Goal: Contribute content

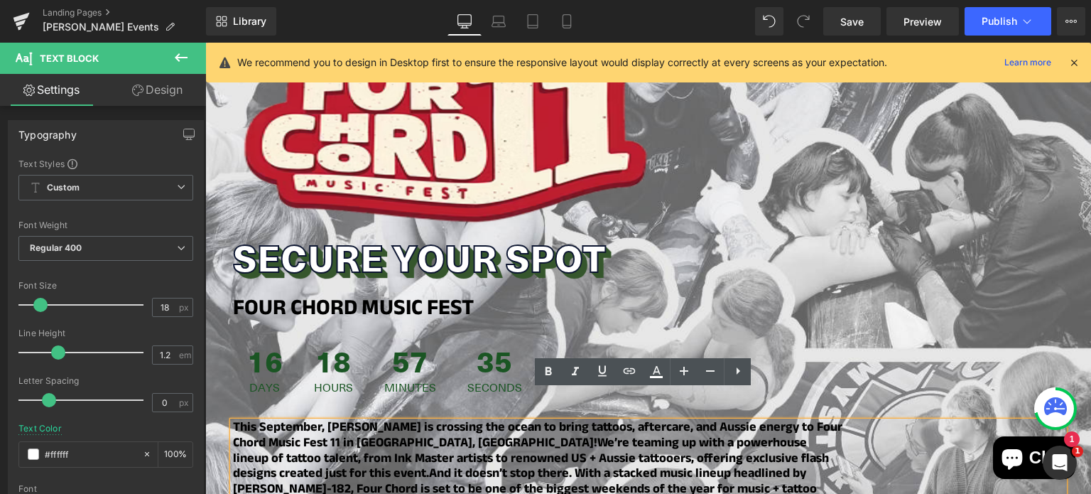
scroll to position [1243, 0]
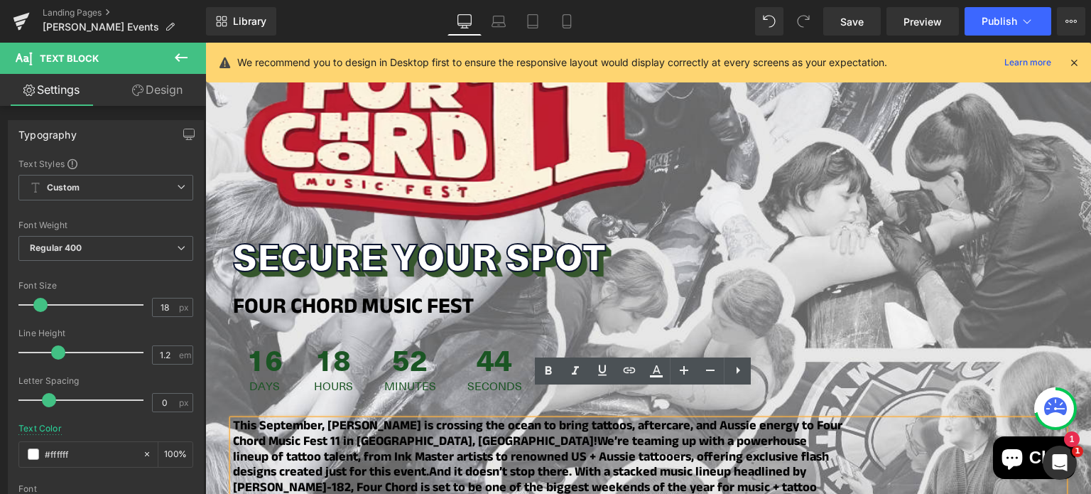
click at [205, 43] on div at bounding box center [205, 43] width 0 height 0
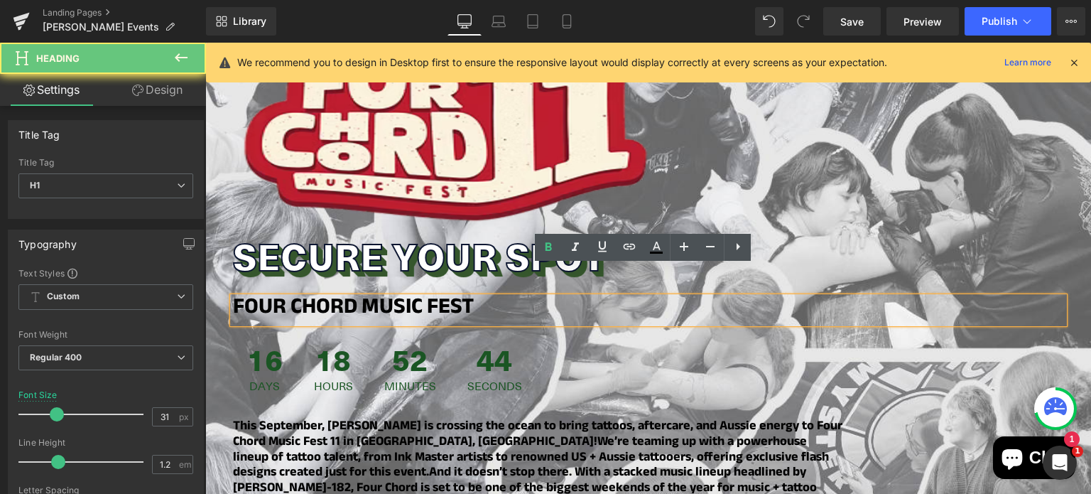
click at [315, 291] on strong "FOUR CHORD MUSIC FEST" at bounding box center [353, 309] width 241 height 37
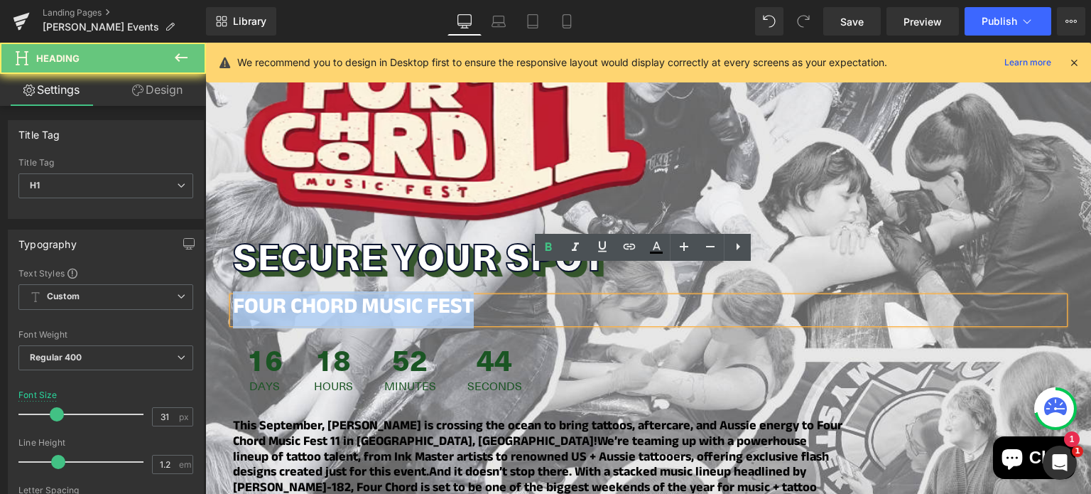
click at [315, 291] on strong "FOUR CHORD MUSIC FEST" at bounding box center [353, 309] width 241 height 37
copy strong "FOUR CHORD MUSIC FEST"
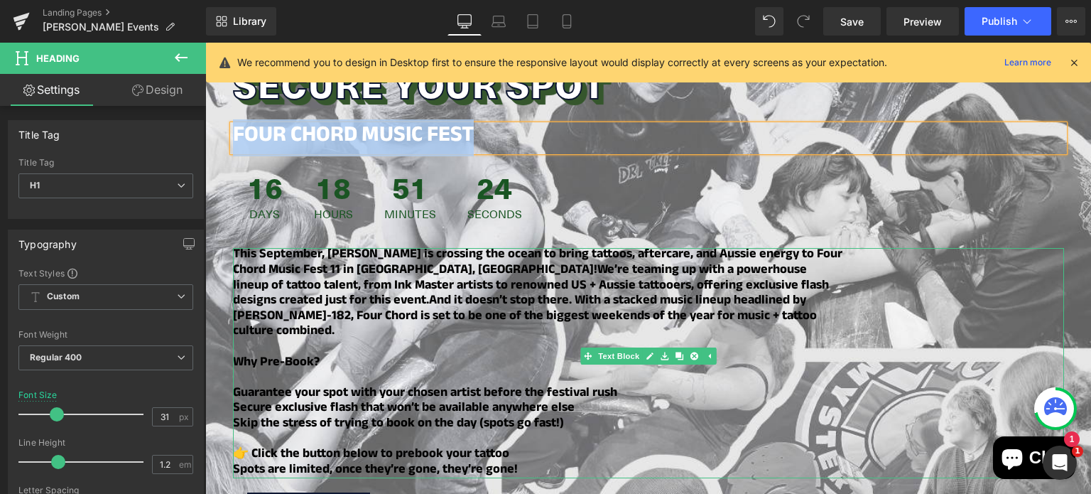
scroll to position [1425, 0]
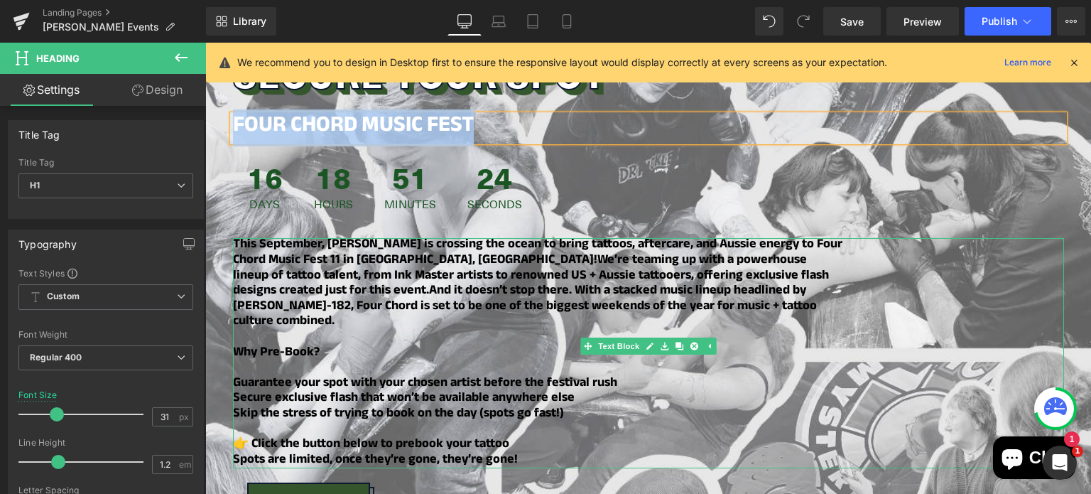
click at [406, 281] on b "And it doesn’t stop there. With a stacked music lineup headlined by [PERSON_NAM…" at bounding box center [525, 307] width 584 height 53
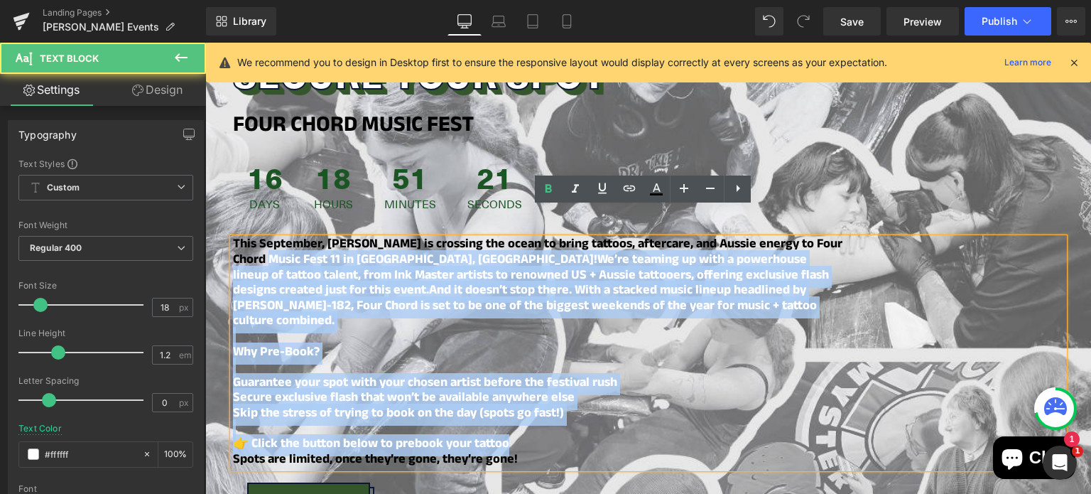
drag, startPoint x: 518, startPoint y: 403, endPoint x: 249, endPoint y: 235, distance: 317.4
click at [249, 238] on div "This September, [PERSON_NAME] is crossing the ocean to bring tattoos, aftercare…" at bounding box center [648, 353] width 831 height 230
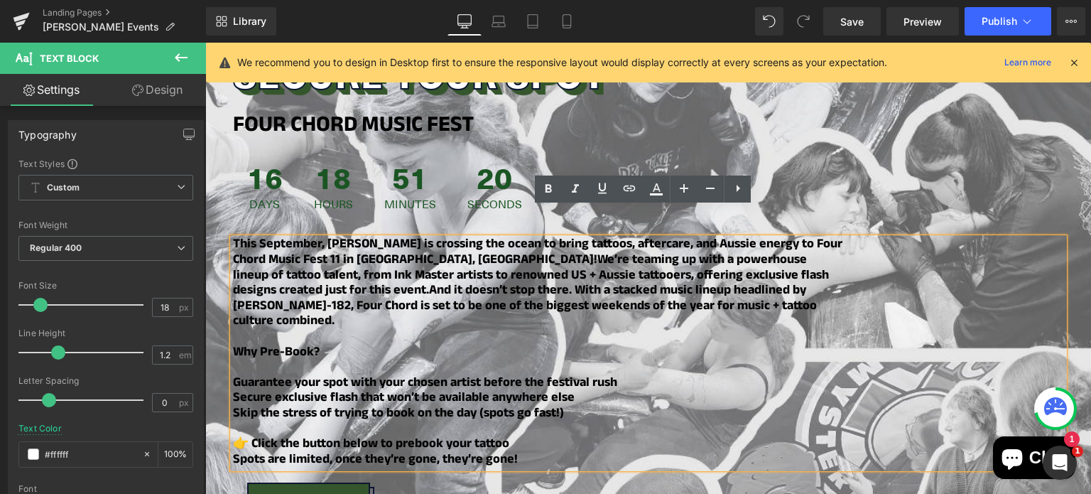
click at [524, 423] on div "This September, [PERSON_NAME] is crossing the ocean to bring tattoos, aftercare…" at bounding box center [648, 353] width 831 height 230
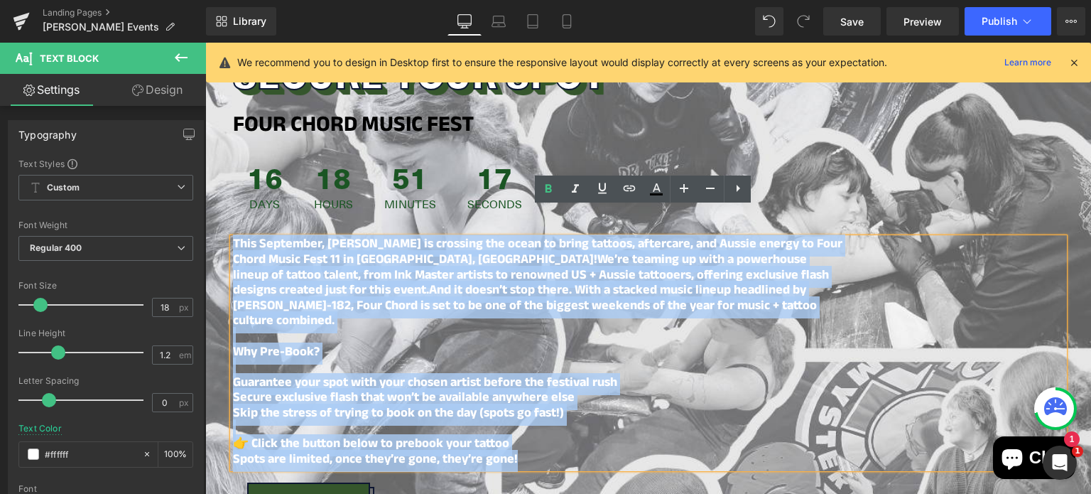
drag, startPoint x: 523, startPoint y: 422, endPoint x: 230, endPoint y: 212, distance: 360.4
click at [233, 238] on div "This September, [PERSON_NAME] is crossing the ocean to bring tattoos, aftercare…" at bounding box center [648, 353] width 831 height 230
copy div "This September, [PERSON_NAME] is crossing the ocean to bring tattoos, aftercare…"
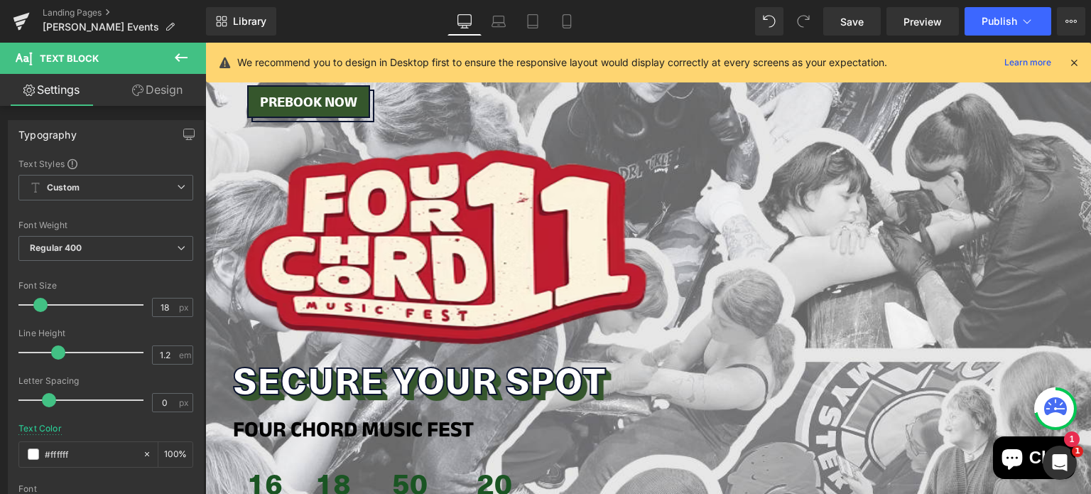
scroll to position [920, 0]
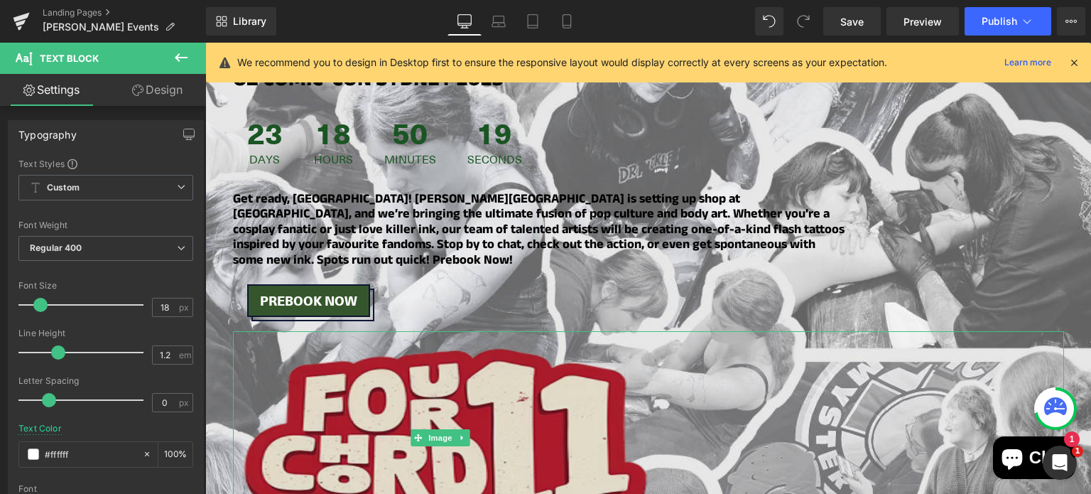
click at [437, 339] on img at bounding box center [440, 437] width 415 height 213
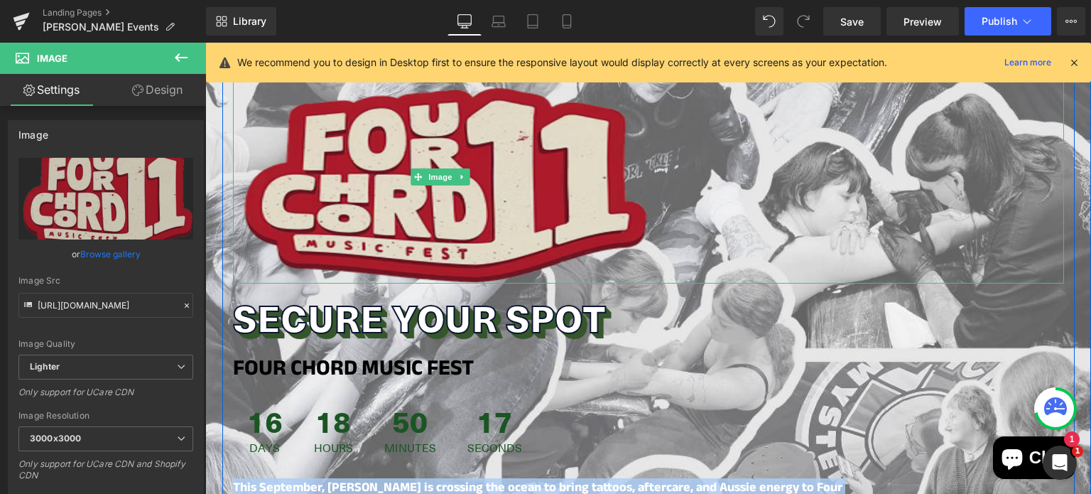
scroll to position [1182, 0]
click at [454, 151] on div "Image" at bounding box center [648, 176] width 831 height 213
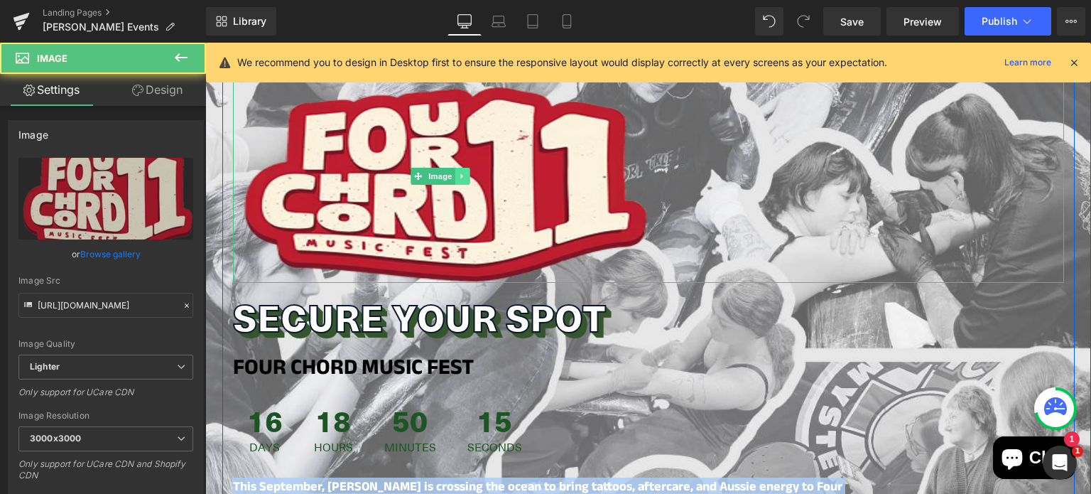
click at [459, 172] on icon at bounding box center [463, 176] width 8 height 9
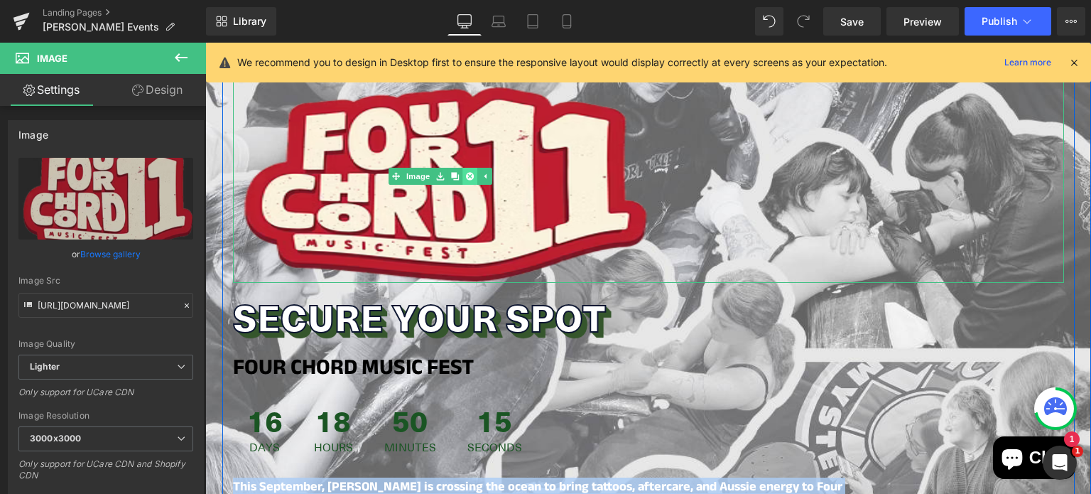
click at [466, 172] on icon at bounding box center [470, 176] width 8 height 8
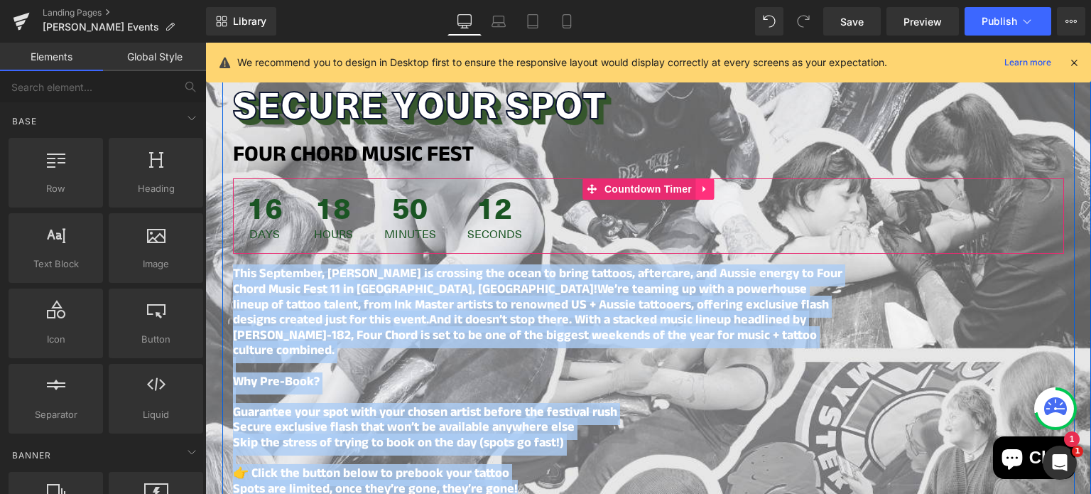
click at [695, 178] on link at bounding box center [704, 188] width 18 height 21
click at [704, 178] on link at bounding box center [713, 188] width 18 height 21
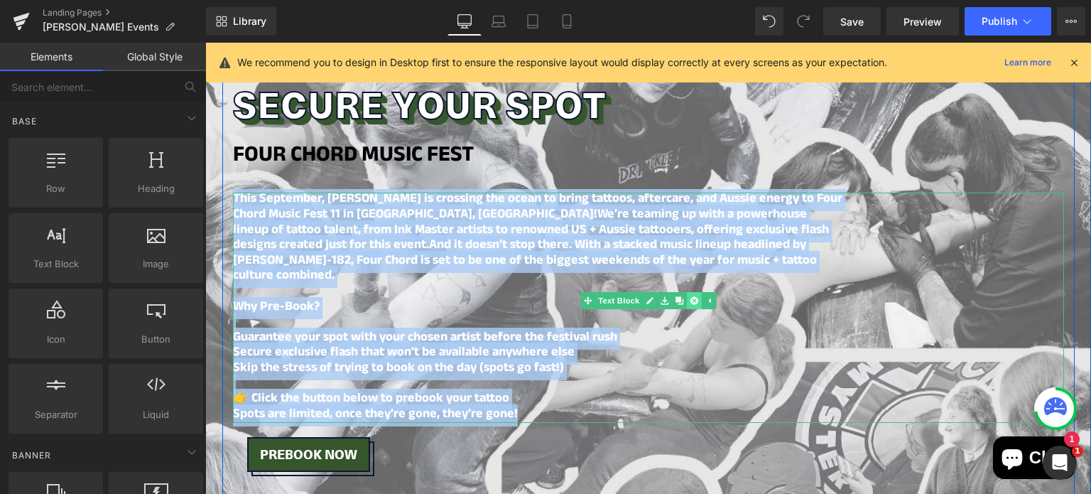
click at [692, 292] on link at bounding box center [693, 300] width 15 height 17
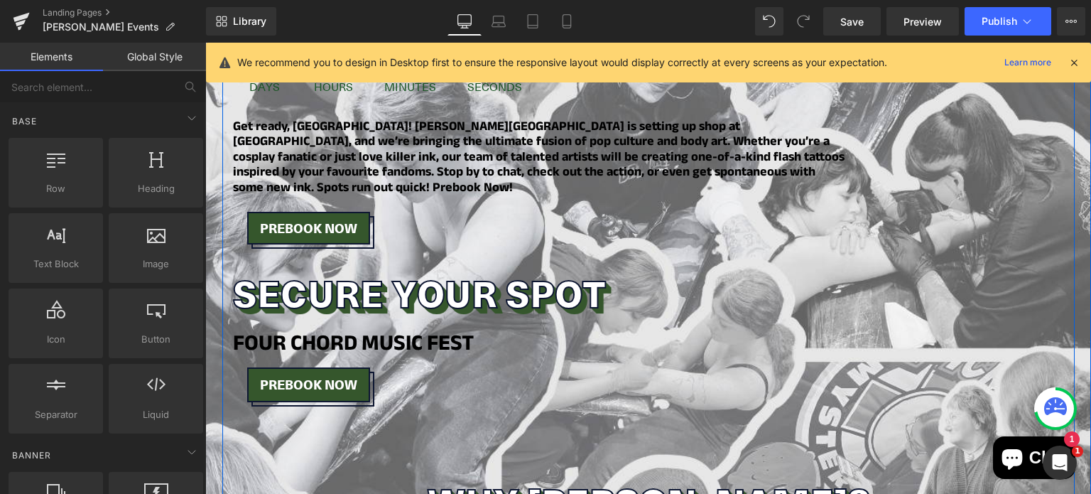
scroll to position [991, 0]
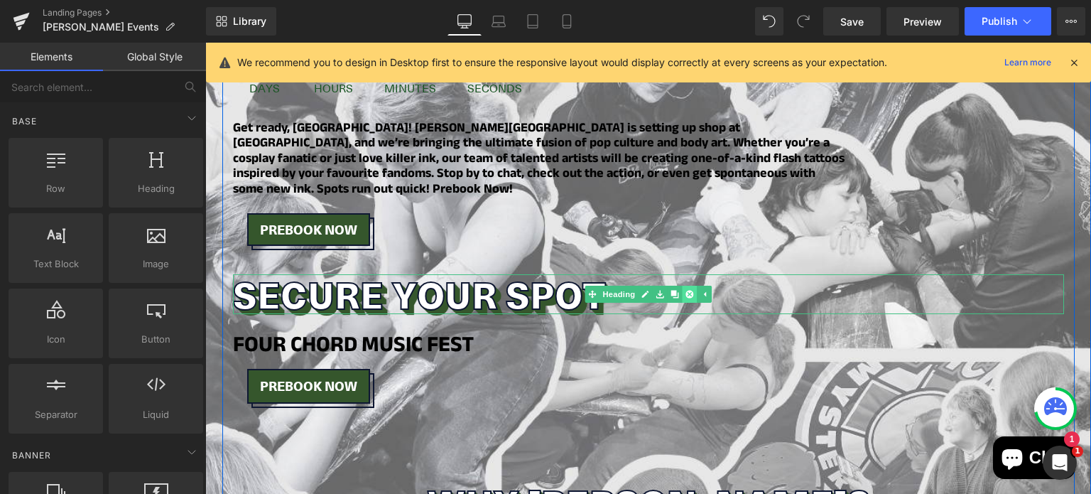
click at [682, 285] on link at bounding box center [689, 293] width 15 height 17
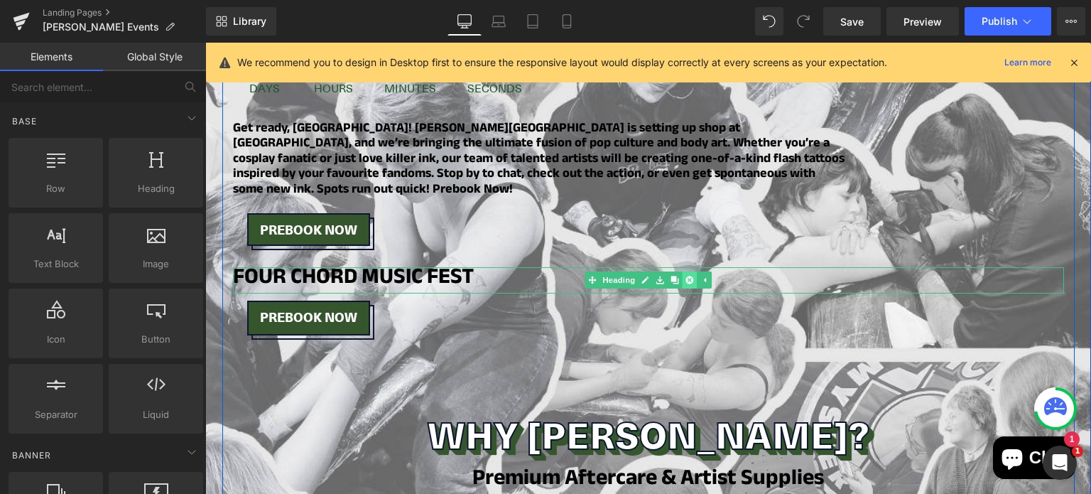
click at [687, 276] on icon at bounding box center [689, 280] width 8 height 9
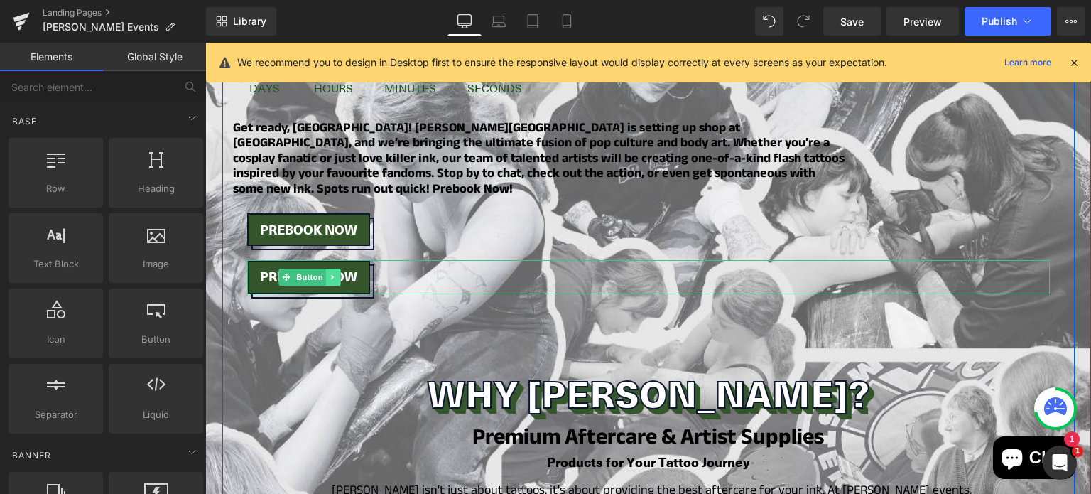
click at [330, 273] on icon at bounding box center [333, 277] width 8 height 9
click at [336, 273] on icon at bounding box center [340, 277] width 8 height 8
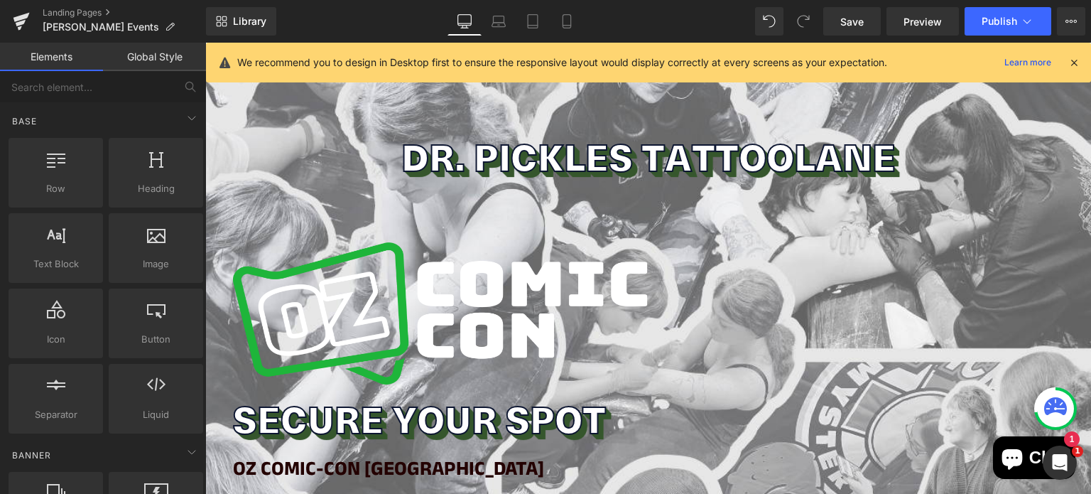
scroll to position [0, 0]
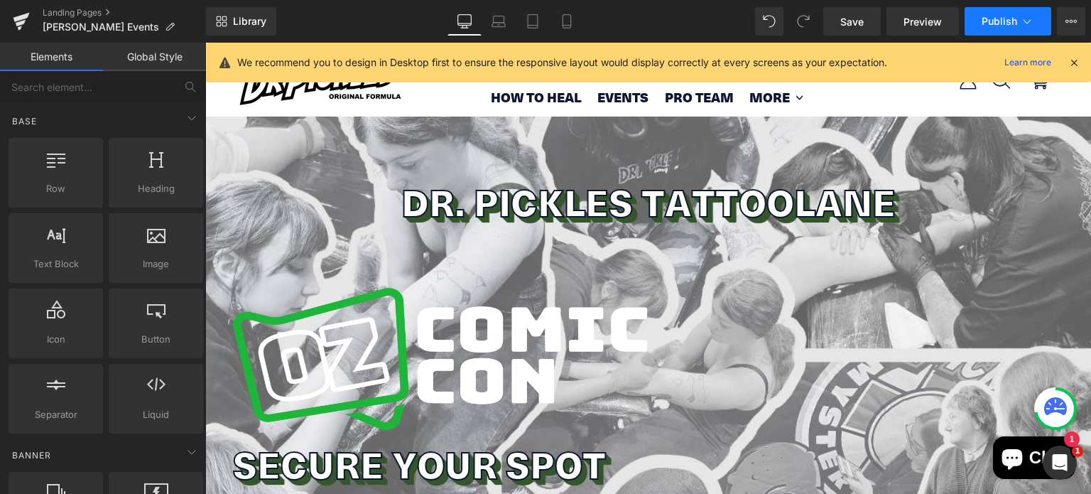
click at [995, 23] on span "Publish" at bounding box center [999, 21] width 36 height 11
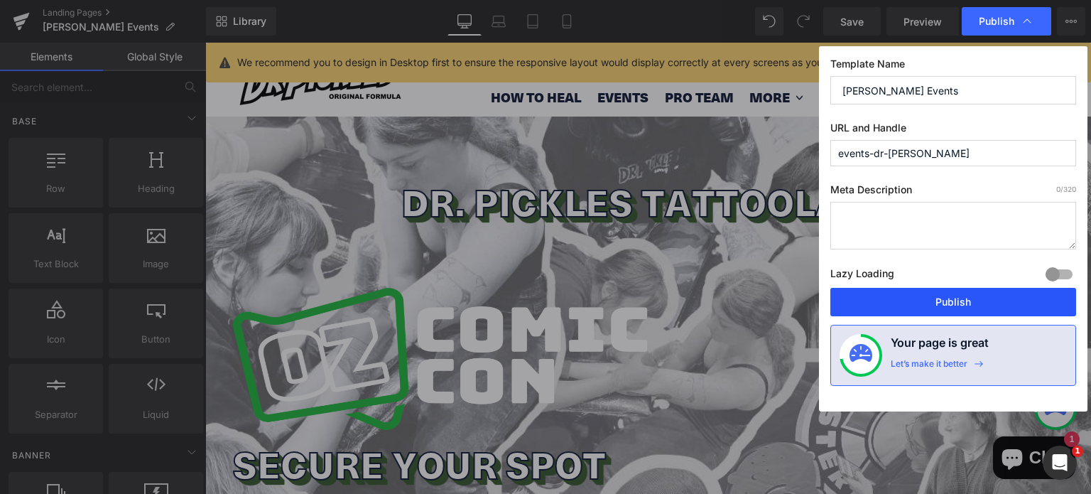
click at [855, 310] on button "Publish" at bounding box center [953, 302] width 246 height 28
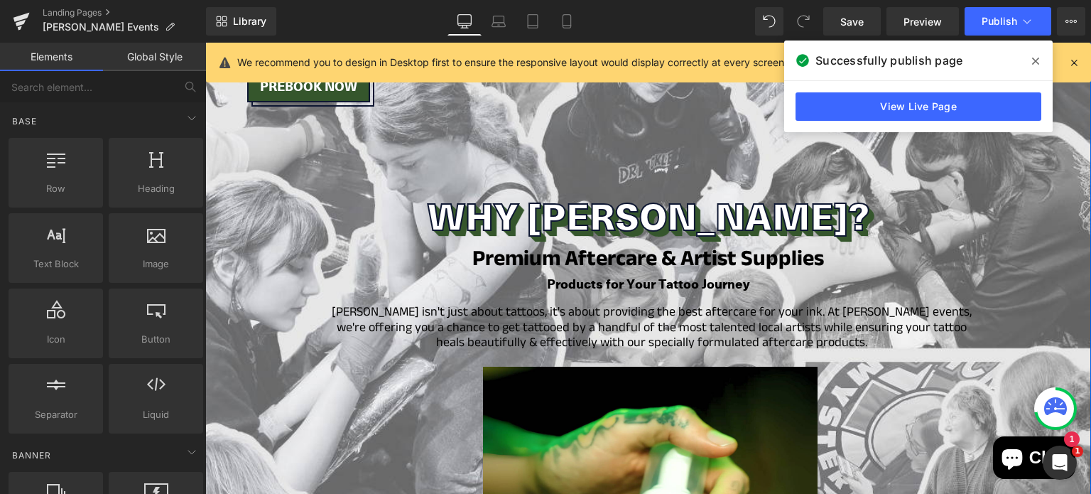
scroll to position [1102, 0]
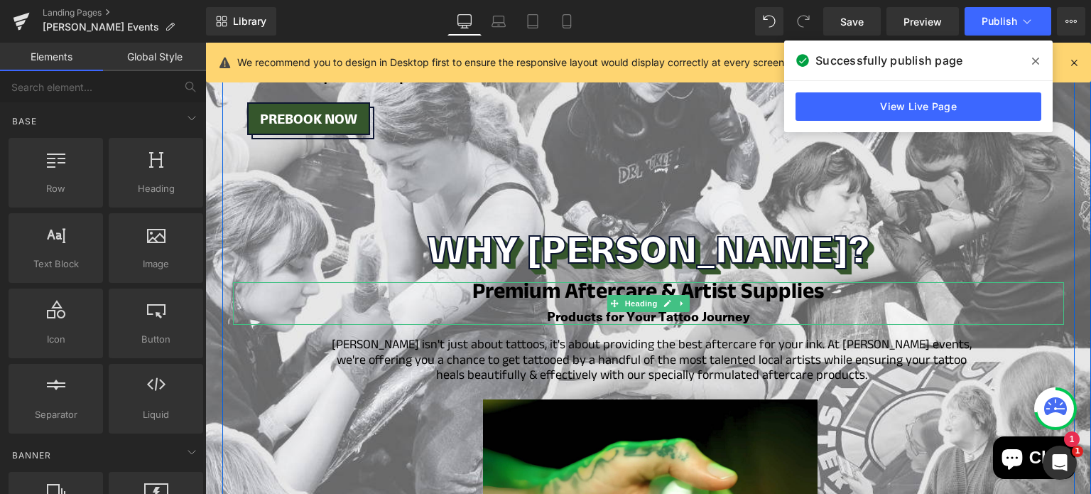
click at [556, 276] on b "Premium Aftercare & Artist Supplies" at bounding box center [648, 294] width 352 height 37
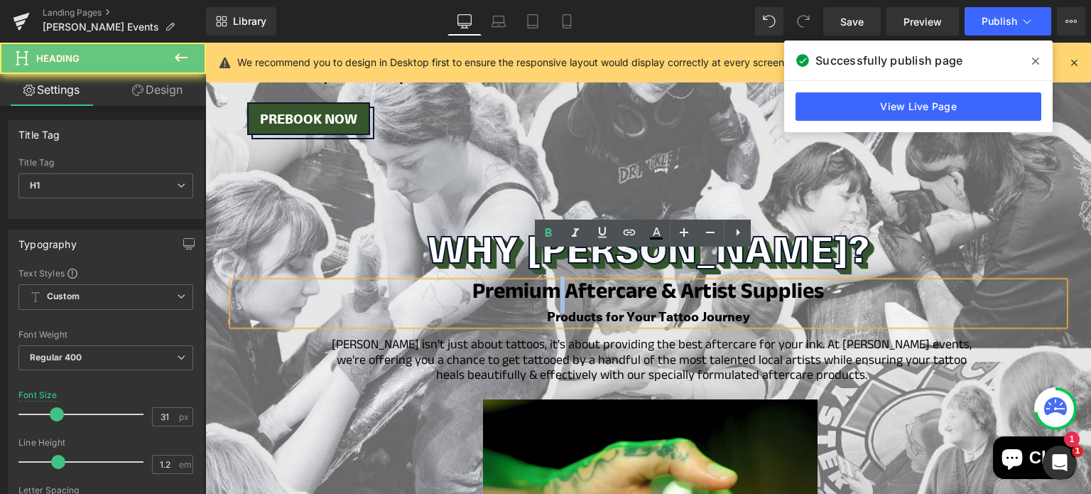
click at [556, 276] on b "Premium Aftercare & Artist Supplies" at bounding box center [648, 294] width 352 height 37
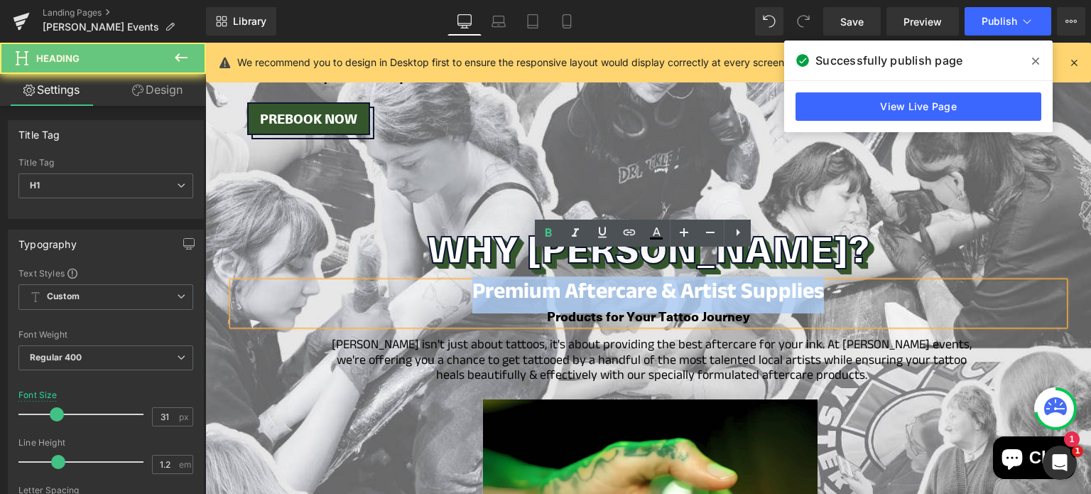
click at [556, 276] on b "Premium Aftercare & Artist Supplies" at bounding box center [648, 294] width 352 height 37
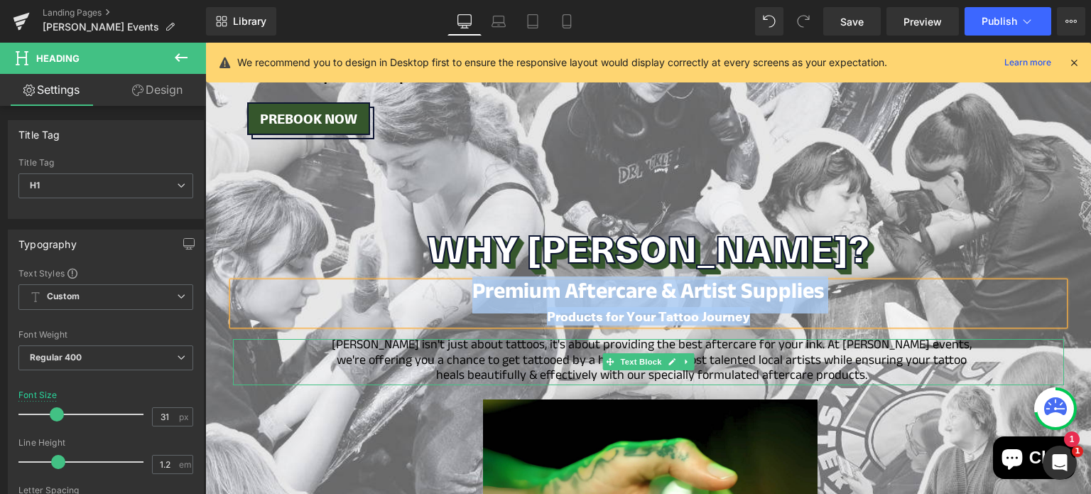
click at [532, 340] on font "[PERSON_NAME] isn't just about tattoos, it's about providing the best aftercare…" at bounding box center [652, 361] width 640 height 53
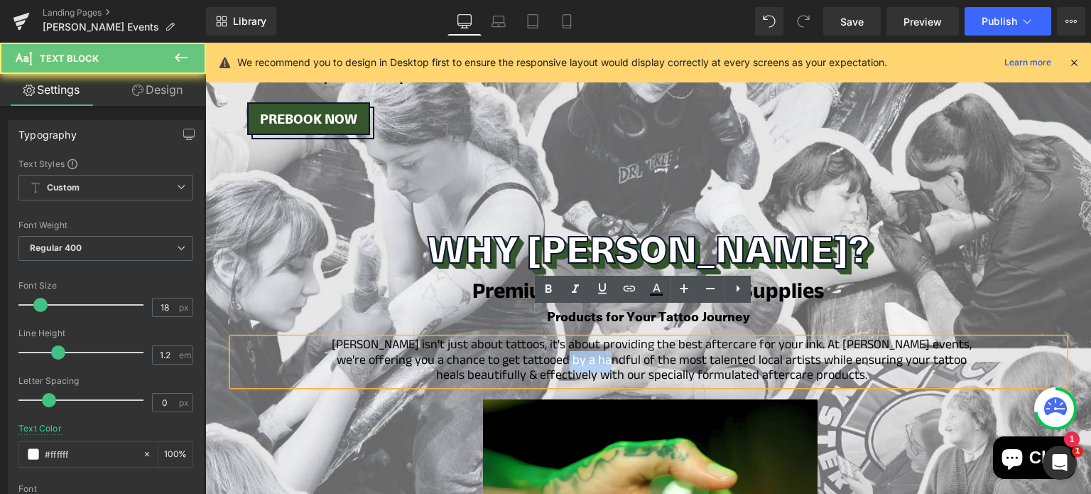
click at [532, 340] on font "[PERSON_NAME] isn't just about tattoos, it's about providing the best aftercare…" at bounding box center [652, 361] width 640 height 53
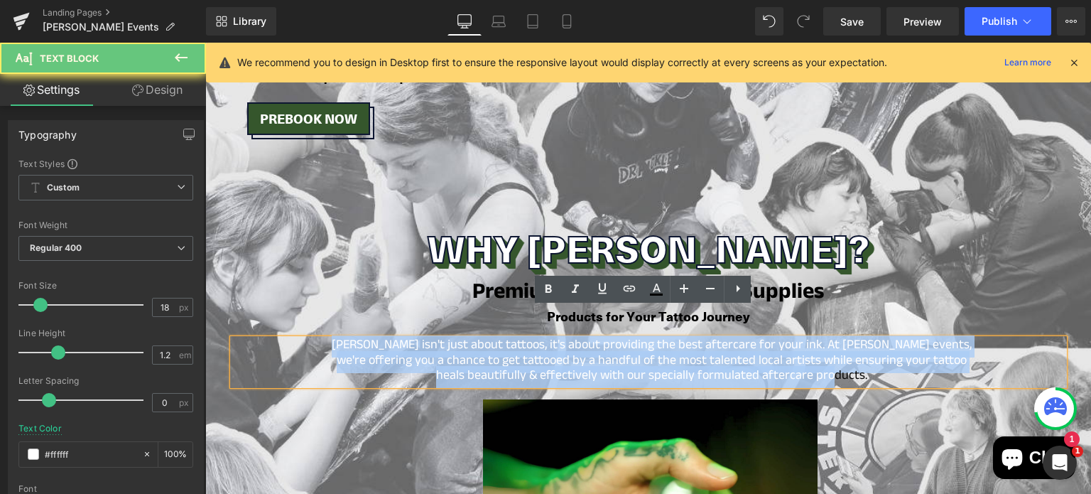
click at [532, 340] on font "[PERSON_NAME] isn't just about tattoos, it's about providing the best aftercare…" at bounding box center [652, 361] width 640 height 53
copy font "[PERSON_NAME] isn't just about tattoos, it's about providing the best aftercare…"
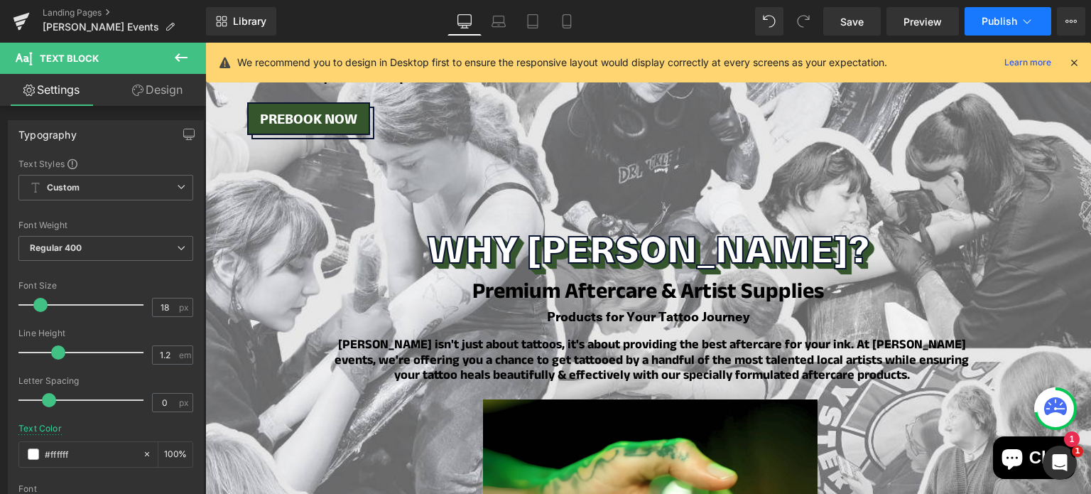
click at [982, 22] on span "Publish" at bounding box center [999, 21] width 36 height 11
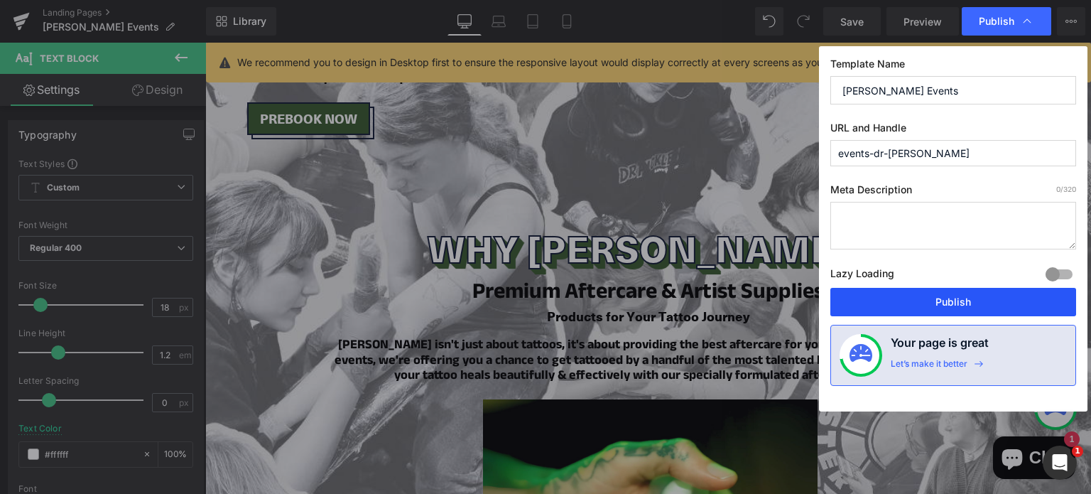
drag, startPoint x: 875, startPoint y: 300, endPoint x: 628, endPoint y: 132, distance: 299.0
click at [875, 300] on button "Publish" at bounding box center [953, 302] width 246 height 28
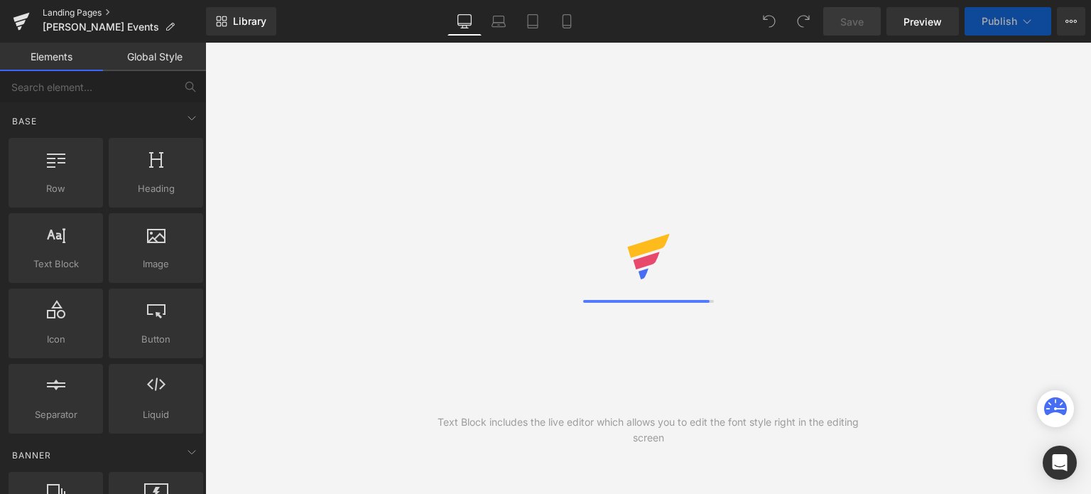
click at [106, 13] on link "Landing Pages" at bounding box center [124, 12] width 163 height 11
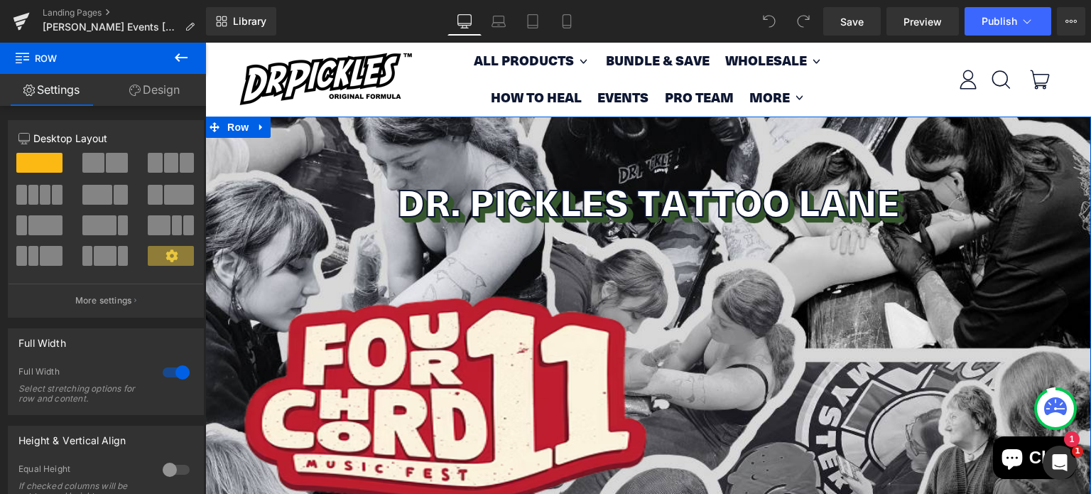
click at [156, 86] on link "Design" at bounding box center [154, 90] width 103 height 32
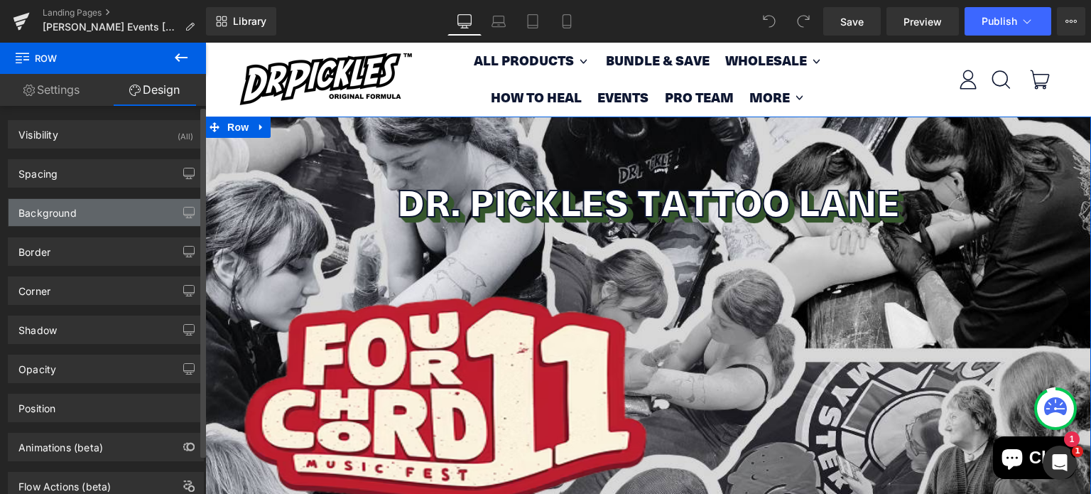
click at [133, 212] on div "Background" at bounding box center [106, 212] width 195 height 27
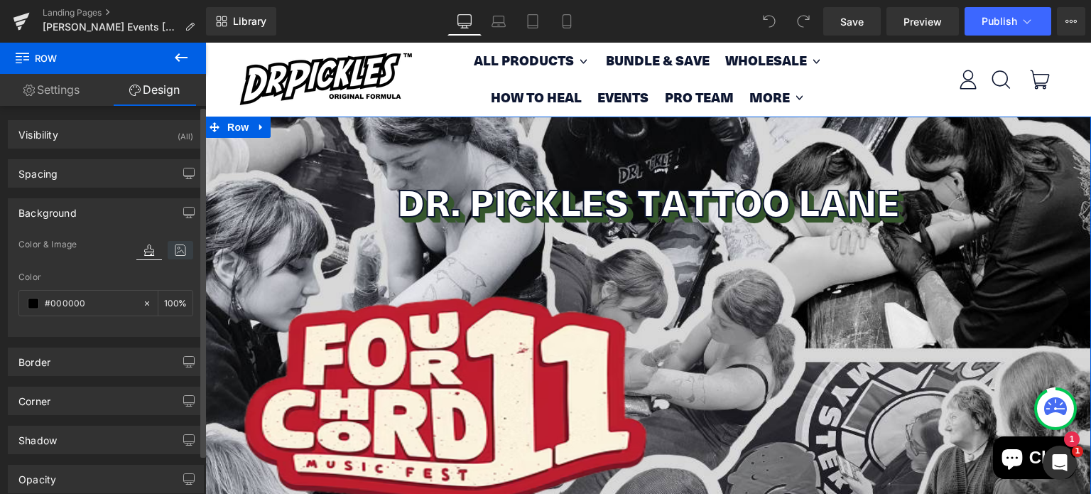
click at [180, 246] on icon at bounding box center [181, 250] width 26 height 18
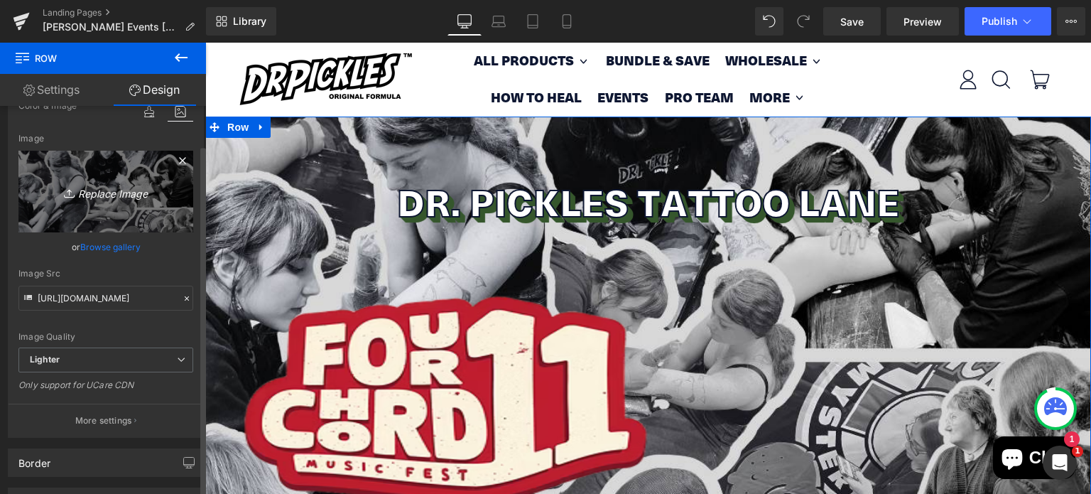
scroll to position [145, 0]
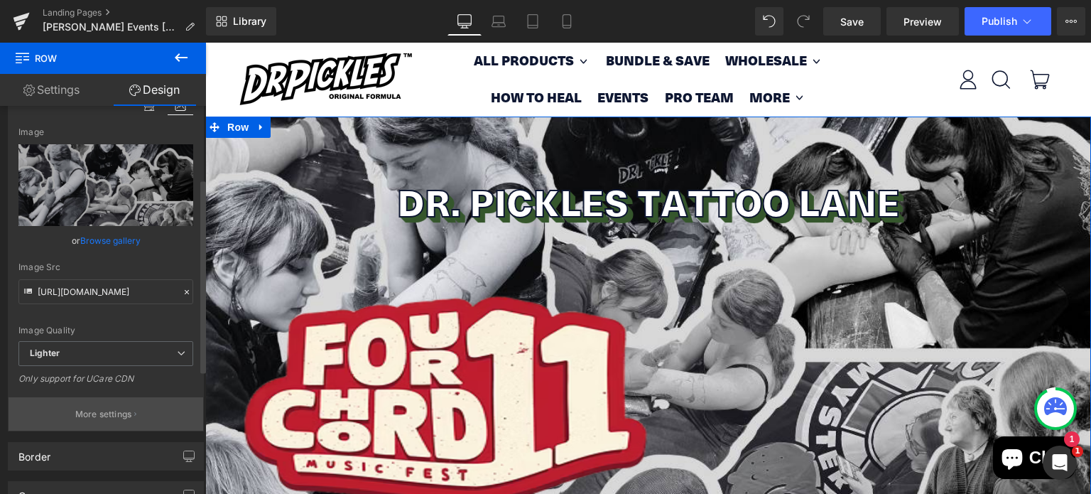
click at [109, 413] on p "More settings" at bounding box center [103, 414] width 57 height 13
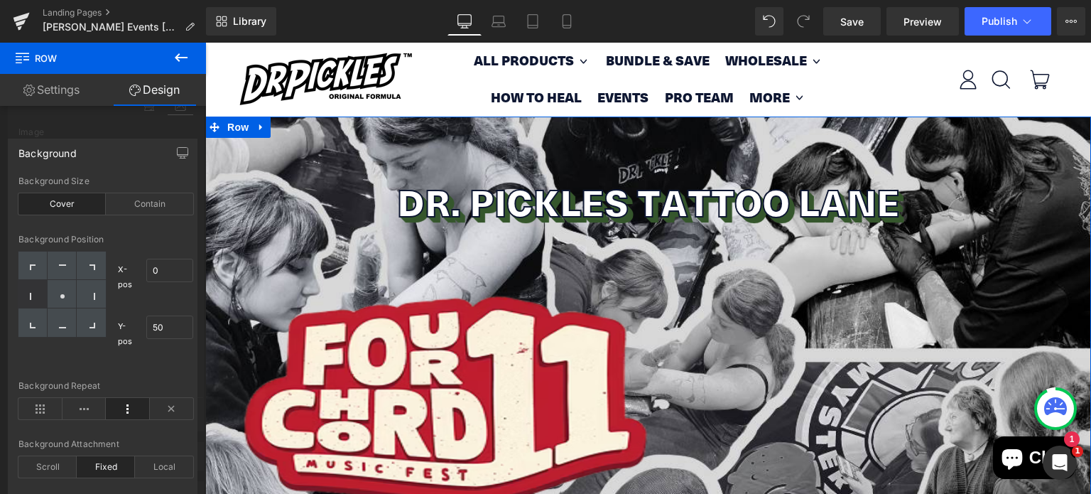
click at [151, 190] on div "Background Size Cover Contain" at bounding box center [105, 203] width 175 height 55
click at [150, 199] on div "Contain" at bounding box center [149, 203] width 87 height 21
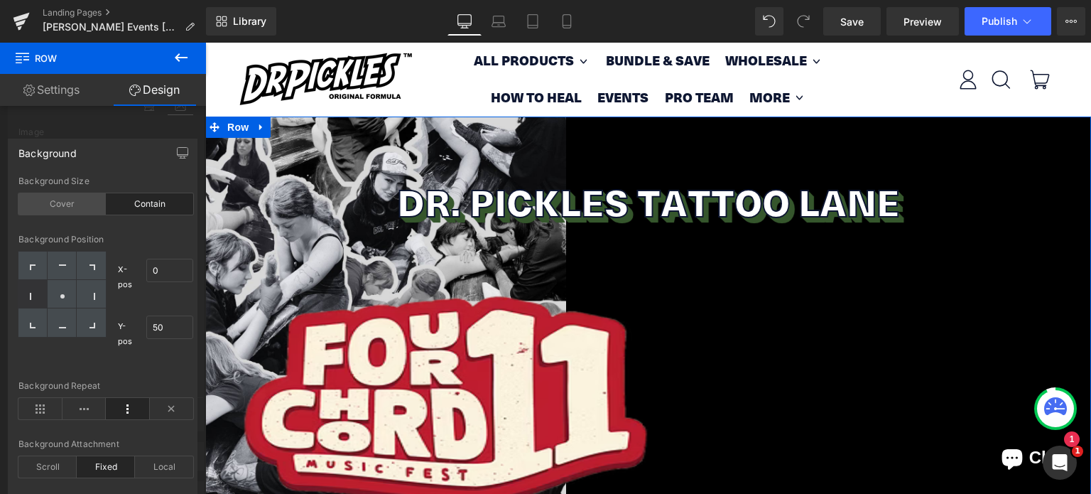
click at [70, 201] on div "Cover" at bounding box center [61, 203] width 87 height 21
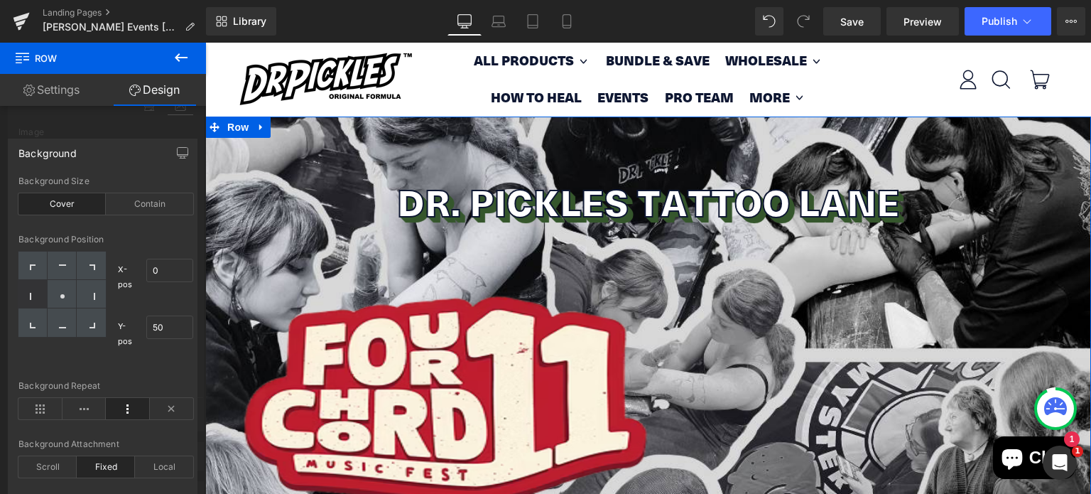
click at [126, 126] on div at bounding box center [103, 272] width 206 height 458
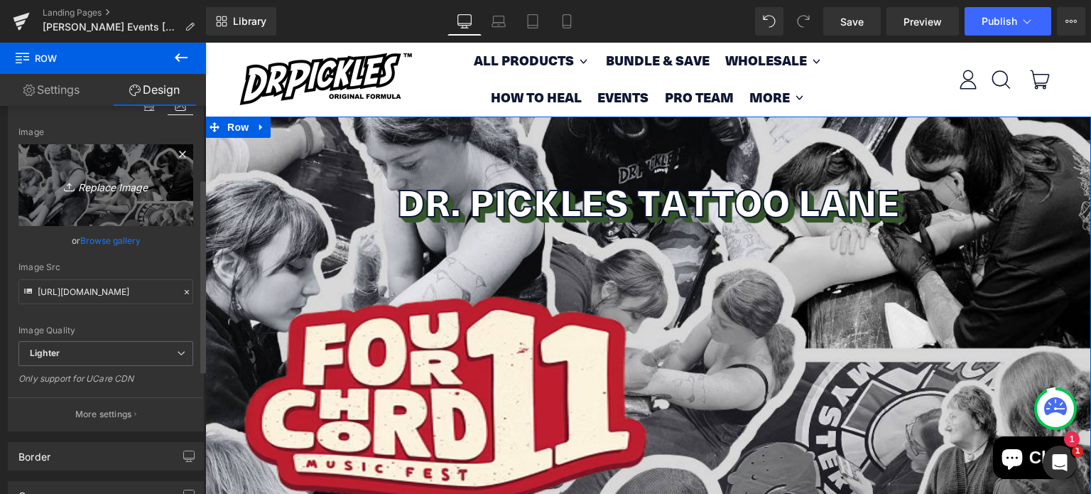
click at [111, 189] on icon "Replace Image" at bounding box center [106, 185] width 114 height 18
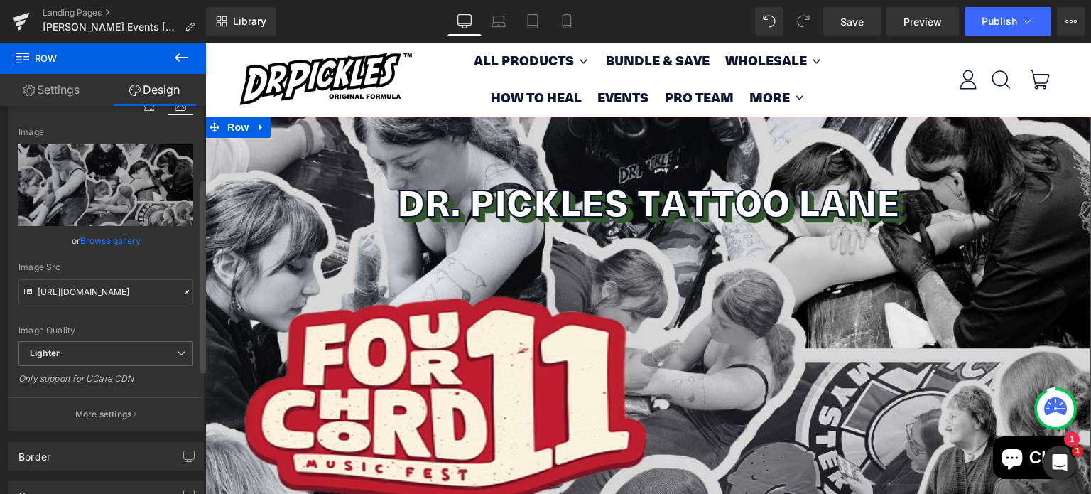
click at [114, 239] on link "Browse gallery" at bounding box center [110, 240] width 60 height 25
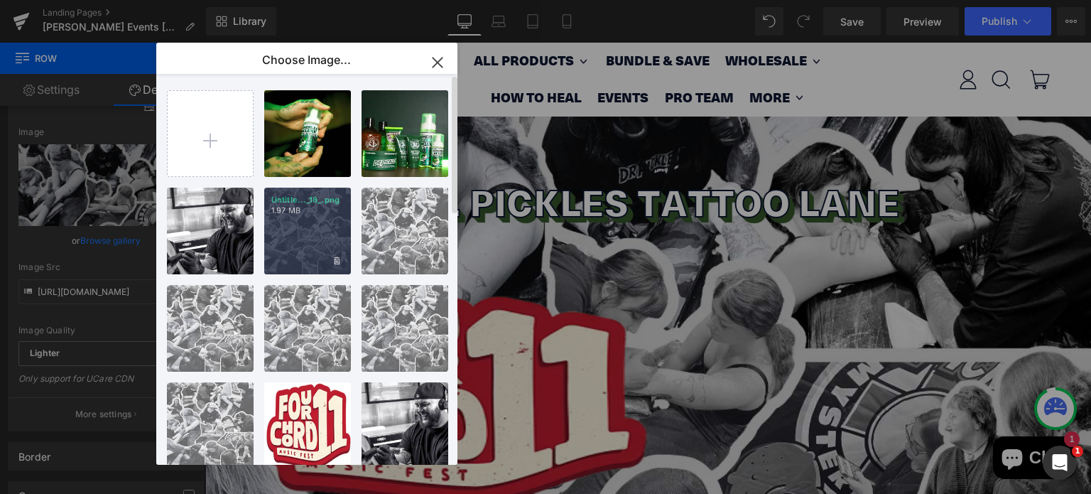
type input "https://ucarecdn.com/3210000a-ece0-4068-8bb5-a5736c4a780f/-/format/auto/-/previ…"
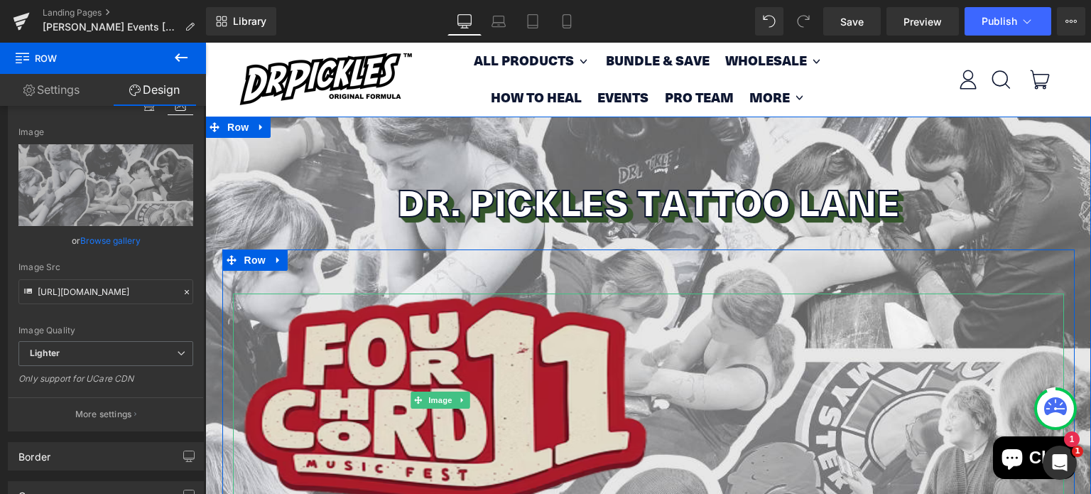
click at [386, 332] on img at bounding box center [440, 399] width 415 height 213
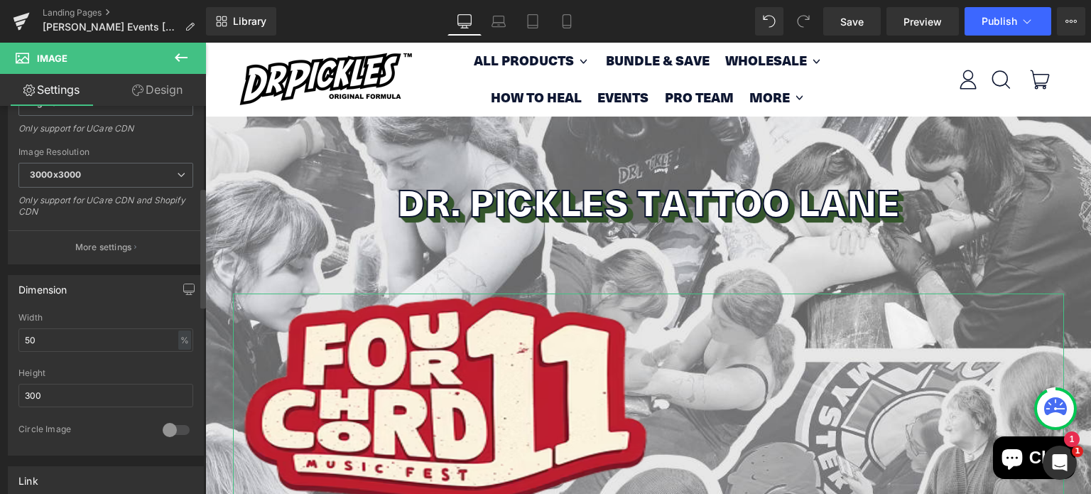
scroll to position [264, 0]
click at [64, 391] on input "300" at bounding box center [105, 394] width 175 height 23
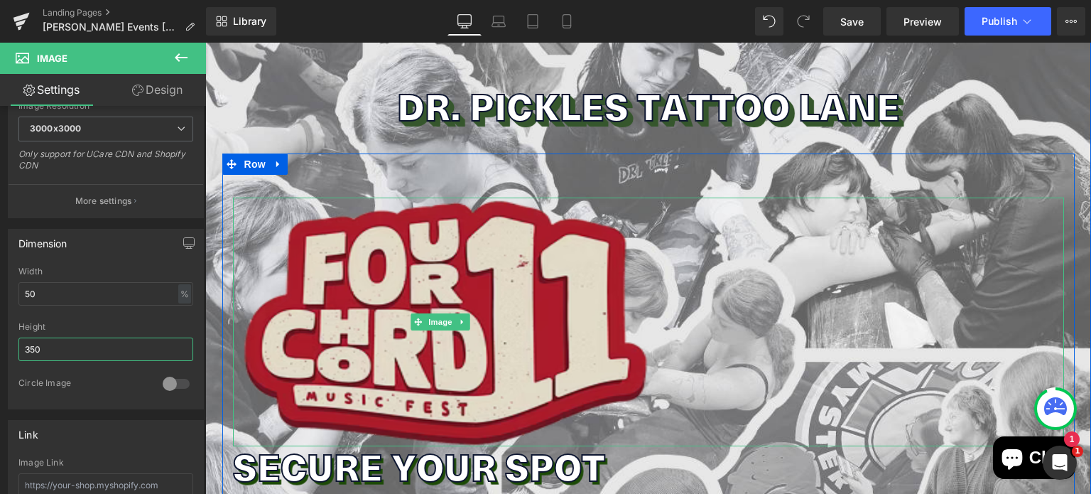
scroll to position [104, 0]
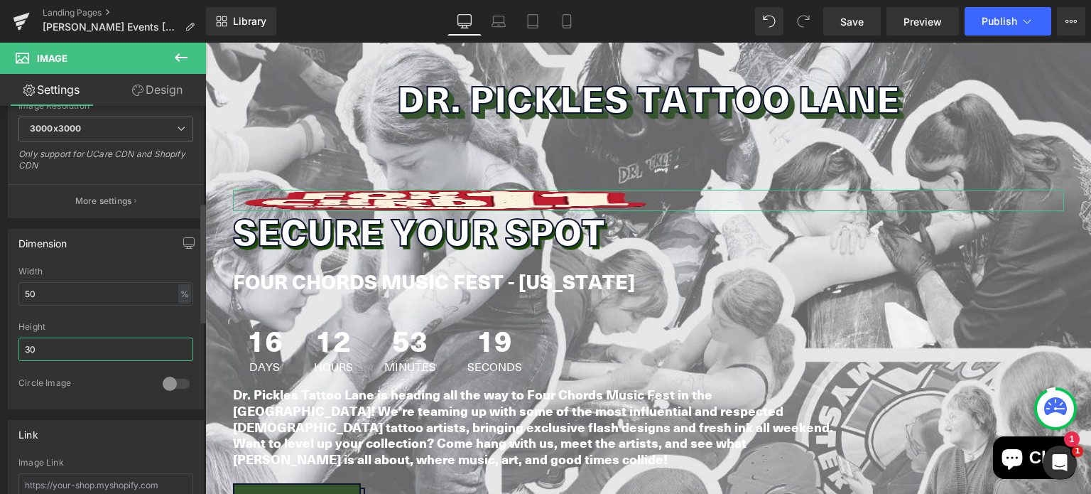
type input "300"
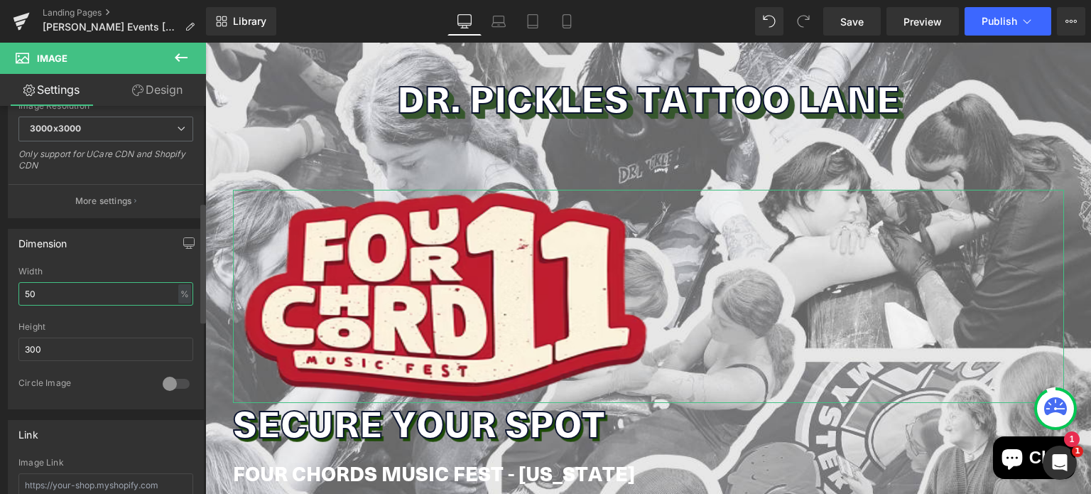
click at [37, 290] on input "50" at bounding box center [105, 293] width 175 height 23
type input "40"
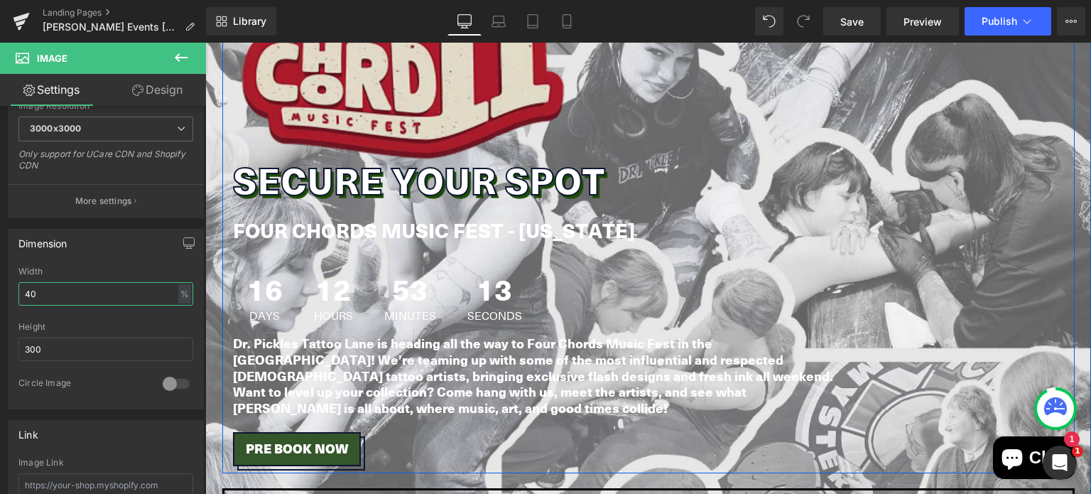
scroll to position [347, 0]
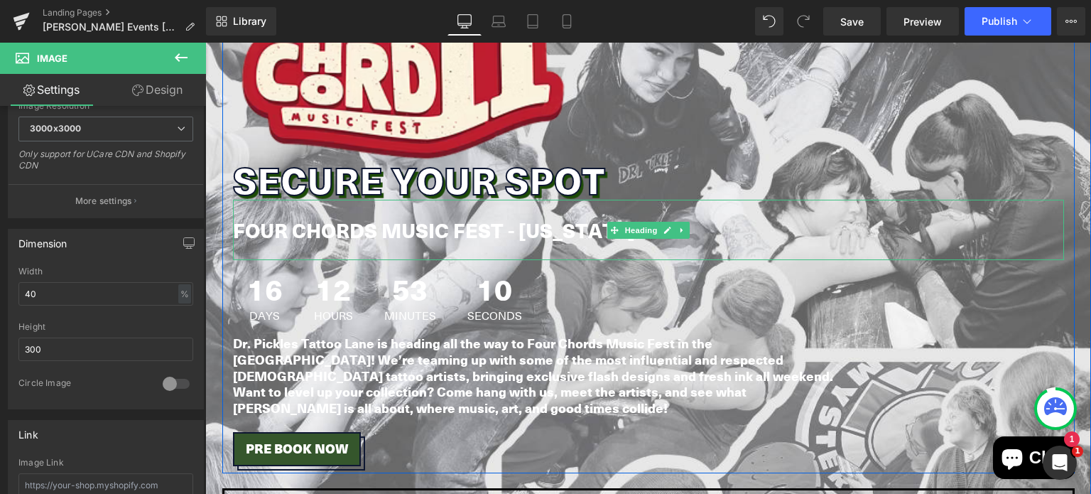
click at [374, 225] on strong "FOUR CHORDS MUSIC FEST - WASHINGTON" at bounding box center [434, 229] width 402 height 28
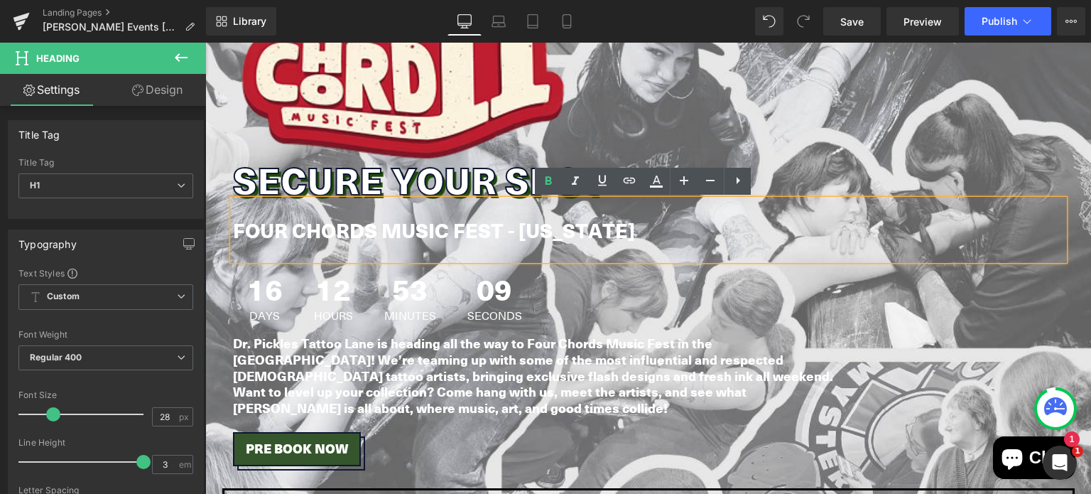
click at [373, 232] on strong "FOUR CHORDS MUSIC FEST - WASHINGTON" at bounding box center [434, 229] width 402 height 28
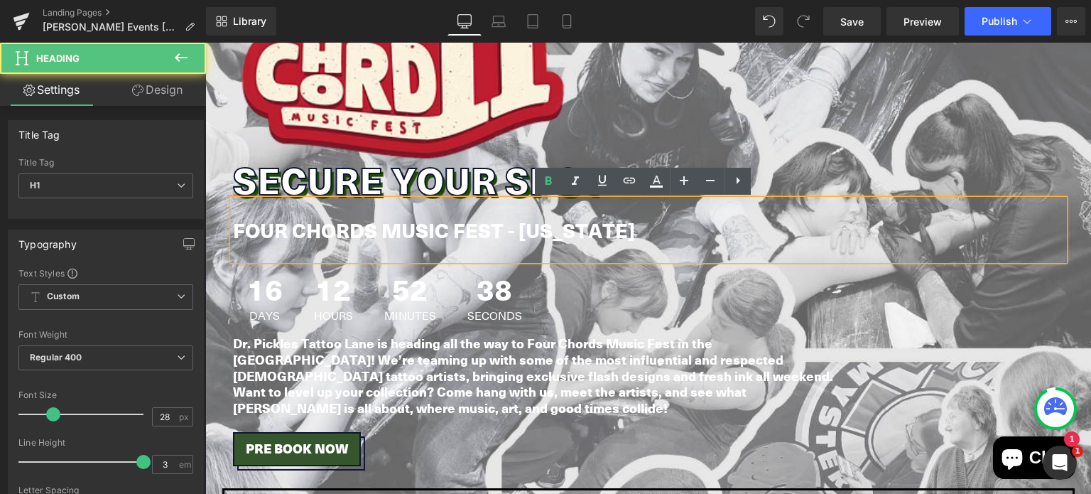
click at [579, 232] on strong "FOUR CHORDS MUSIC FEST - WASHINGTON" at bounding box center [434, 229] width 402 height 28
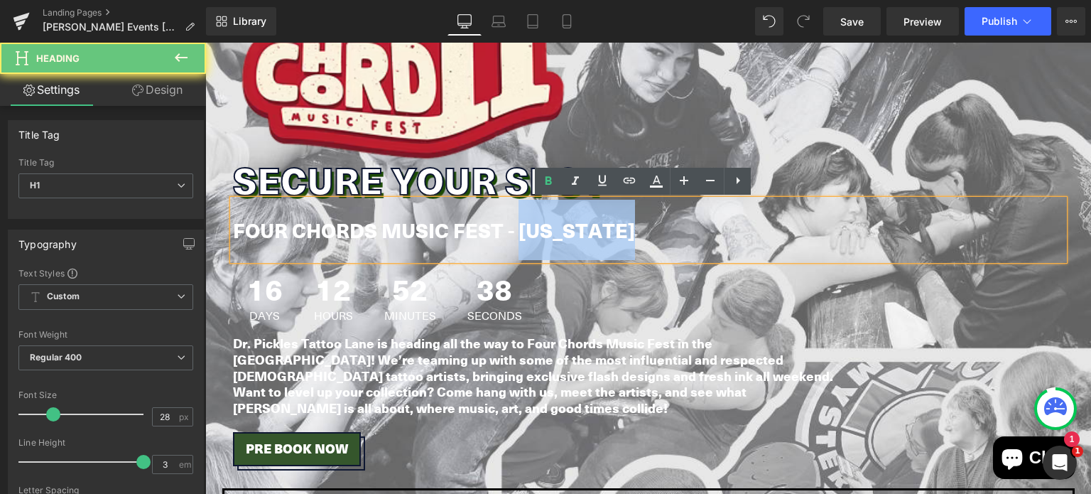
click at [579, 232] on strong "FOUR CHORDS MUSIC FEST - WASHINGTON" at bounding box center [434, 229] width 402 height 28
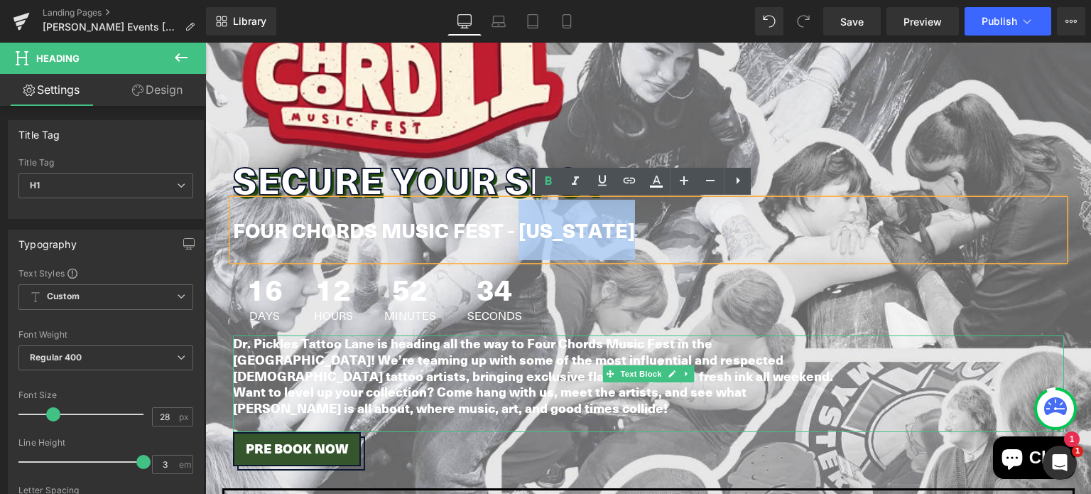
click at [540, 352] on strong "Dr. Pickles Tattoo Lane is heading all the way to Four Chords Music Fest in the…" at bounding box center [533, 375] width 600 height 82
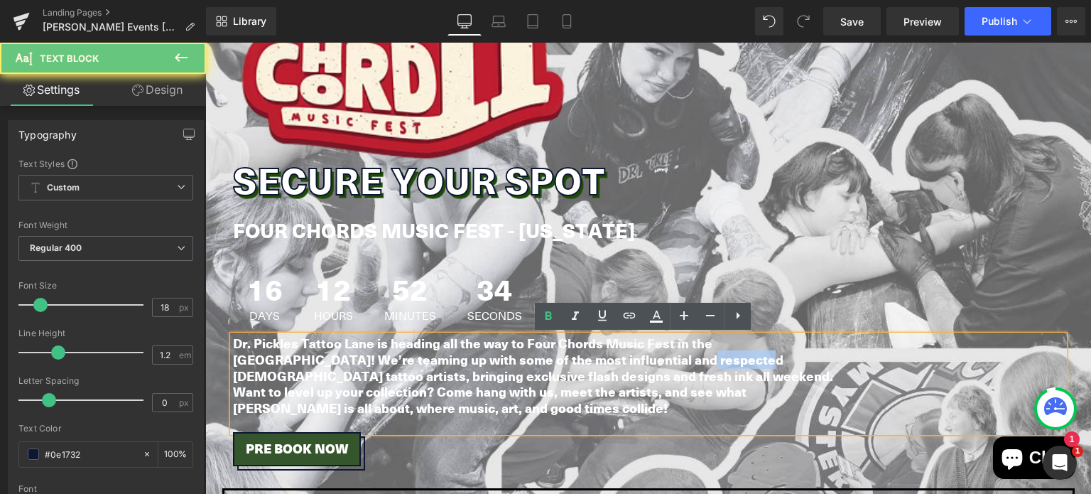
click at [540, 352] on strong "Dr. Pickles Tattoo Lane is heading all the way to Four Chords Music Fest in the…" at bounding box center [533, 375] width 600 height 82
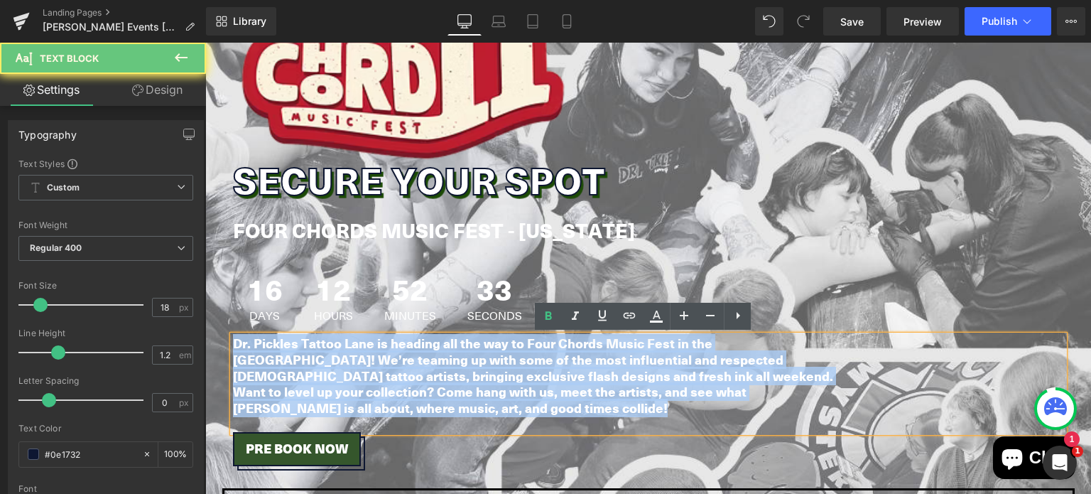
click at [540, 352] on strong "Dr. Pickles Tattoo Lane is heading all the way to Four Chords Music Fest in the…" at bounding box center [533, 375] width 600 height 82
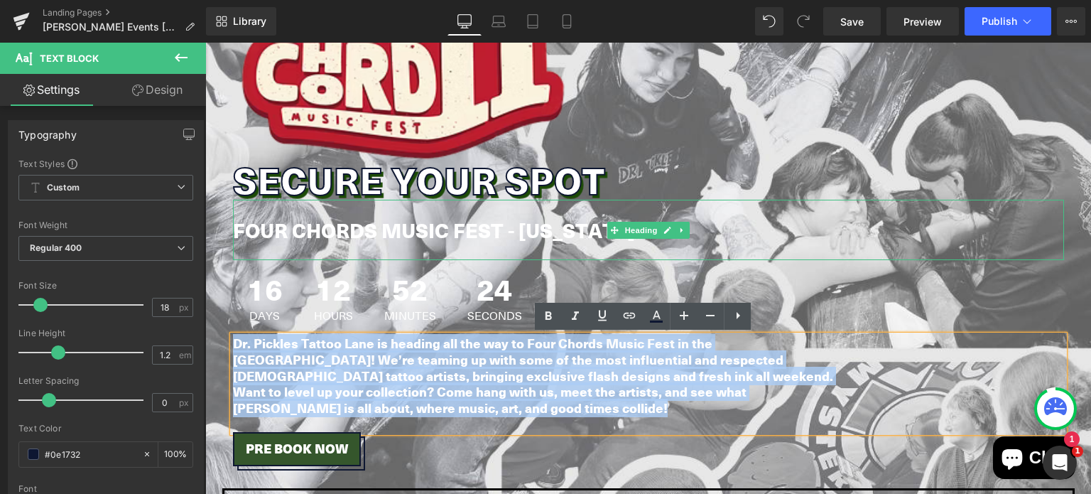
click at [421, 229] on strong "FOUR CHORDS MUSIC FEST - WASHINGTON" at bounding box center [434, 229] width 402 height 28
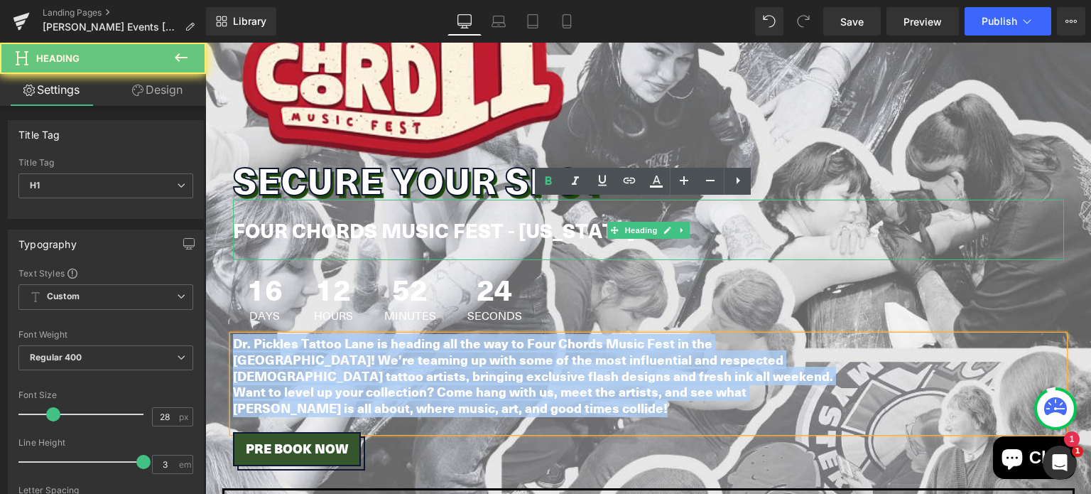
click at [421, 229] on strong "FOUR CHORDS MUSIC FEST - WASHINGTON" at bounding box center [434, 229] width 402 height 28
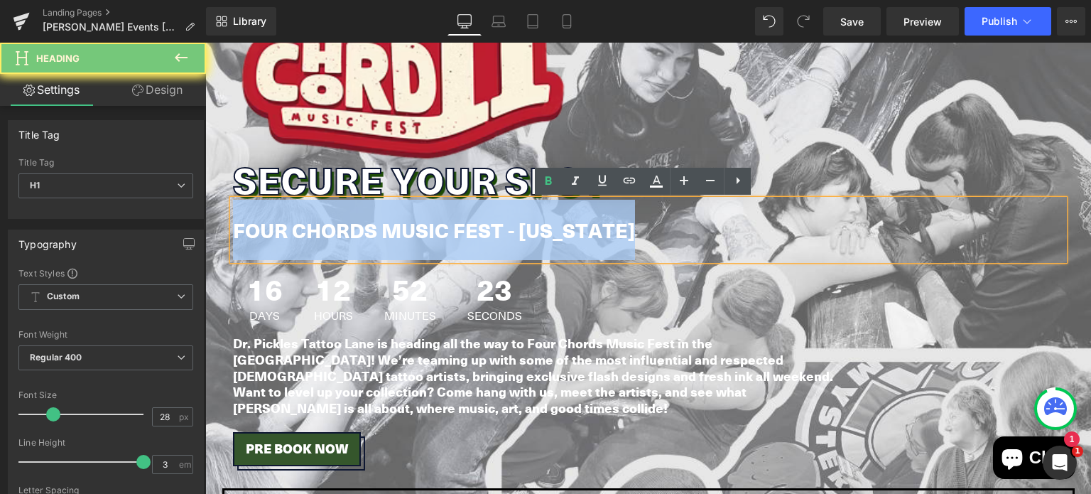
click at [421, 229] on strong "FOUR CHORDS MUSIC FEST - WASHINGTON" at bounding box center [434, 229] width 402 height 28
paste div
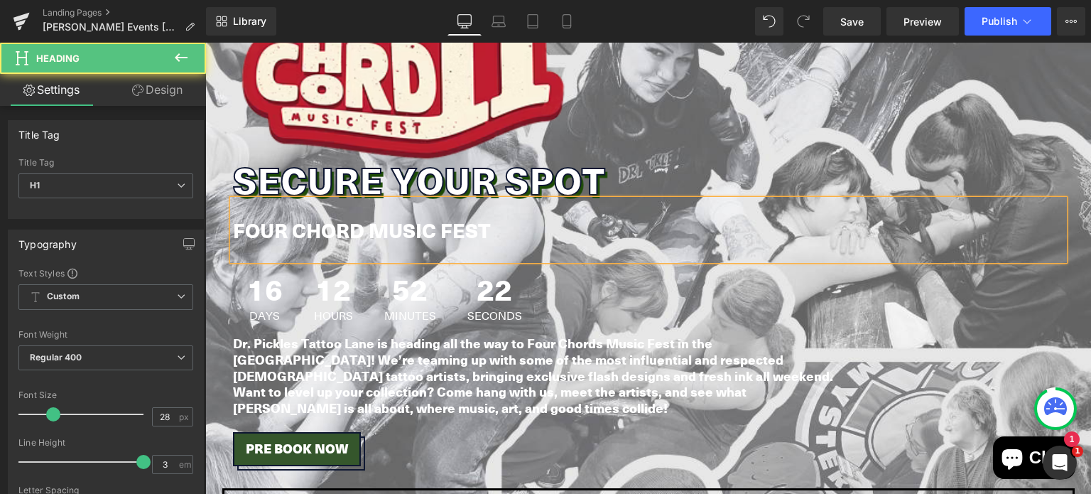
click at [421, 229] on b "FOUR CHORD MUSIC FEST" at bounding box center [362, 229] width 258 height 28
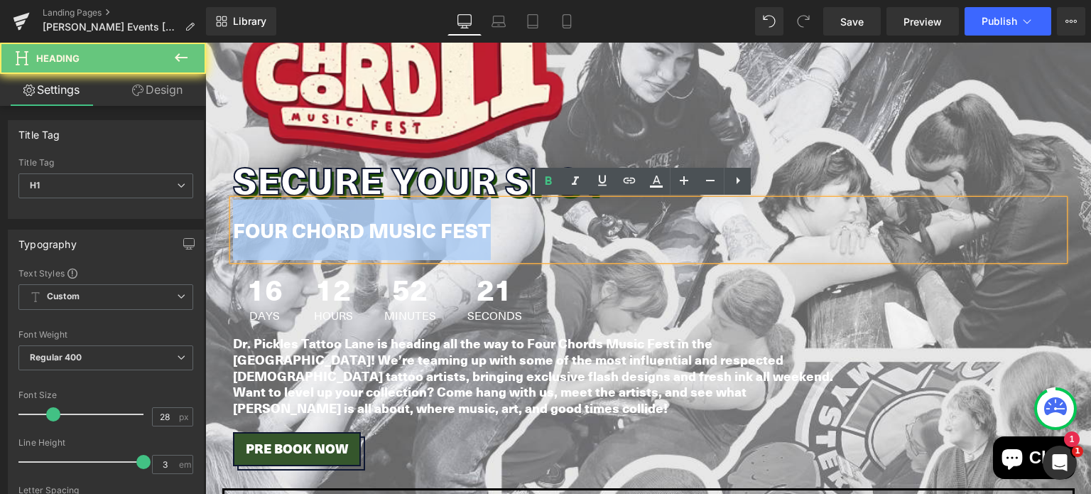
click at [421, 229] on b "FOUR CHORD MUSIC FEST" at bounding box center [362, 229] width 258 height 28
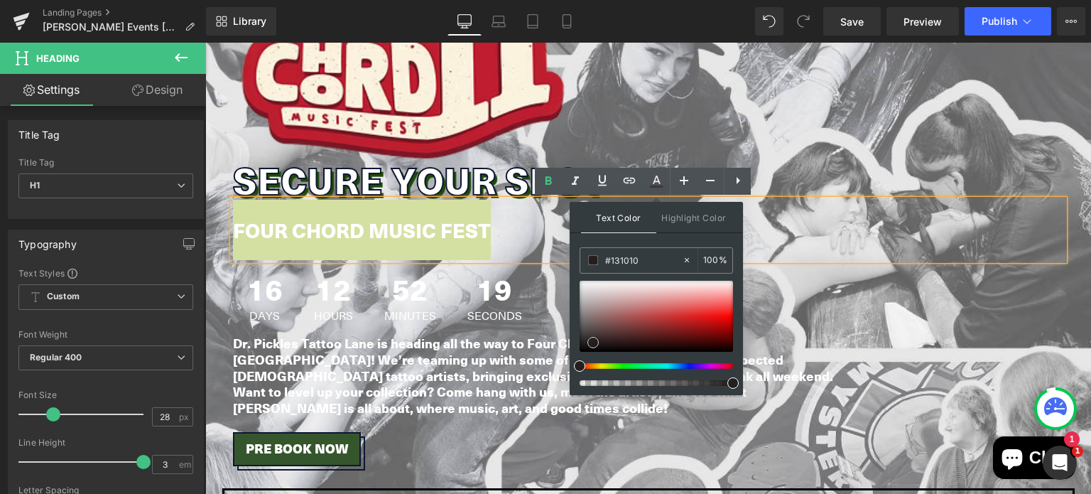
type input "#000000"
drag, startPoint x: 607, startPoint y: 306, endPoint x: 574, endPoint y: 366, distance: 69.0
click at [580, 366] on div at bounding box center [656, 333] width 153 height 105
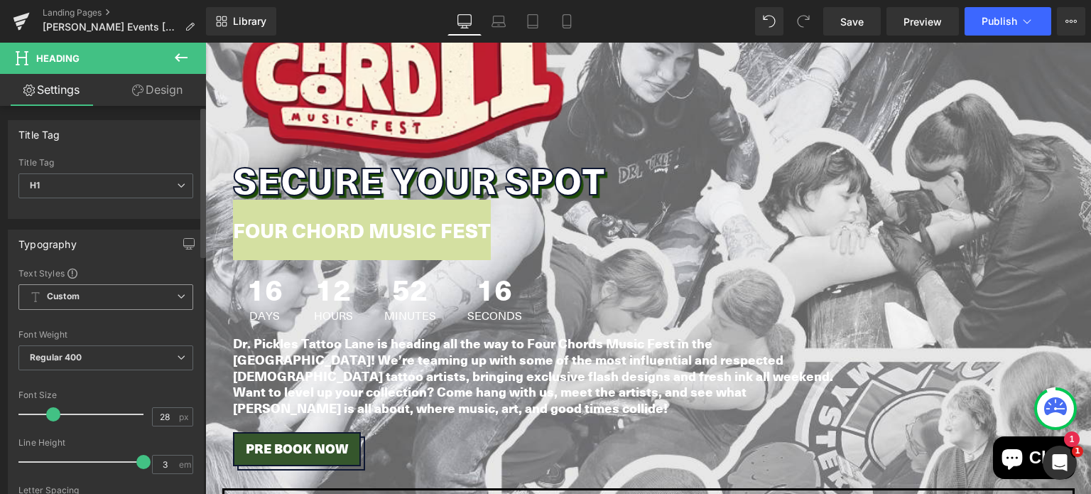
click at [92, 295] on span "Custom Setup Global Style" at bounding box center [105, 297] width 175 height 26
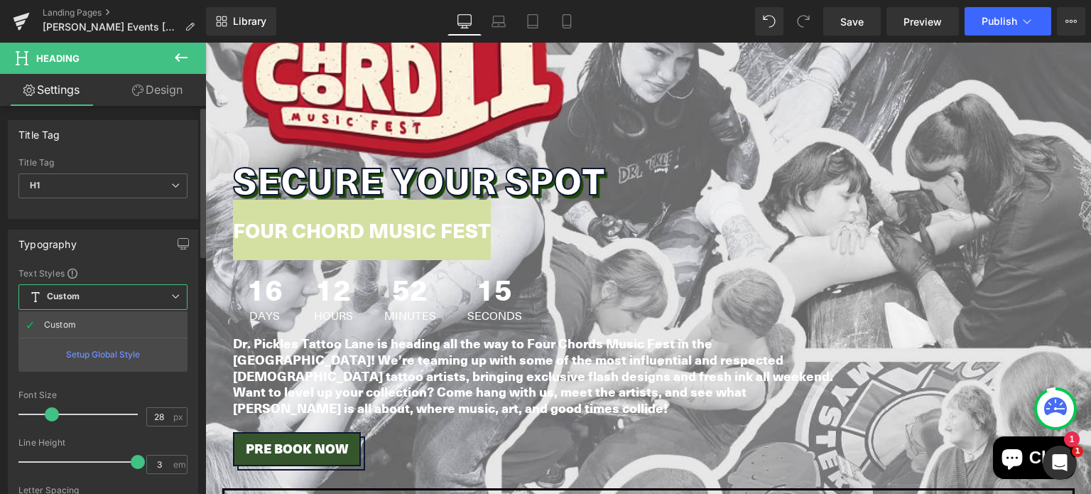
click at [88, 295] on span "Custom Setup Global Style" at bounding box center [102, 297] width 169 height 26
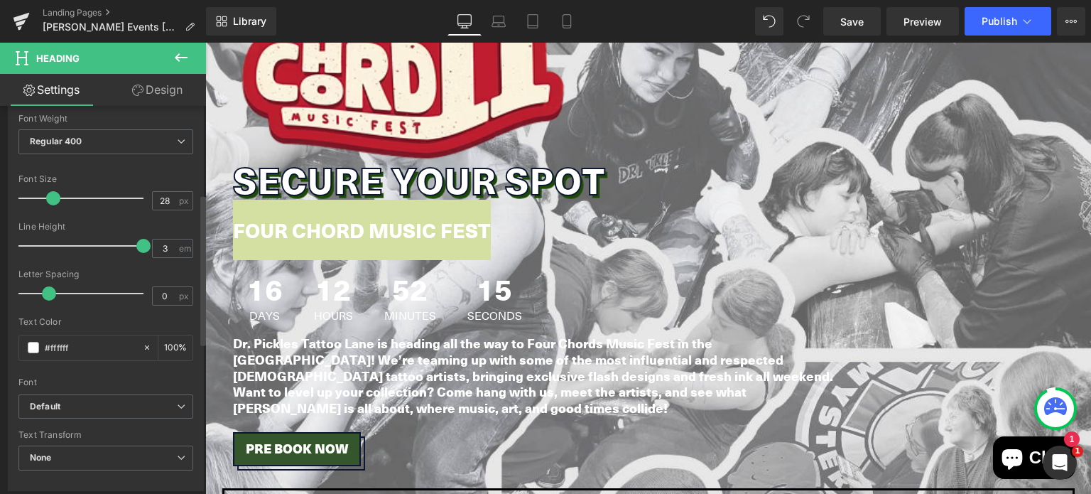
scroll to position [227, 0]
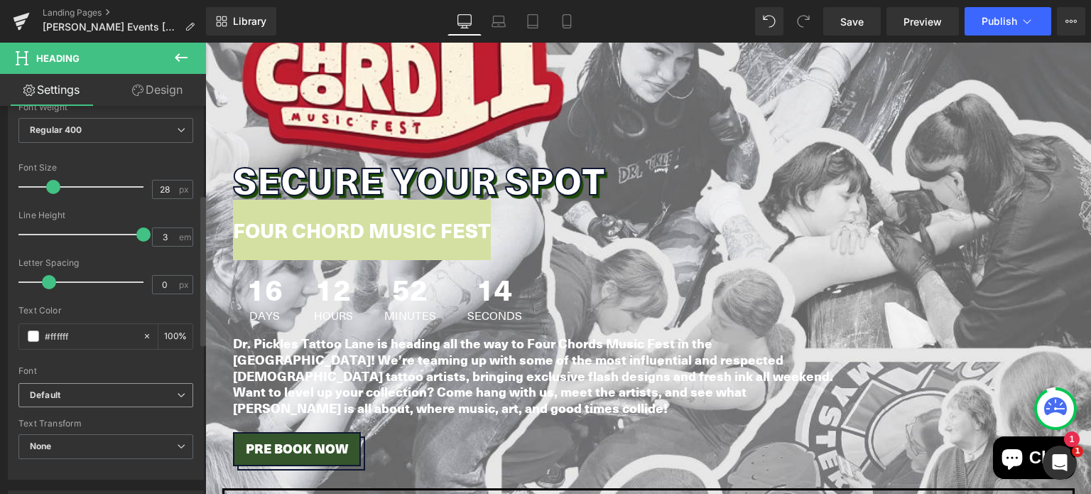
click at [59, 402] on span "Default" at bounding box center [105, 395] width 175 height 25
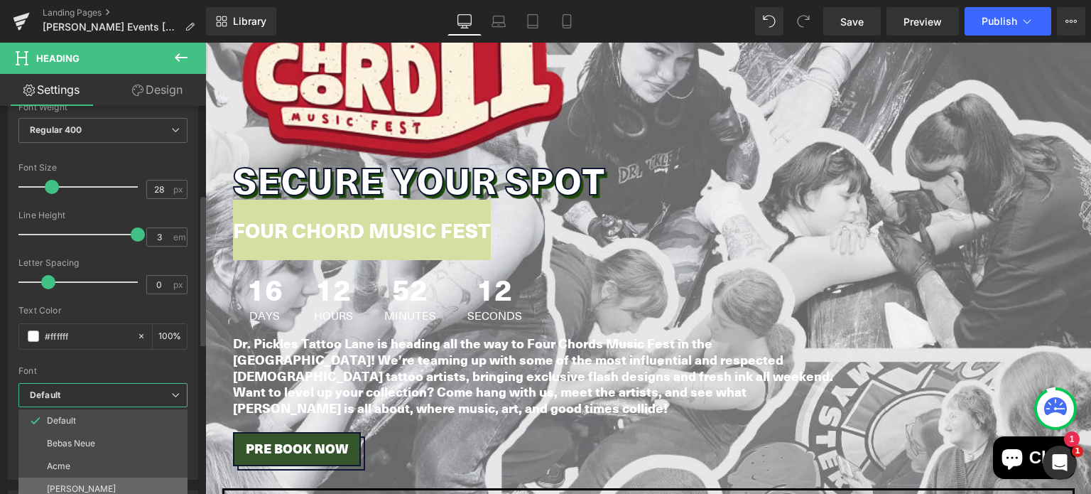
click at [68, 479] on li "[PERSON_NAME]" at bounding box center [105, 488] width 175 height 23
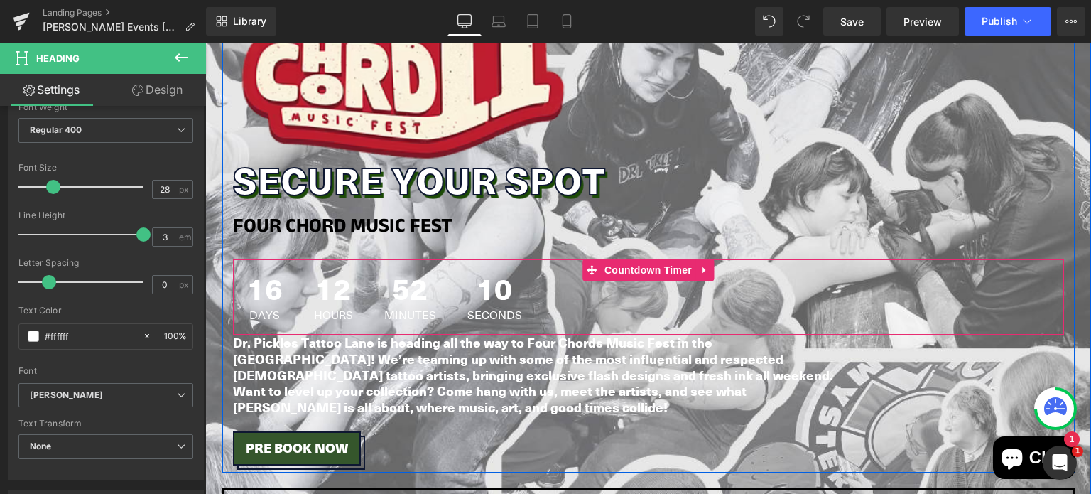
click at [322, 295] on span "12" at bounding box center [333, 291] width 39 height 36
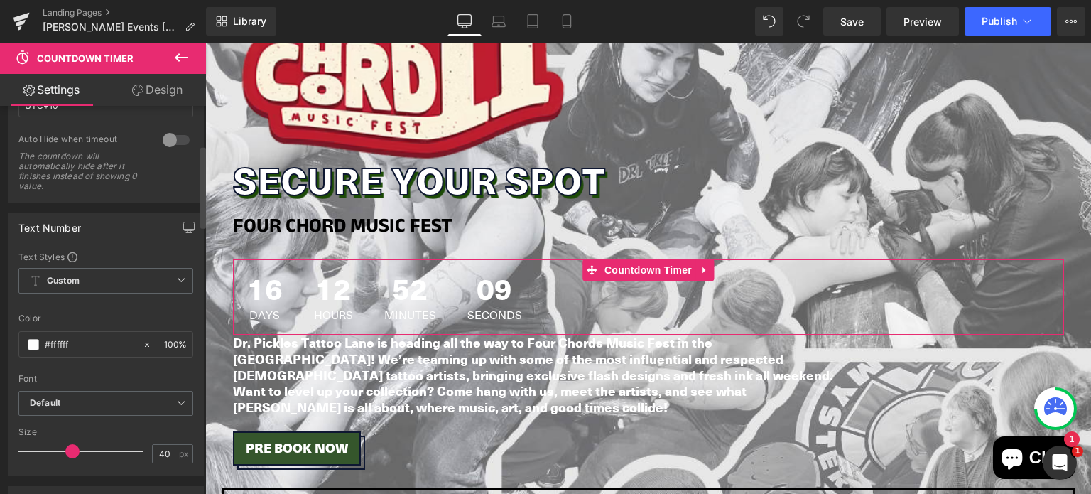
scroll to position [193, 0]
click at [31, 340] on span at bounding box center [33, 341] width 11 height 11
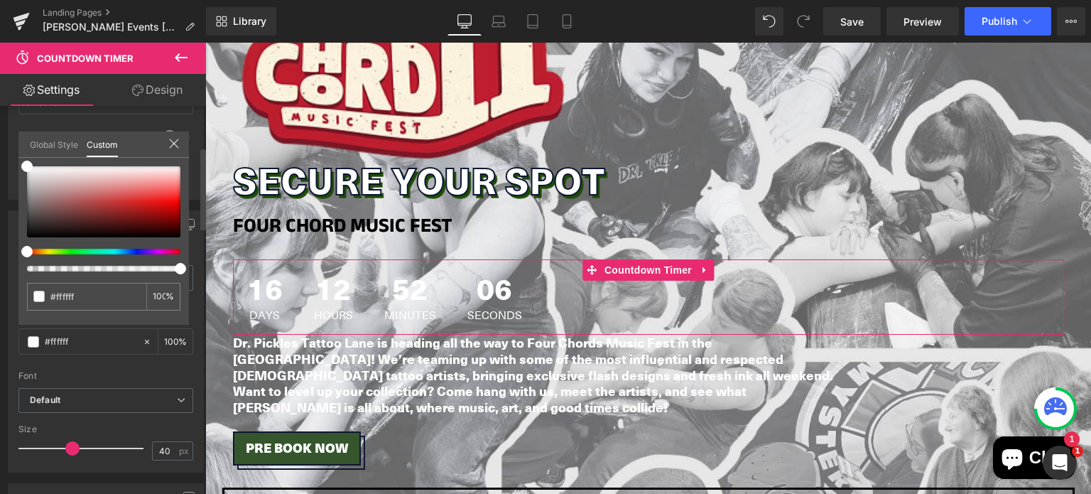
click at [61, 246] on div at bounding box center [103, 218] width 153 height 105
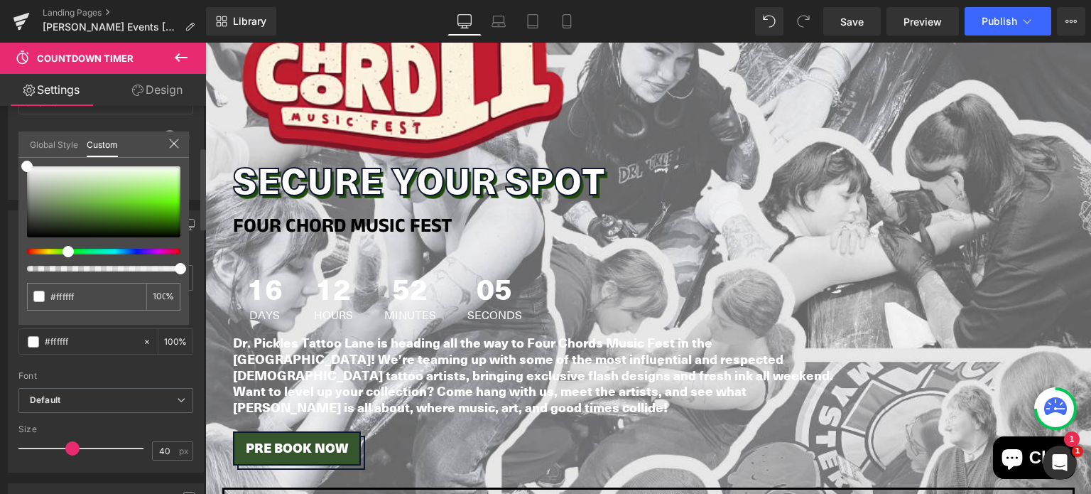
click at [62, 251] on div at bounding box center [97, 252] width 153 height 6
type input "#368e00"
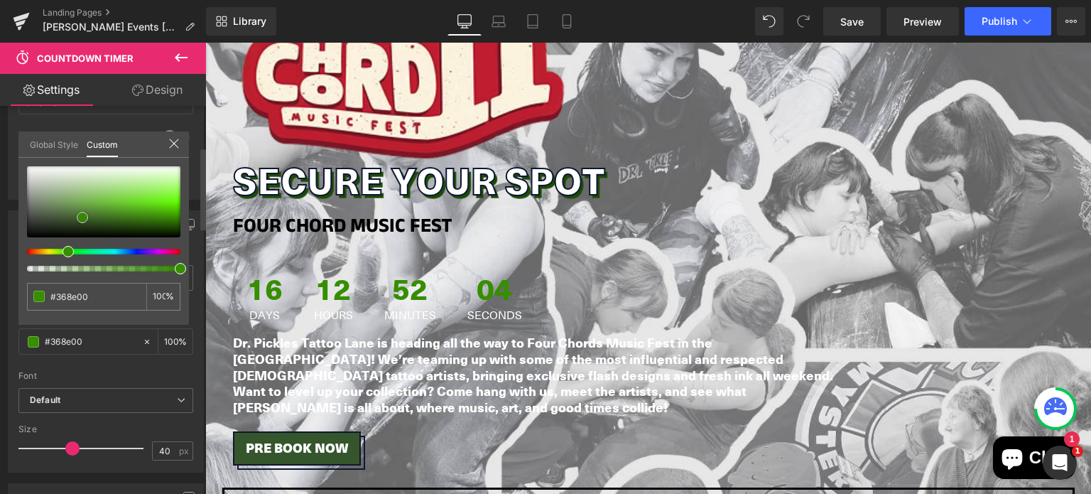
type input "#3e5e2b"
type input "#3d5f29"
type input "#3b5c28"
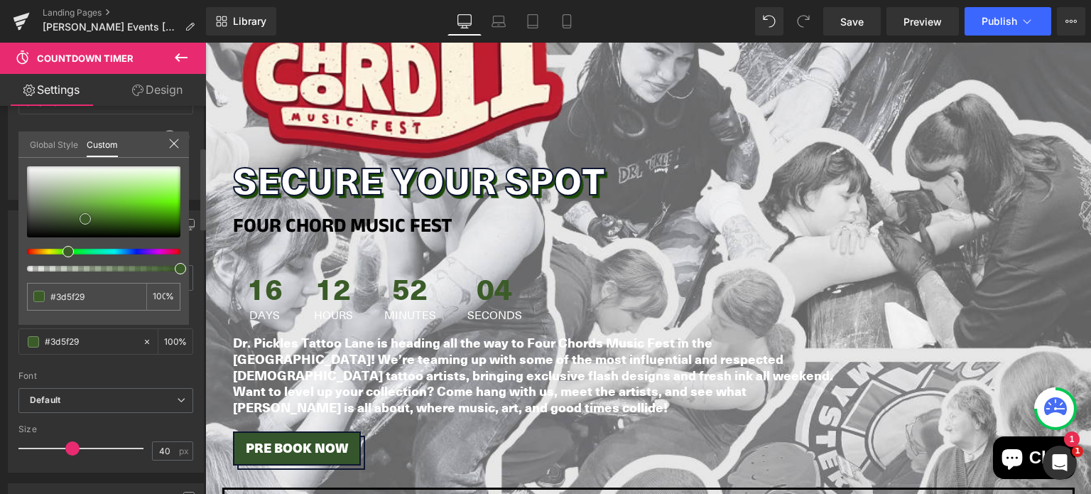
type input "#3b5c28"
type input "#3b5b29"
type input "#3b5c28"
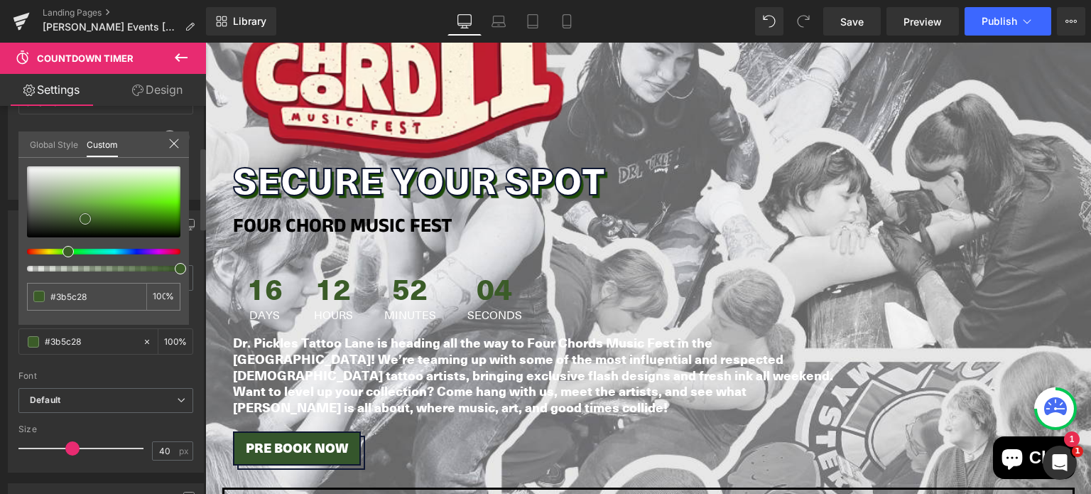
type input "#3b5f25"
type input "#385e21"
type input "#365a1f"
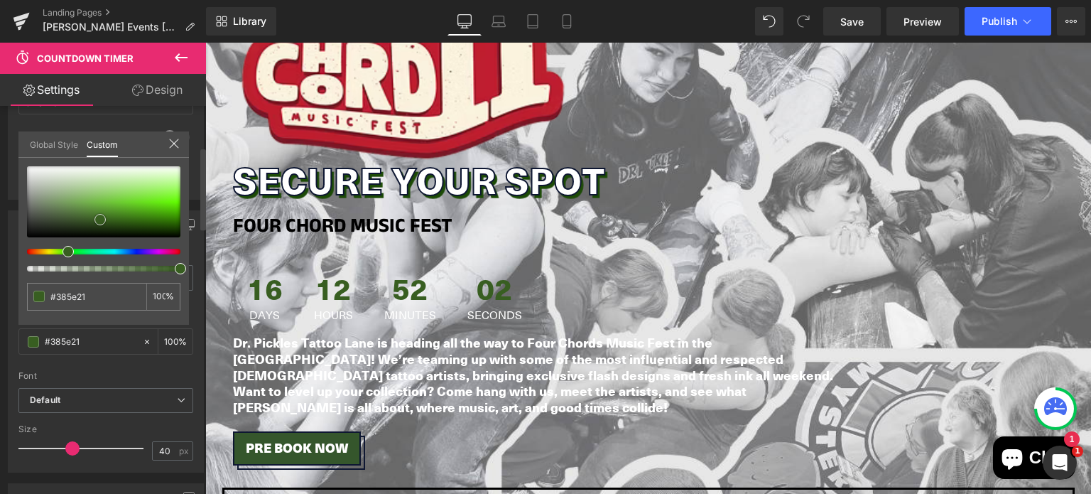
type input "#365a1f"
type input "#31541c"
type input "#2e501a"
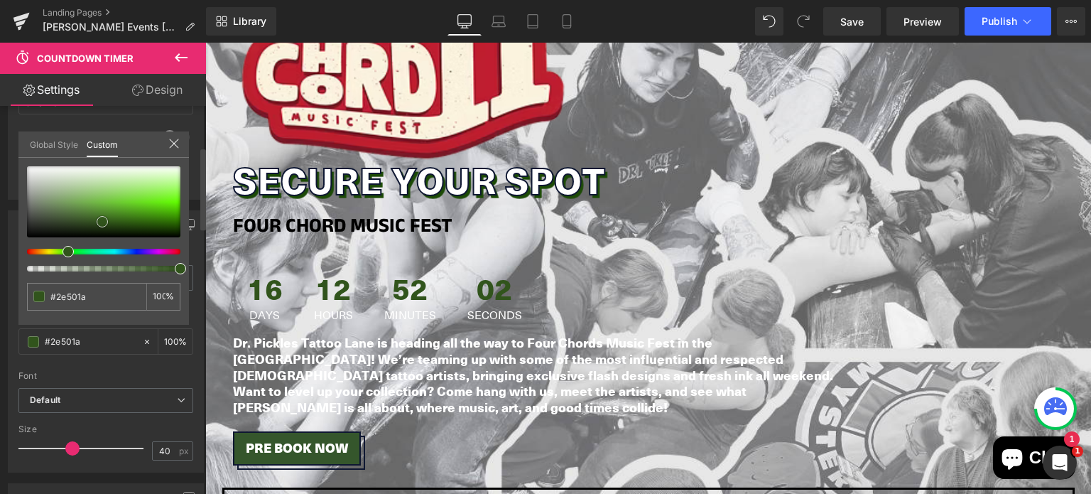
type input "#2b4d18"
type input "#30531c"
type input "#30541c"
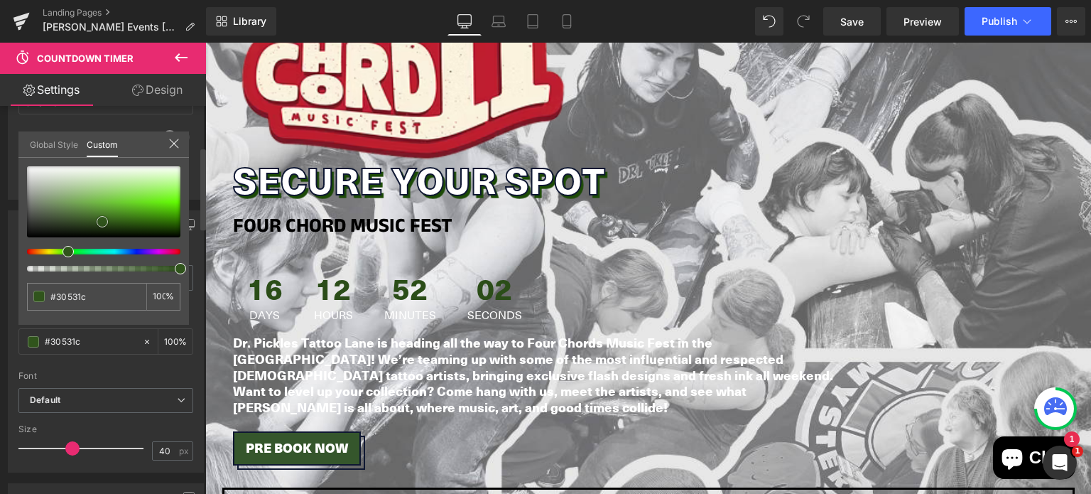
type input "#30541c"
type input "#31571d"
type input "#32561e"
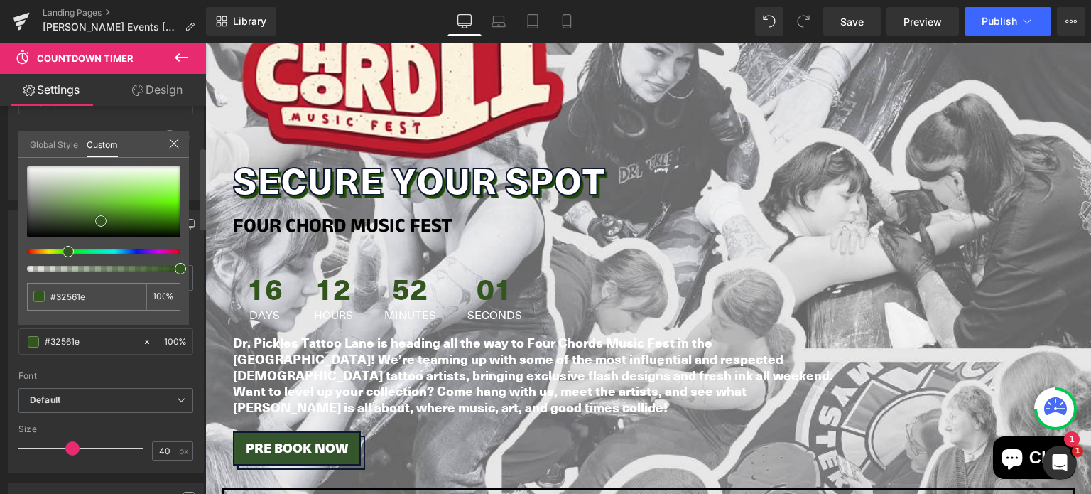
type input "#345a1f"
drag, startPoint x: 82, startPoint y: 217, endPoint x: 101, endPoint y: 219, distance: 18.7
click at [101, 219] on div at bounding box center [103, 201] width 153 height 71
click at [83, 289] on input "#345a1f" at bounding box center [87, 296] width 75 height 15
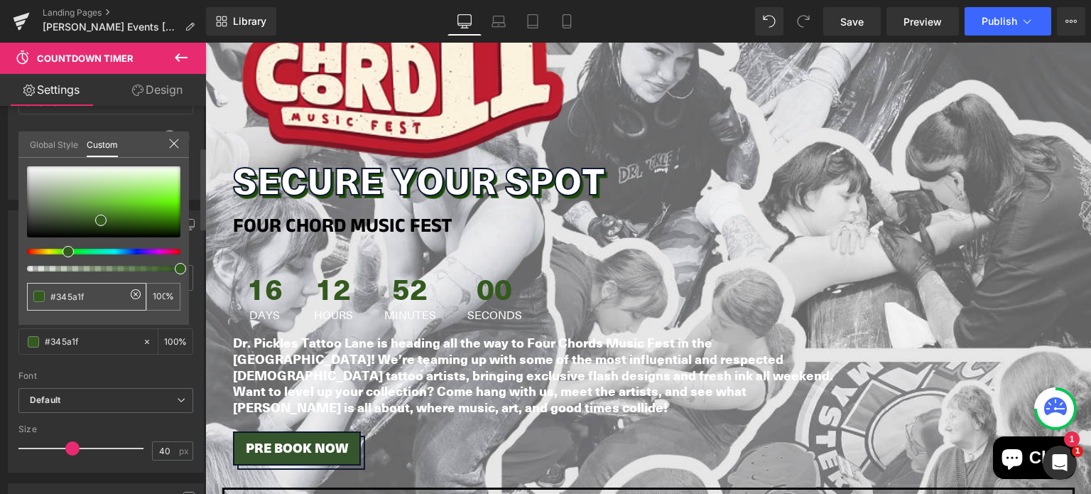
click at [83, 289] on input "#345a1f" at bounding box center [87, 296] width 75 height 15
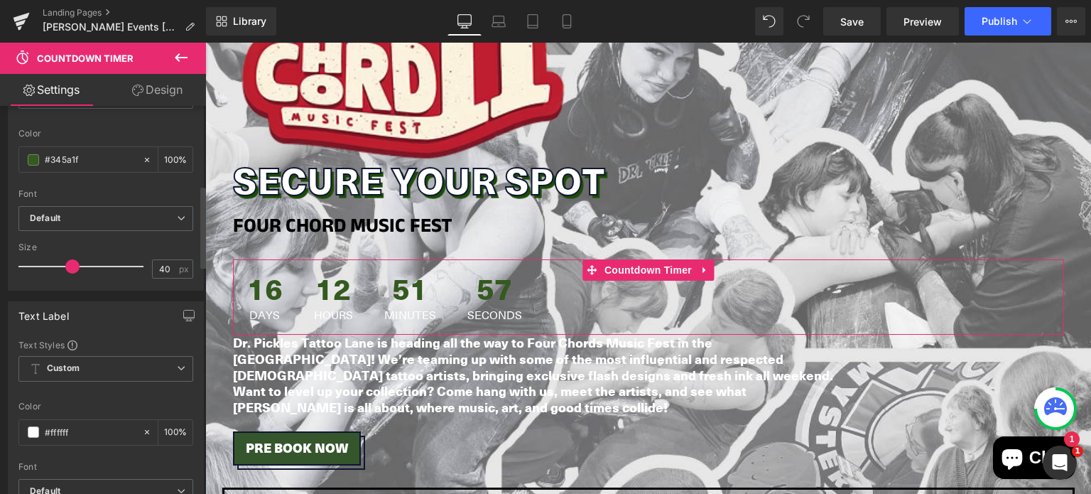
scroll to position [375, 0]
click at [77, 427] on input "#ffffff" at bounding box center [90, 432] width 91 height 16
paste input "345a1"
type input "#345a1f"
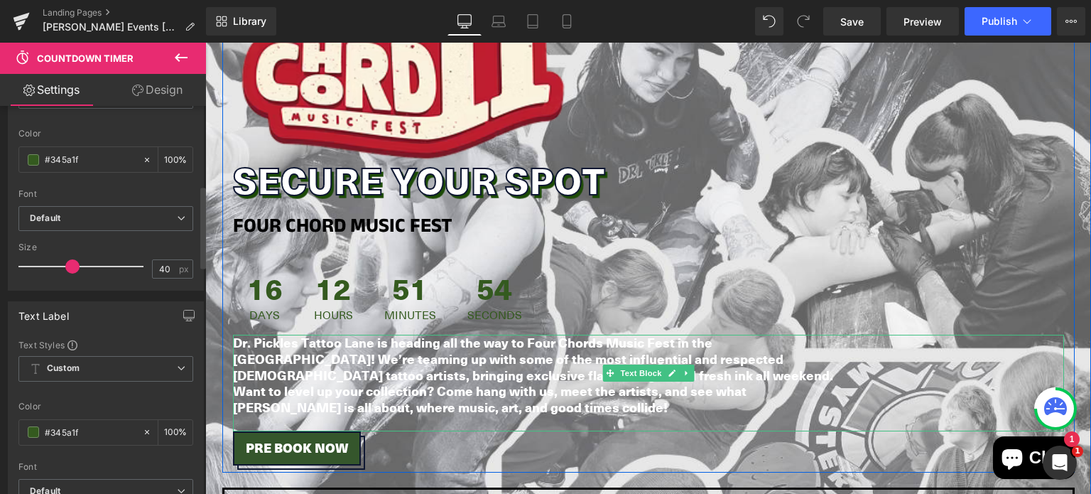
click at [338, 369] on strong "Dr. Pickles Tattoo Lane is heading all the way to Four Chords Music Fest in the…" at bounding box center [533, 374] width 600 height 82
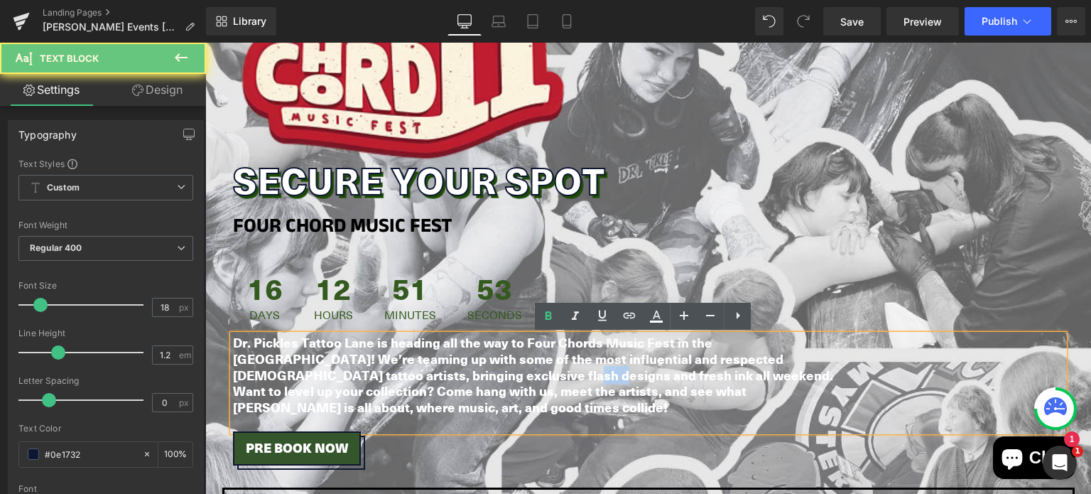
click at [338, 369] on strong "Dr. Pickles Tattoo Lane is heading all the way to Four Chords Music Fest in the…" at bounding box center [533, 374] width 600 height 82
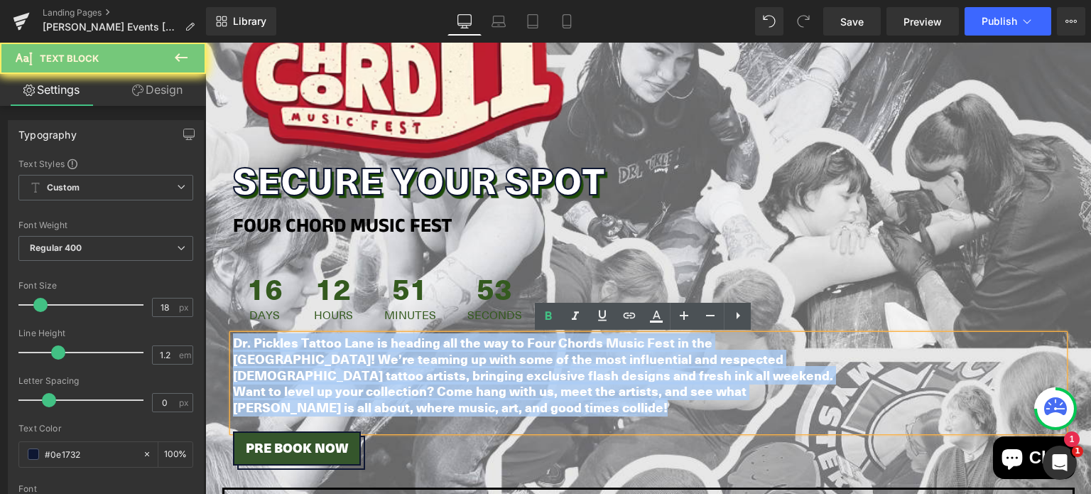
click at [338, 369] on strong "Dr. Pickles Tattoo Lane is heading all the way to Four Chords Music Fest in the…" at bounding box center [533, 374] width 600 height 82
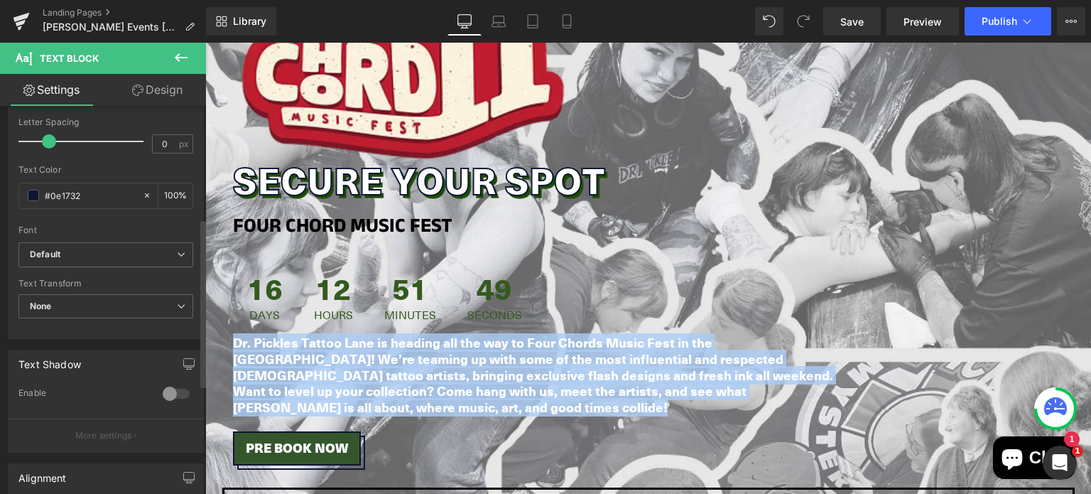
scroll to position [258, 0]
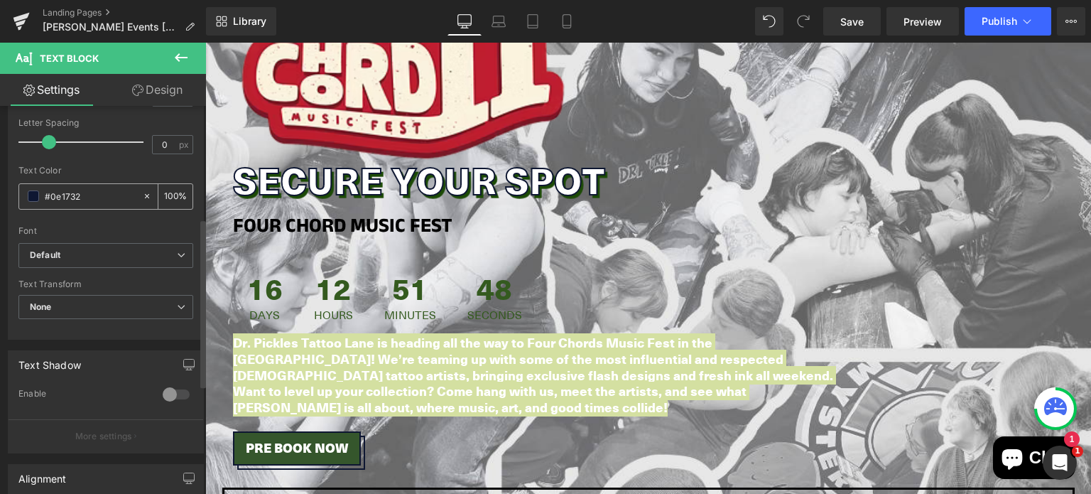
click at [31, 190] on span at bounding box center [33, 195] width 11 height 11
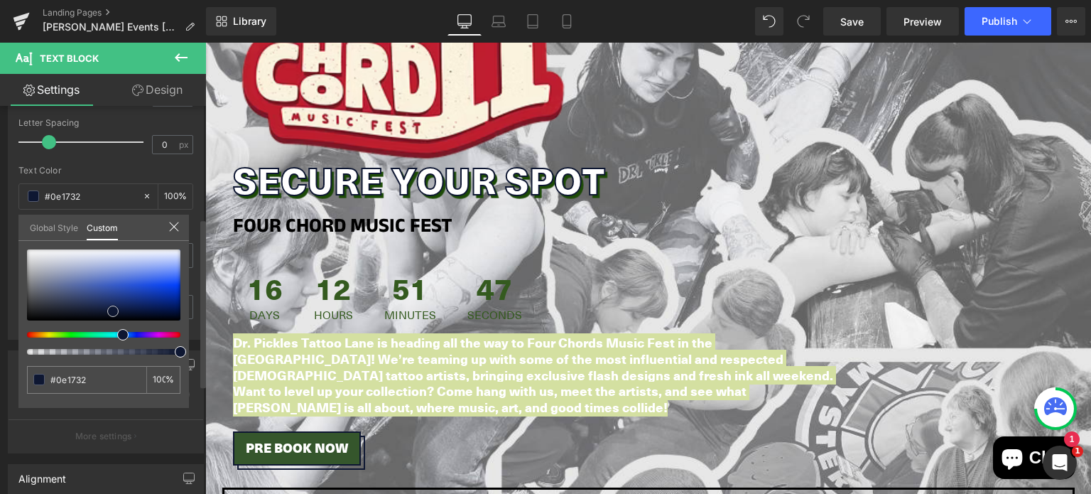
type input "#142866"
type input "#0e1f52"
type input "#000000"
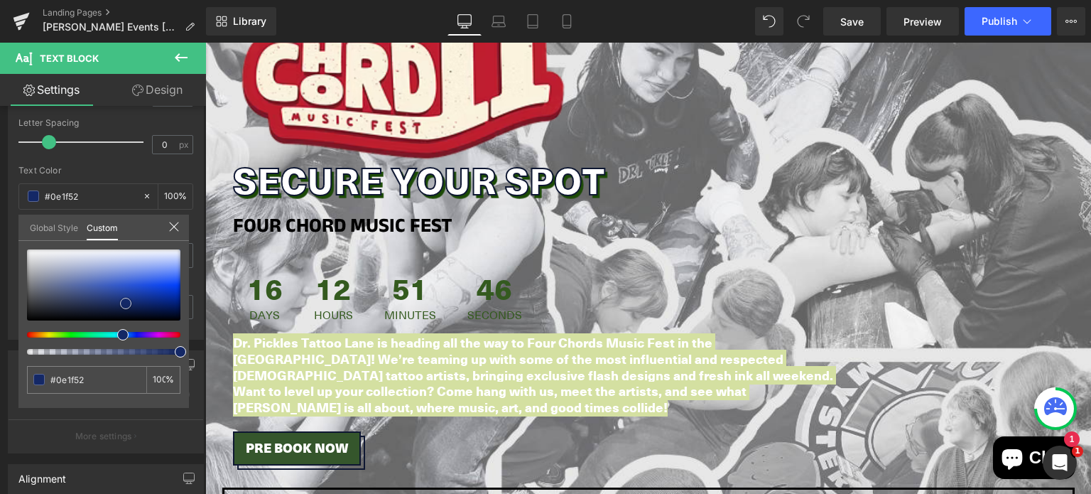
type input "#000000"
drag, startPoint x: 331, startPoint y: 345, endPoint x: 236, endPoint y: 369, distance: 98.0
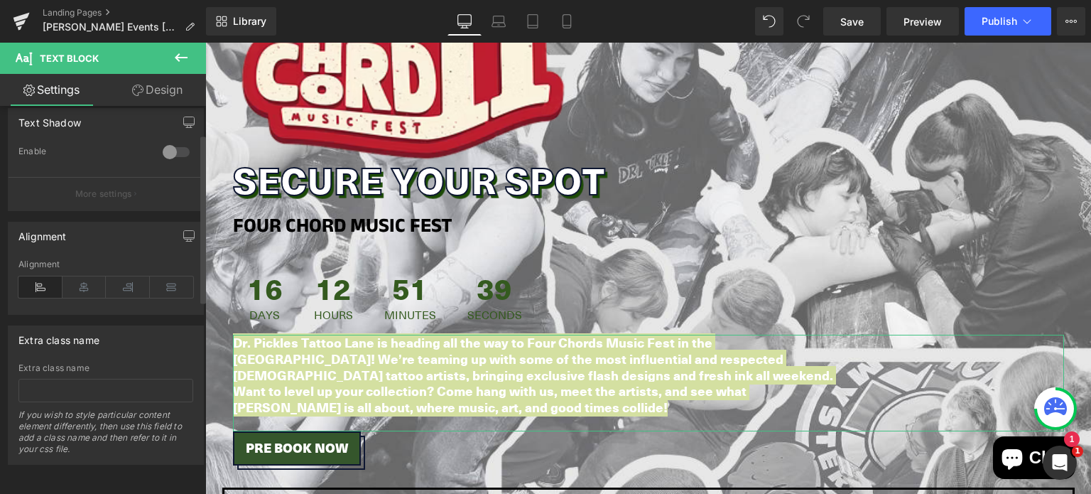
scroll to position [0, 0]
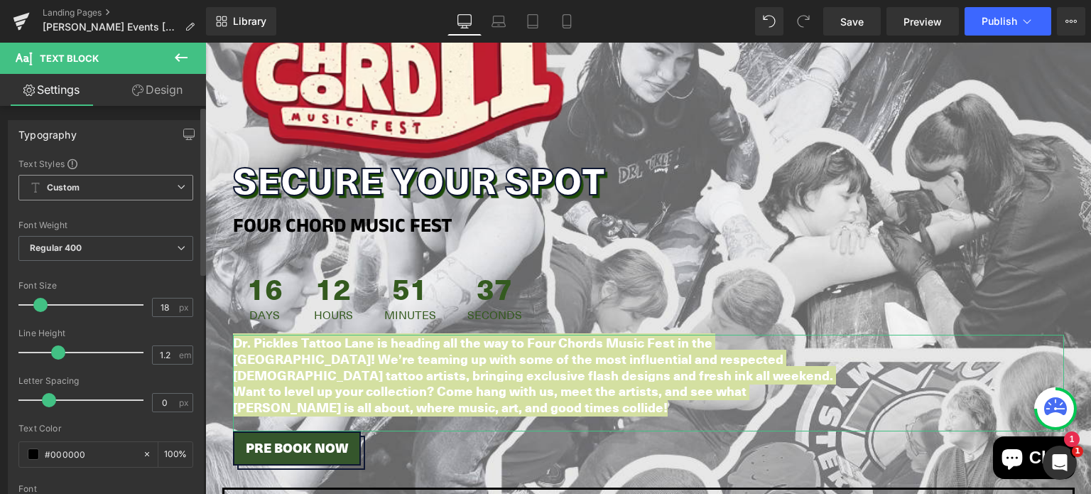
click at [123, 195] on span "Custom Setup Global Style" at bounding box center [105, 188] width 175 height 26
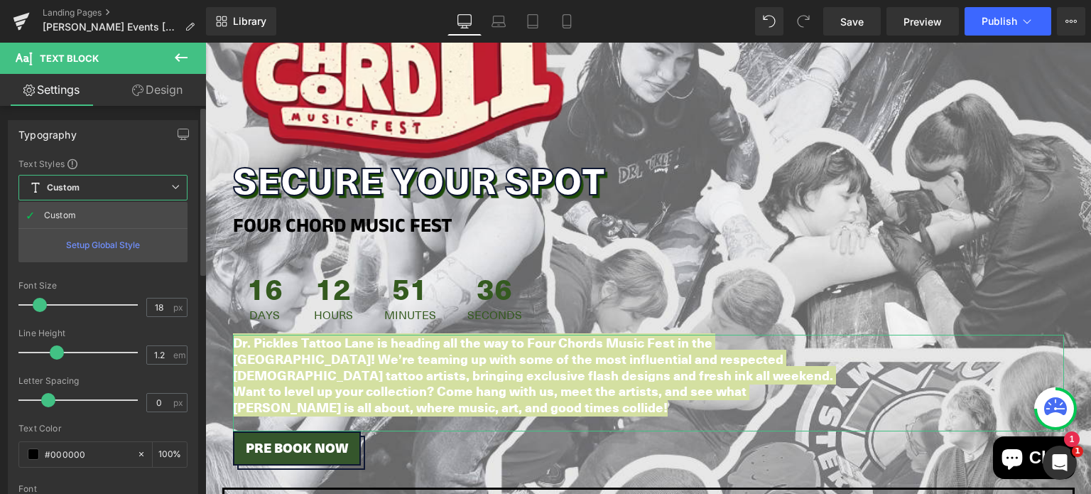
click at [120, 184] on span "Custom Setup Global Style" at bounding box center [102, 188] width 169 height 26
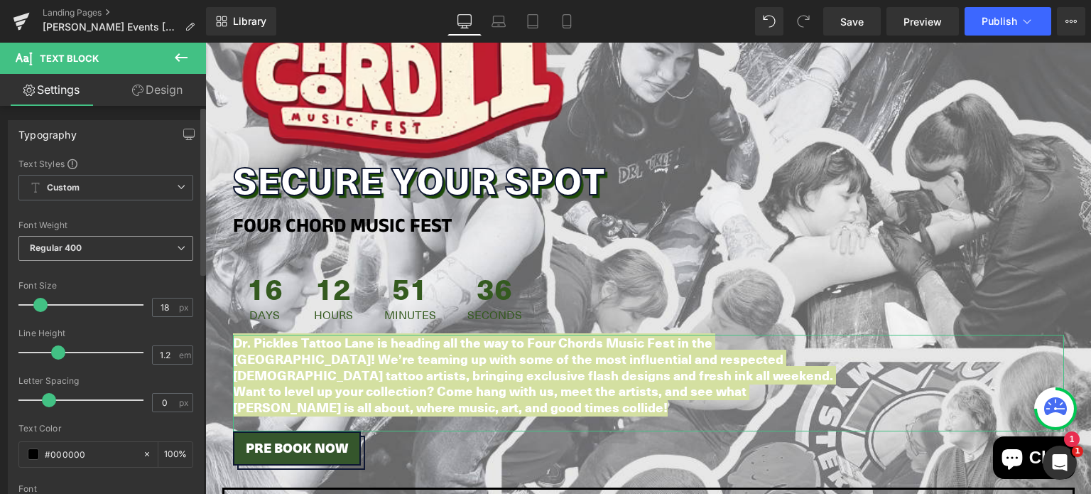
click at [113, 239] on span "Regular 400" at bounding box center [105, 248] width 175 height 25
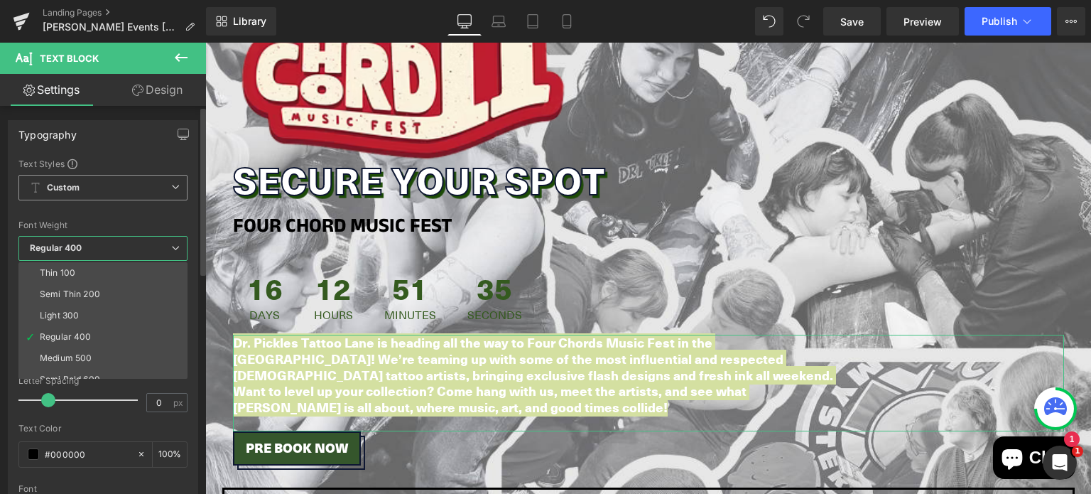
click at [109, 198] on span "Custom Setup Global Style" at bounding box center [102, 188] width 169 height 26
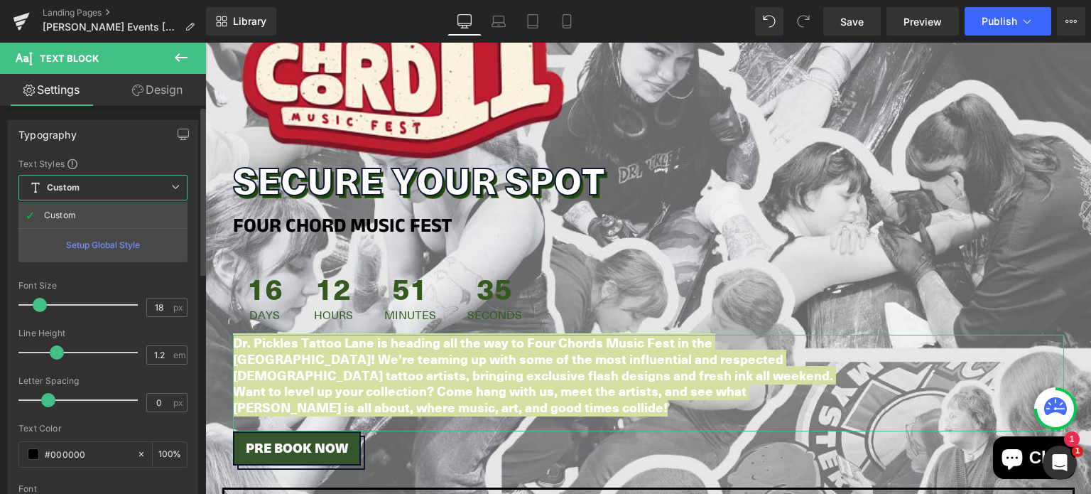
click at [107, 187] on span "Custom Setup Global Style" at bounding box center [102, 188] width 169 height 26
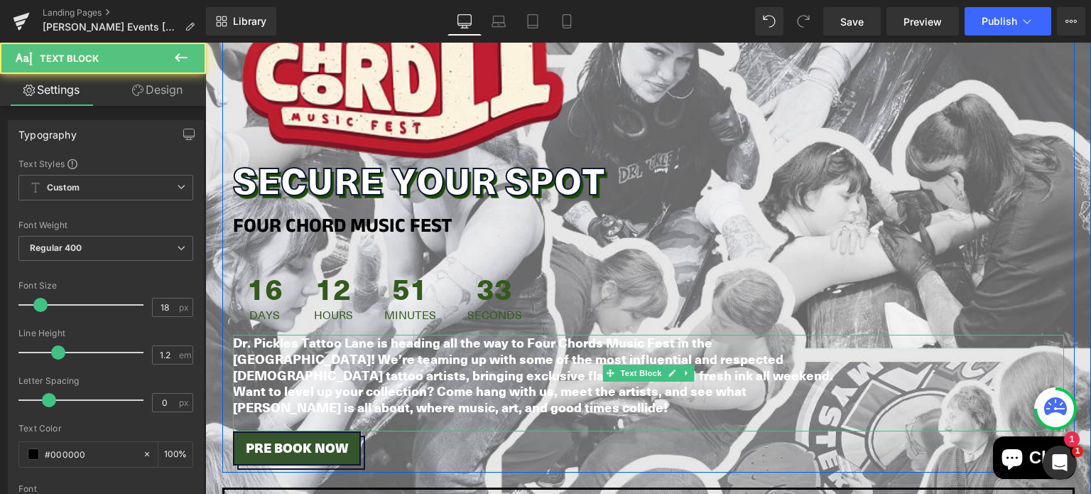
click at [444, 358] on strong "Dr. Pickles Tattoo Lane is heading all the way to Four Chords Music Fest in the…" at bounding box center [533, 374] width 600 height 82
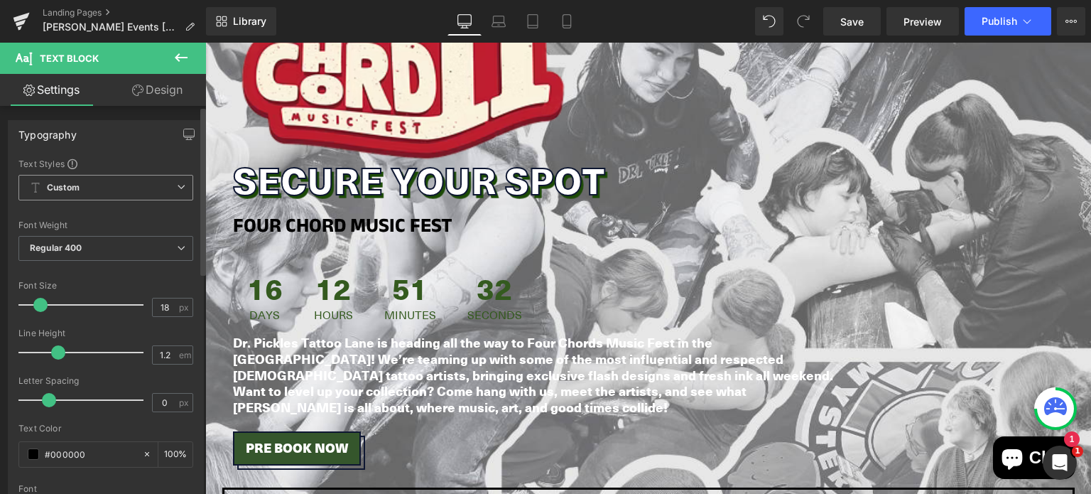
click at [125, 178] on span "Custom Setup Global Style" at bounding box center [105, 188] width 175 height 26
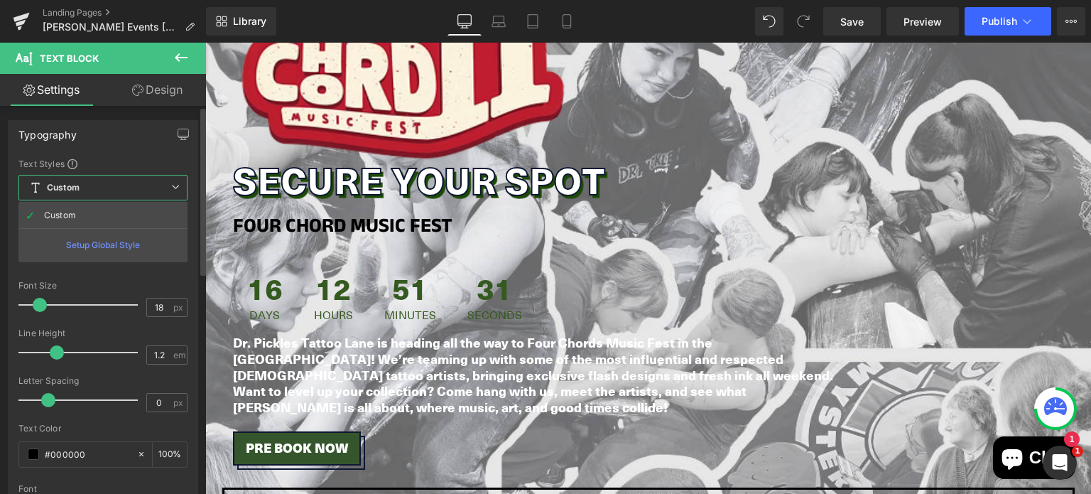
click at [125, 178] on span "Custom Setup Global Style" at bounding box center [102, 188] width 169 height 26
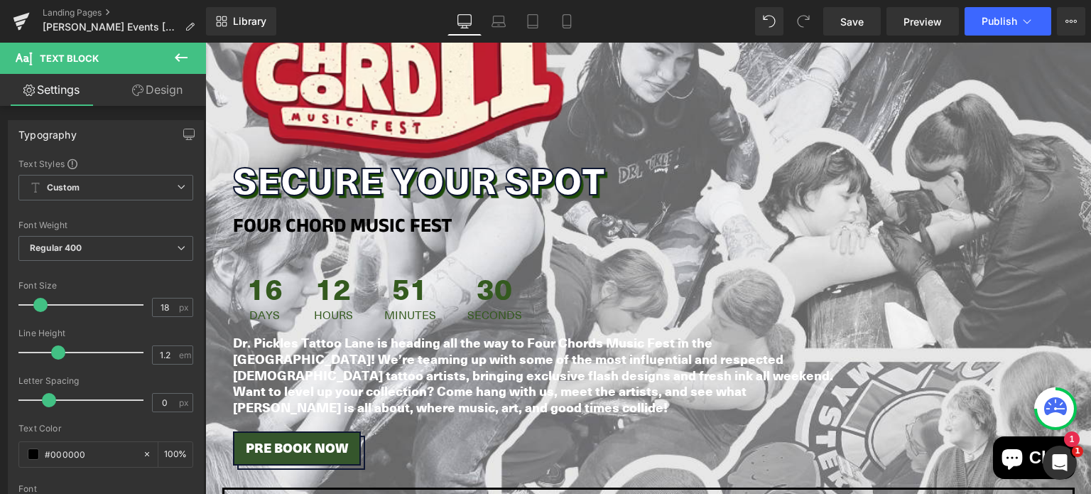
click at [141, 102] on link "Design" at bounding box center [157, 90] width 103 height 32
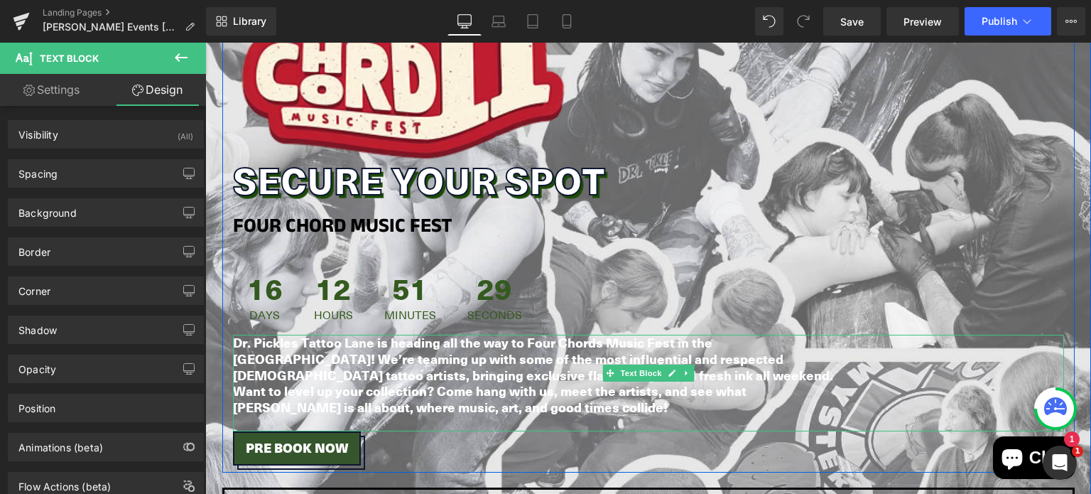
click at [291, 354] on strong "Dr. Pickles Tattoo Lane is heading all the way to Four Chords Music Fest in the…" at bounding box center [533, 374] width 600 height 82
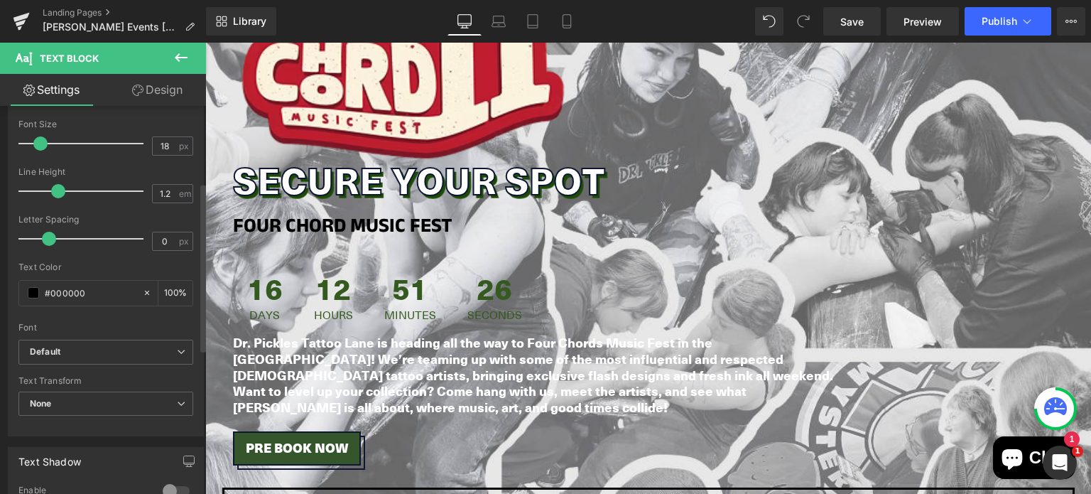
scroll to position [182, 0]
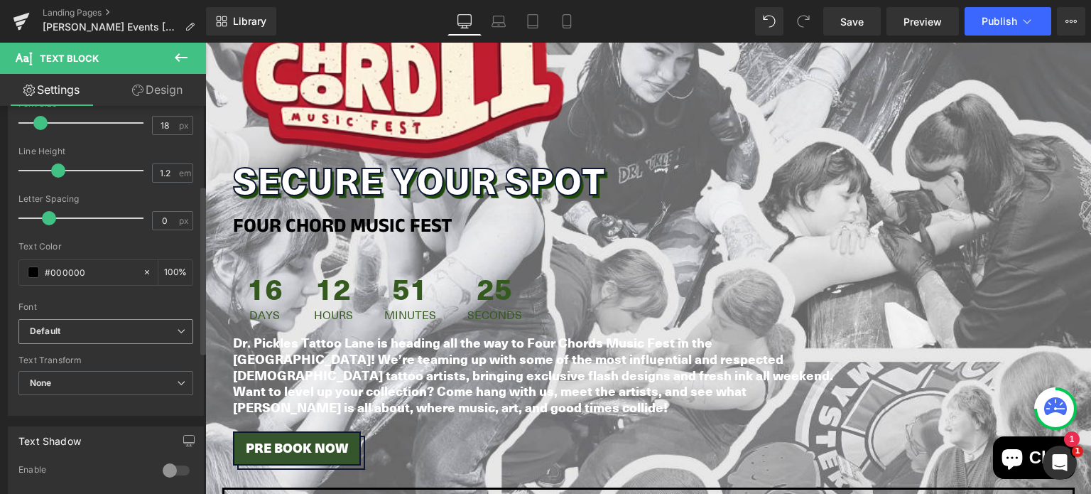
click at [62, 322] on span "Default" at bounding box center [105, 331] width 175 height 25
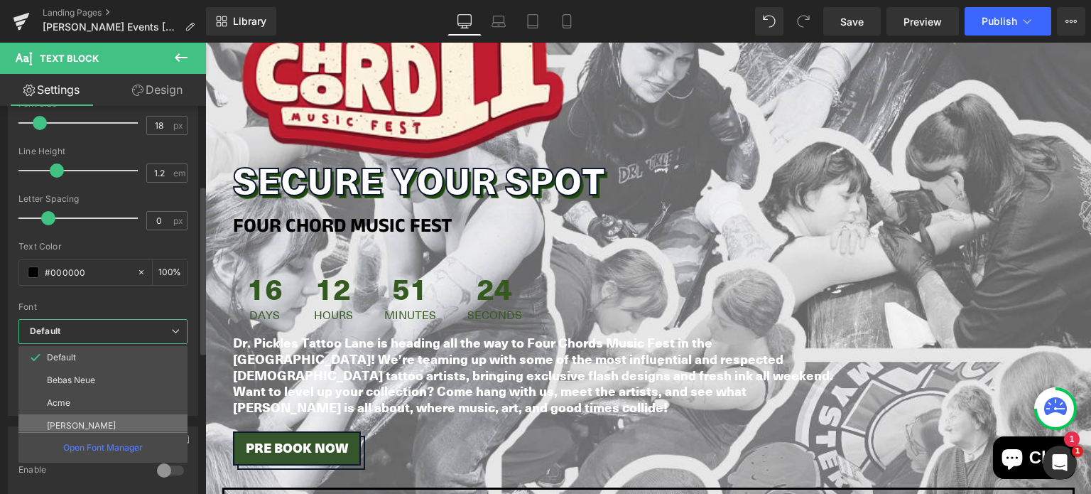
click at [70, 420] on p "[PERSON_NAME]" at bounding box center [81, 425] width 69 height 10
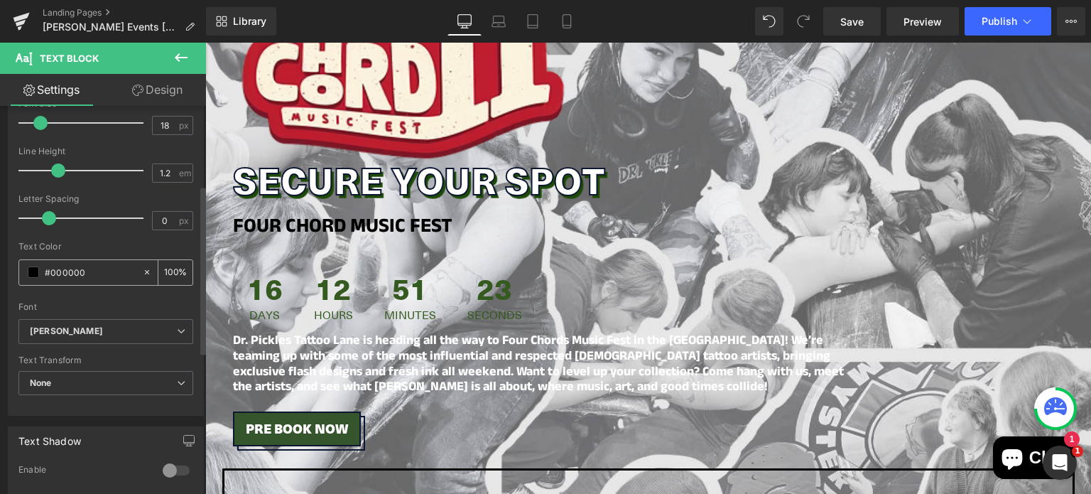
click at [51, 269] on input "#000000" at bounding box center [90, 272] width 91 height 16
click at [40, 269] on div "#000000" at bounding box center [80, 272] width 123 height 25
click at [36, 270] on span at bounding box center [33, 271] width 11 height 11
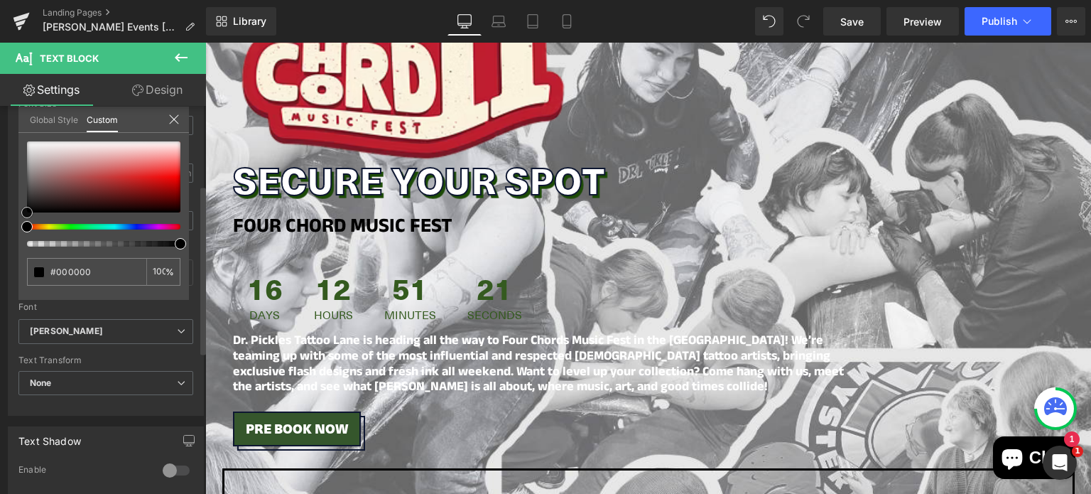
type input "#2a2222"
type input "#241d1d"
type input "#0b0808"
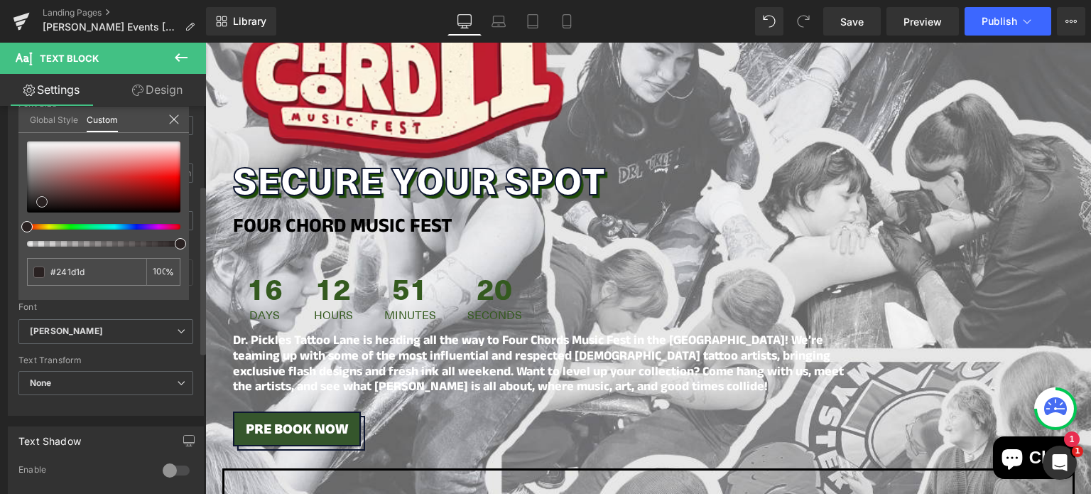
type input "#0b0808"
type input "#000000"
drag, startPoint x: 42, startPoint y: 201, endPoint x: 48, endPoint y: 219, distance: 18.9
click at [48, 219] on div at bounding box center [103, 193] width 153 height 105
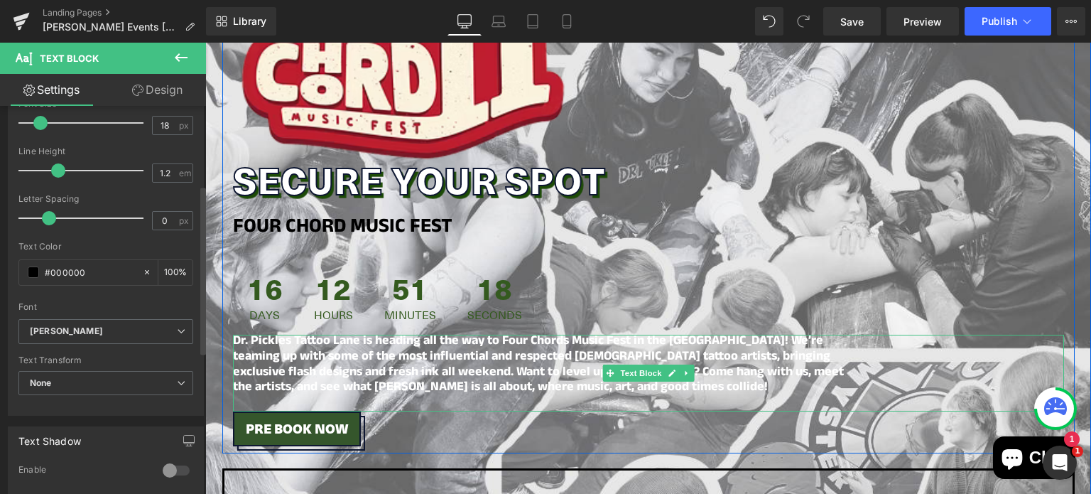
click at [354, 383] on strong "Dr. Pickles Tattoo Lane is heading all the way to Four Chords Music Fest in the…" at bounding box center [538, 365] width 611 height 68
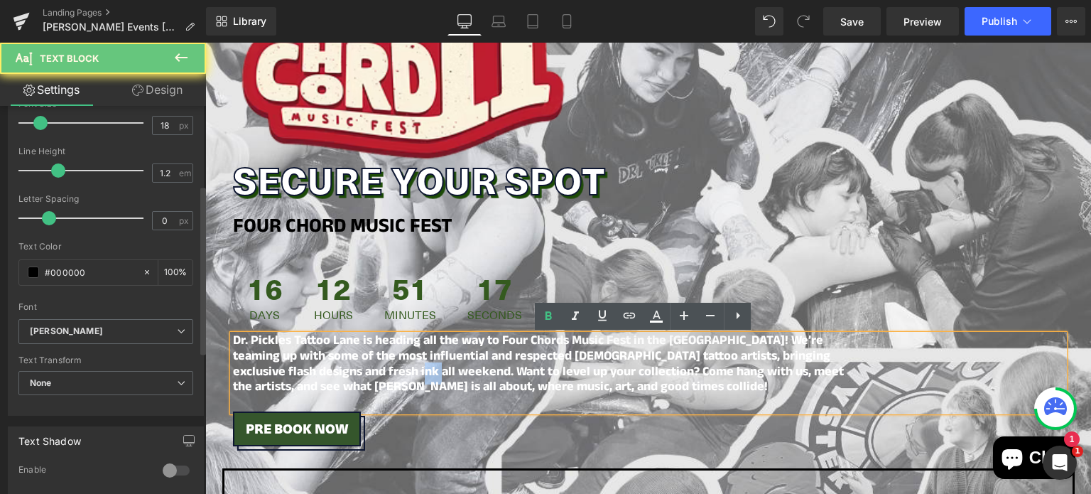
click at [354, 383] on strong "Dr. Pickles Tattoo Lane is heading all the way to Four Chords Music Fest in the…" at bounding box center [538, 365] width 611 height 68
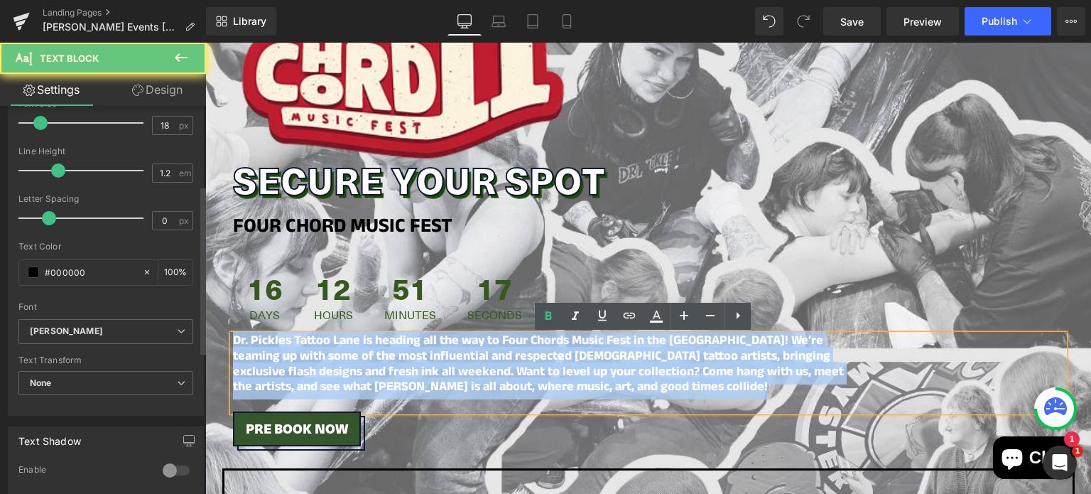
click at [354, 383] on strong "Dr. Pickles Tattoo Lane is heading all the way to Four Chords Music Fest in the…" at bounding box center [538, 365] width 611 height 68
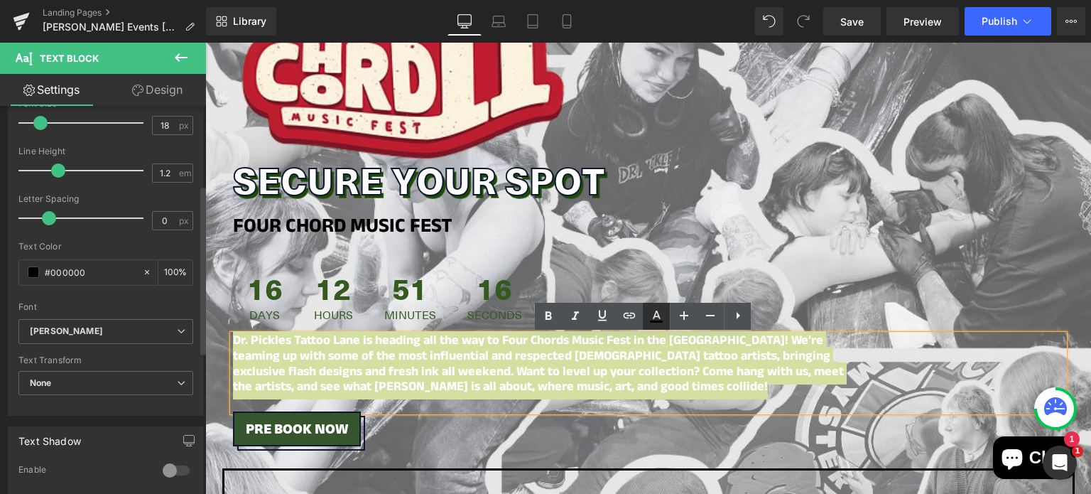
type input "100"
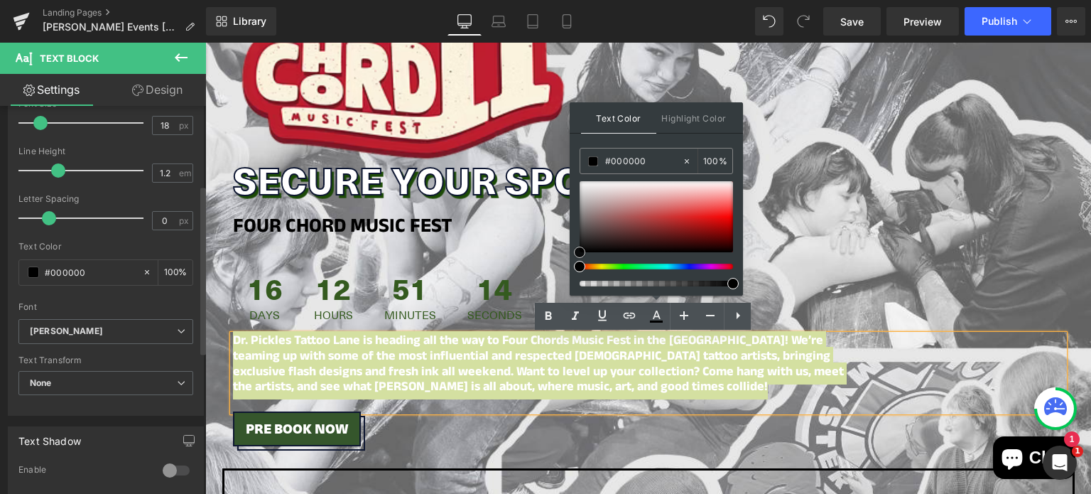
type input "#130101"
type input "#000000"
drag, startPoint x: 716, startPoint y: 249, endPoint x: 738, endPoint y: 266, distance: 27.4
click at [738, 266] on div "Text Color Highlight Color rgba(0, 0, 0, 1) #000000 100 % transparent transpare…" at bounding box center [656, 198] width 173 height 193
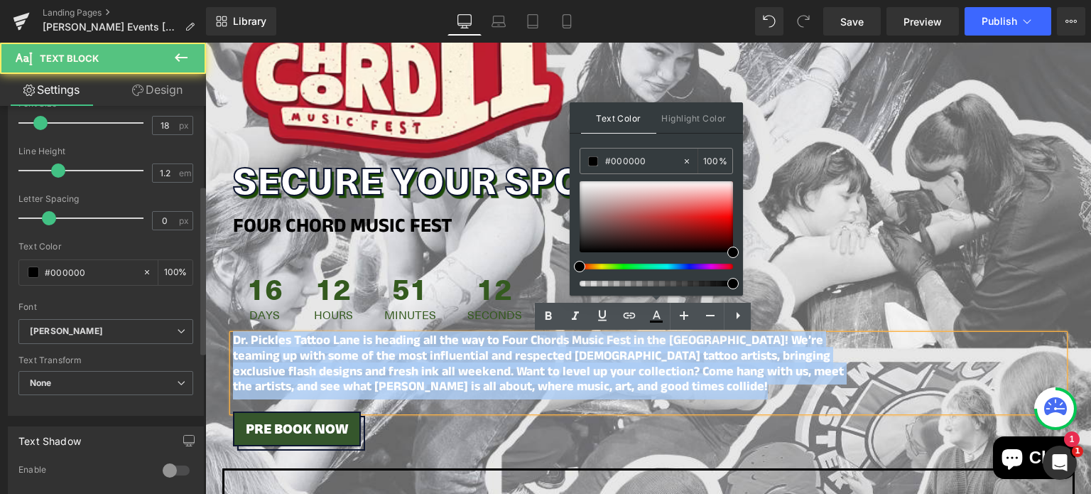
click at [699, 381] on strong "Dr. Pickles Tattoo Lane is heading all the way to Four Chords Music Fest in the…" at bounding box center [538, 365] width 611 height 68
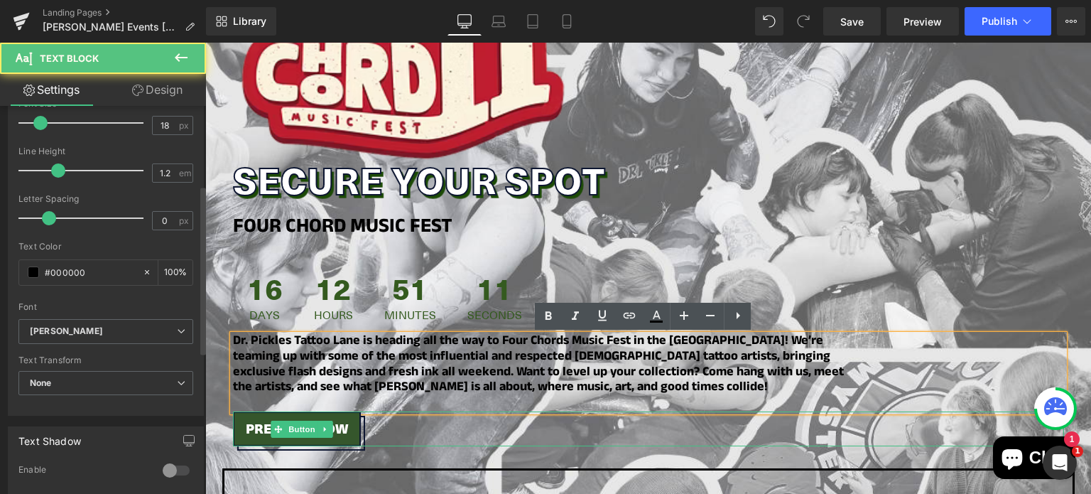
click at [680, 433] on div "Pre Book Now" at bounding box center [648, 428] width 831 height 35
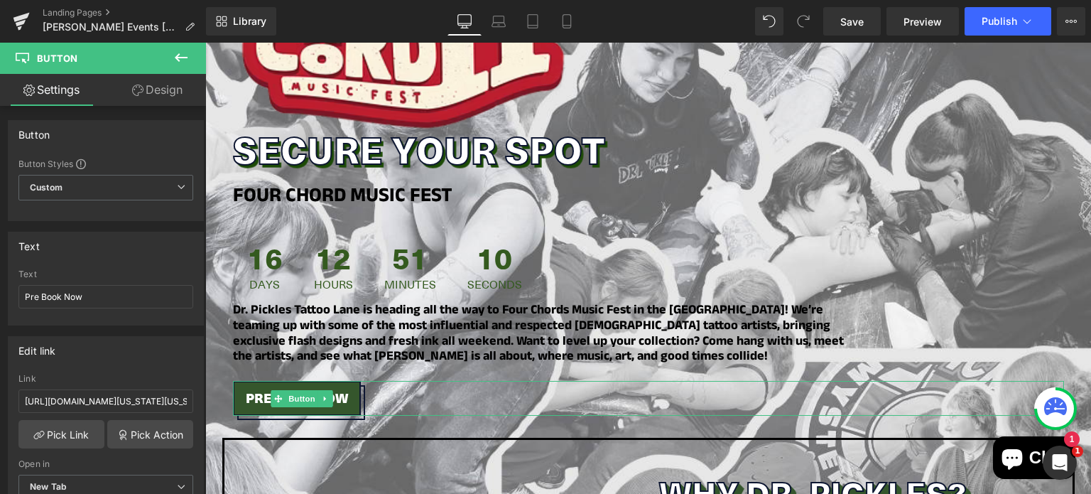
scroll to position [378, 0]
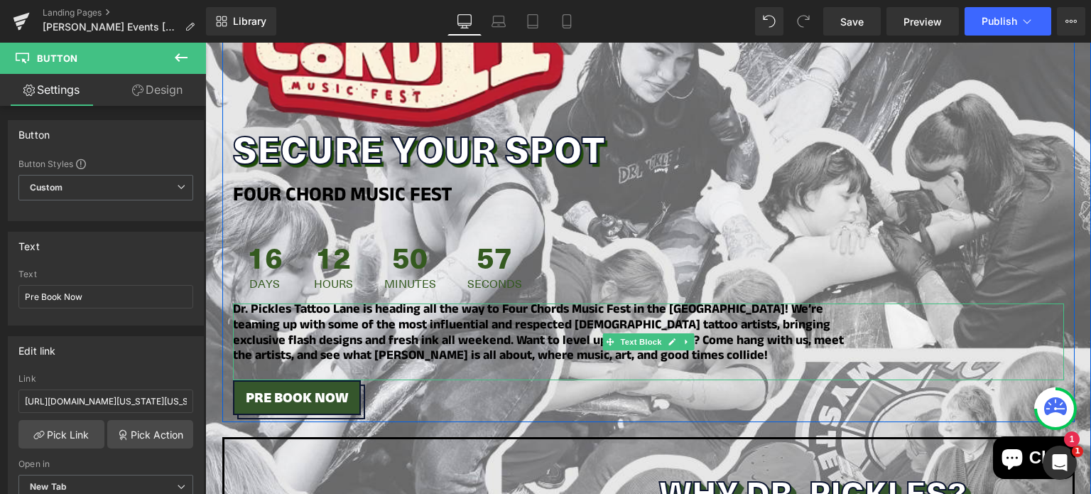
click at [419, 329] on strong "Dr. Pickles Tattoo Lane is heading all the way to Four Chords Music Fest in the…" at bounding box center [538, 334] width 611 height 68
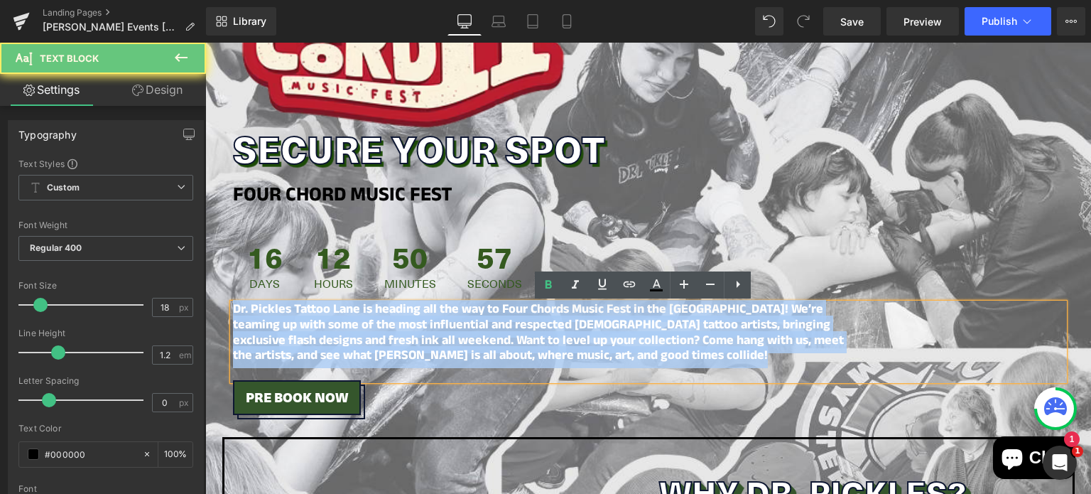
click at [419, 329] on strong "Dr. Pickles Tattoo Lane is heading all the way to Four Chords Music Fest in the…" at bounding box center [538, 334] width 611 height 68
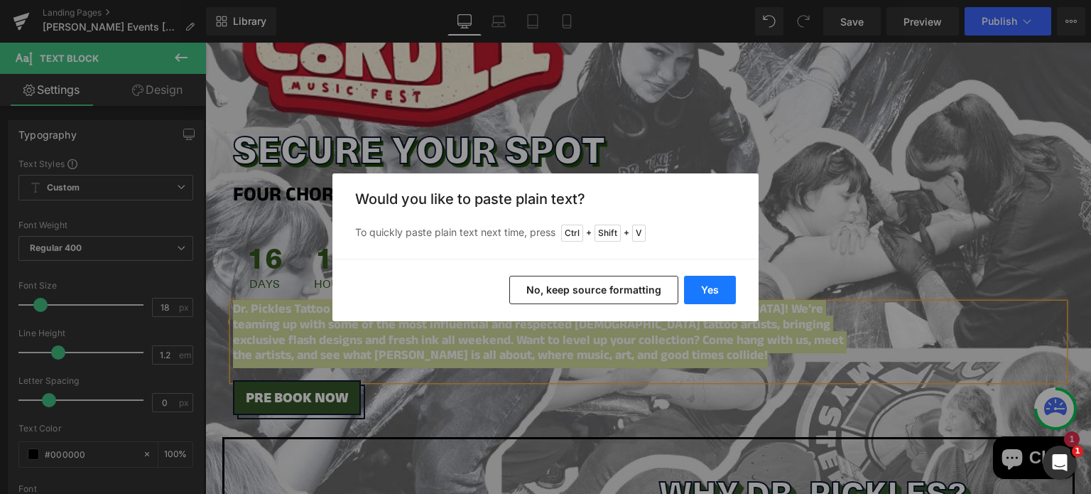
click at [709, 289] on button "Yes" at bounding box center [710, 290] width 52 height 28
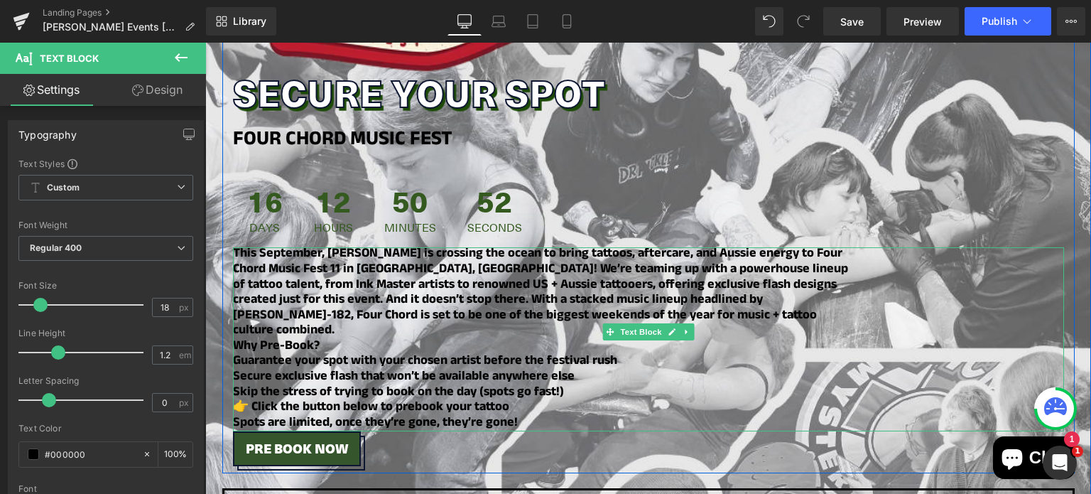
scroll to position [435, 0]
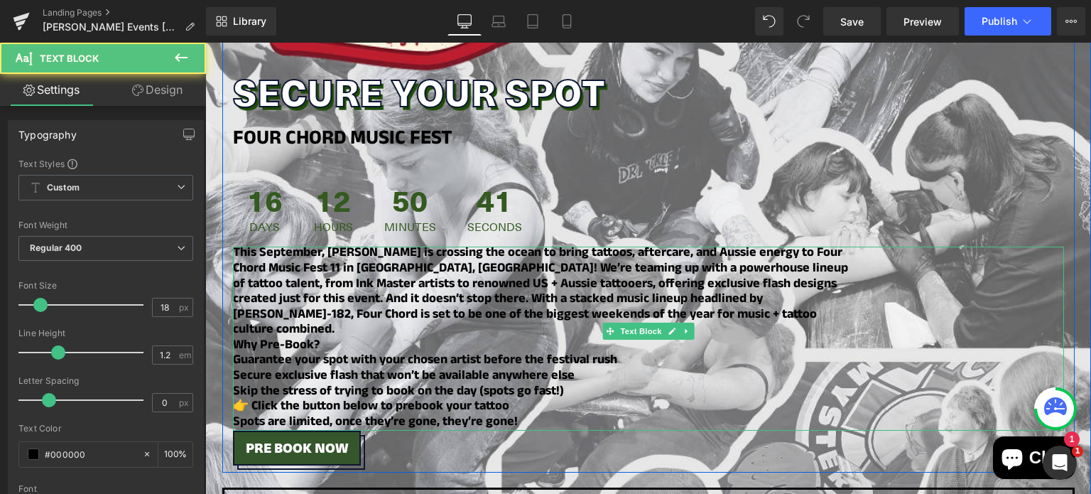
click at [283, 335] on span "Why Pre-Book?" at bounding box center [276, 346] width 87 height 22
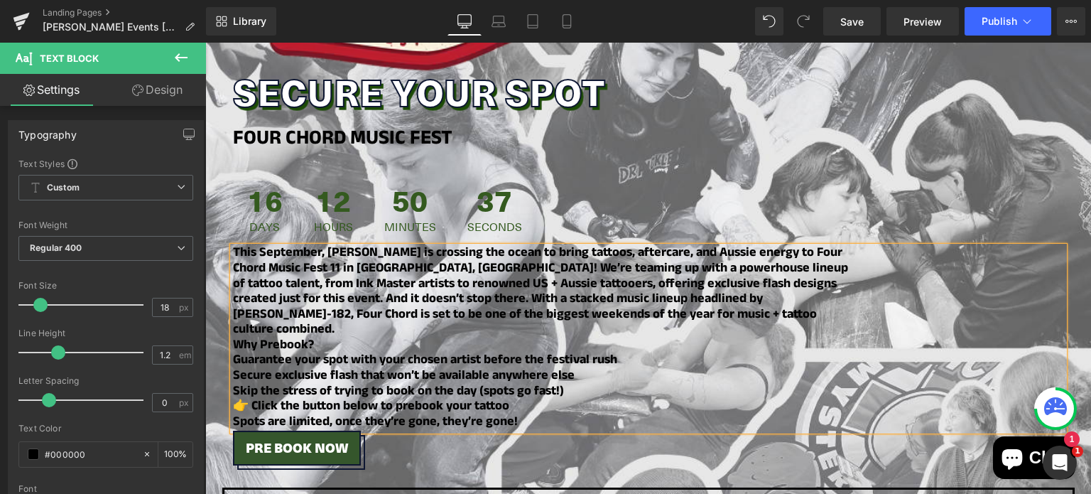
click at [233, 335] on span "Why Prebook?" at bounding box center [273, 346] width 81 height 22
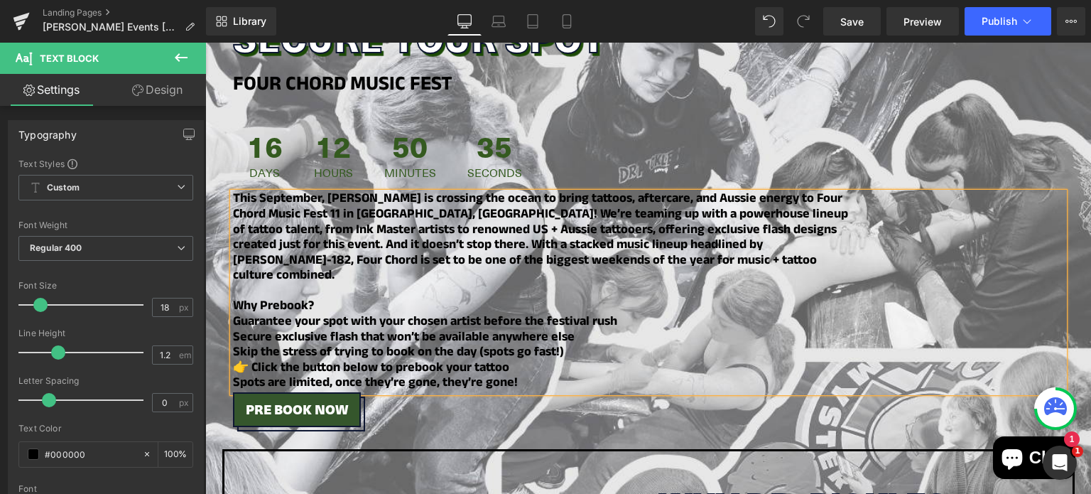
scroll to position [490, 0]
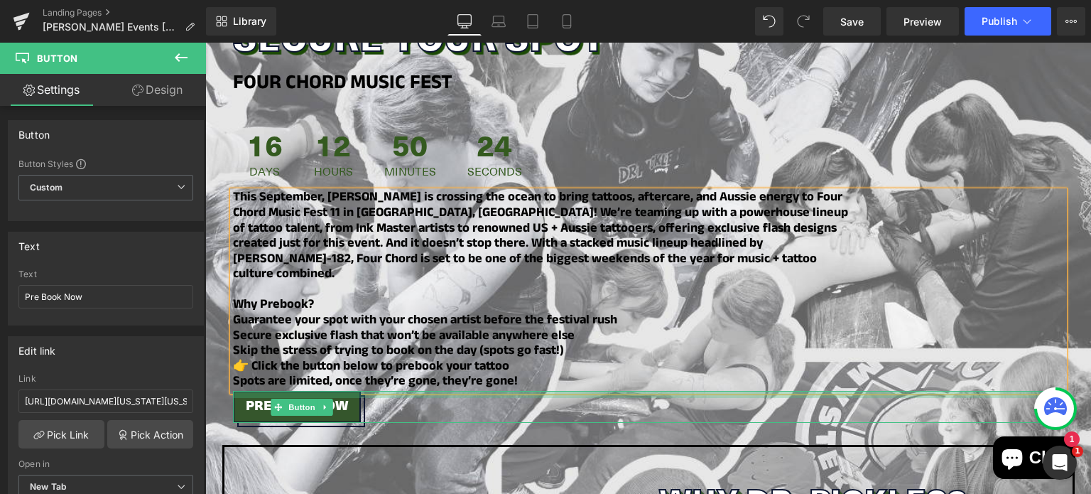
click at [369, 374] on div "Heading Image Secure Your Spot Heading FOUR CHORD MUSIC FEST Heading 16 Days 12…" at bounding box center [648, 90] width 852 height 663
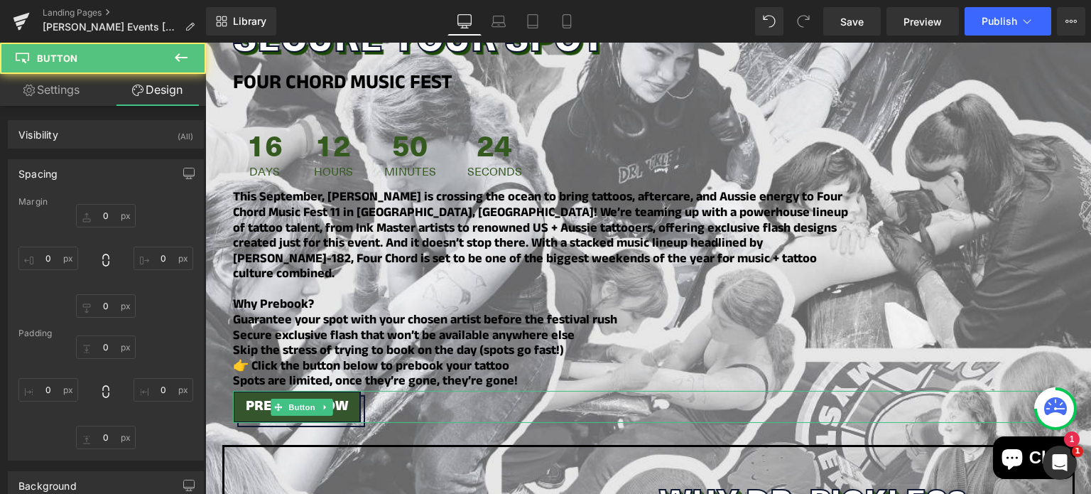
type input "0"
type input "10"
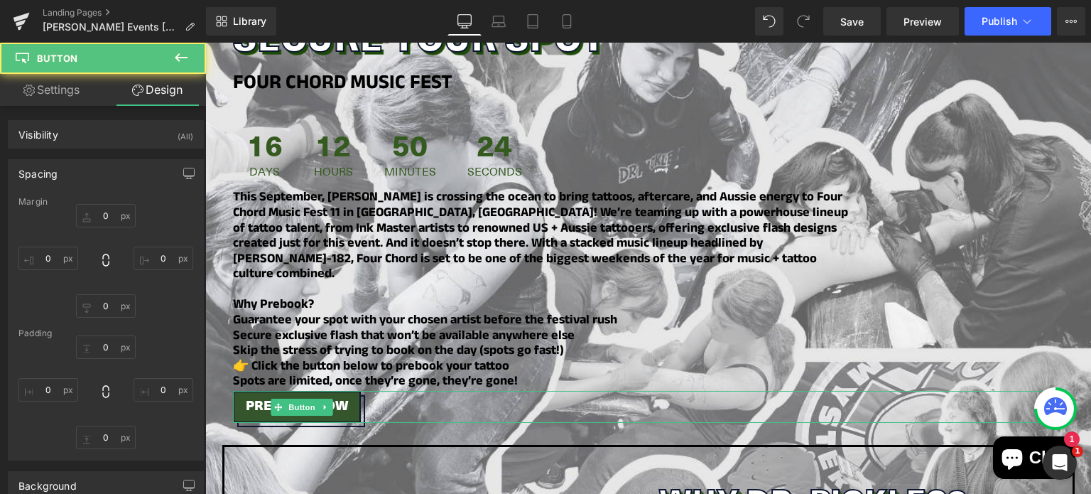
type input "18"
type input "13.5"
type input "18"
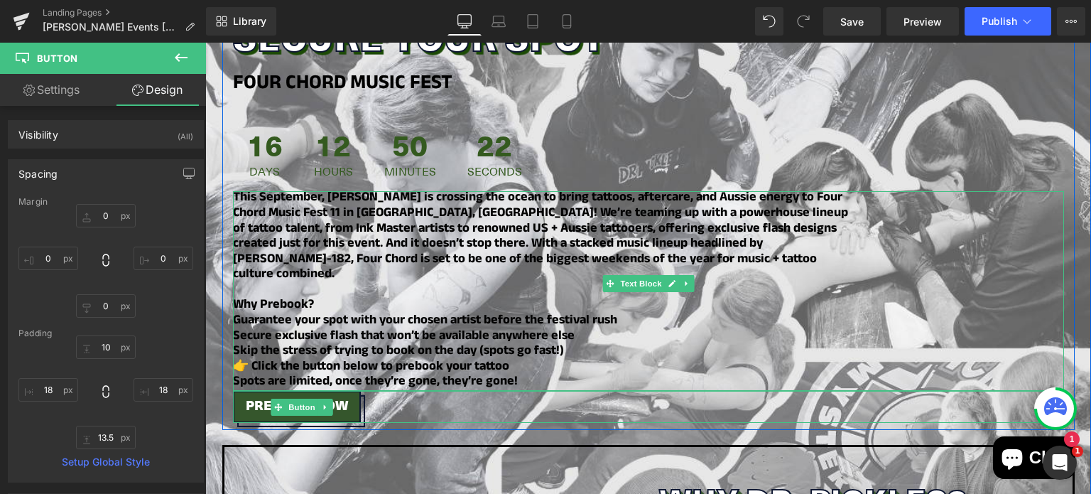
click at [516, 375] on p "Spots are limited, once they’re gone, they’re gone!" at bounding box center [544, 383] width 623 height 16
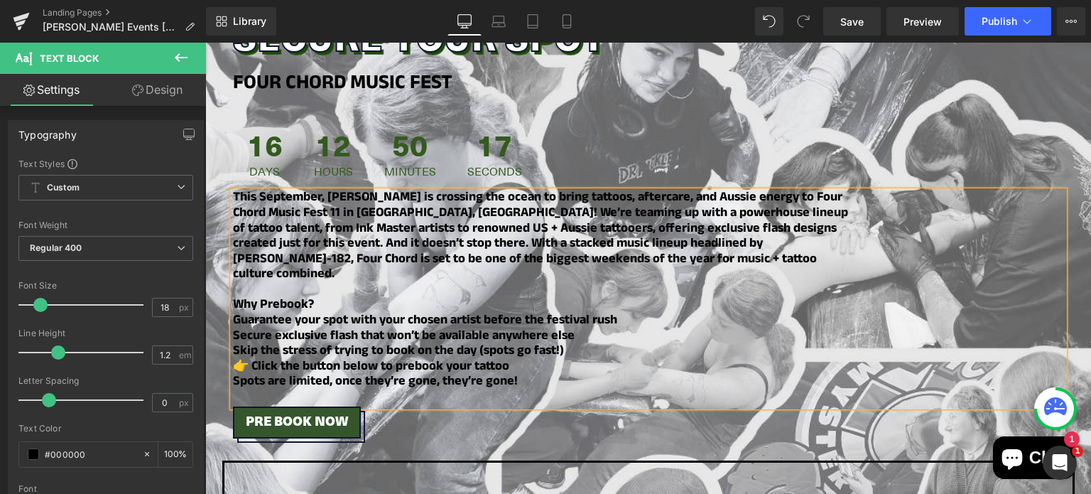
click at [205, 43] on div at bounding box center [205, 43] width 0 height 0
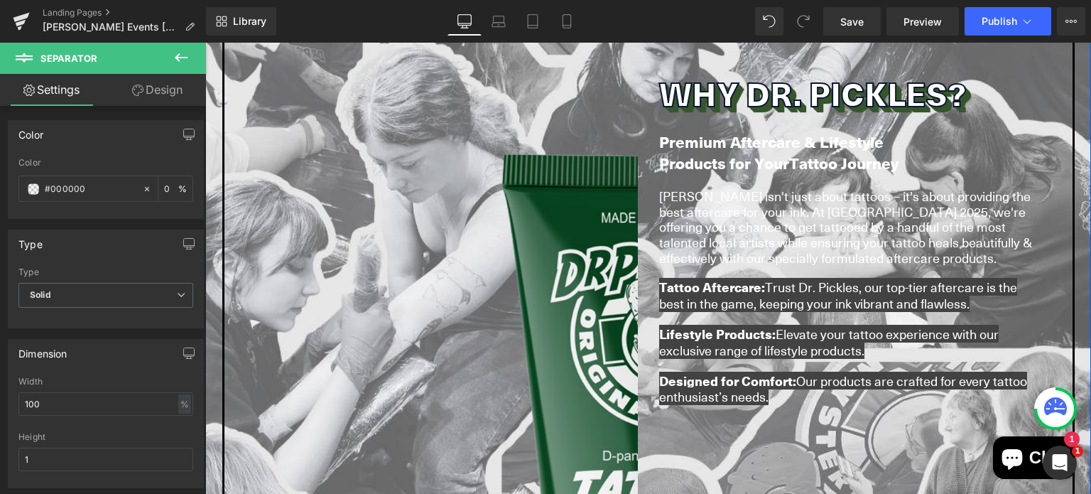
scroll to position [994, 0]
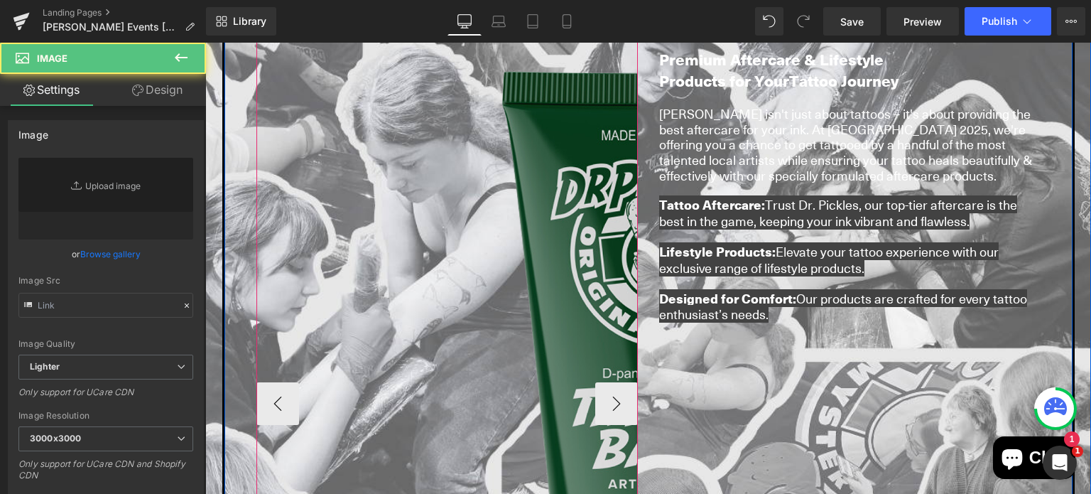
type input "https://ucarecdn.com/88027d36-9370-463f-9f19-ecaa54ff4a5f/-/format/auto/-/previ…"
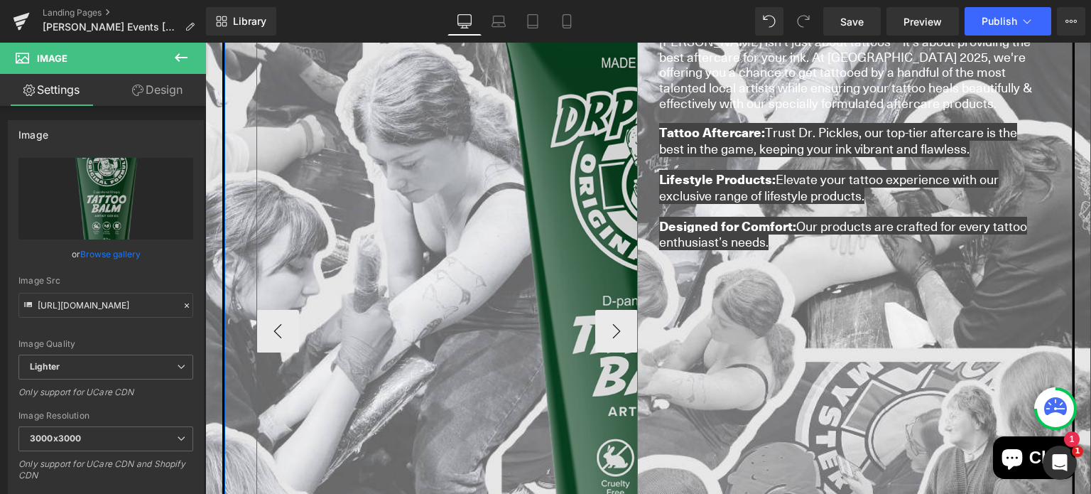
scroll to position [1099, 0]
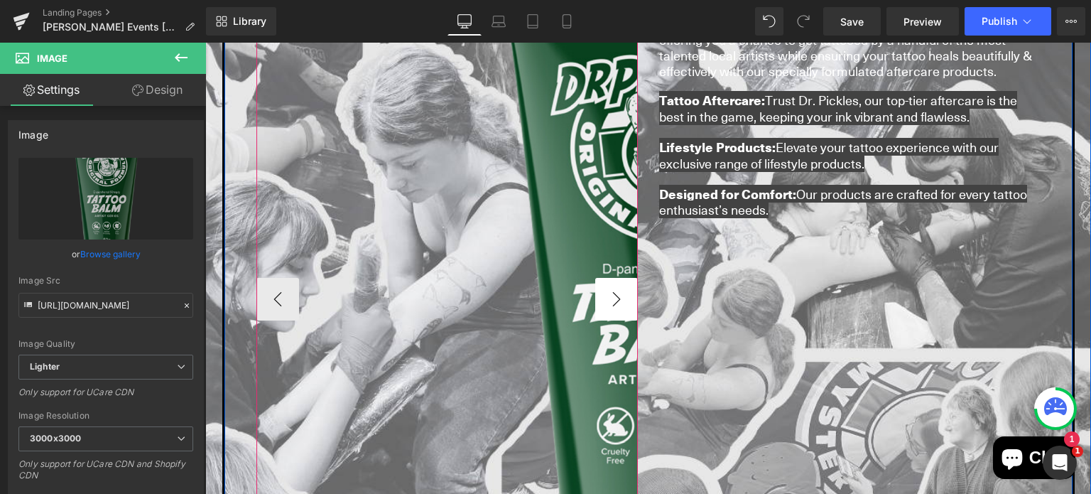
click at [614, 295] on button "›" at bounding box center [616, 299] width 43 height 43
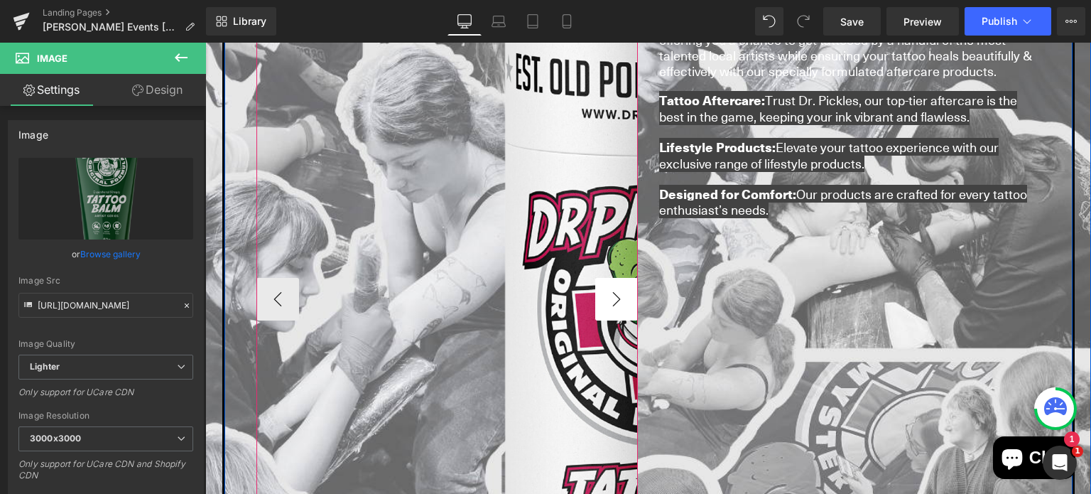
click at [614, 295] on button "›" at bounding box center [616, 299] width 43 height 43
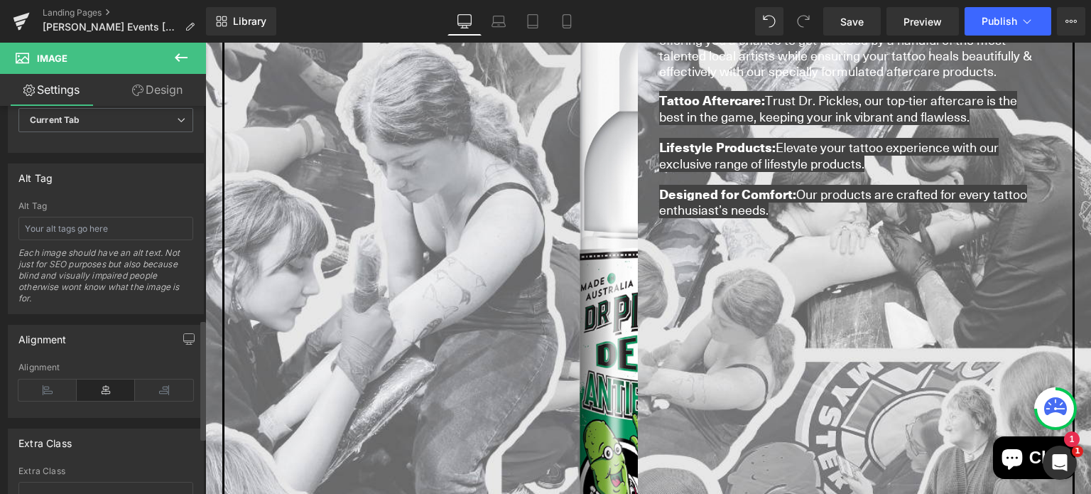
scroll to position [768, 0]
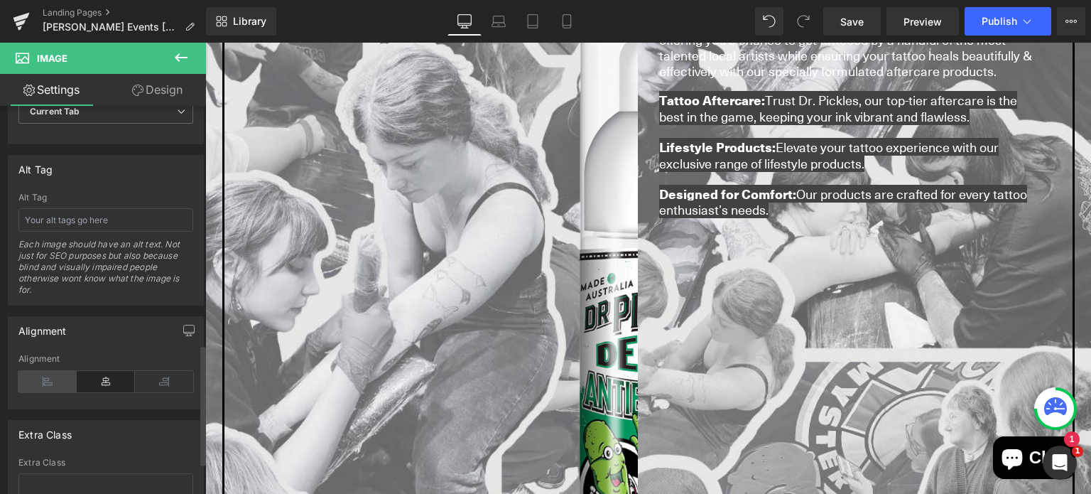
click at [28, 381] on icon at bounding box center [47, 381] width 58 height 21
click at [50, 376] on icon at bounding box center [47, 381] width 58 height 21
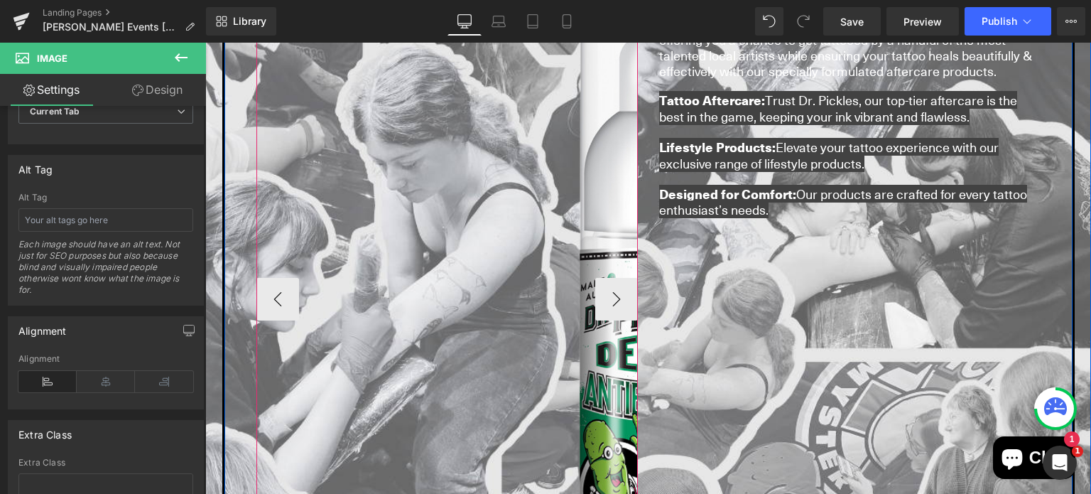
click at [256, 280] on div at bounding box center [258, 288] width 4 height 827
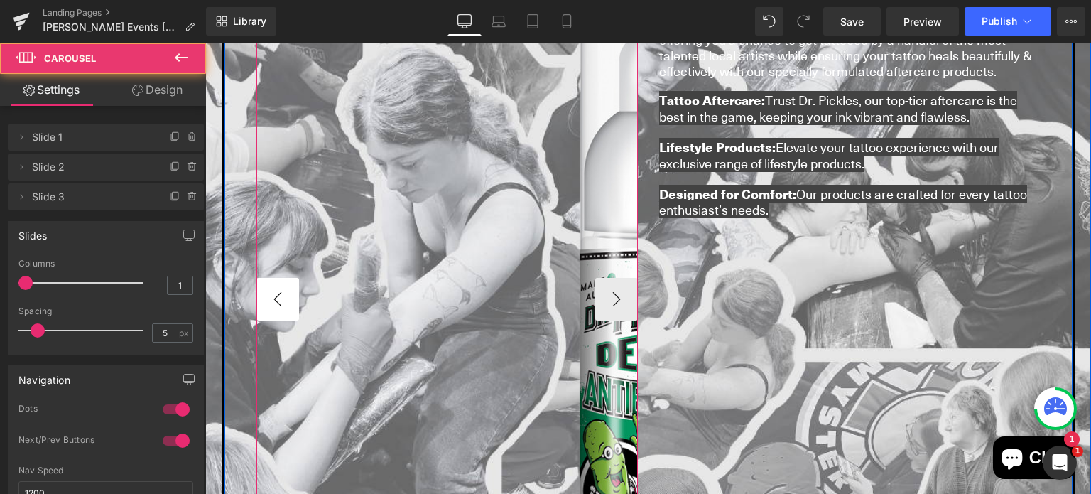
click at [264, 283] on button "‹" at bounding box center [277, 299] width 43 height 43
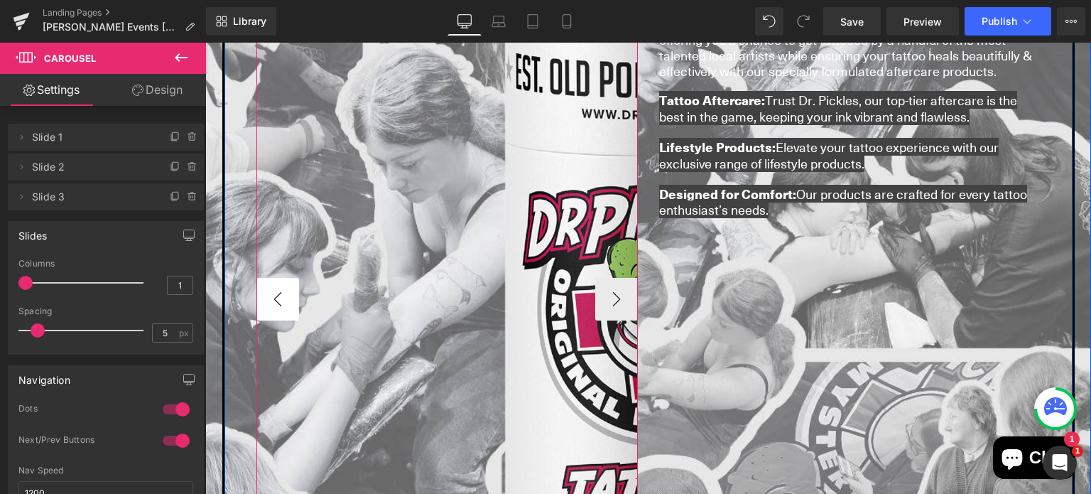
click at [264, 283] on button "‹" at bounding box center [277, 299] width 43 height 43
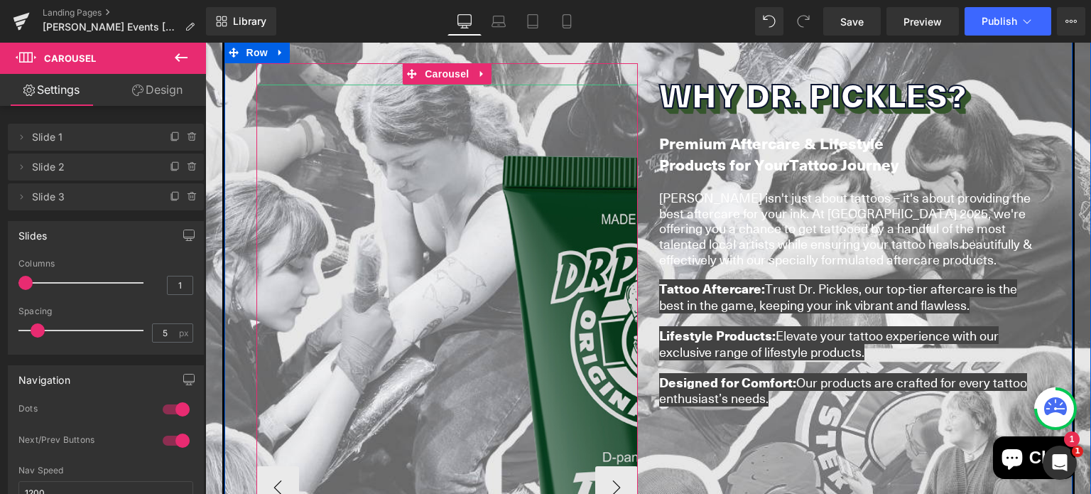
scroll to position [842, 0]
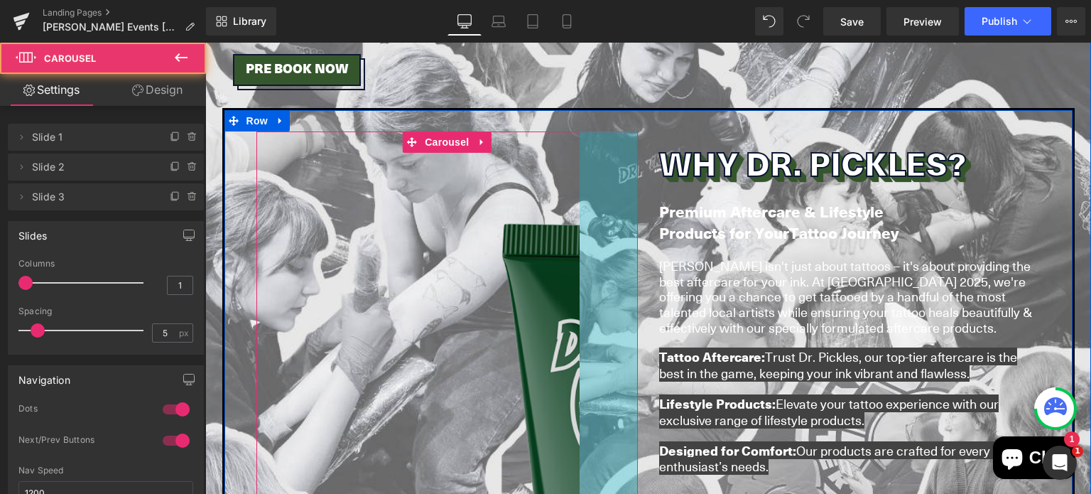
drag, startPoint x: 629, startPoint y: 170, endPoint x: 568, endPoint y: 177, distance: 61.4
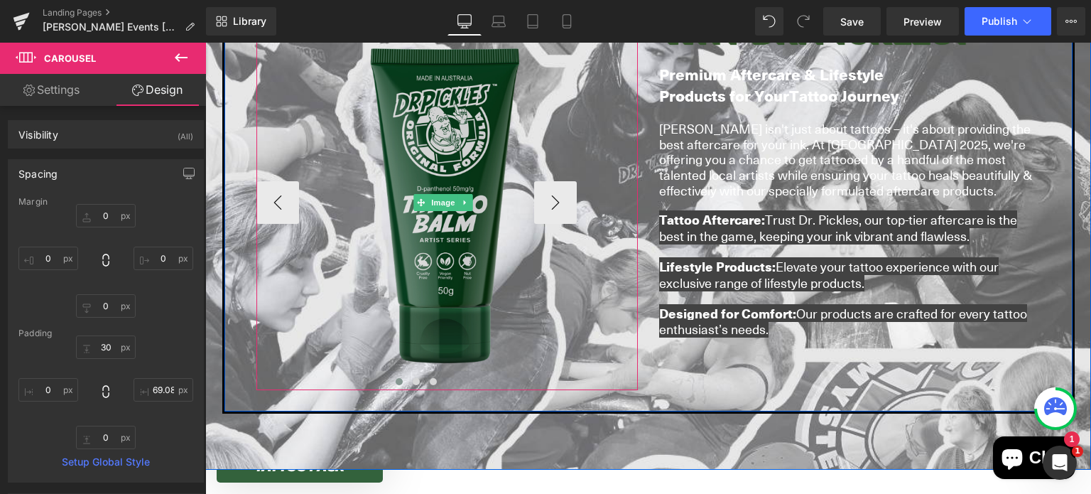
scroll to position [984, 0]
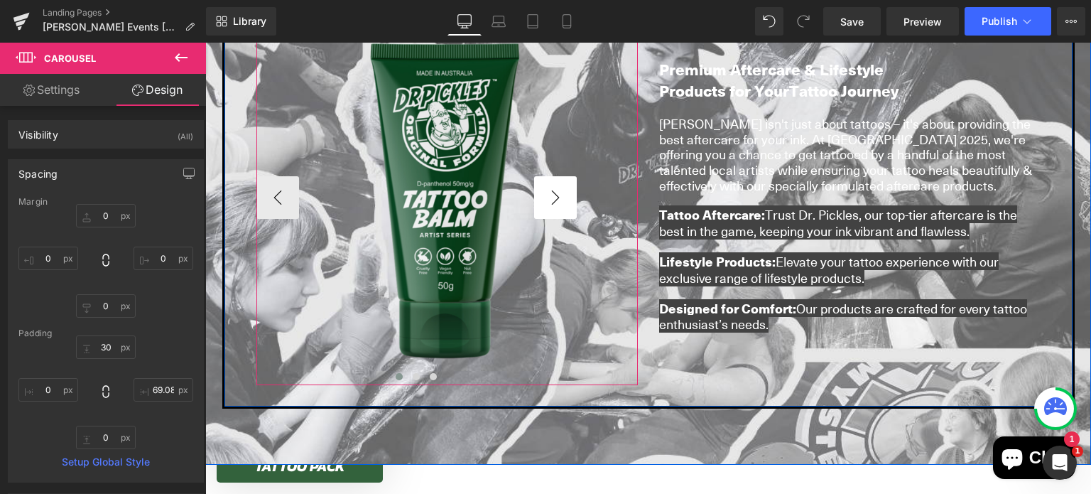
click at [550, 192] on button "›" at bounding box center [555, 197] width 43 height 43
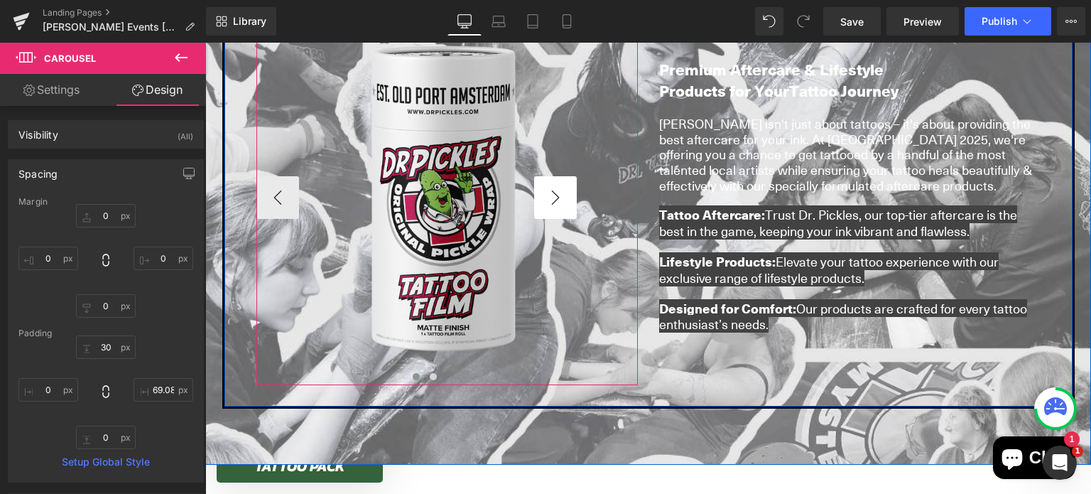
click at [550, 192] on button "›" at bounding box center [555, 197] width 43 height 43
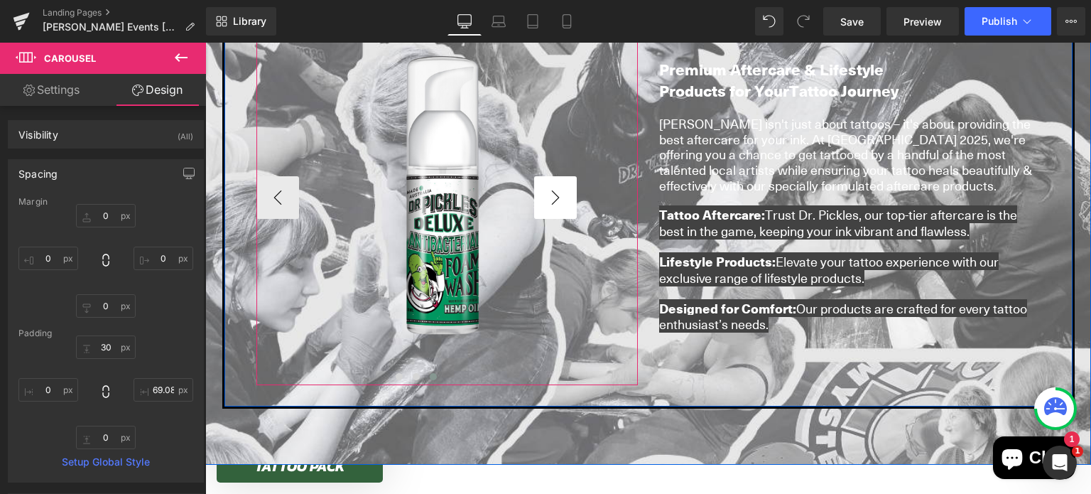
click at [550, 192] on button "›" at bounding box center [555, 197] width 43 height 43
click at [550, 184] on button "›" at bounding box center [555, 197] width 43 height 43
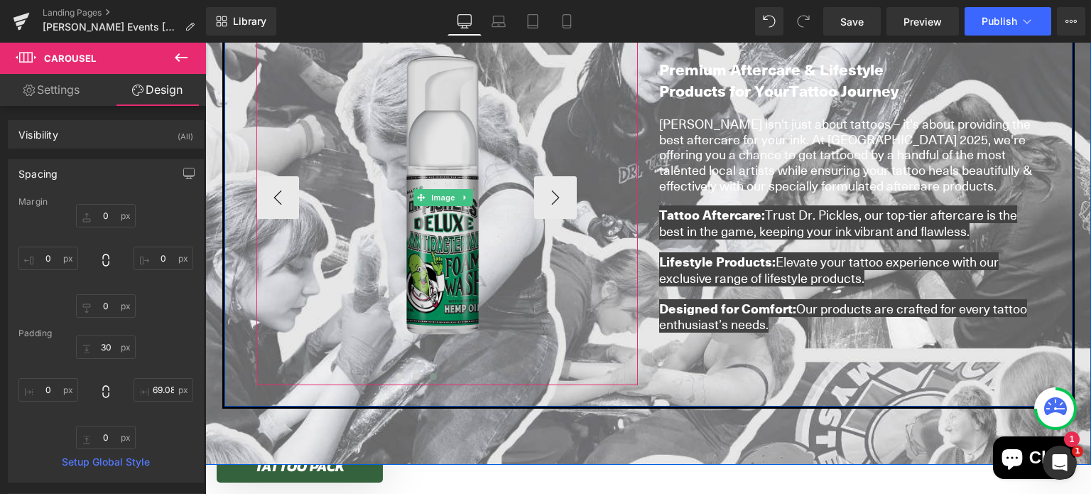
click at [450, 246] on img at bounding box center [443, 198] width 374 height 374
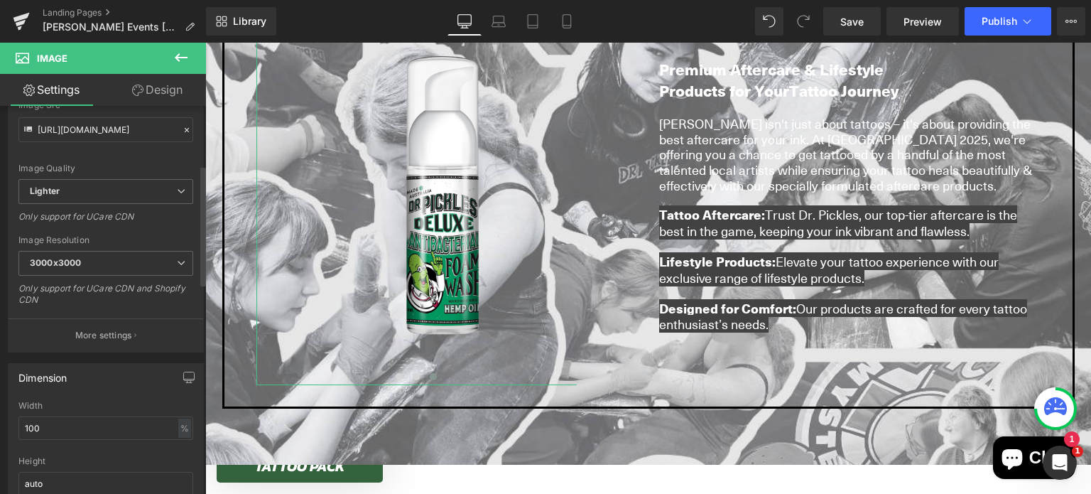
scroll to position [192, 0]
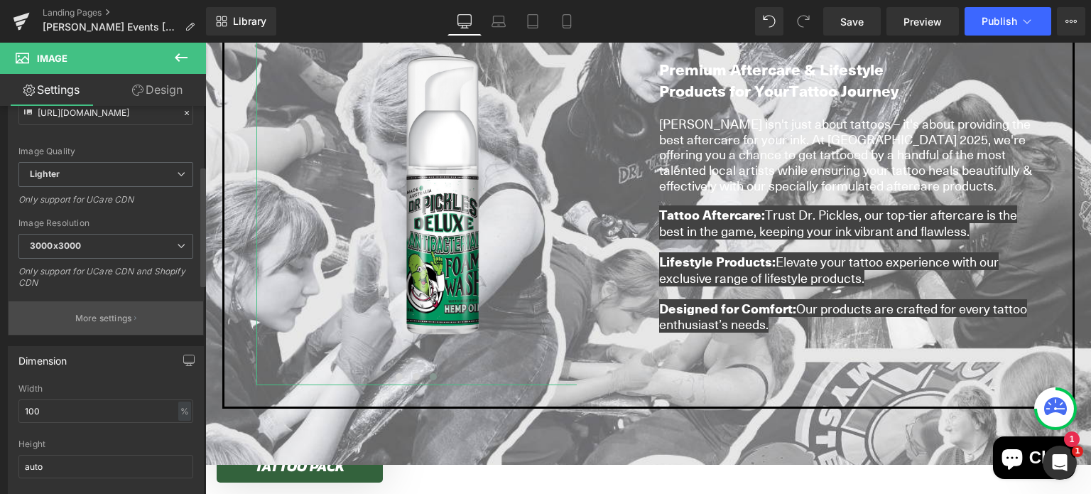
click at [97, 314] on p "More settings" at bounding box center [103, 318] width 57 height 13
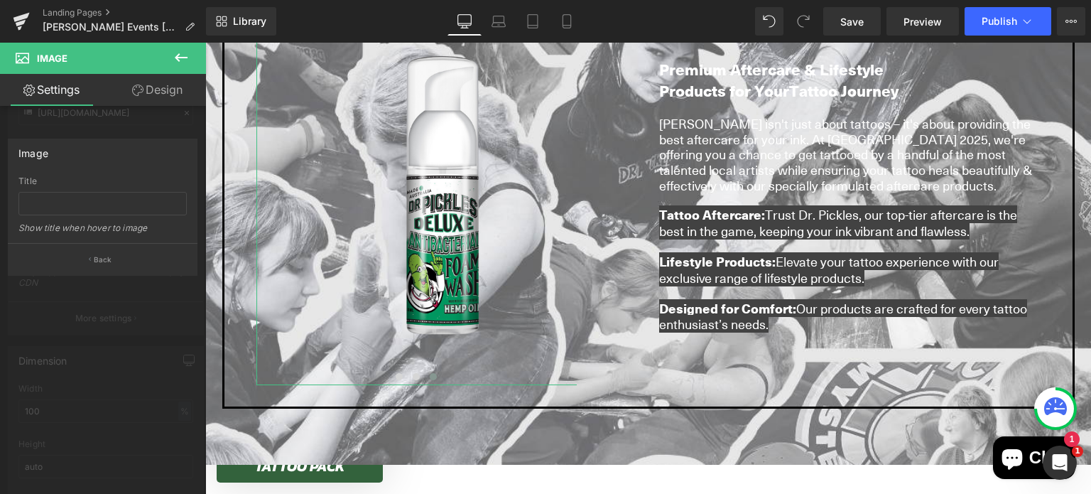
click at [94, 295] on div at bounding box center [103, 272] width 206 height 458
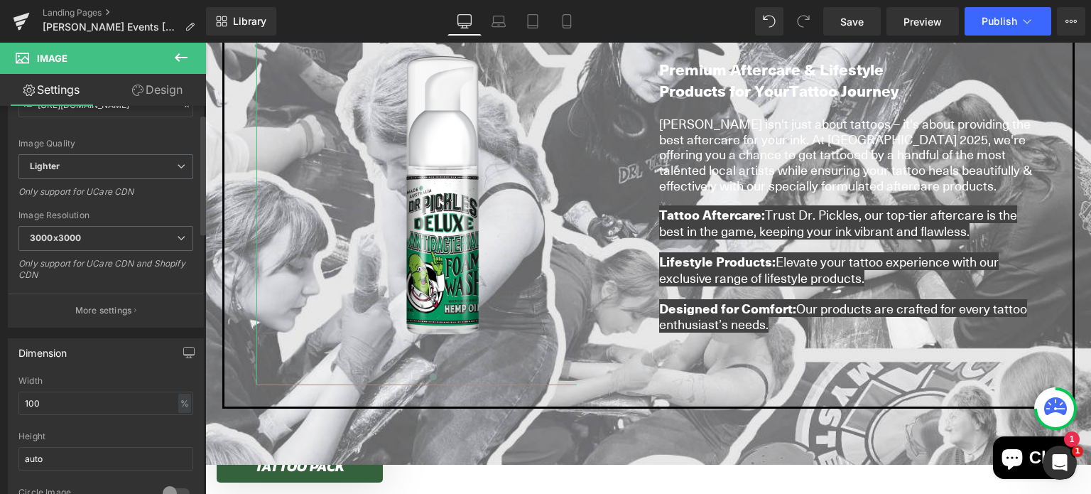
scroll to position [0, 0]
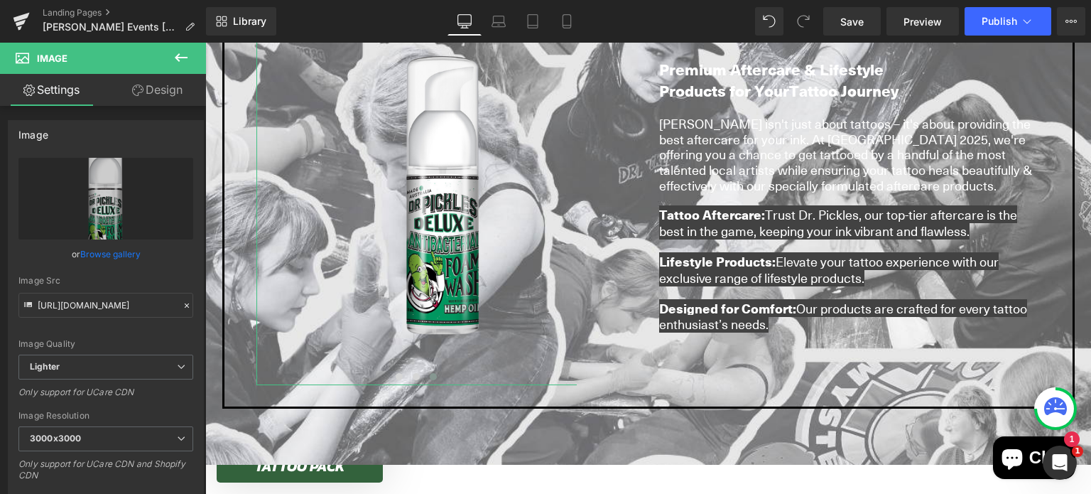
click at [157, 94] on link "Design" at bounding box center [157, 90] width 103 height 32
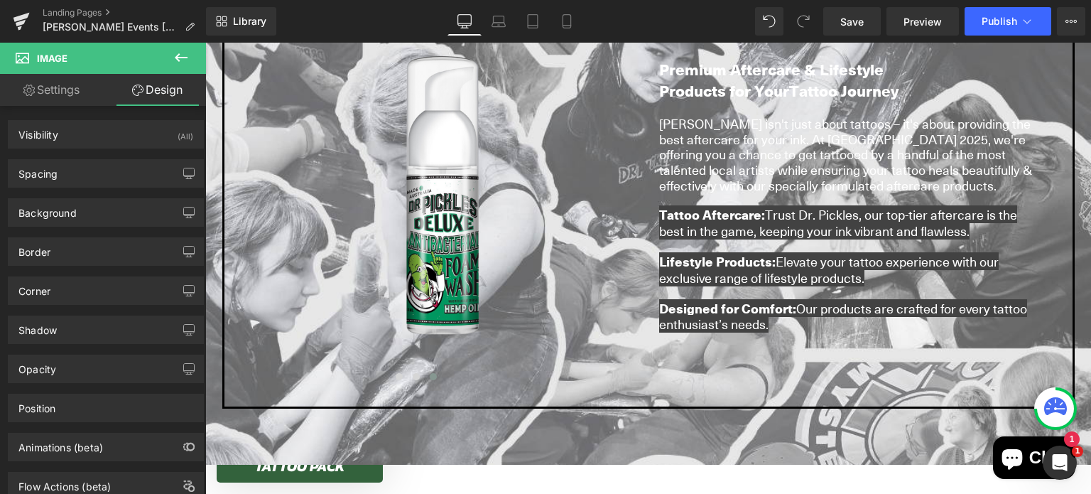
click at [190, 56] on button at bounding box center [181, 58] width 50 height 31
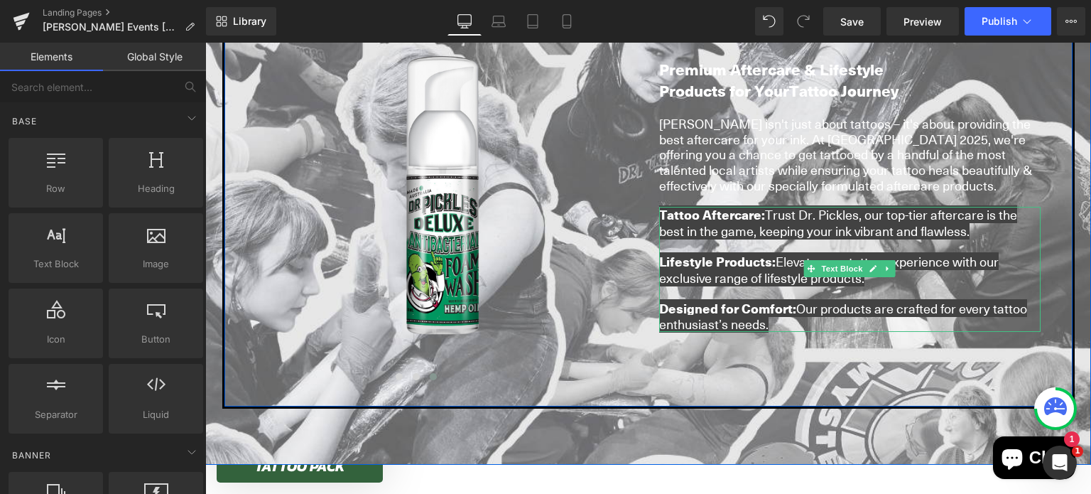
scroll to position [891, 0]
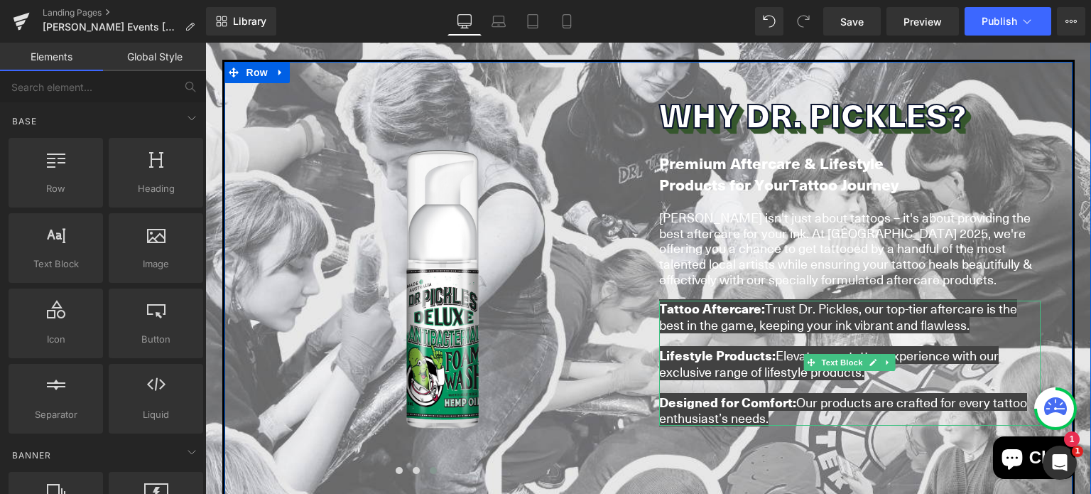
click at [776, 394] on p "Designed for Comfort: Our products are crafted for every tattoo enthusiast’s ne…" at bounding box center [849, 409] width 381 height 31
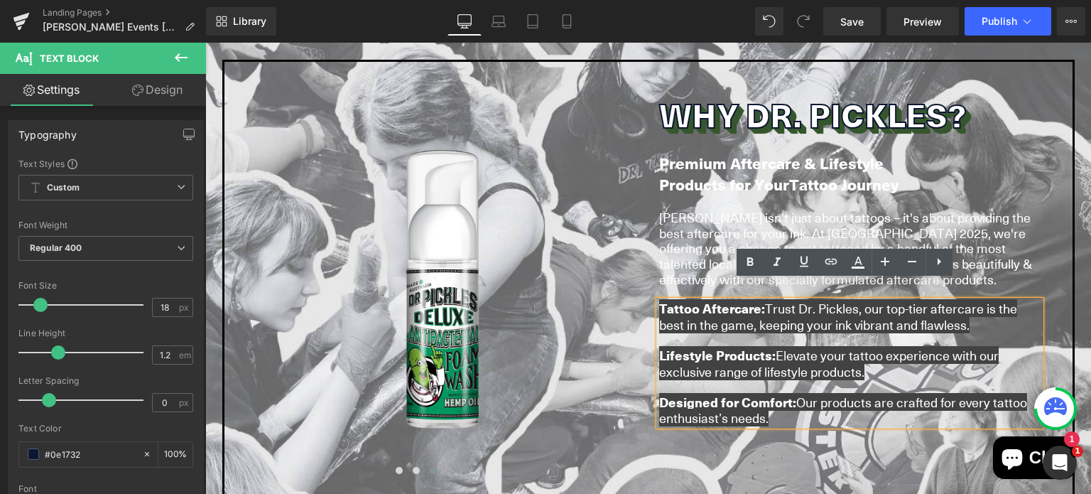
drag, startPoint x: 767, startPoint y: 391, endPoint x: 651, endPoint y: 281, distance: 160.2
click at [659, 300] on div "Tattoo Aftercare: Trust Dr. Pickles, our top-tier aftercare is the best in the …" at bounding box center [849, 362] width 381 height 125
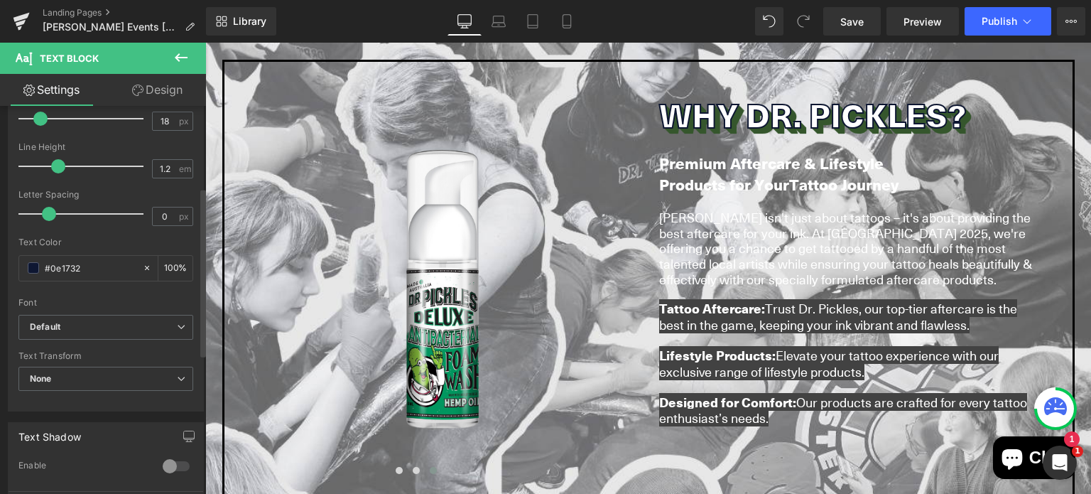
scroll to position [187, 0]
click at [37, 264] on span at bounding box center [33, 266] width 11 height 11
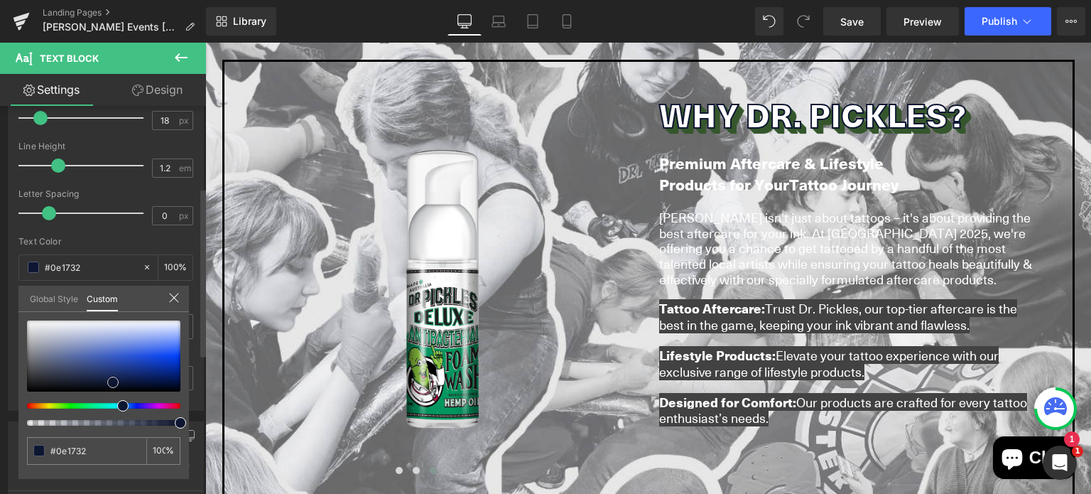
type input "#080a10"
type input "#090a10"
type input "#000000"
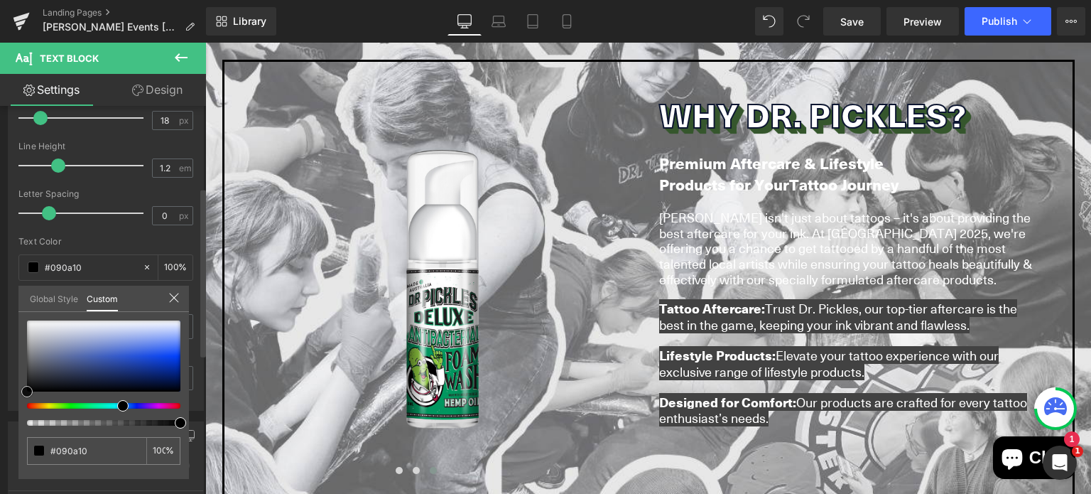
type input "#000000"
drag, startPoint x: 77, startPoint y: 387, endPoint x: 14, endPoint y: 397, distance: 63.3
click at [14, 397] on div "Typography Text Styles Custom Custom Setup Global Style Custom Setup Global Sty…" at bounding box center [106, 167] width 212 height 488
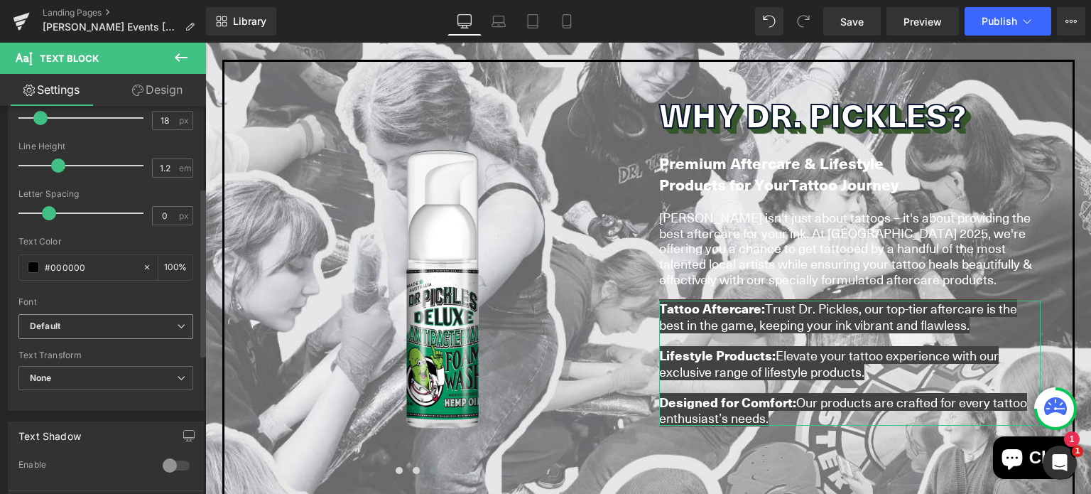
click at [83, 325] on b "Default" at bounding box center [103, 326] width 147 height 12
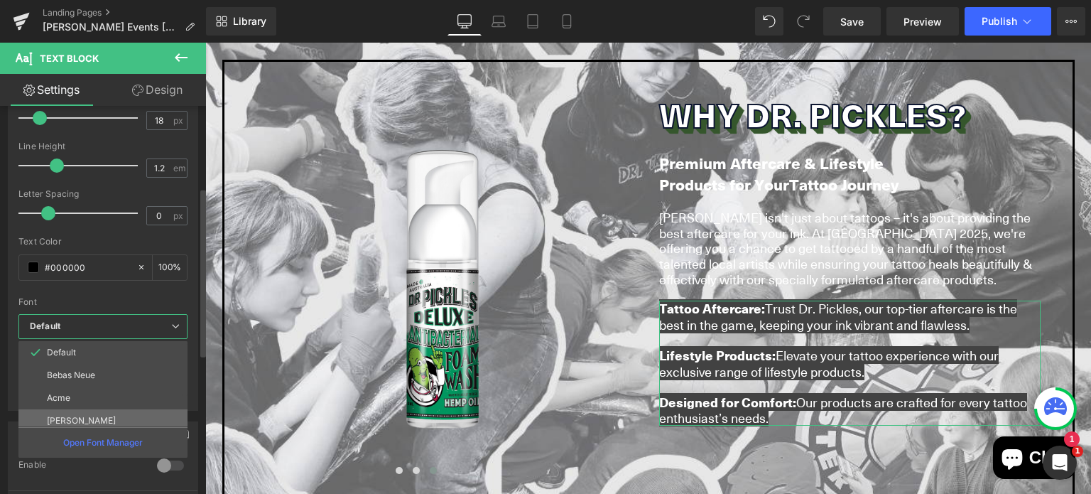
click at [82, 412] on li "[PERSON_NAME]" at bounding box center [105, 420] width 175 height 23
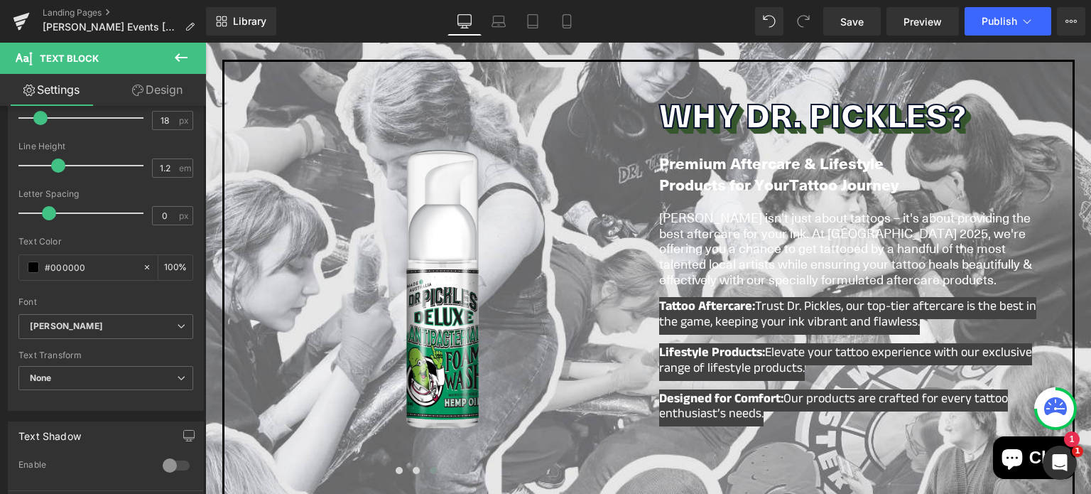
click at [741, 228] on body "Skip to content All Products" at bounding box center [648, 105] width 886 height 1907
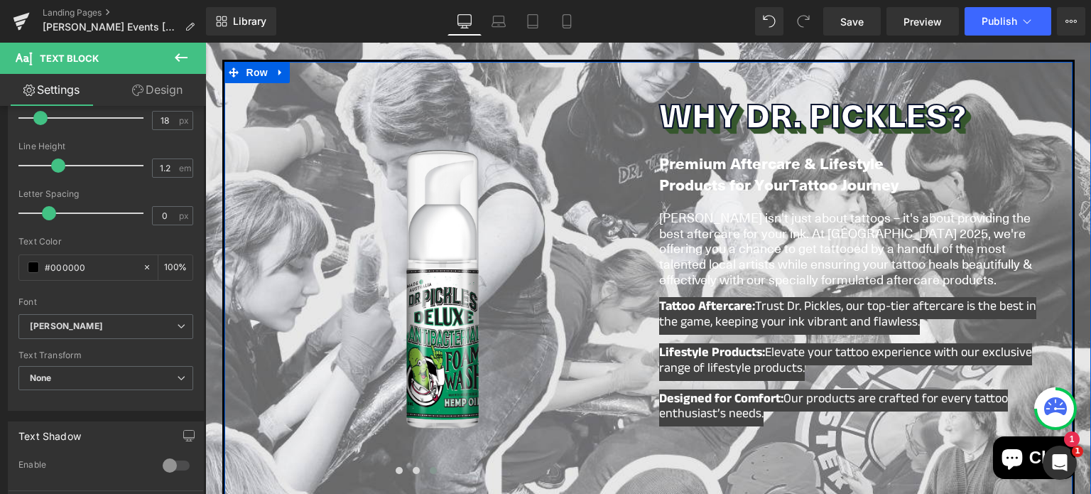
click at [712, 343] on strong "Lifestyle Products:" at bounding box center [712, 354] width 106 height 22
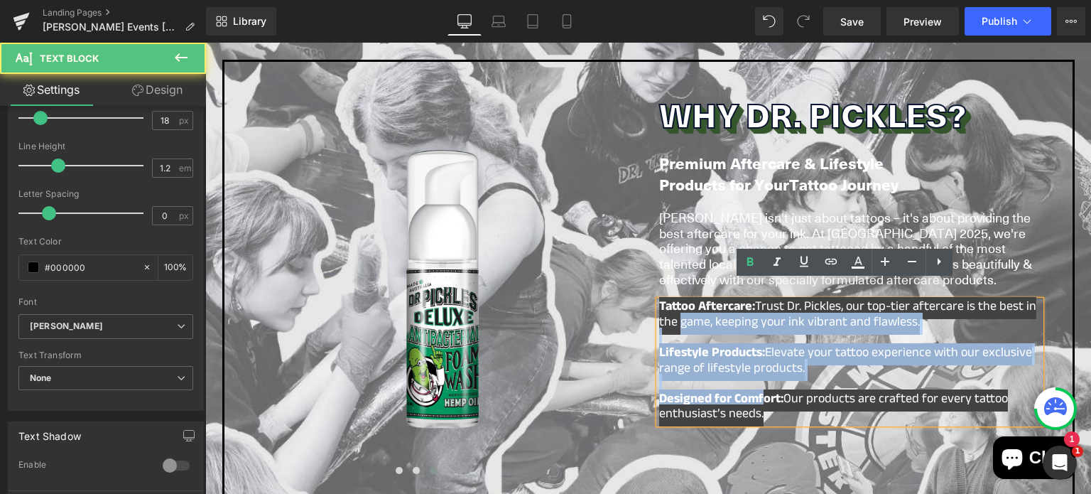
drag, startPoint x: 758, startPoint y: 391, endPoint x: 669, endPoint y: 303, distance: 125.5
click at [669, 303] on div "Tattoo Aftercare: Trust Dr. Pickles, our top-tier aftercare is the best in the …" at bounding box center [849, 361] width 381 height 123
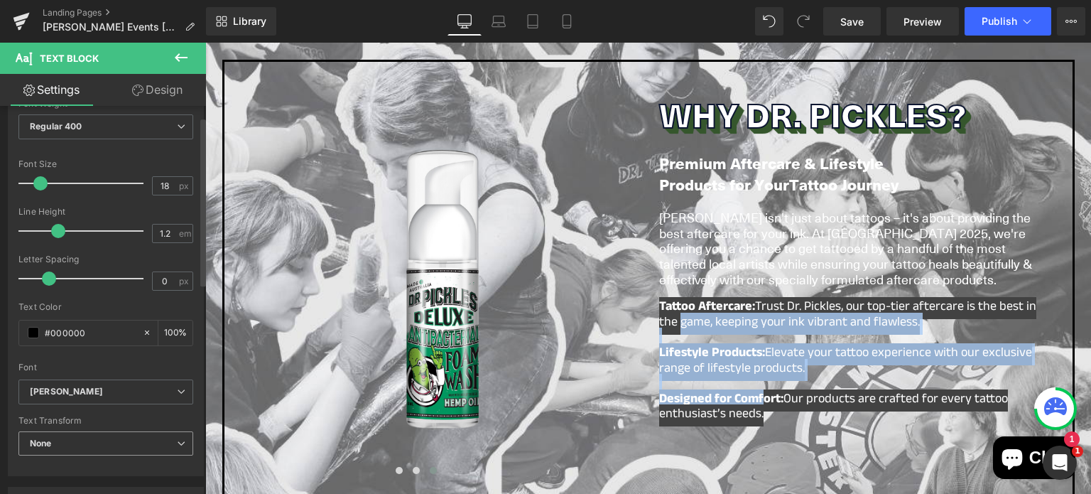
scroll to position [0, 0]
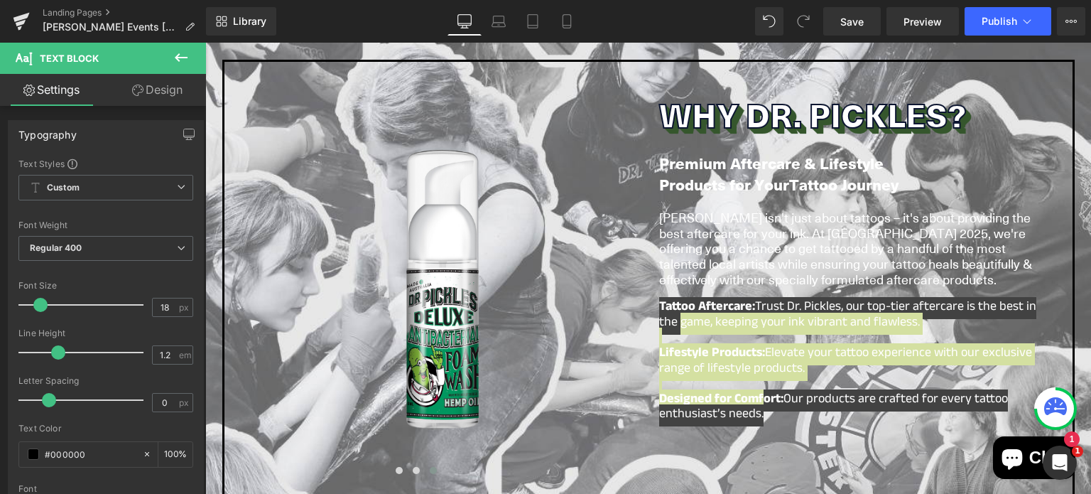
click at [148, 92] on link "Design" at bounding box center [157, 90] width 103 height 32
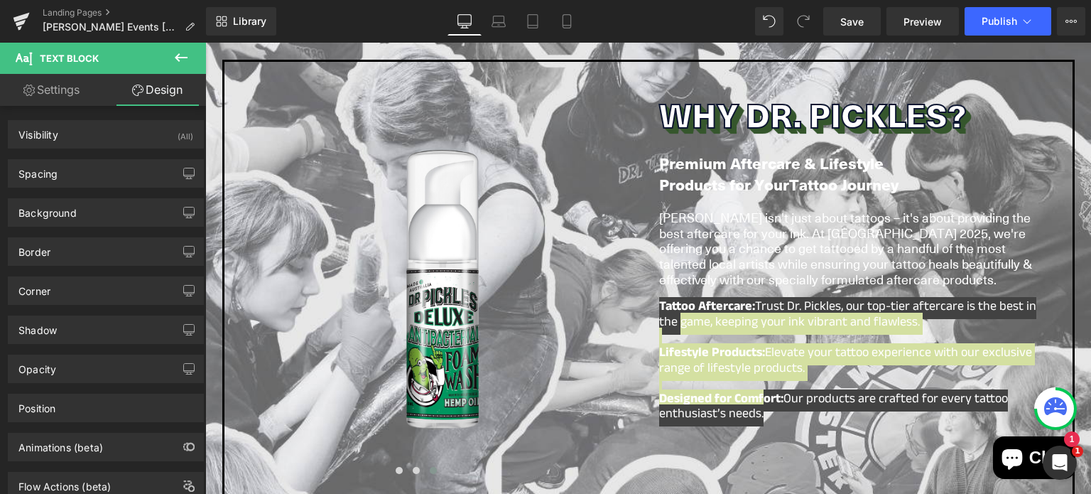
click at [50, 94] on link "Settings" at bounding box center [51, 90] width 103 height 32
type input "100"
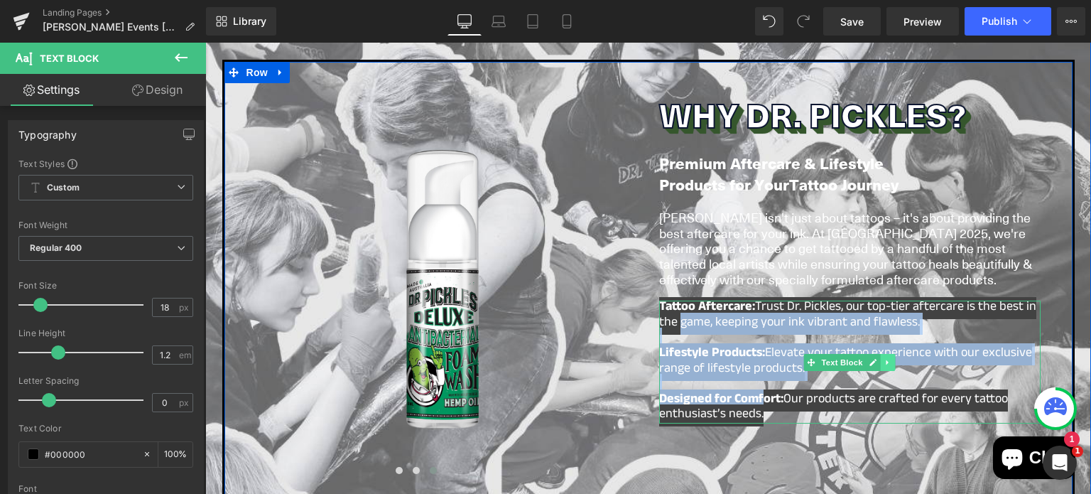
click at [884, 358] on icon at bounding box center [888, 362] width 8 height 9
click at [825, 303] on span "Tattoo Aftercare: Trust Dr. Pickles, our top-tier aftercare is the best in the …" at bounding box center [847, 316] width 377 height 38
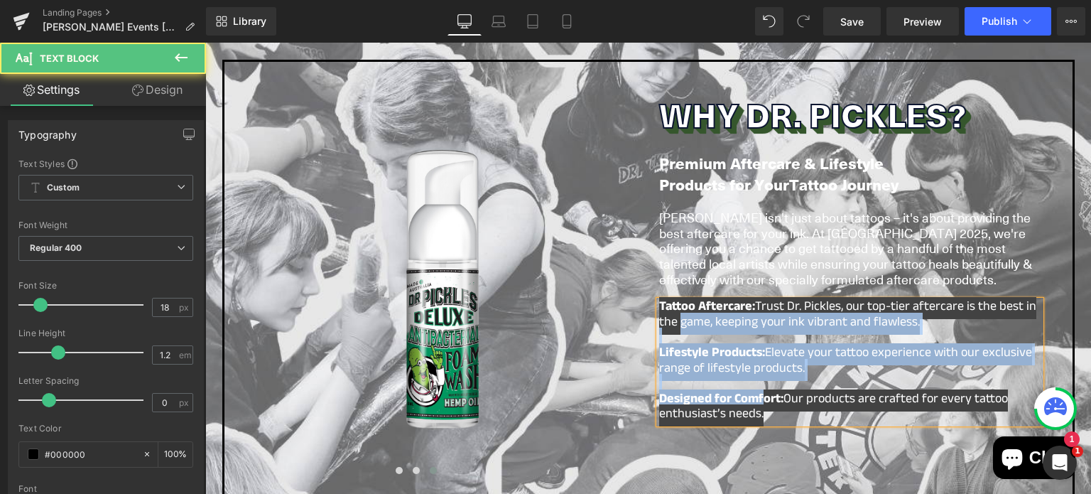
click at [780, 310] on span "Tattoo Aftercare: Trust Dr. Pickles, our top-tier aftercare is the best in the …" at bounding box center [847, 316] width 377 height 38
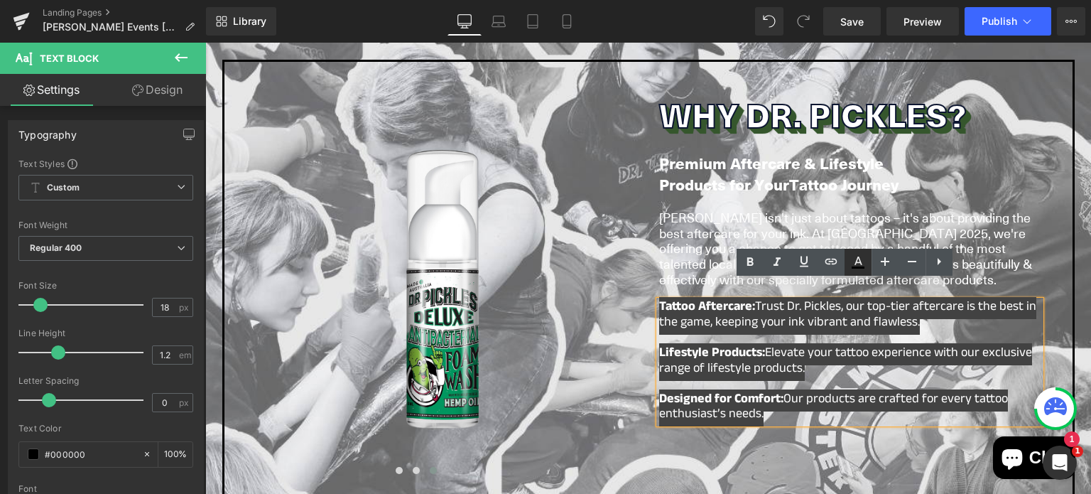
type input "#ffffff"
type input "100"
type input "#424242"
type input "100"
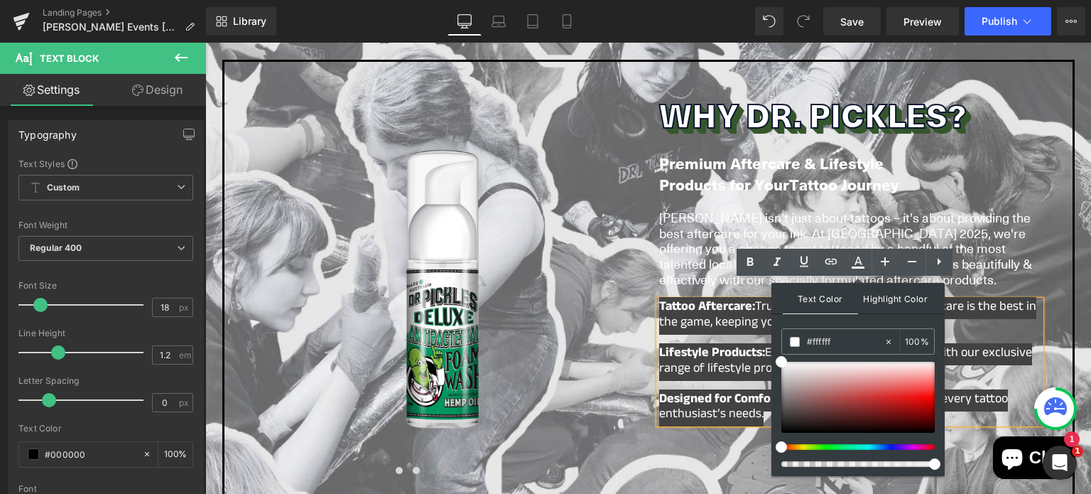
click at [880, 293] on span "Highlight Color" at bounding box center [895, 298] width 75 height 31
click at [886, 339] on icon at bounding box center [888, 342] width 10 height 10
type input "none"
type input "0"
click at [728, 343] on strong "Lifestyle Products:" at bounding box center [712, 354] width 106 height 22
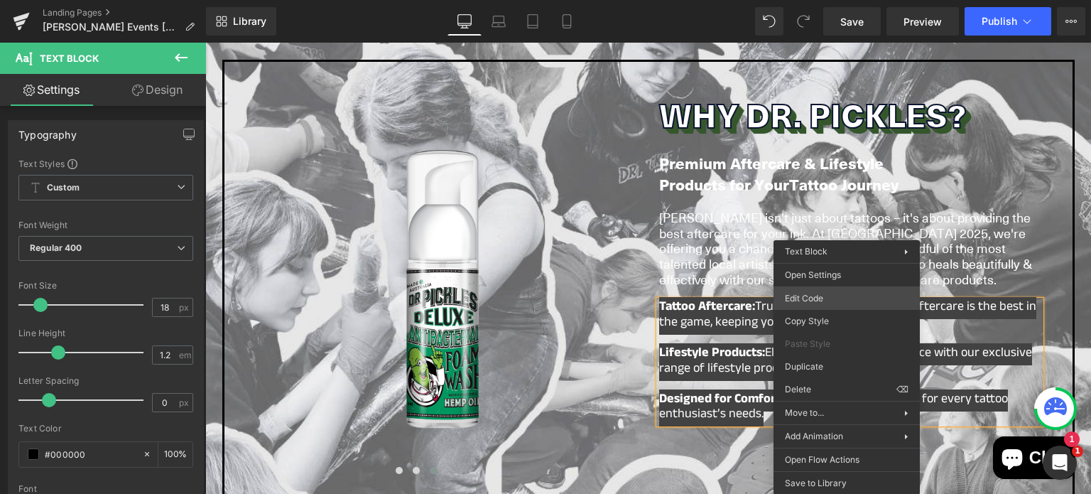
click at [807, 0] on div "You are previewing how the will restyle your page. You can not edit Elements in…" at bounding box center [545, 0] width 1091 height 0
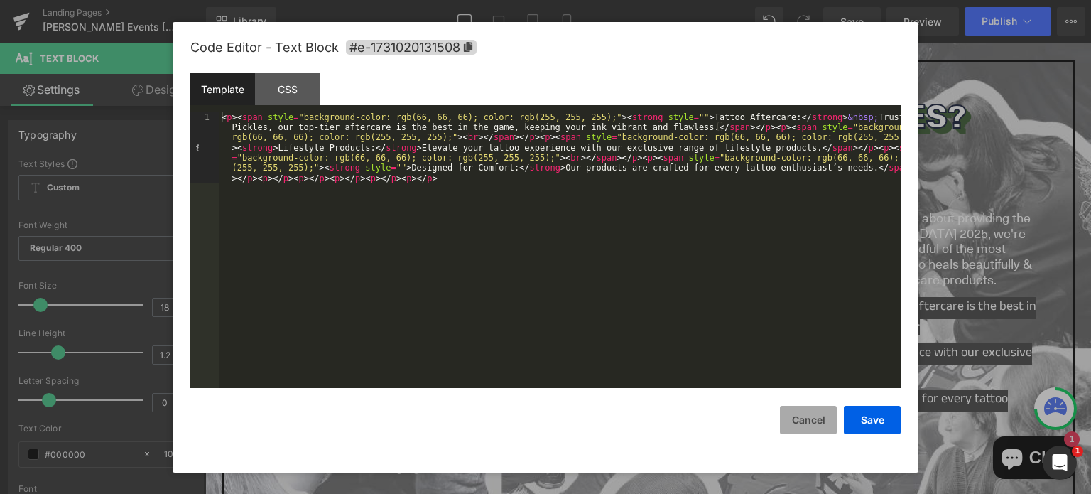
click at [800, 416] on button "Cancel" at bounding box center [808, 420] width 57 height 28
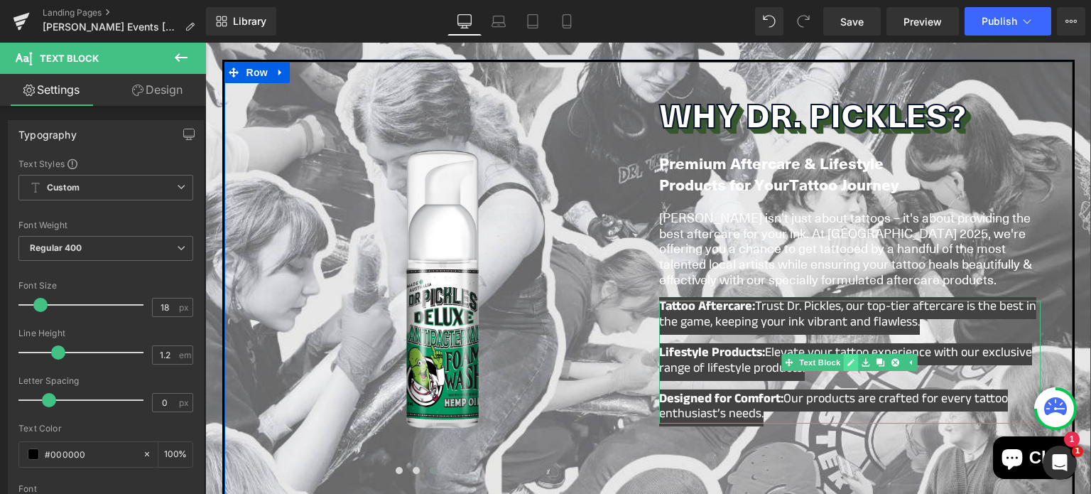
click at [847, 358] on icon at bounding box center [851, 362] width 8 height 9
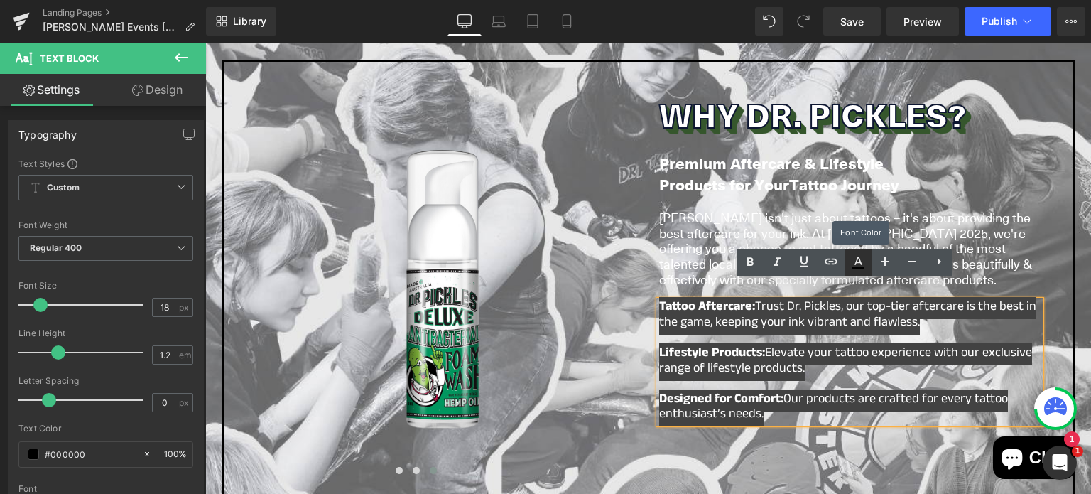
type input "#000000"
type input "100"
type input "transparent"
type input "0"
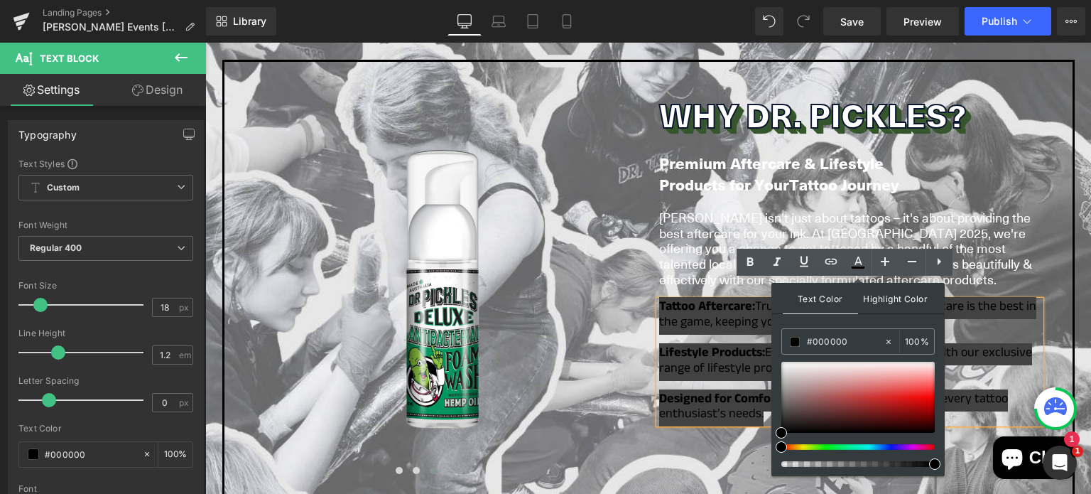
click at [894, 295] on span "Highlight Color" at bounding box center [895, 298] width 75 height 31
click at [891, 340] on icon at bounding box center [888, 342] width 10 height 10
type input "none"
type input "#000000"
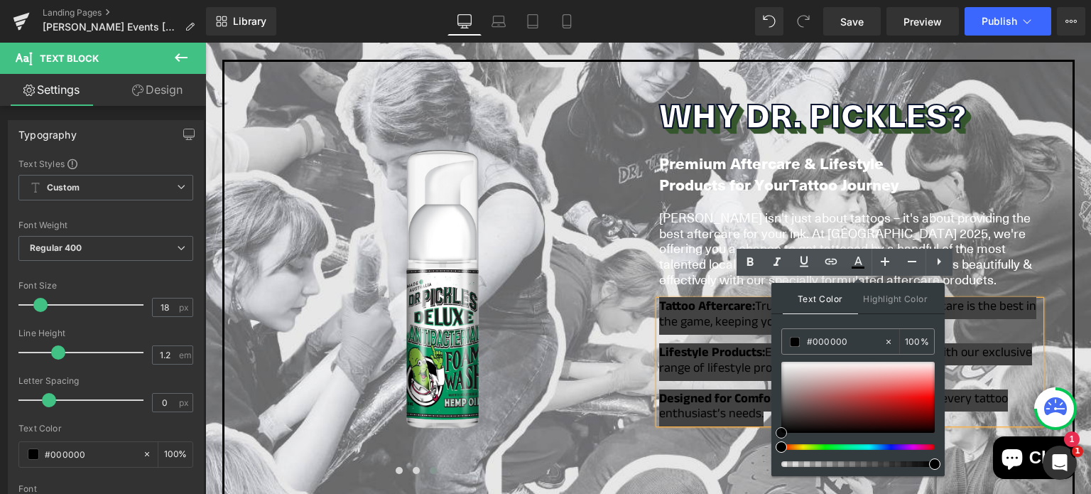
drag, startPoint x: 796, startPoint y: 422, endPoint x: 773, endPoint y: 445, distance: 33.1
click at [773, 445] on div "Text Color Highlight Color rgba(0, 0, 0, 1) #000000 100 % none none 0 %" at bounding box center [857, 379] width 173 height 193
click at [673, 267] on div "Why Dr. Pickles? Heading Premium Aftercare & Lifestyle Products for Your Tattoo…" at bounding box center [849, 281] width 403 height 396
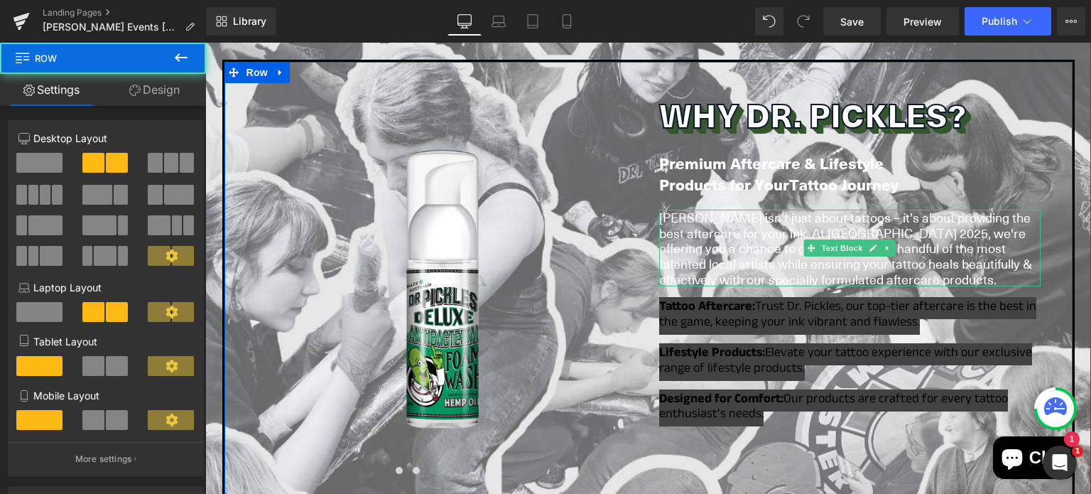
click at [680, 246] on span "Dr. Pickles isn't just about tattoos – it's about providing the best aftercare …" at bounding box center [845, 247] width 373 height 79
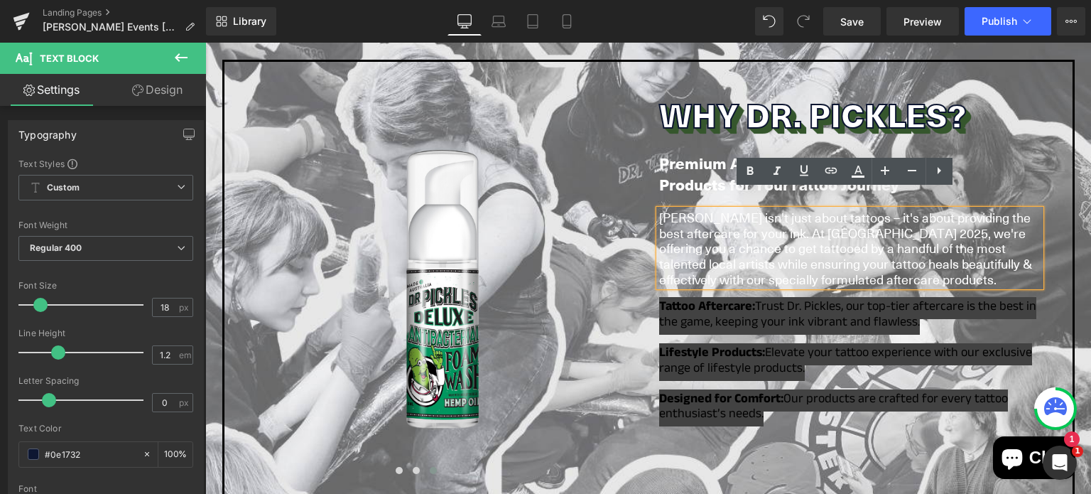
click at [714, 343] on strong "Lifestyle Products:" at bounding box center [712, 354] width 106 height 22
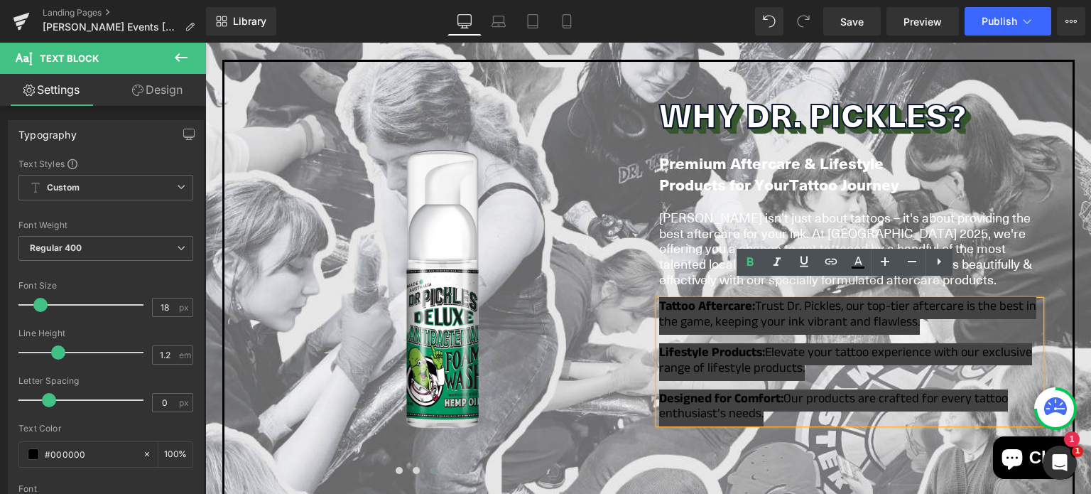
click at [714, 343] on strong "Lifestyle Products:" at bounding box center [712, 354] width 106 height 22
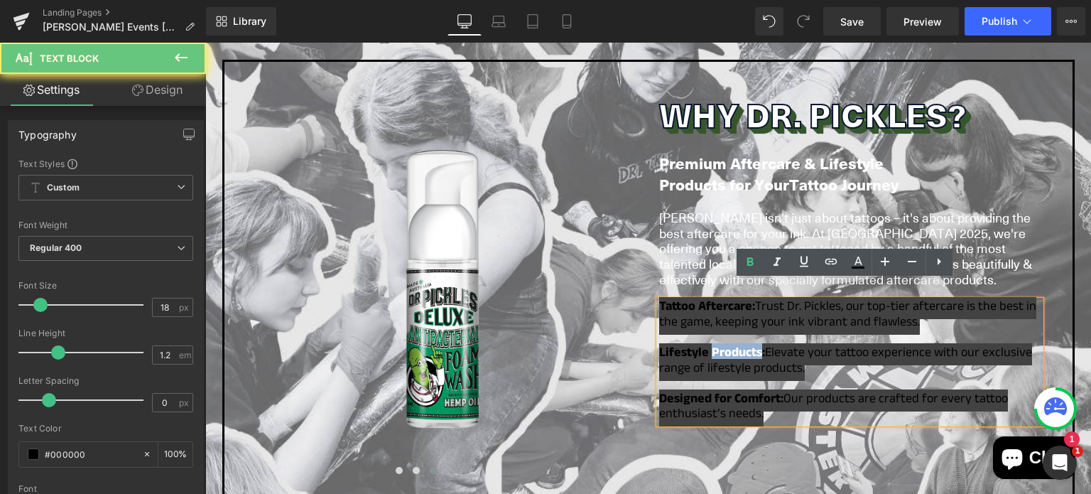
click at [714, 343] on strong "Lifestyle Products:" at bounding box center [712, 354] width 106 height 22
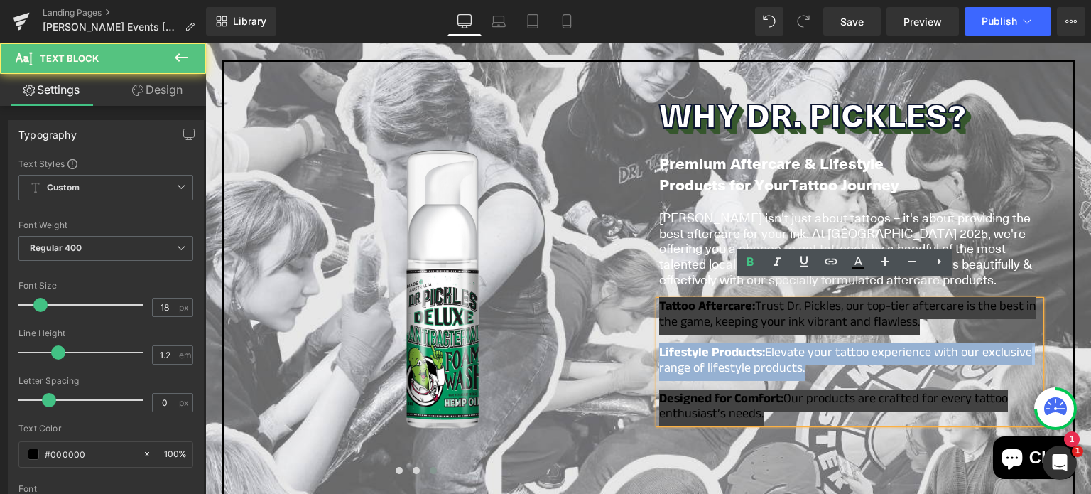
click at [714, 343] on strong "Lifestyle Products:" at bounding box center [712, 354] width 106 height 22
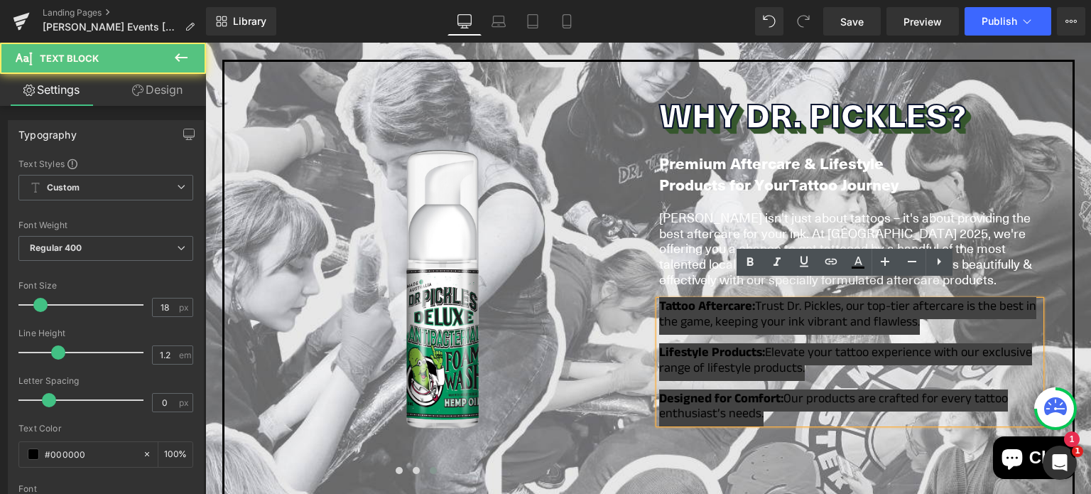
click at [750, 389] on strong "Designed for Comfort:" at bounding box center [721, 400] width 124 height 22
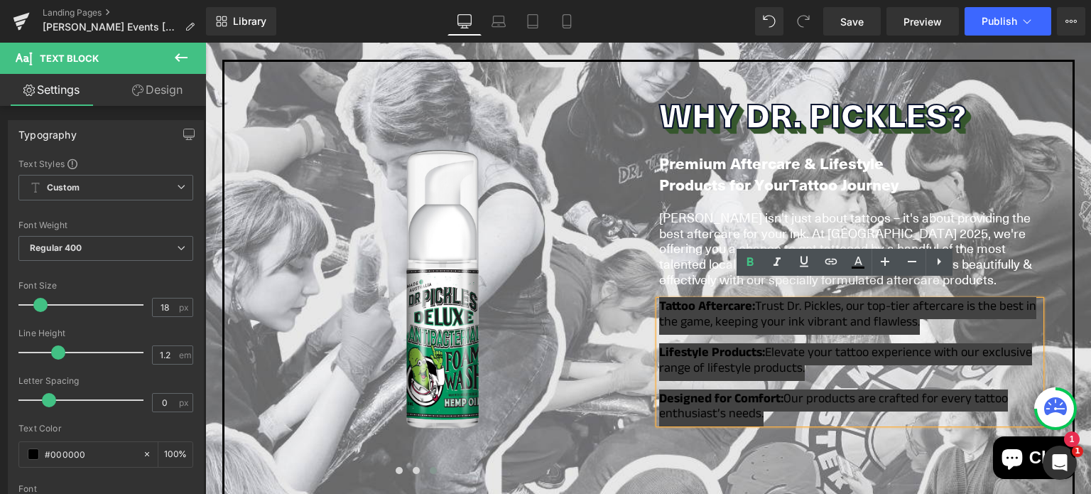
drag, startPoint x: 761, startPoint y: 398, endPoint x: 654, endPoint y: 289, distance: 152.7
click at [659, 300] on div "Tattoo Aftercare: Trust Dr. Pickles, our top-tier aftercare is the best in the …" at bounding box center [849, 361] width 381 height 123
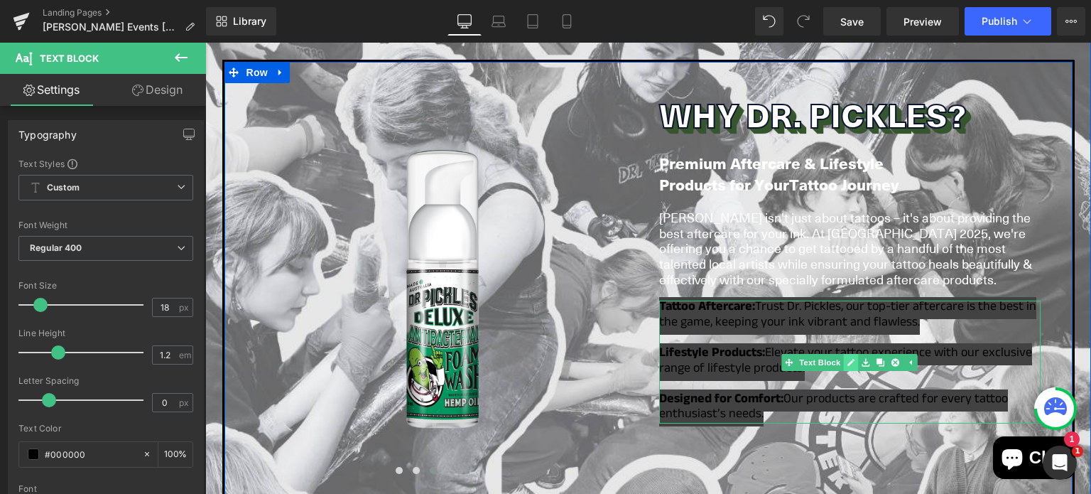
click at [847, 358] on icon at bounding box center [851, 362] width 8 height 9
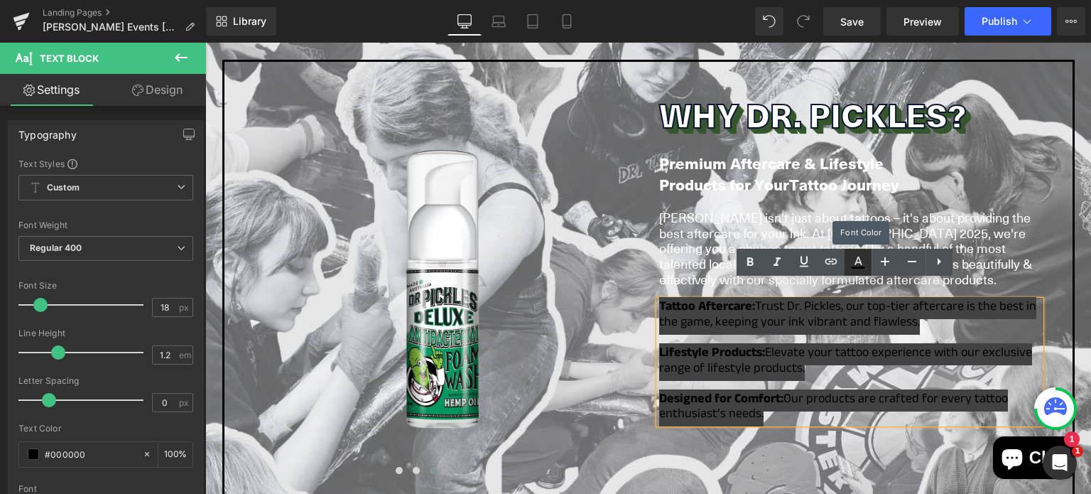
type input "100"
type input "transparent"
type input "0"
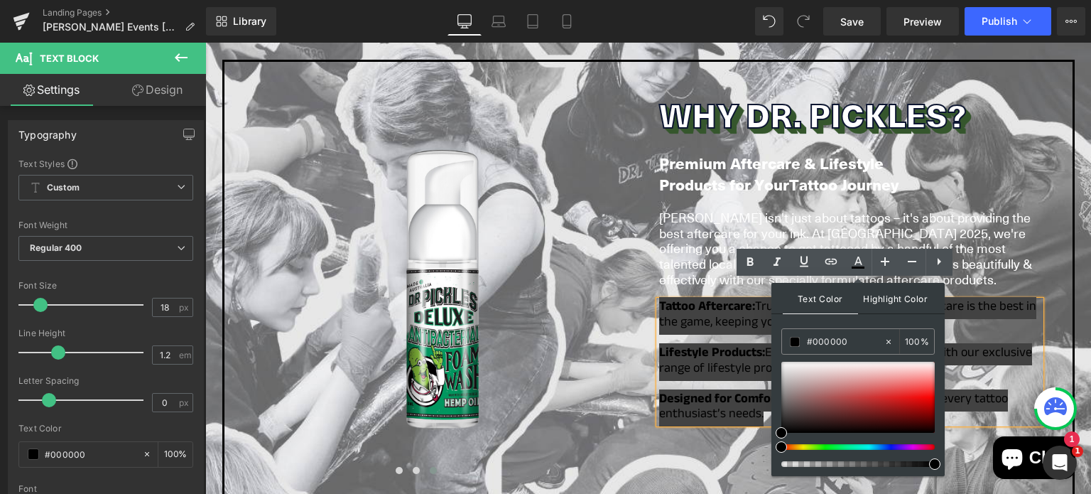
click at [876, 297] on span "Highlight Color" at bounding box center [895, 298] width 75 height 31
type input "#894242"
type input "100"
click at [835, 404] on div at bounding box center [857, 396] width 153 height 71
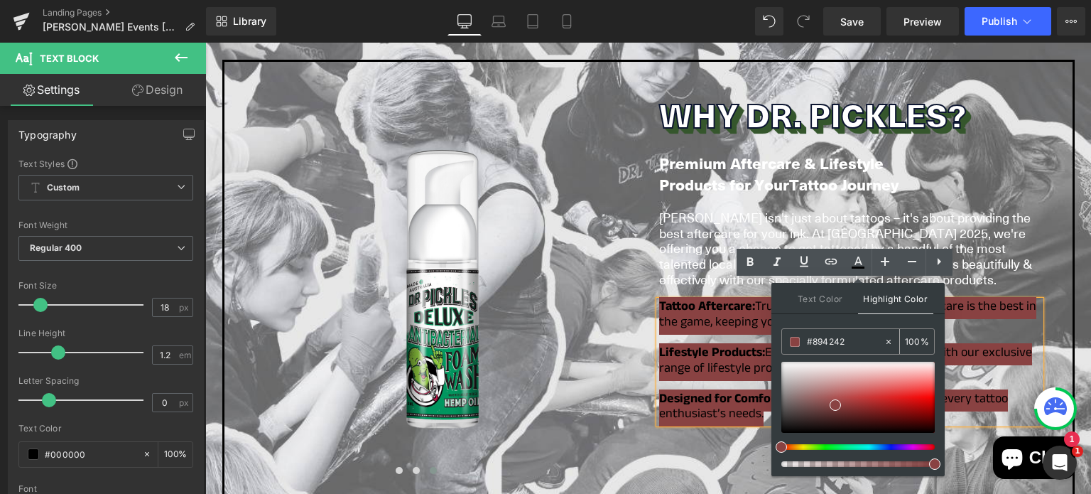
click at [889, 339] on icon at bounding box center [888, 341] width 4 height 4
type input "none"
type input "0"
click at [787, 467] on div at bounding box center [857, 471] width 153 height 9
type input "#894242"
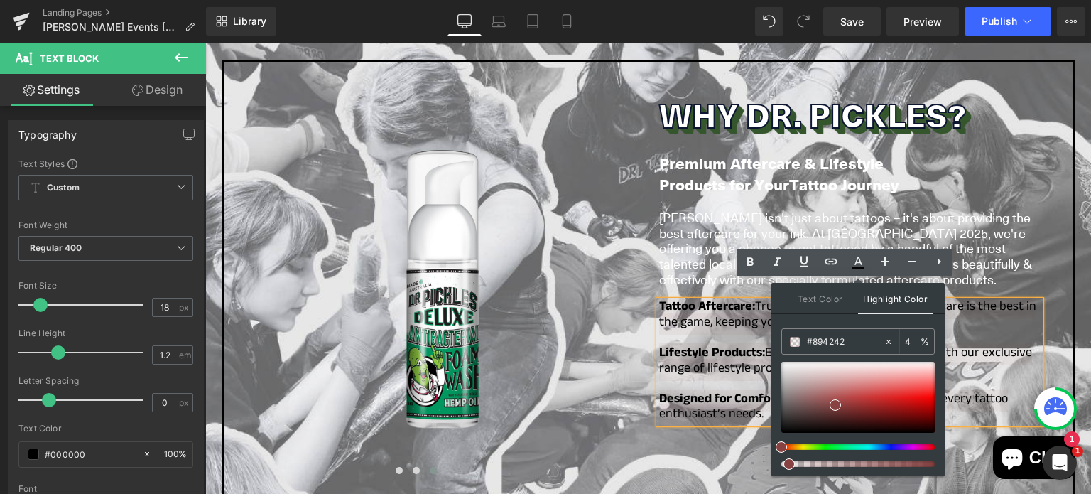
type input "0"
drag, startPoint x: 988, startPoint y: 505, endPoint x: 717, endPoint y: 469, distance: 273.6
click at [648, 429] on div "Why Dr. Pickles? Heading Premium Aftercare & Lifestyle Products for Your Tattoo…" at bounding box center [849, 281] width 403 height 396
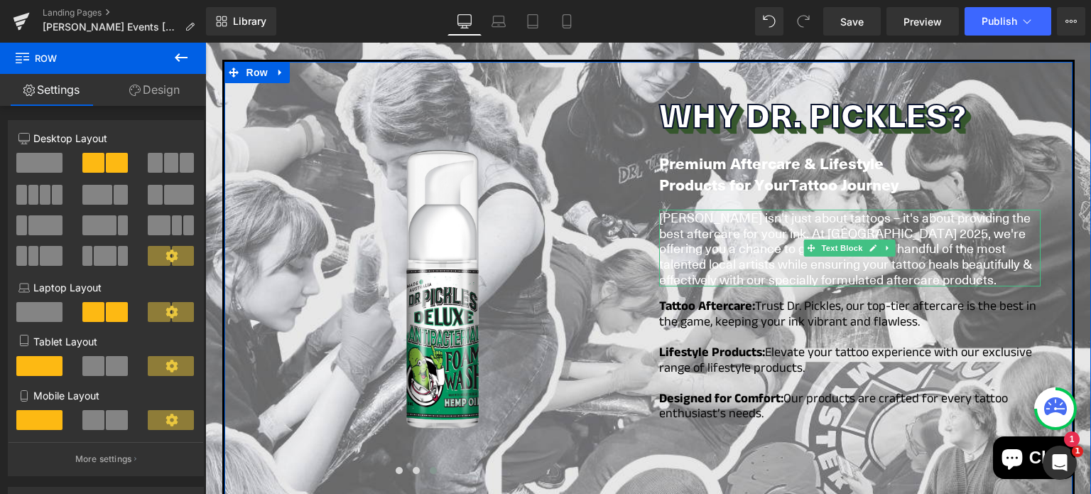
click at [749, 232] on span "Dr. Pickles isn't just about tattoos – it's about providing the best aftercare …" at bounding box center [845, 247] width 373 height 79
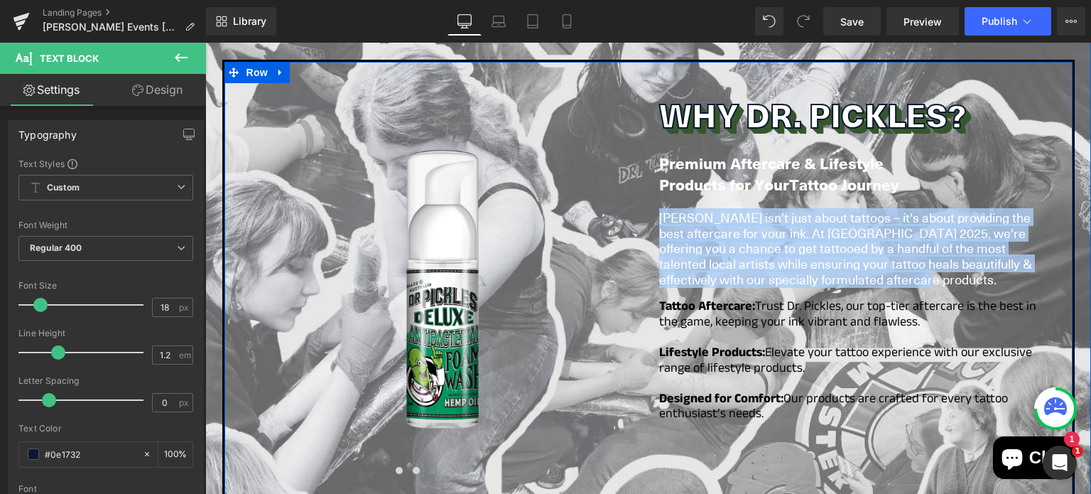
click at [719, 173] on span "Products for Your" at bounding box center [724, 184] width 130 height 22
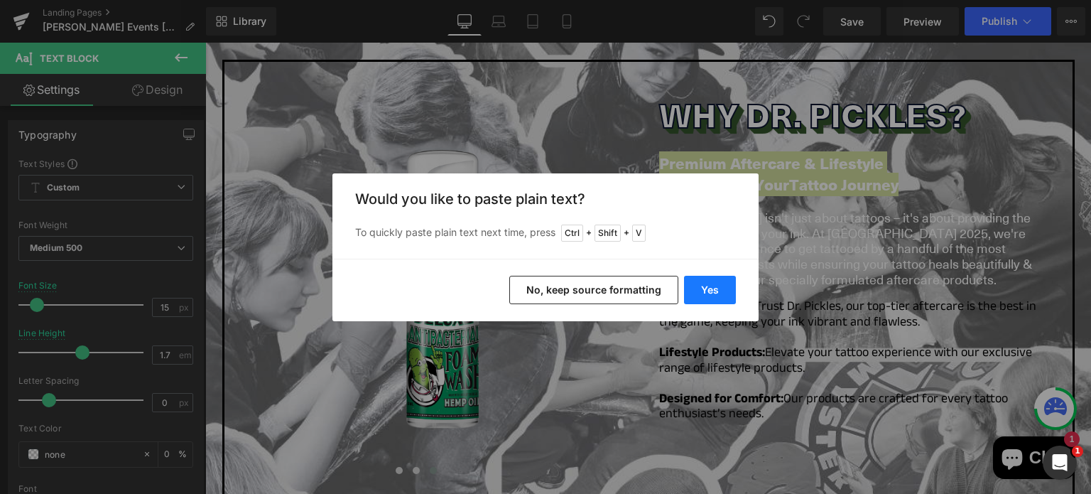
click at [717, 293] on button "Yes" at bounding box center [710, 290] width 52 height 28
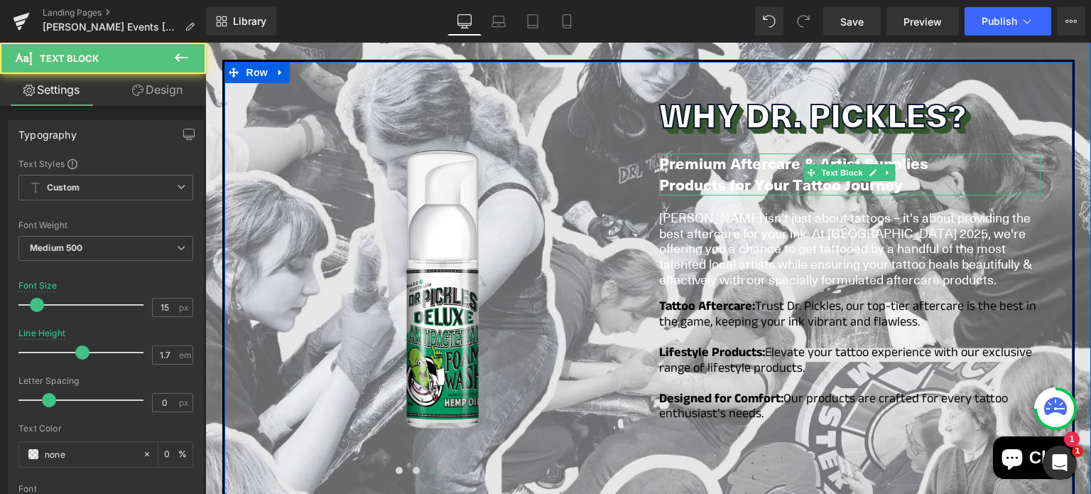
click at [729, 173] on span "Products for Your Tattoo Journey" at bounding box center [780, 184] width 243 height 22
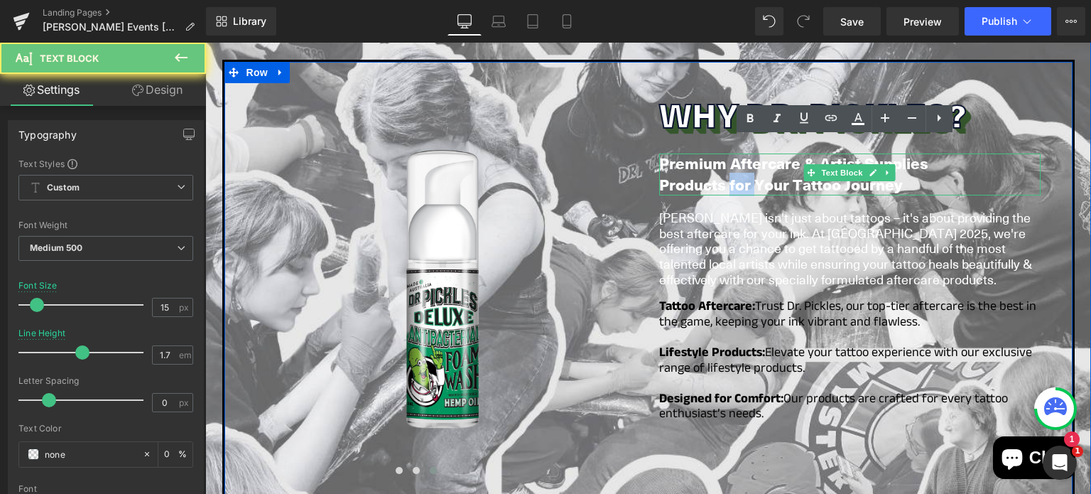
click at [729, 173] on span "Products for Your Tattoo Journey" at bounding box center [780, 184] width 243 height 22
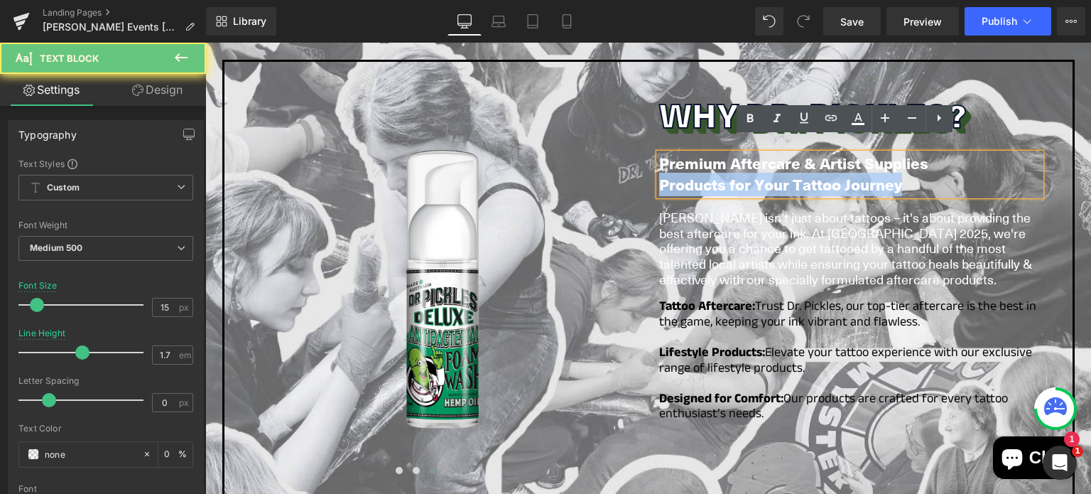
click at [729, 173] on span "Products for Your Tattoo Journey" at bounding box center [780, 184] width 243 height 22
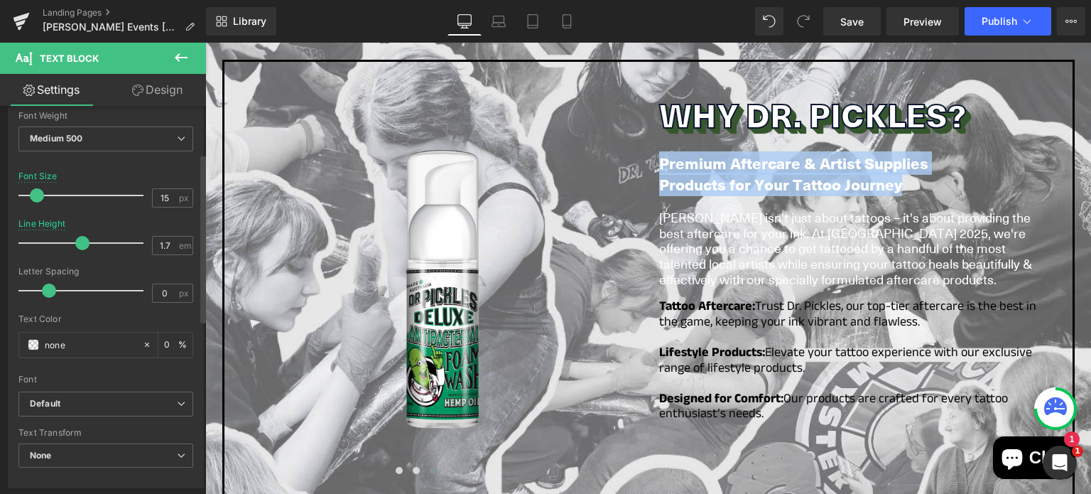
scroll to position [108, 0]
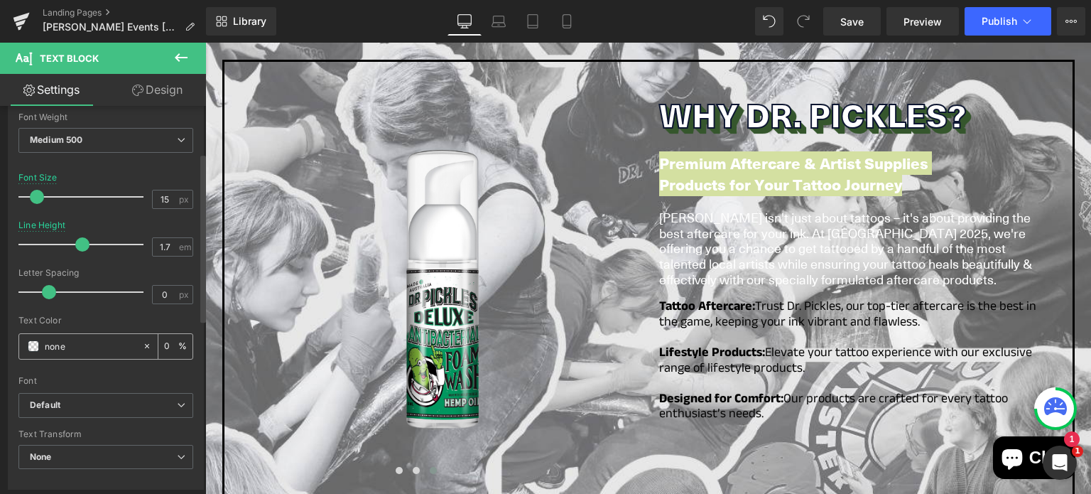
click at [33, 344] on span at bounding box center [33, 345] width 11 height 11
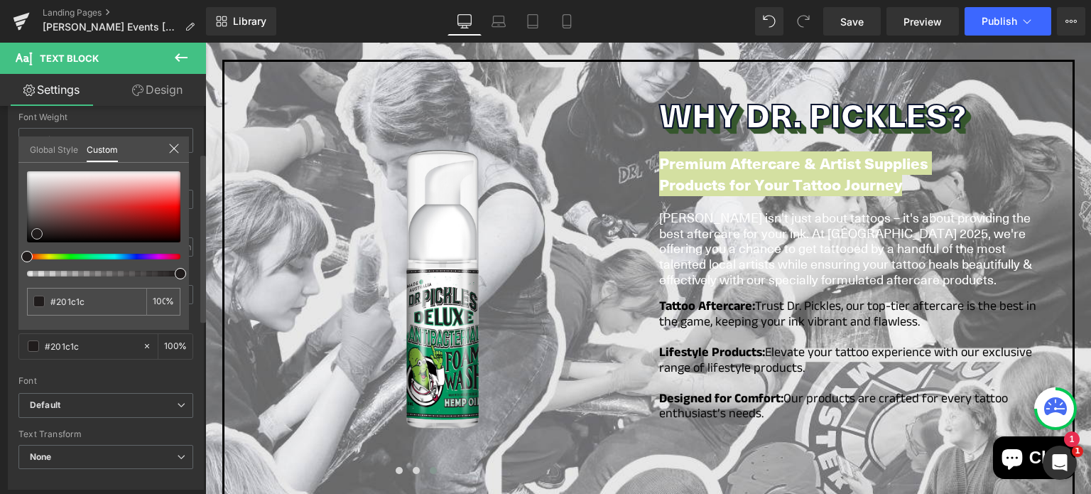
type input "#201c1c"
type input "100"
type input "#201c1c"
type input "100"
type input "#0d0b0b"
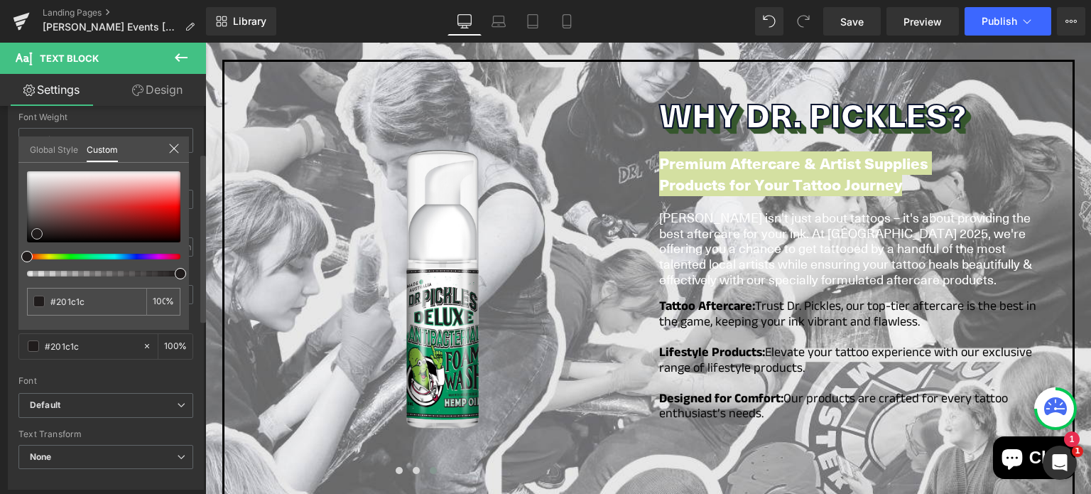
type input "#0d0b0b"
type input "#000000"
drag, startPoint x: 37, startPoint y: 233, endPoint x: 15, endPoint y: 267, distance: 40.6
click at [15, 267] on div "Typography Text Styles Custom Custom Setup Global Style Custom Setup Global Sty…" at bounding box center [106, 245] width 212 height 488
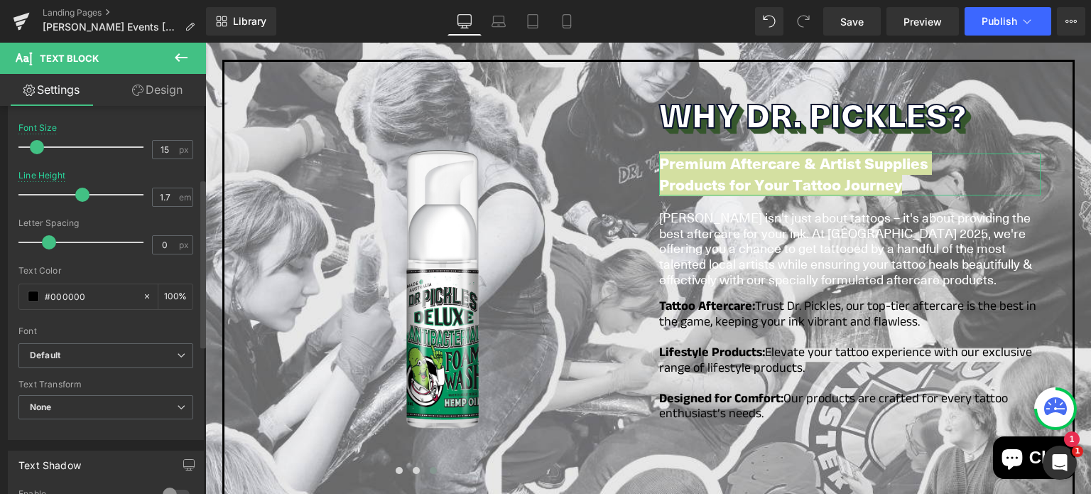
scroll to position [175, 0]
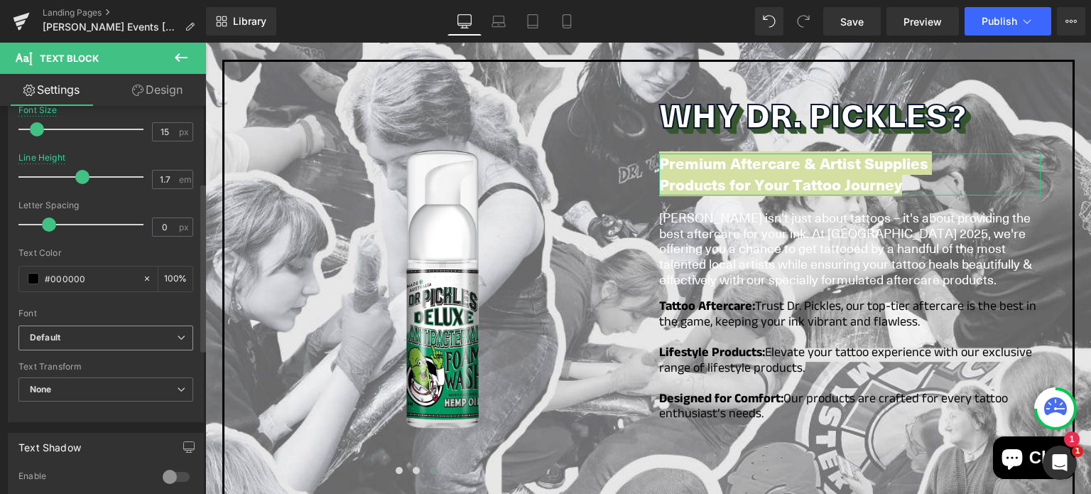
click at [85, 338] on b "Default" at bounding box center [103, 338] width 147 height 12
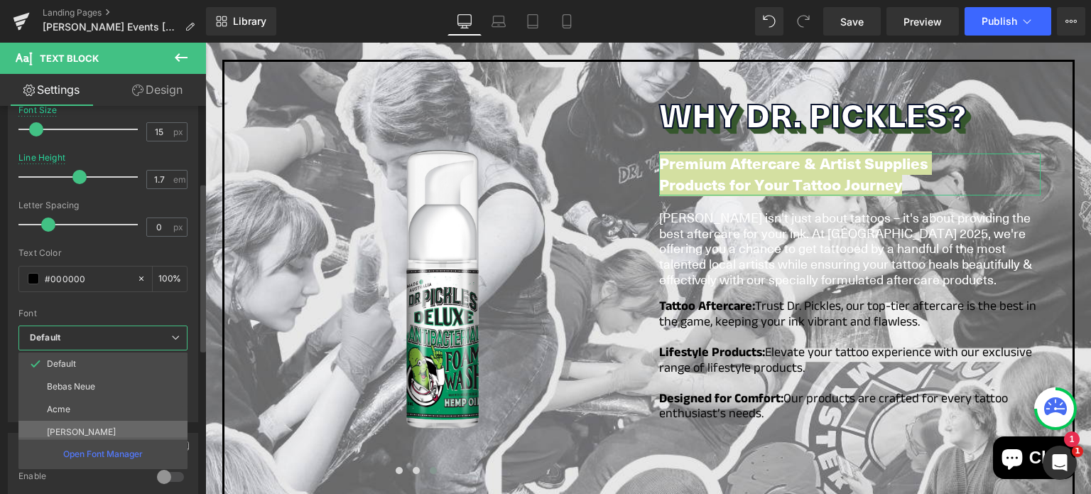
click at [80, 428] on p "[PERSON_NAME]" at bounding box center [81, 432] width 69 height 10
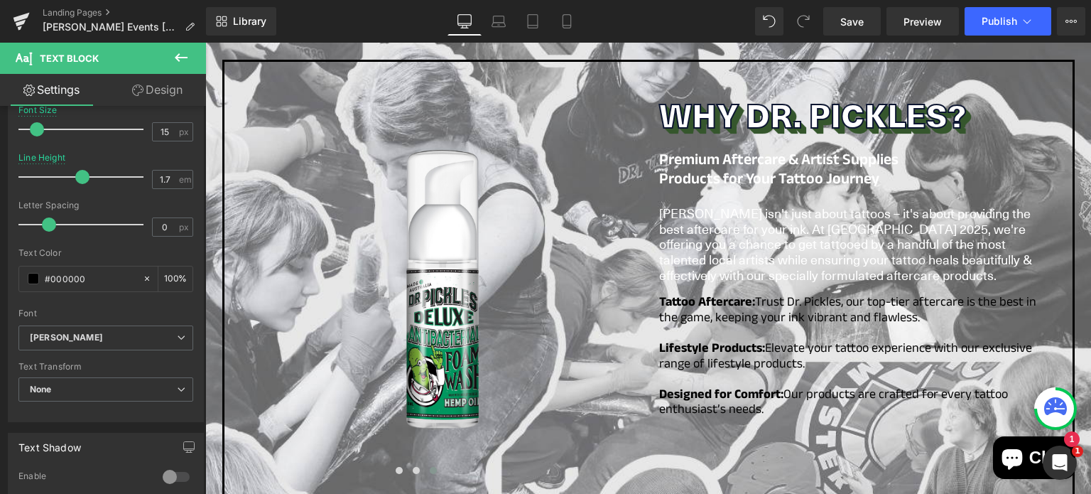
click at [710, 203] on body "Skip to content All Products" at bounding box center [648, 105] width 886 height 1907
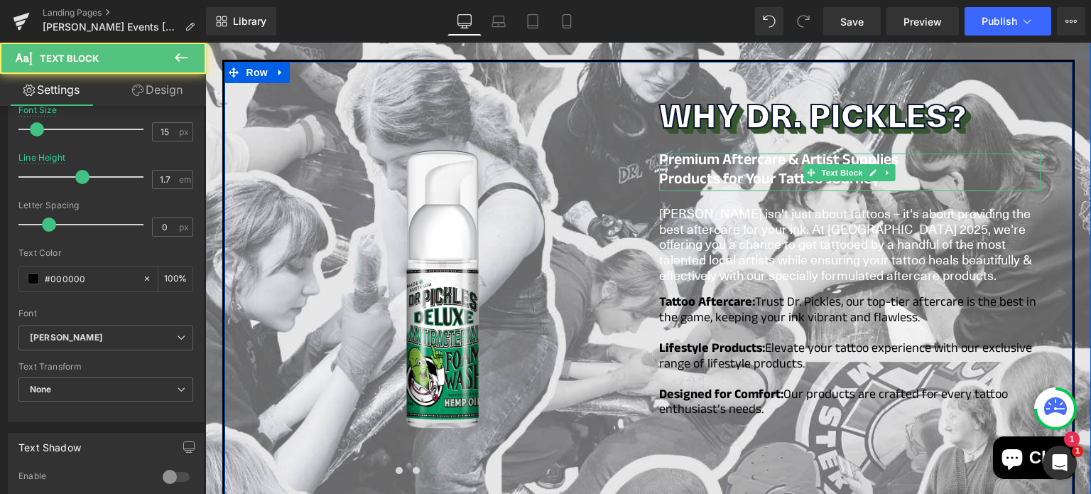
click at [678, 168] on span "Products for Your Tattoo Journey" at bounding box center [769, 181] width 220 height 26
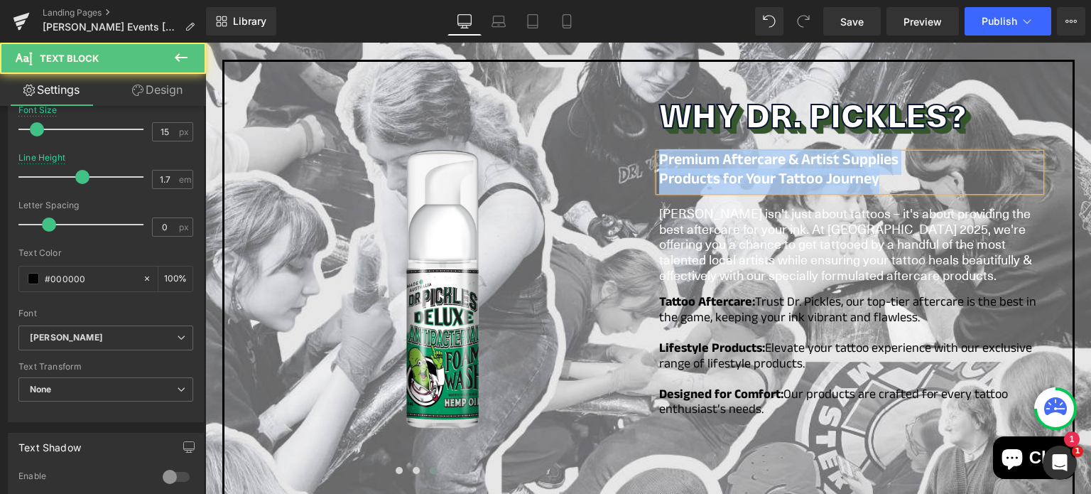
click at [787, 168] on span "Products for Your Tattoo Journey" at bounding box center [769, 181] width 220 height 26
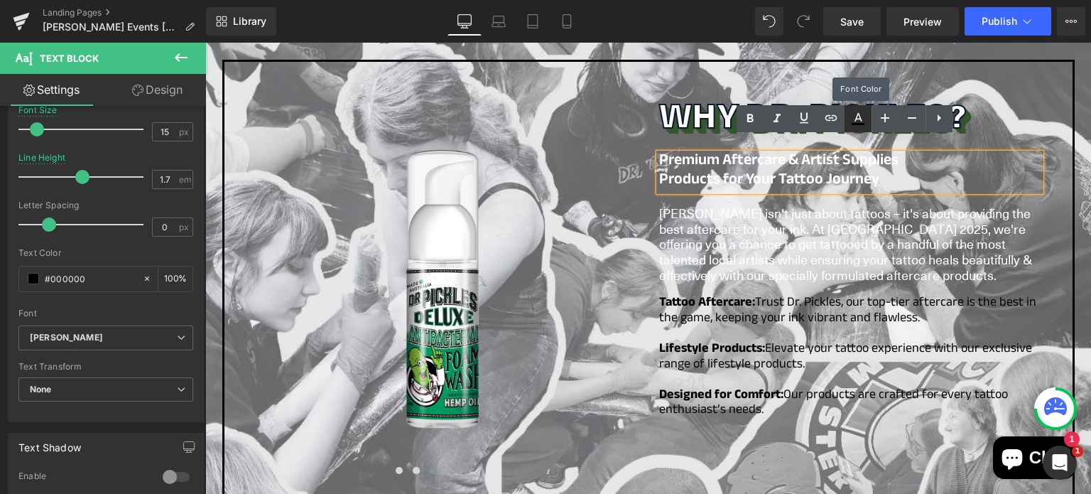
drag, startPoint x: 850, startPoint y: 116, endPoint x: 636, endPoint y: 113, distance: 213.8
type input "#ffffff"
type input "100"
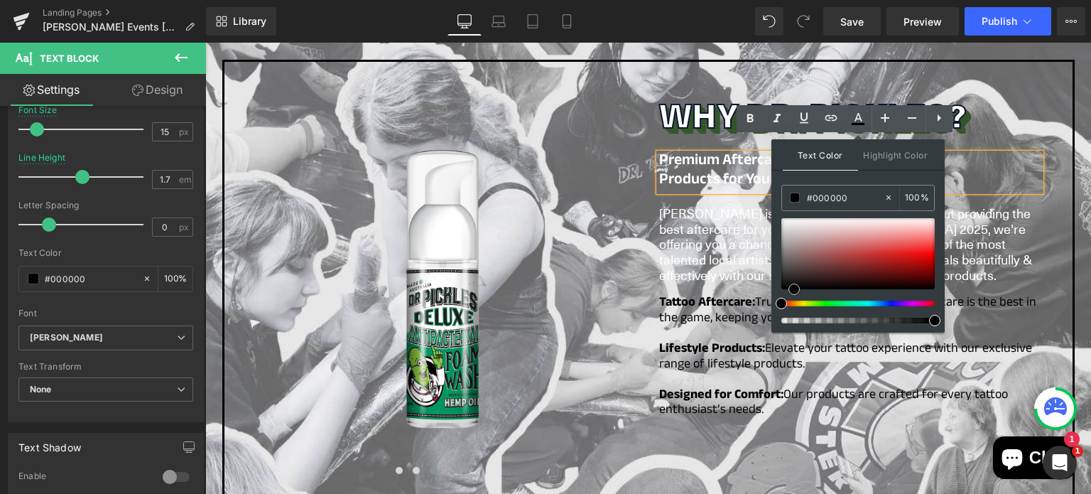
drag, startPoint x: 800, startPoint y: 244, endPoint x: 794, endPoint y: 305, distance: 62.1
click at [794, 305] on div at bounding box center [857, 270] width 153 height 105
click at [668, 130] on div "Why Dr. Pickles? Heading Premium Aftercare & Artist Supplies Products for Your…" at bounding box center [849, 281] width 403 height 396
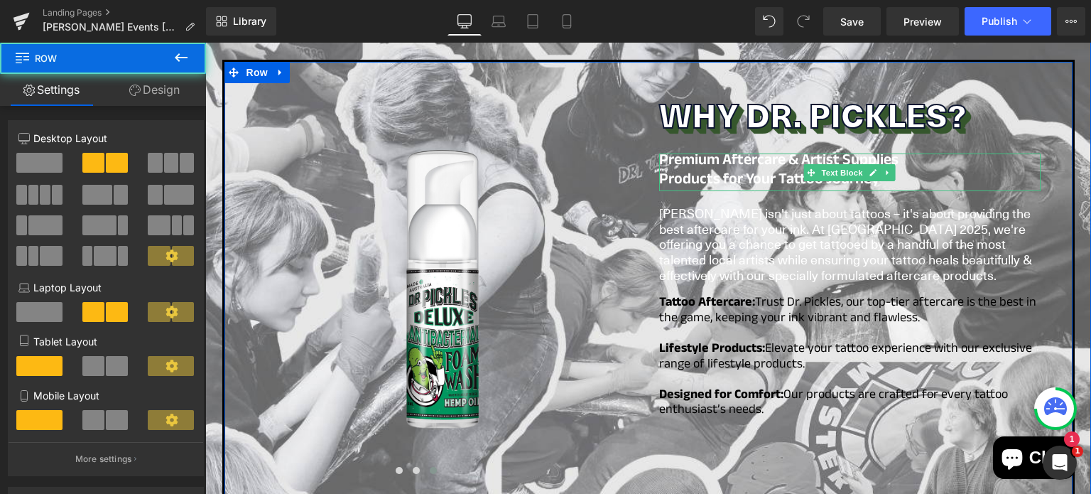
click at [703, 149] on span "Premium Aftercare & Artist Supplies" at bounding box center [778, 162] width 239 height 26
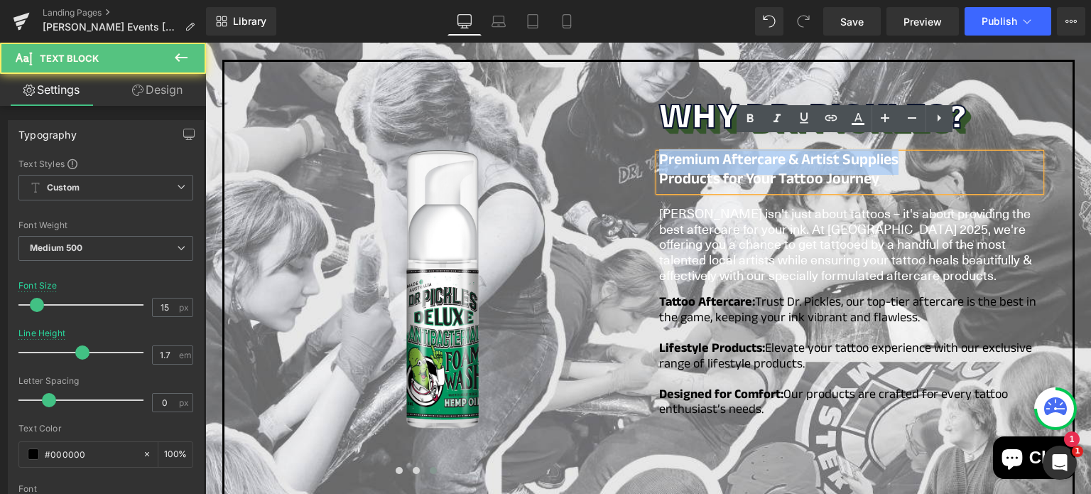
click at [703, 149] on span "Premium Aftercare & Artist Supplies" at bounding box center [778, 162] width 239 height 26
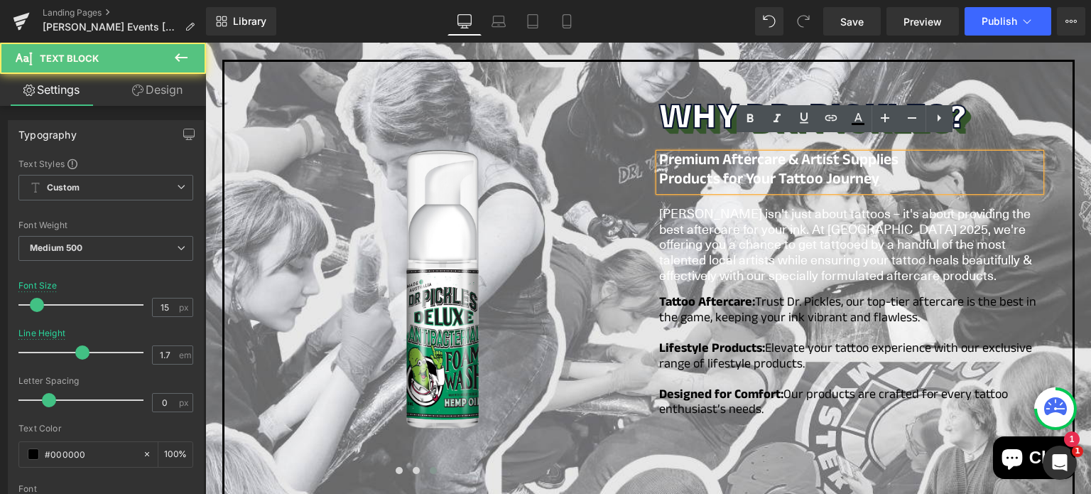
click at [877, 173] on p "Products for Your Tattoo Journey" at bounding box center [849, 182] width 381 height 19
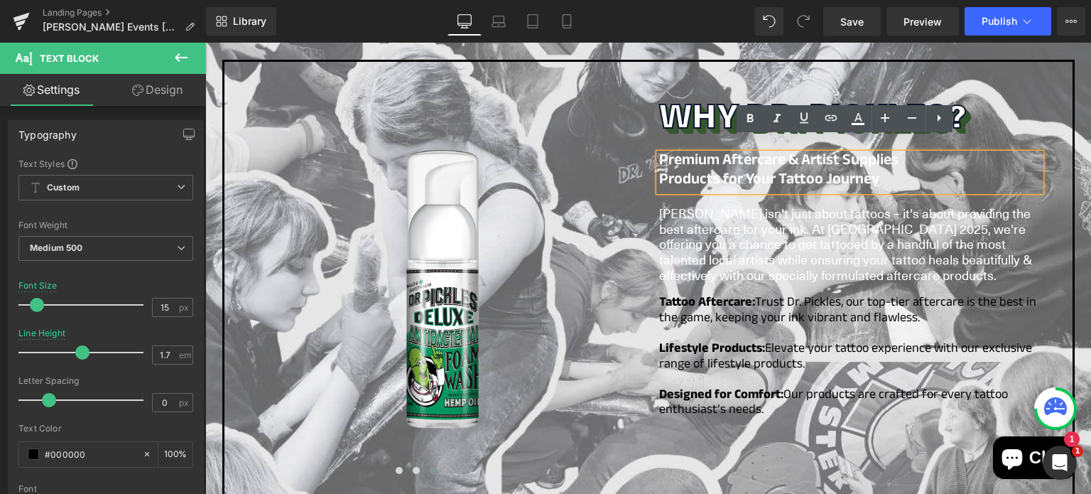
click at [795, 232] on span "Dr. Pickles isn't just about tattoos – it's about providing the best aftercare …" at bounding box center [845, 243] width 373 height 79
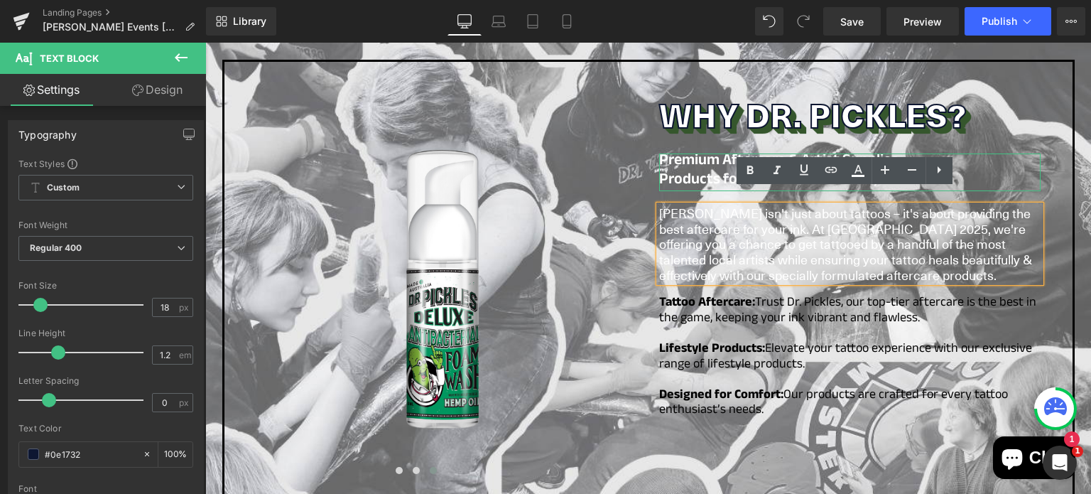
click at [869, 164] on link at bounding box center [873, 172] width 15 height 17
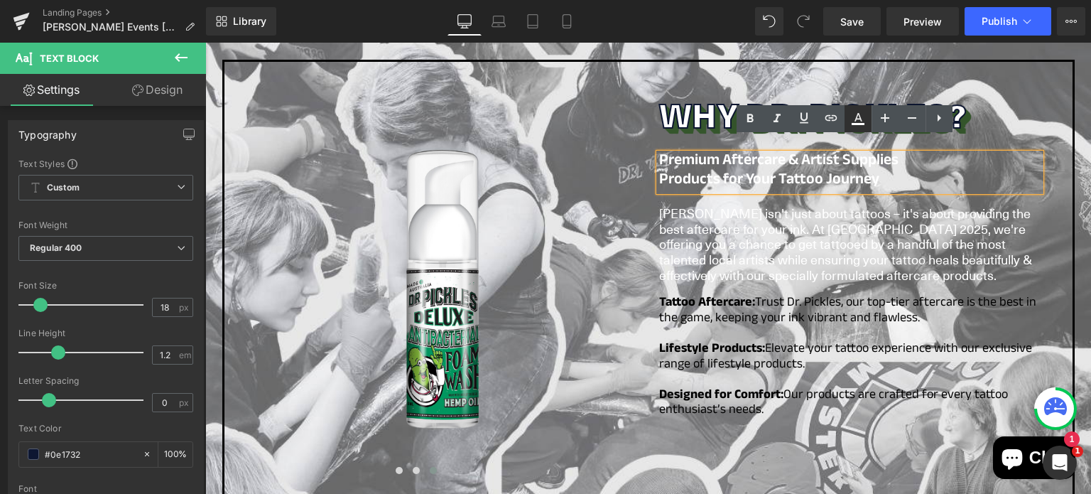
type input "#ffffff"
type input "100"
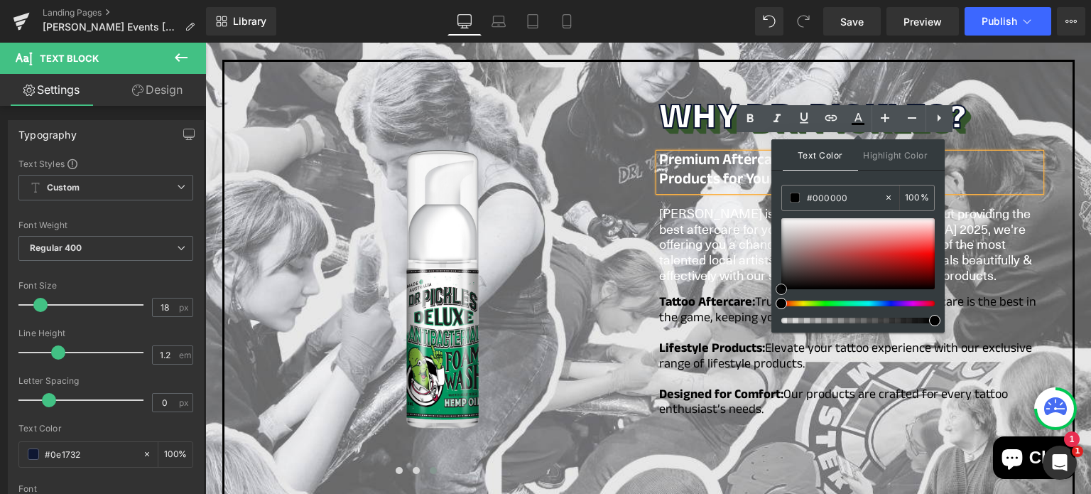
drag, startPoint x: 792, startPoint y: 249, endPoint x: 779, endPoint y: 310, distance: 61.7
click at [779, 310] on div "Text Color Highlight Color rgba(0, 0, 0, 1) #000000 100 % rgba(137, 66, 66, 0) …" at bounding box center [857, 235] width 173 height 193
click at [834, 173] on div "Text Color Highlight Color rgba(0, 0, 0, 1) #000000 100 % rgba(137, 66, 66, 0) …" at bounding box center [857, 235] width 173 height 193
click at [738, 168] on span "Products for Your Tattoo Journey" at bounding box center [769, 181] width 220 height 26
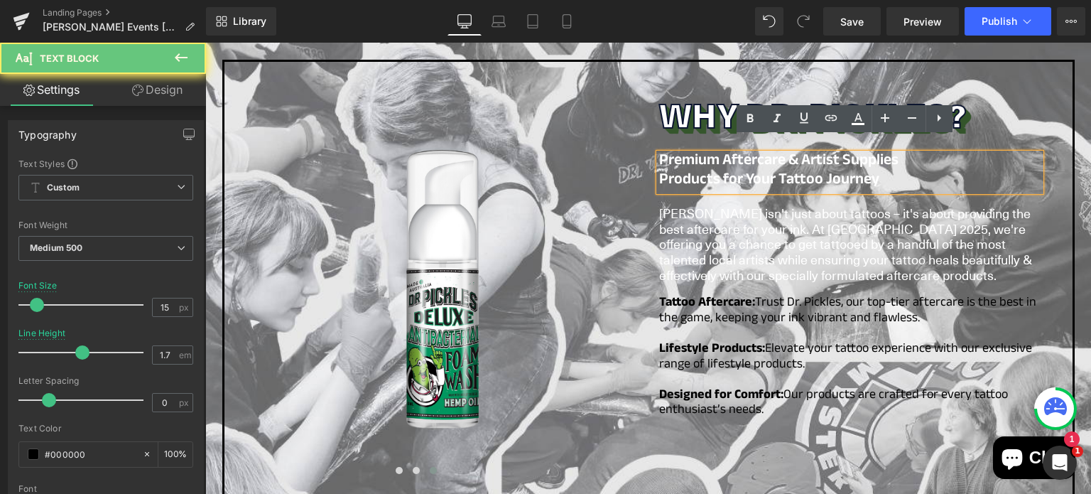
click at [722, 168] on span "Products for Your Tattoo Journey" at bounding box center [769, 181] width 220 height 26
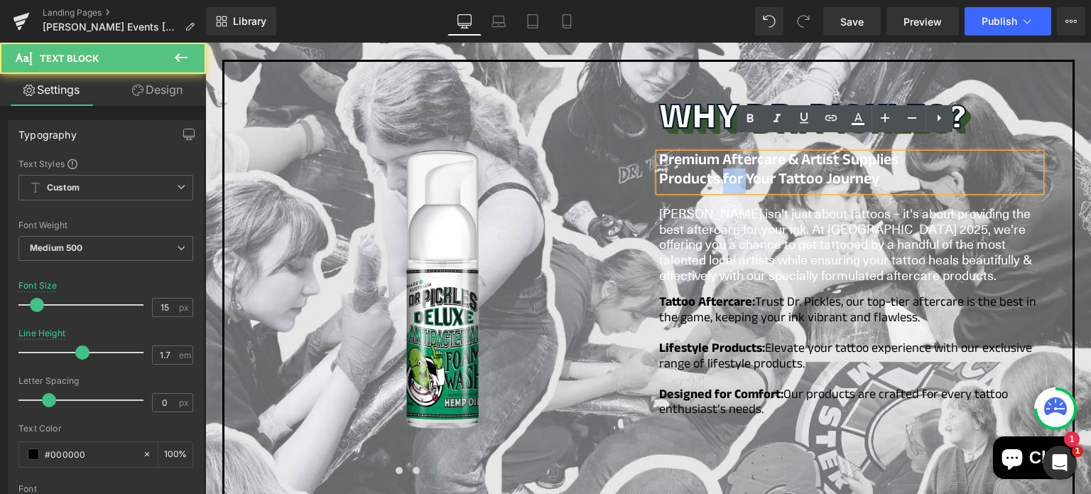
click at [722, 168] on span "Products for Your Tattoo Journey" at bounding box center [769, 181] width 220 height 26
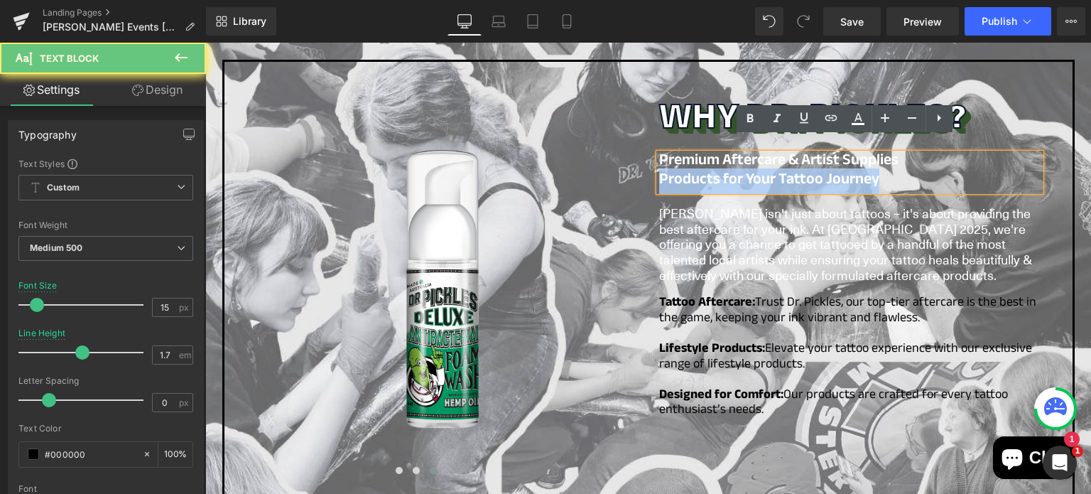
click at [722, 168] on span "Products for Your Tattoo Journey" at bounding box center [769, 181] width 220 height 26
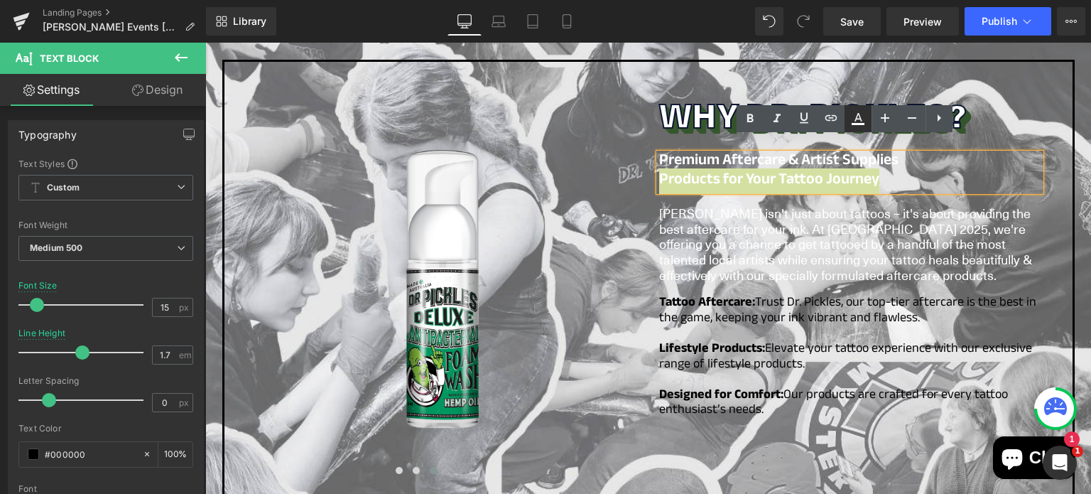
type input "#ffffff"
type input "100"
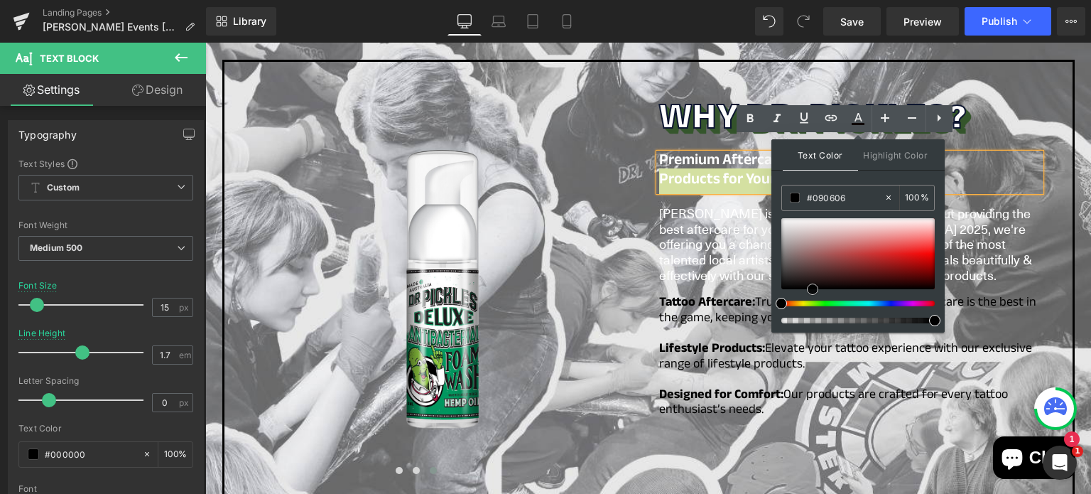
drag, startPoint x: 812, startPoint y: 285, endPoint x: 812, endPoint y: 298, distance: 13.5
click at [812, 298] on div at bounding box center [857, 270] width 153 height 105
type input "#000000"
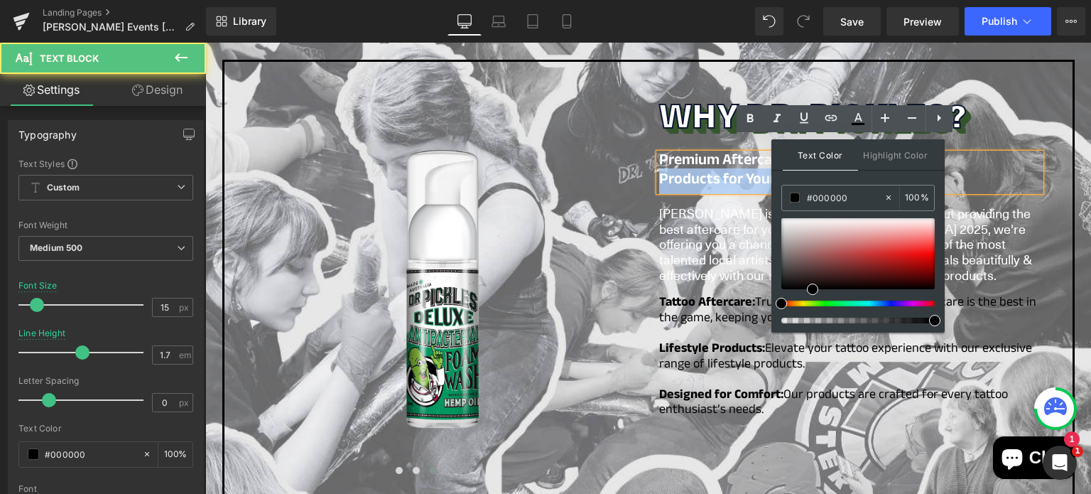
click at [976, 173] on p "Products for Your Tattoo Journey" at bounding box center [849, 182] width 381 height 19
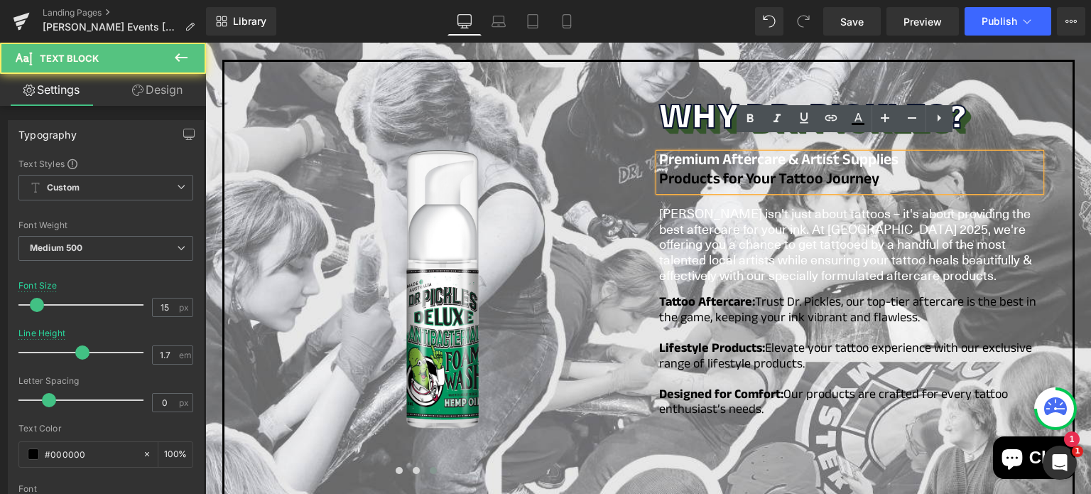
click at [825, 149] on span "Premium Aftercare & Artist Supplies" at bounding box center [778, 162] width 239 height 26
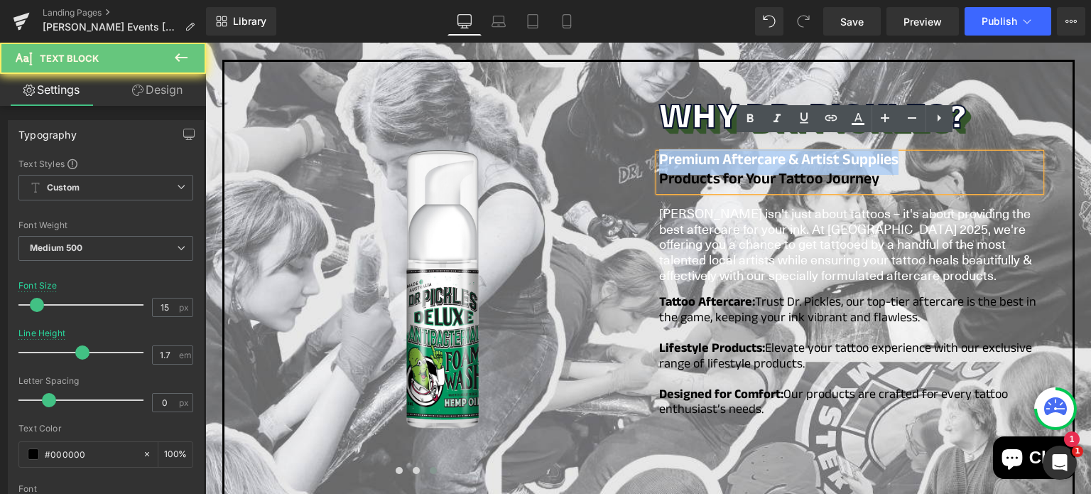
click at [825, 149] on span "Premium Aftercare & Artist Supplies" at bounding box center [778, 162] width 239 height 26
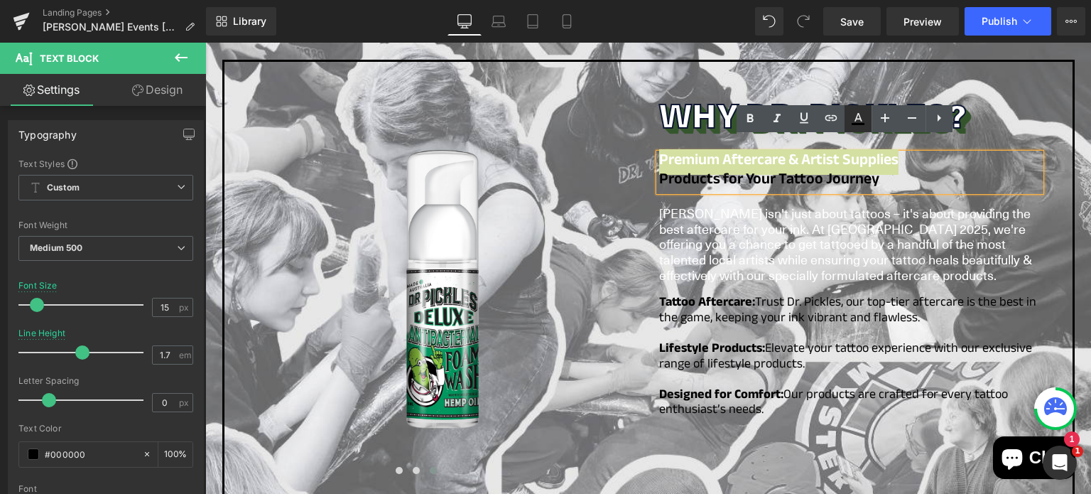
type input "100"
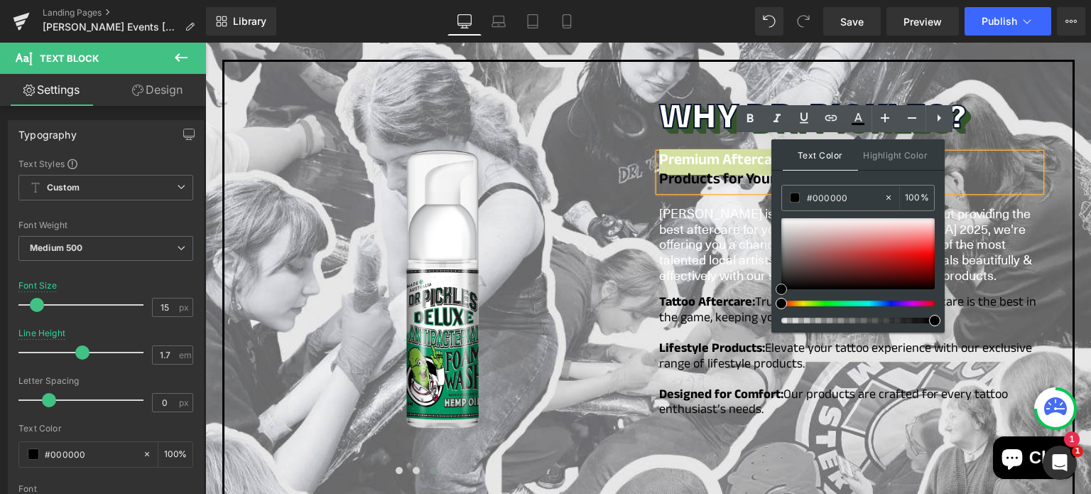
drag, startPoint x: 815, startPoint y: 283, endPoint x: 773, endPoint y: 300, distance: 45.9
click at [773, 300] on div "Text Color Highlight Color rgba(0, 0, 0, 1) #000000 100 % transparent transpare…" at bounding box center [857, 235] width 173 height 193
click at [972, 153] on p "Premium Aftercare & Artist Supplies" at bounding box center [849, 162] width 381 height 19
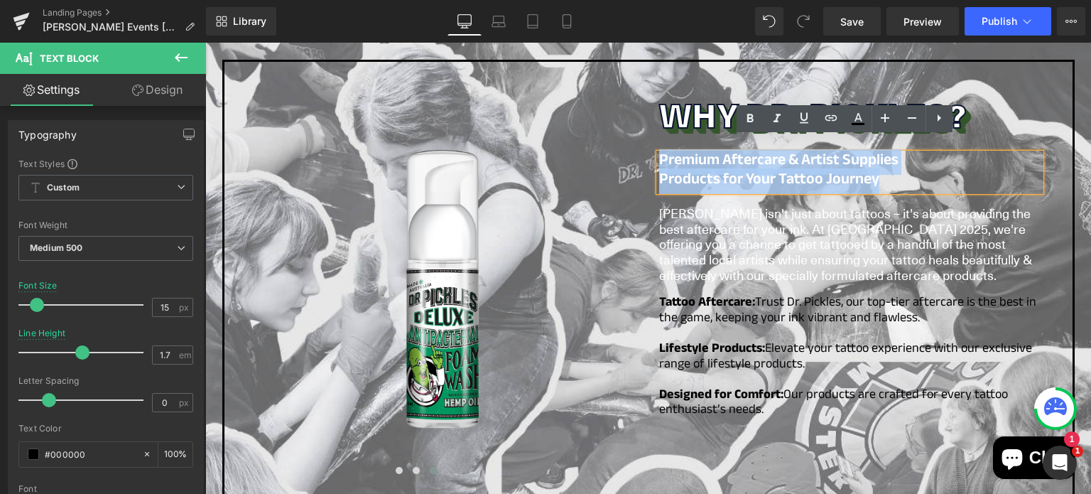
drag, startPoint x: 879, startPoint y: 161, endPoint x: 654, endPoint y: 134, distance: 226.7
click at [659, 153] on div "Premium Aftercare & Artist Supplies Products for Your Tattoo Journey" at bounding box center [849, 172] width 381 height 38
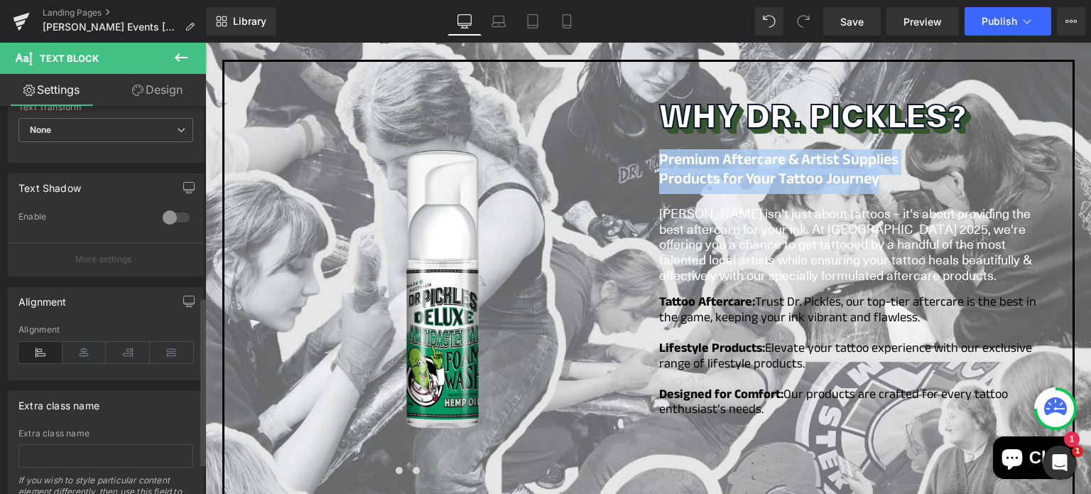
scroll to position [437, 0]
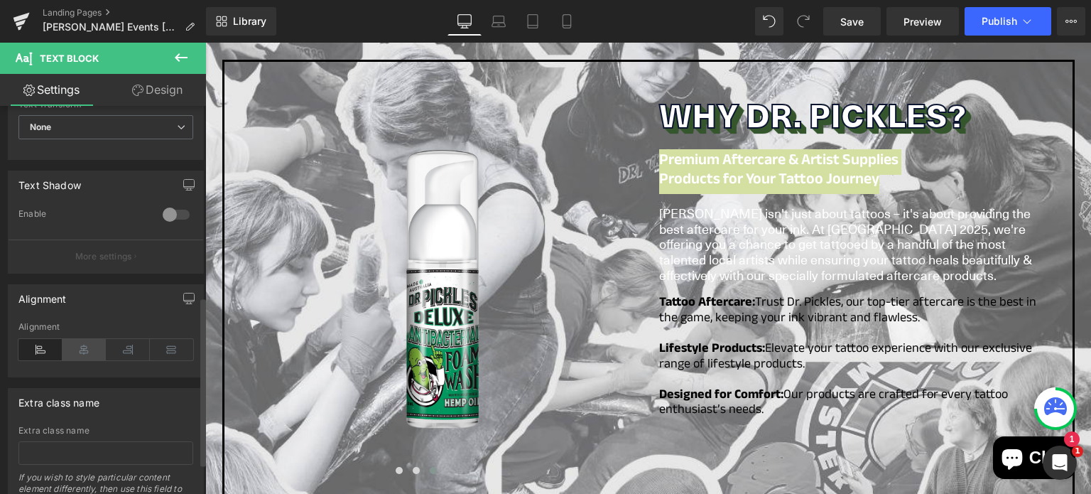
click at [87, 347] on icon at bounding box center [84, 349] width 44 height 21
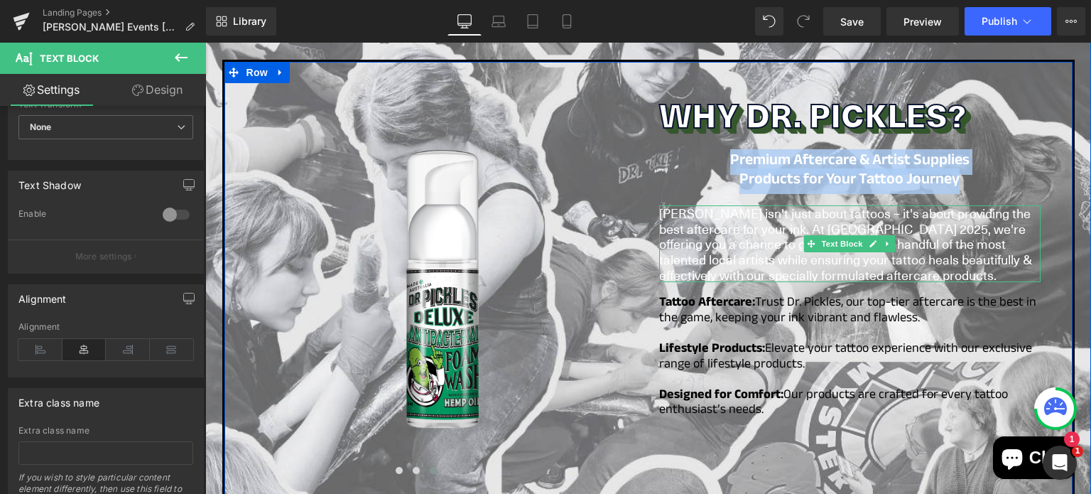
click at [756, 209] on span "Dr. Pickles isn't just about tattoos – it's about providing the best aftercare …" at bounding box center [845, 243] width 373 height 79
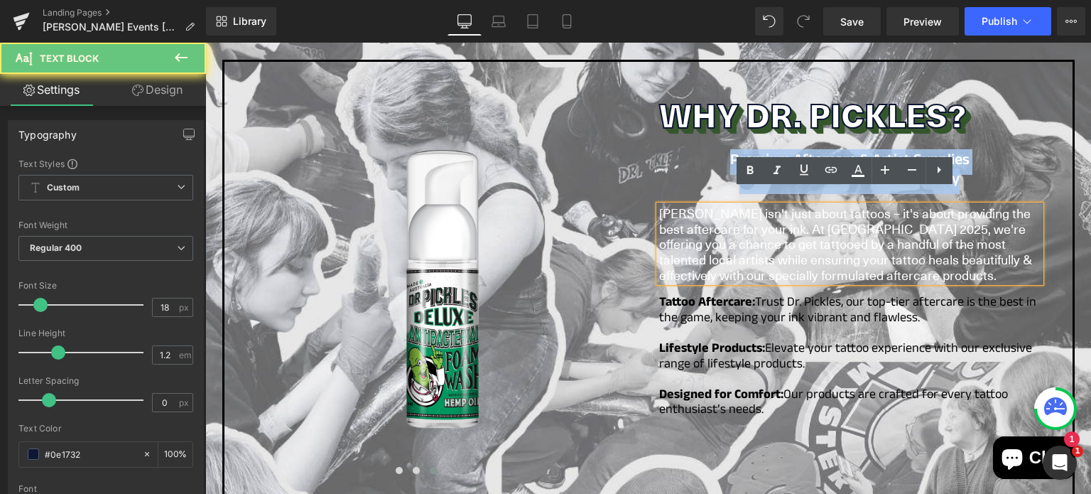
click at [756, 209] on span "Dr. Pickles isn't just about tattoos – it's about providing the best aftercare …" at bounding box center [845, 243] width 373 height 79
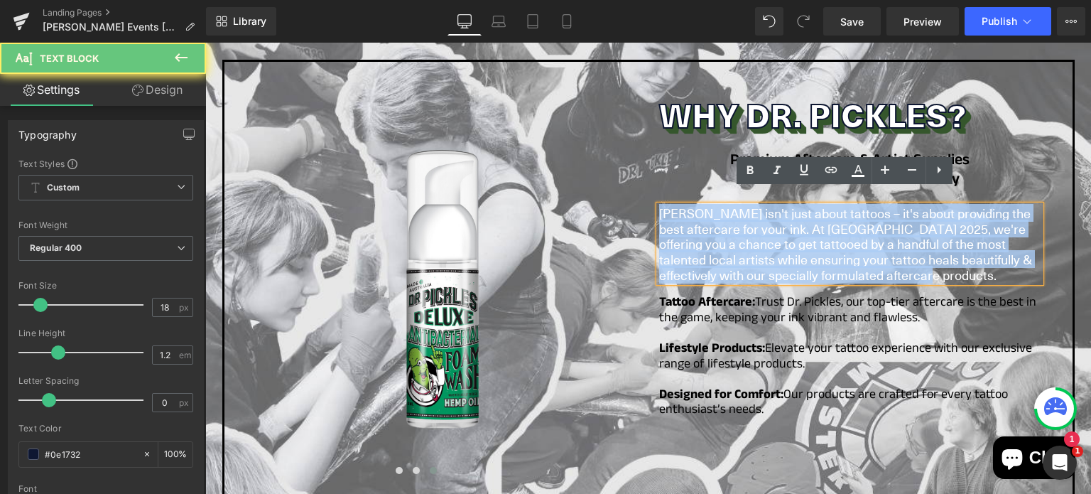
click at [756, 209] on span "Dr. Pickles isn't just about tattoos – it's about providing the best aftercare …" at bounding box center [845, 243] width 373 height 79
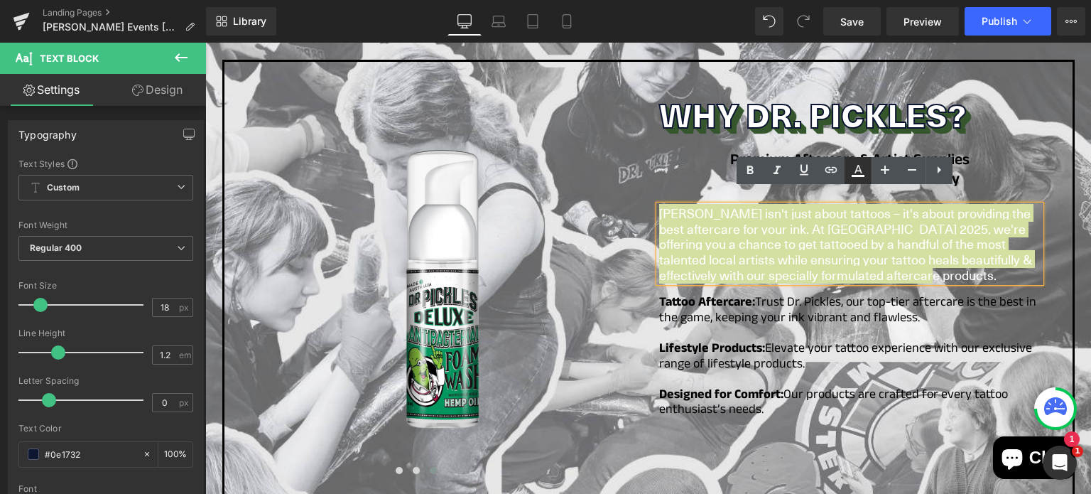
type input "#ffffff"
type input "100"
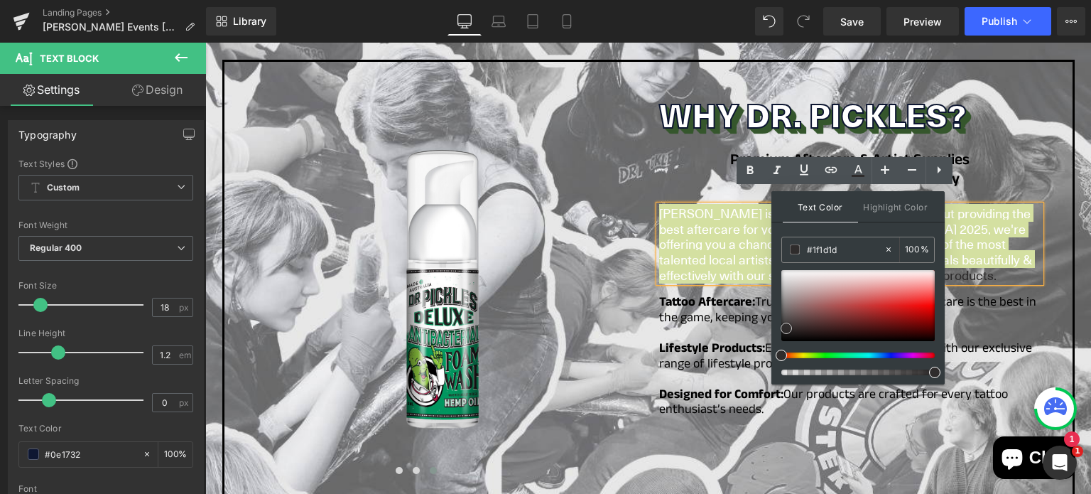
type input "#000000"
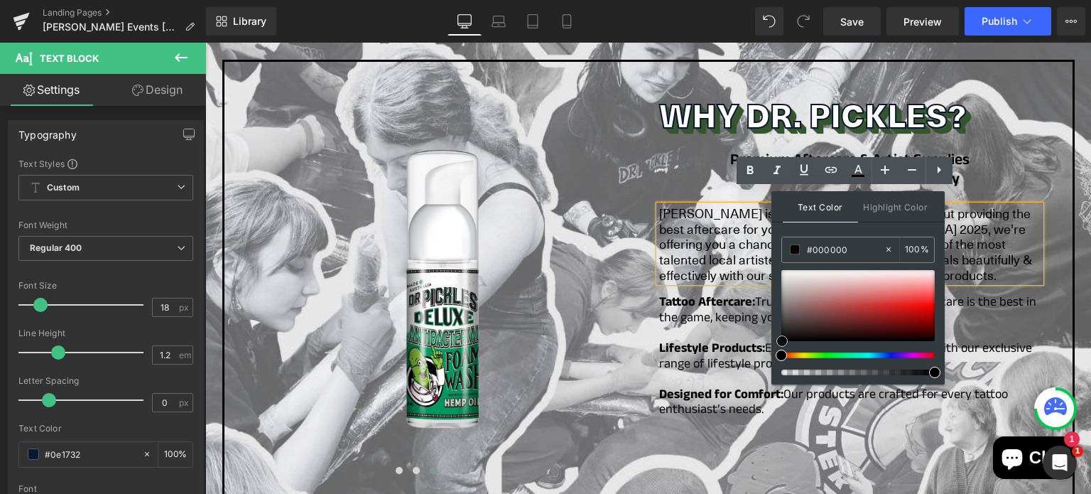
drag, startPoint x: 786, startPoint y: 327, endPoint x: 782, endPoint y: 357, distance: 30.1
click at [782, 357] on div at bounding box center [857, 322] width 153 height 105
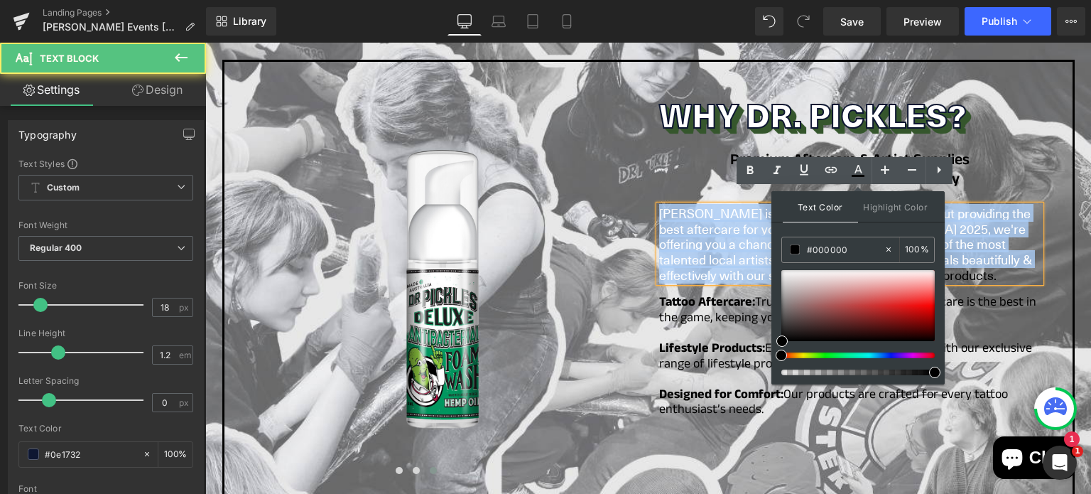
click at [706, 224] on span "Dr. Pickles isn't just about tattoos – it's about providing the best aftercare …" at bounding box center [845, 243] width 373 height 79
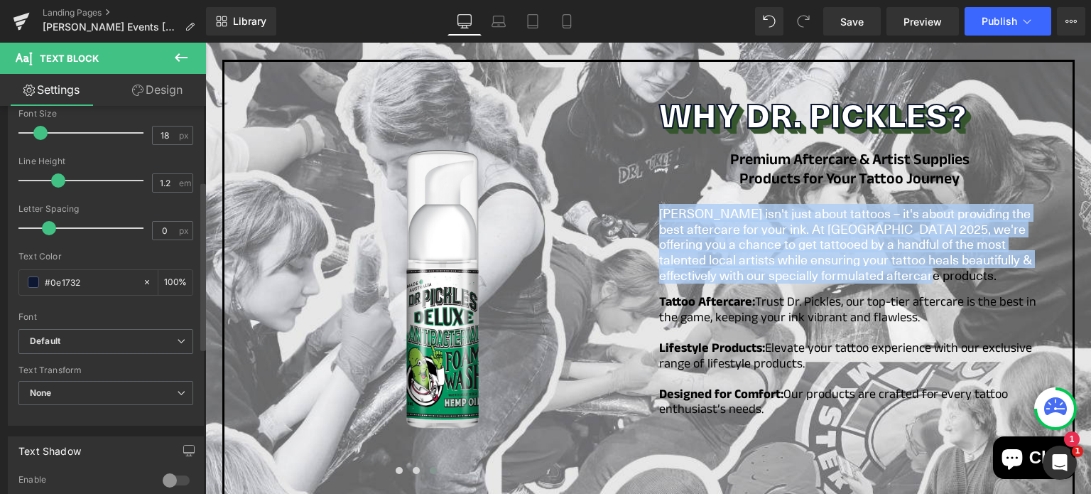
scroll to position [173, 0]
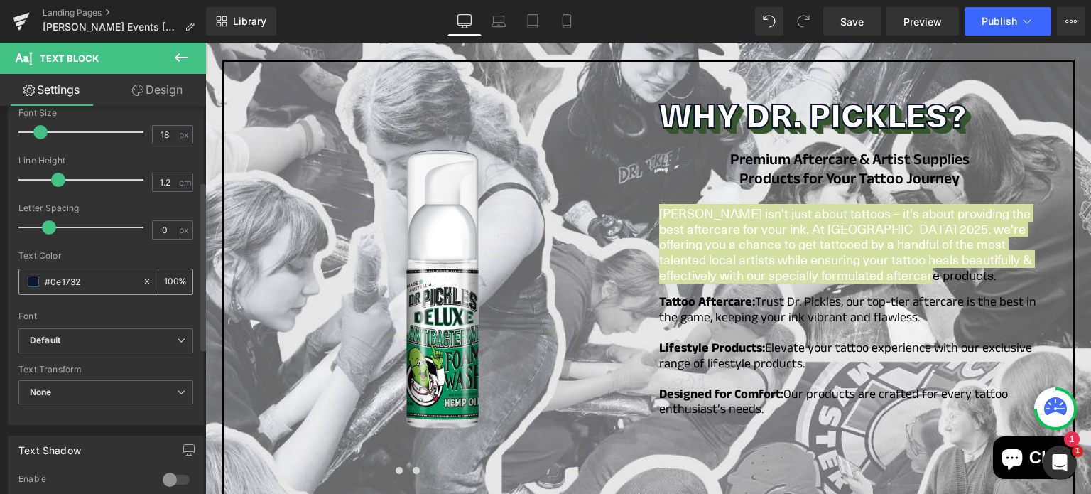
click at [64, 275] on input "#0e1732" at bounding box center [90, 281] width 91 height 16
click at [26, 282] on div "#0e1732" at bounding box center [80, 281] width 123 height 25
click at [28, 283] on span at bounding box center [33, 281] width 11 height 11
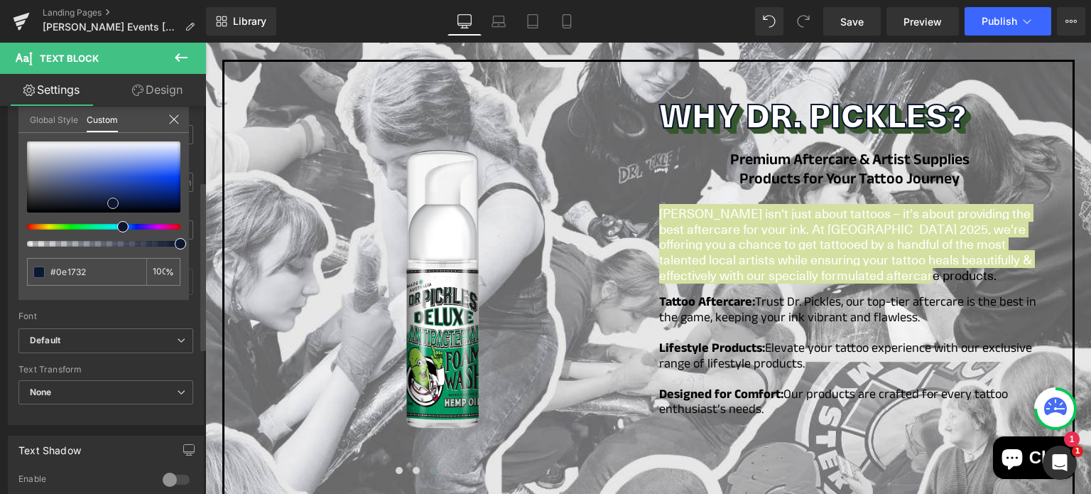
type input "#010103"
type input "#020203"
type input "#020202"
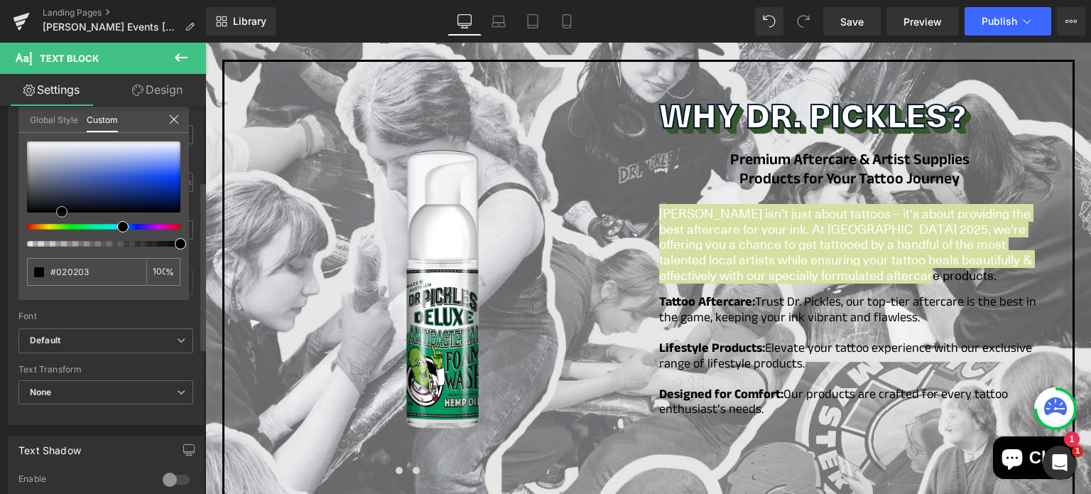
type input "#020202"
type input "#000000"
drag, startPoint x: 62, startPoint y: 211, endPoint x: 6, endPoint y: 215, distance: 56.3
click at [6, 215] on div "Typography Text Styles Custom Custom Setup Global Style Custom Setup Global Sty…" at bounding box center [106, 181] width 212 height 488
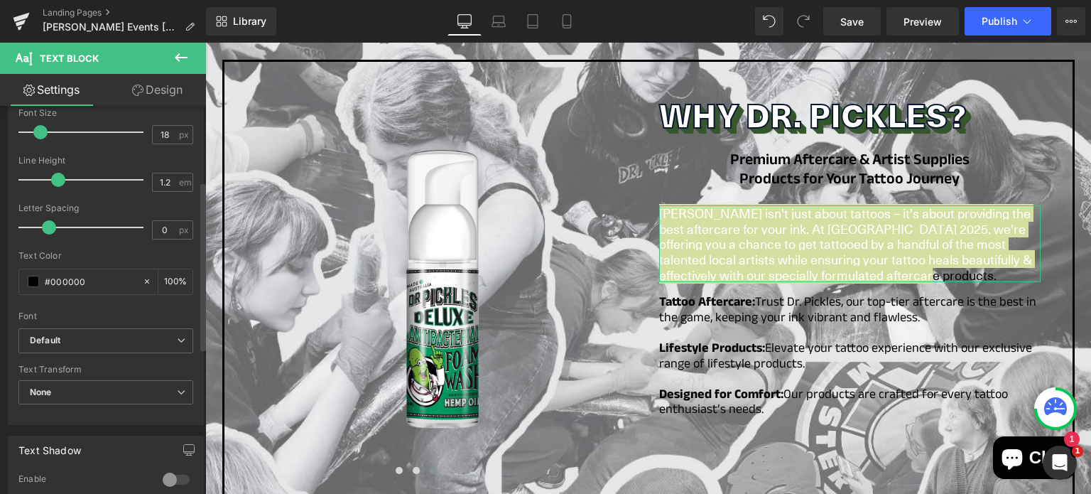
click at [92, 342] on b "Default" at bounding box center [103, 340] width 147 height 12
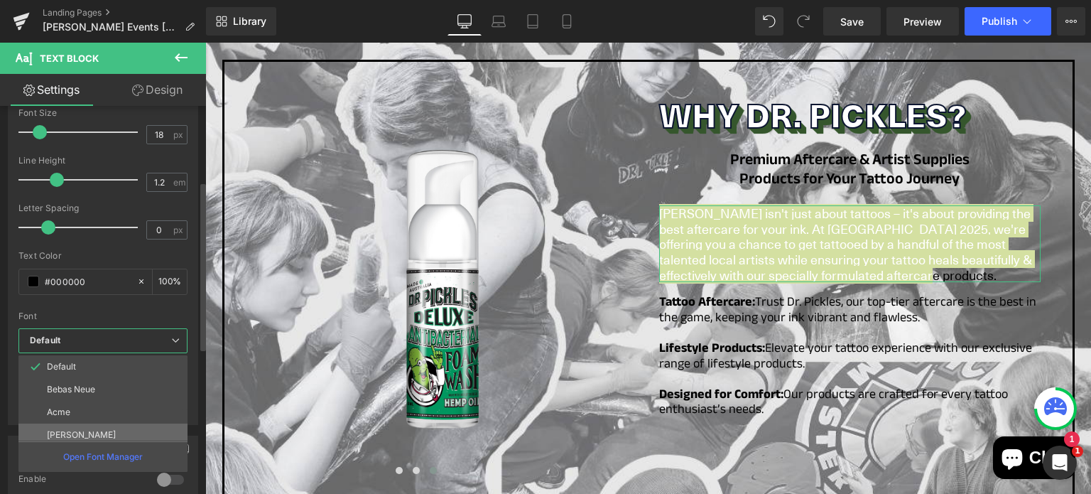
click at [99, 434] on li "[PERSON_NAME]" at bounding box center [105, 434] width 175 height 23
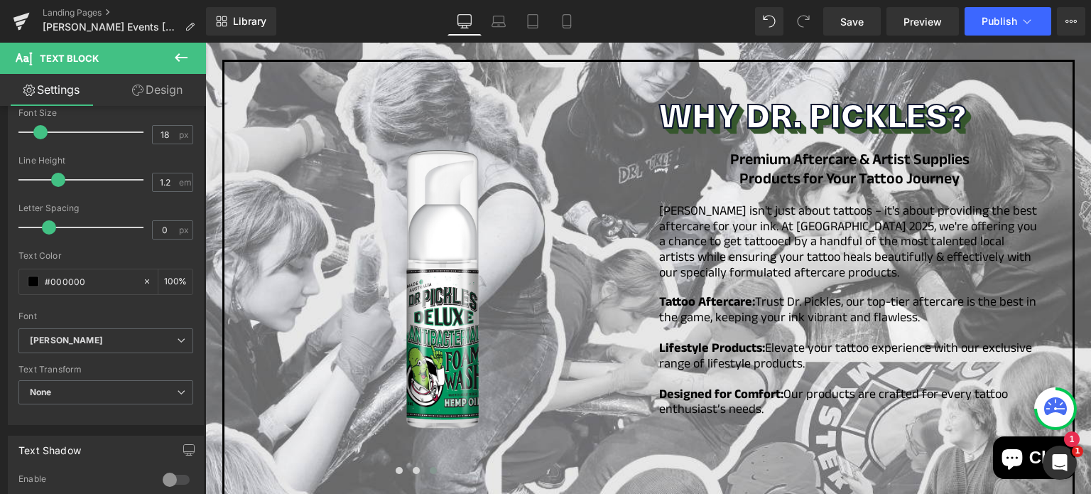
click at [497, 329] on body "Skip to content All Products" at bounding box center [648, 105] width 886 height 1907
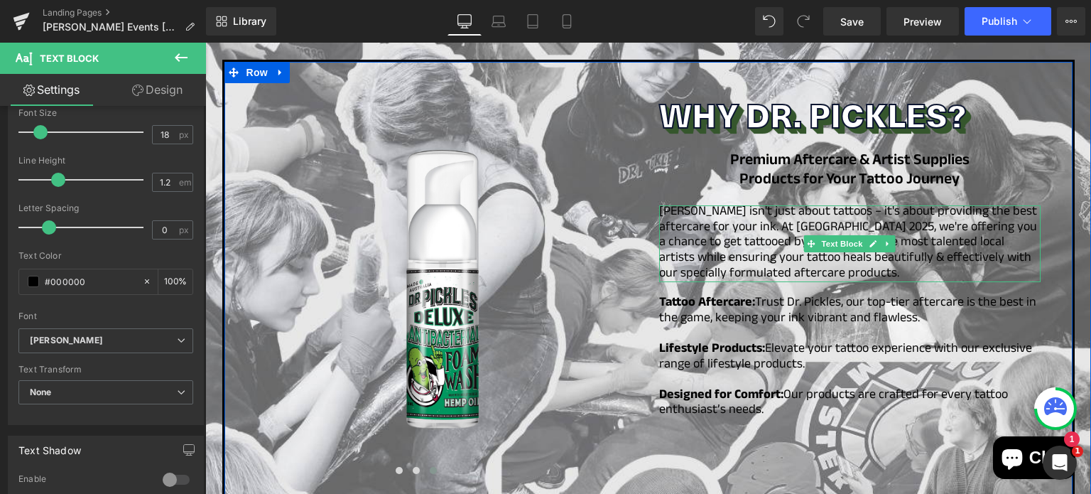
click at [736, 205] on span "Dr. Pickles isn't just about tattoos – it's about providing the best aftercare …" at bounding box center [848, 243] width 378 height 83
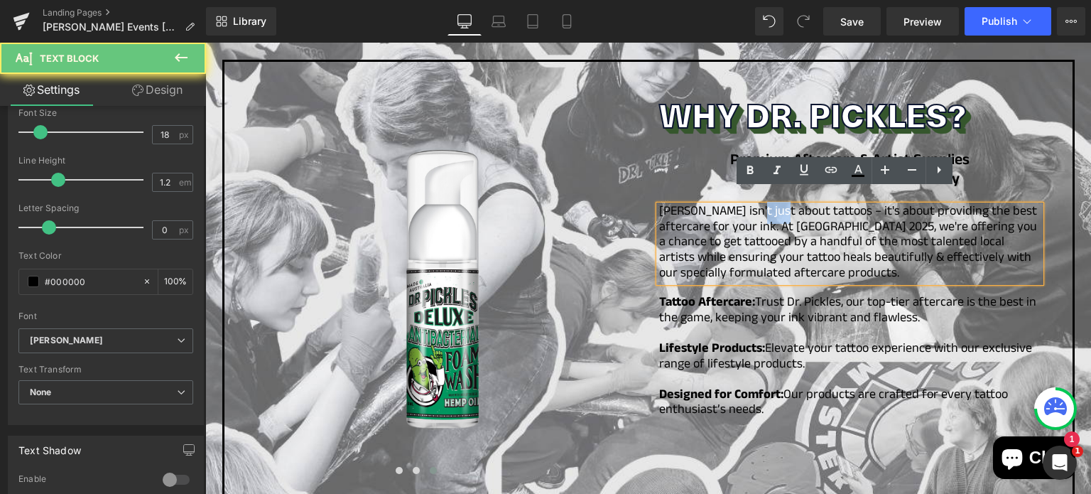
click at [736, 205] on span "Dr. Pickles isn't just about tattoos – it's about providing the best aftercare …" at bounding box center [848, 243] width 378 height 83
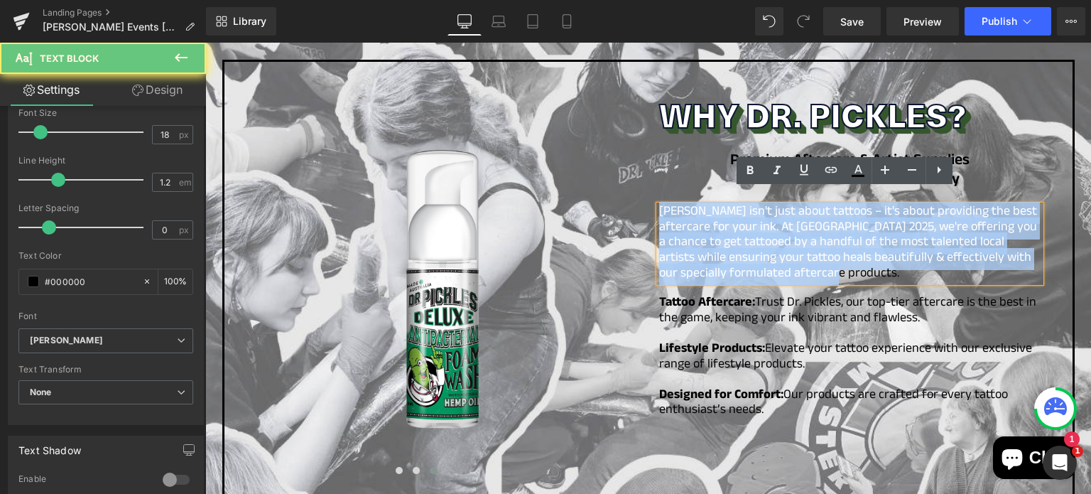
click at [736, 205] on span "Dr. Pickles isn't just about tattoos – it's about providing the best aftercare …" at bounding box center [848, 243] width 378 height 83
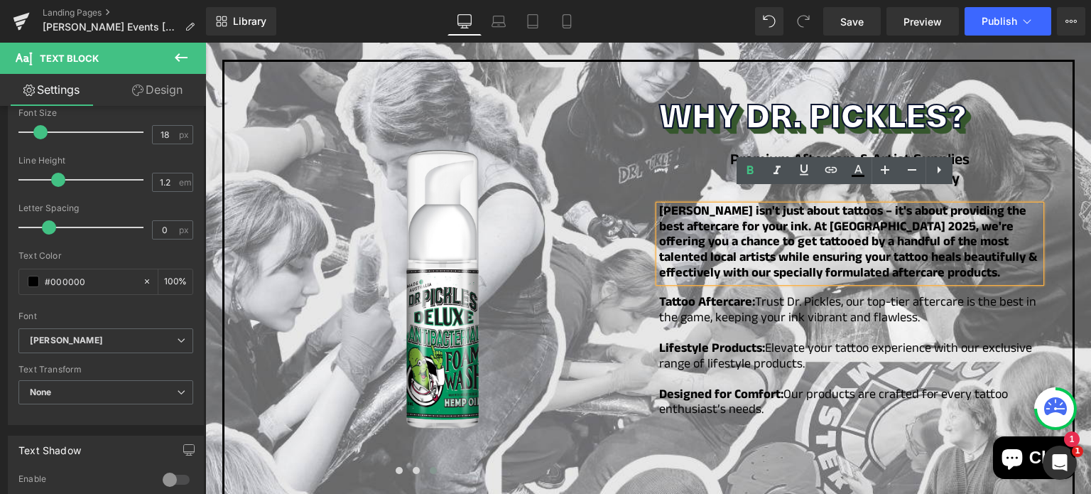
click at [766, 342] on p "Lifestyle Products: Elevate your tattoo experience with our exclusive range of …" at bounding box center [849, 357] width 381 height 31
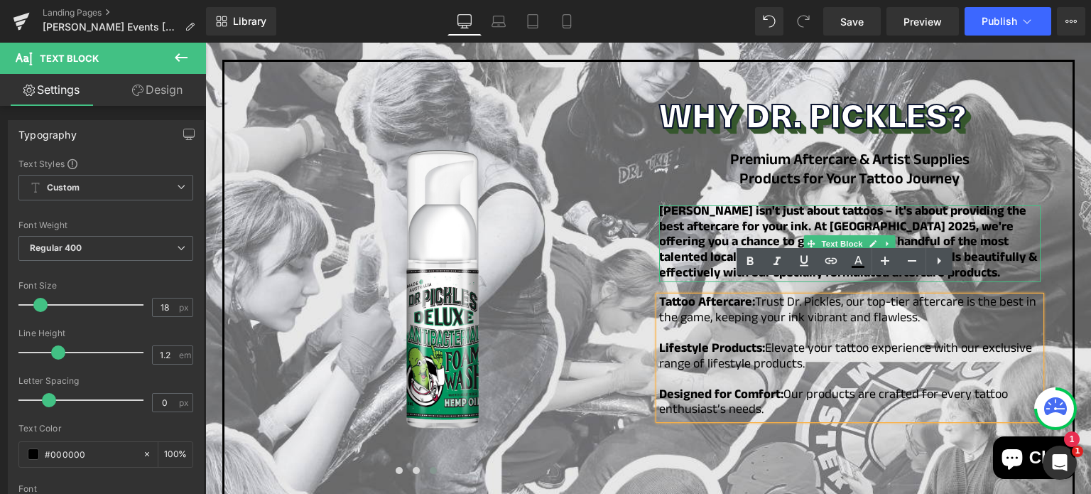
click at [709, 229] on span "Dr. Pickles isn't just about tattoos – it's about providing the best aftercare …" at bounding box center [848, 243] width 378 height 83
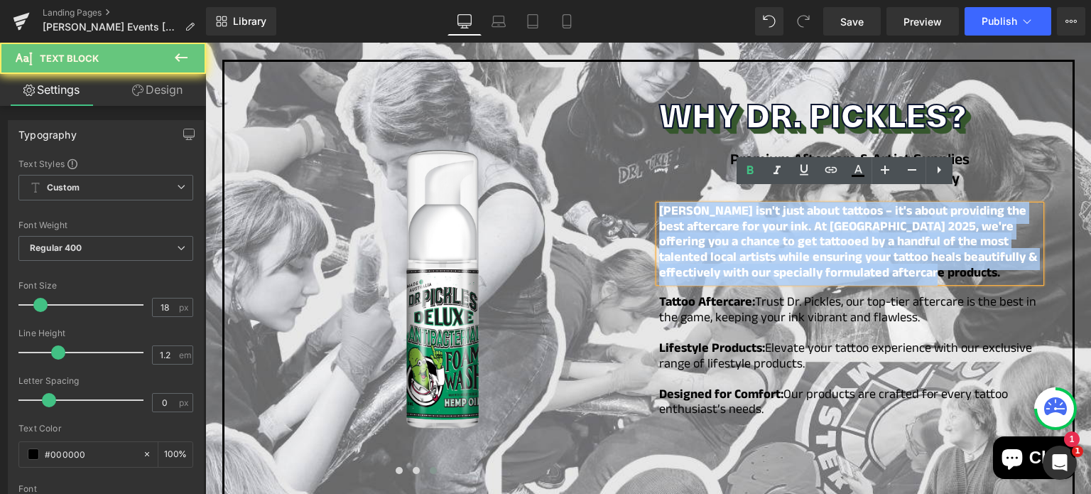
click at [709, 229] on span "Dr. Pickles isn't just about tattoos – it's about providing the best aftercare …" at bounding box center [848, 243] width 378 height 83
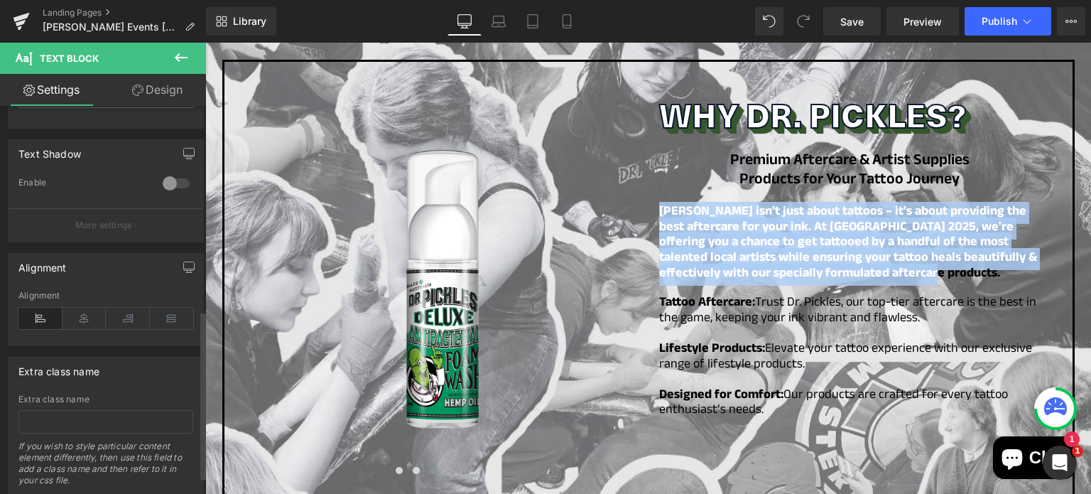
scroll to position [507, 0]
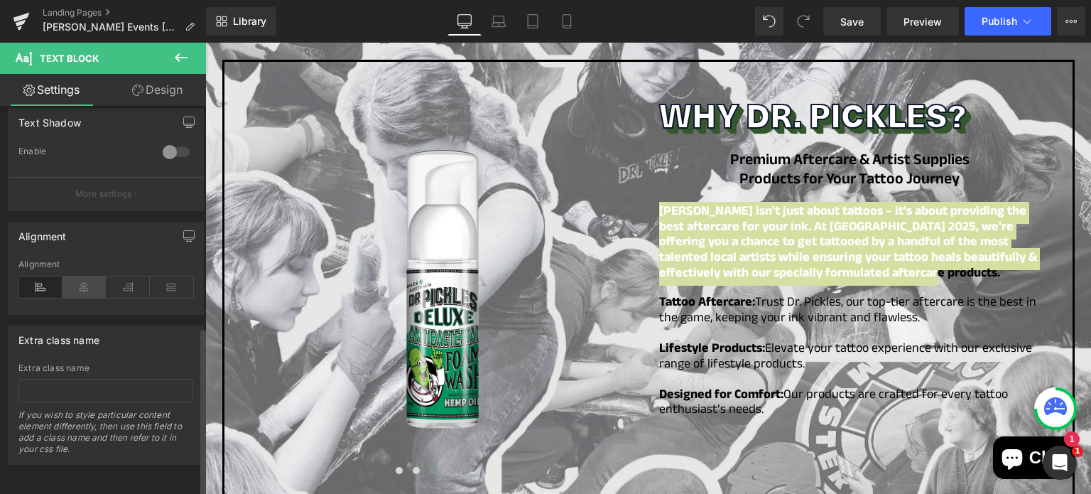
click at [82, 276] on icon at bounding box center [84, 286] width 44 height 21
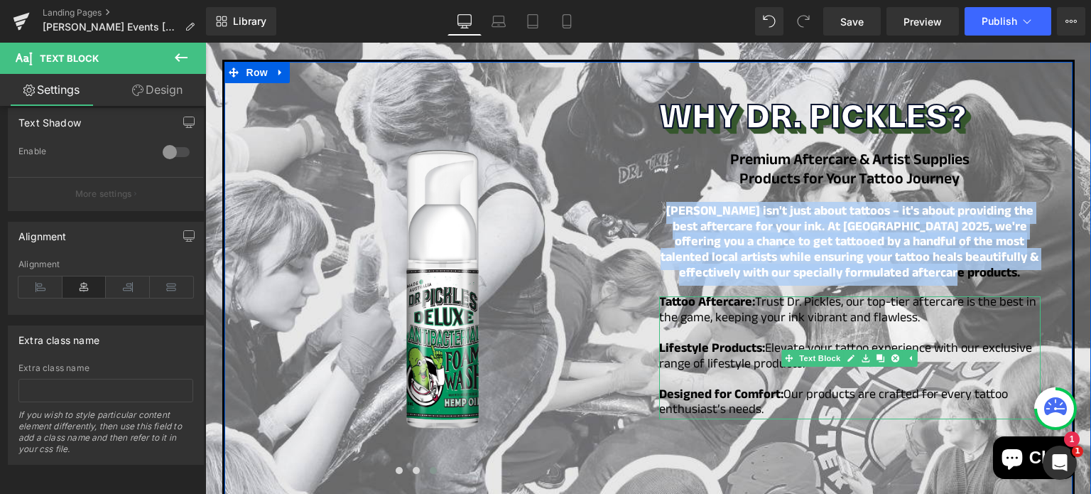
click at [712, 342] on p "Lifestyle Products: Elevate your tattoo experience with our exclusive range of …" at bounding box center [849, 357] width 381 height 31
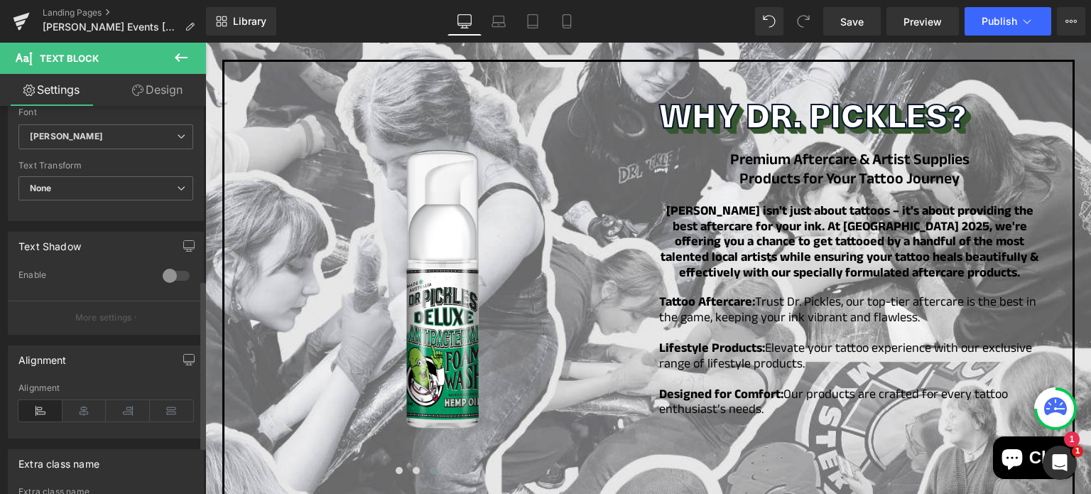
scroll to position [399, 0]
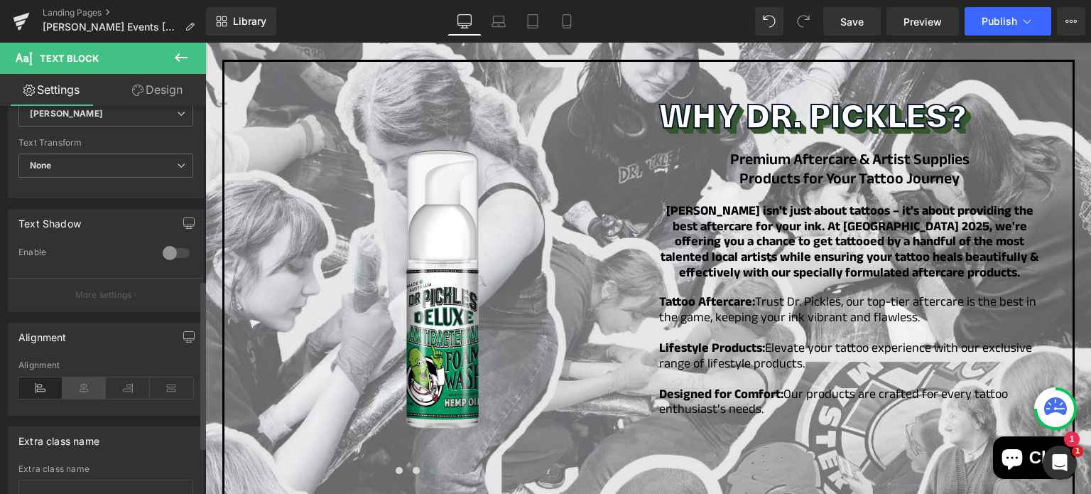
click at [77, 388] on icon at bounding box center [84, 387] width 44 height 21
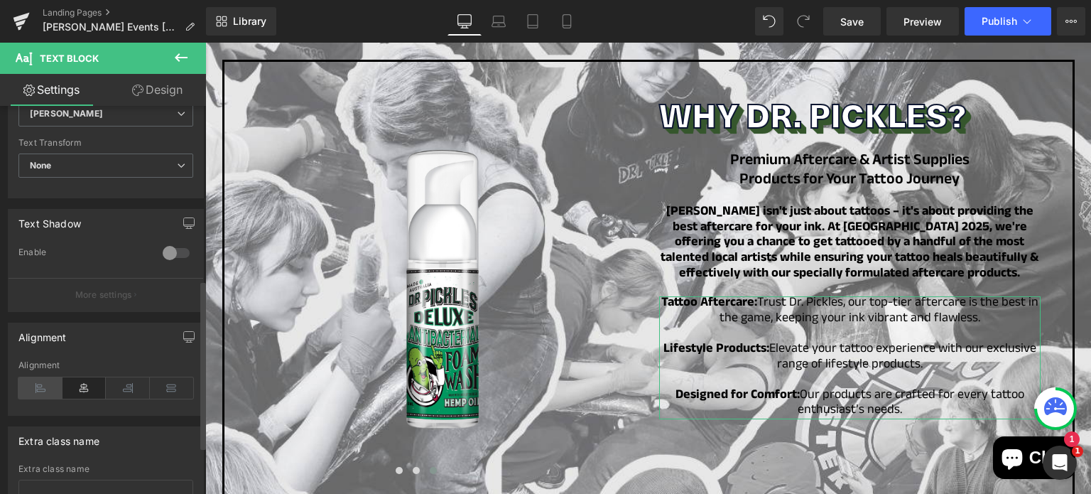
click at [47, 386] on icon at bounding box center [40, 387] width 44 height 21
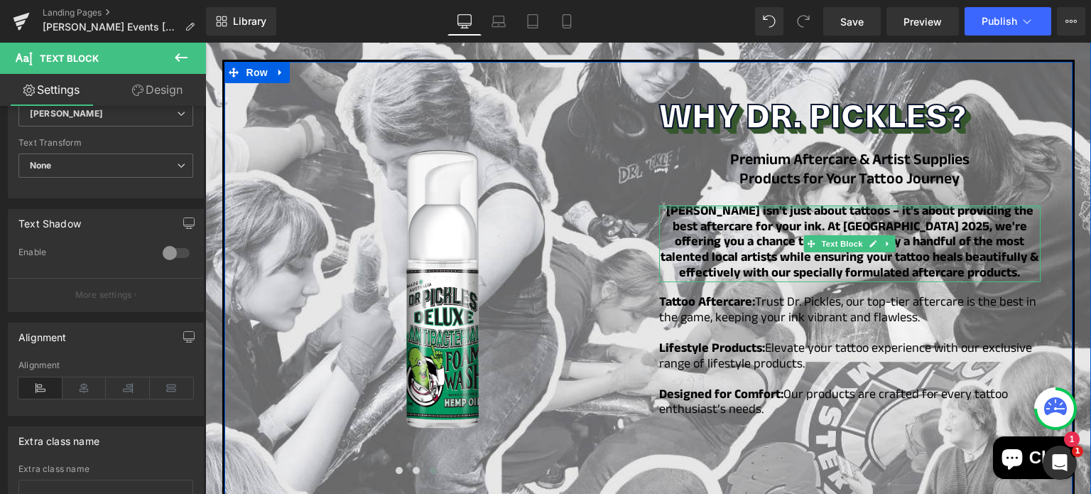
click at [745, 205] on div at bounding box center [849, 207] width 381 height 4
click at [745, 202] on span "Dr. Pickles isn't just about tattoos – it's about providing the best aftercare …" at bounding box center [849, 243] width 378 height 83
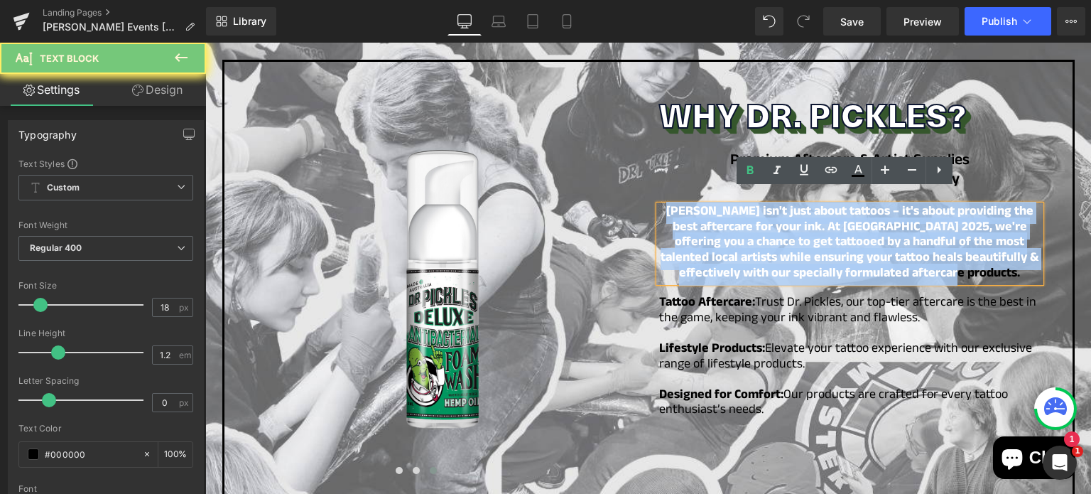
click at [745, 202] on span "Dr. Pickles isn't just about tattoos – it's about providing the best aftercare …" at bounding box center [849, 243] width 378 height 83
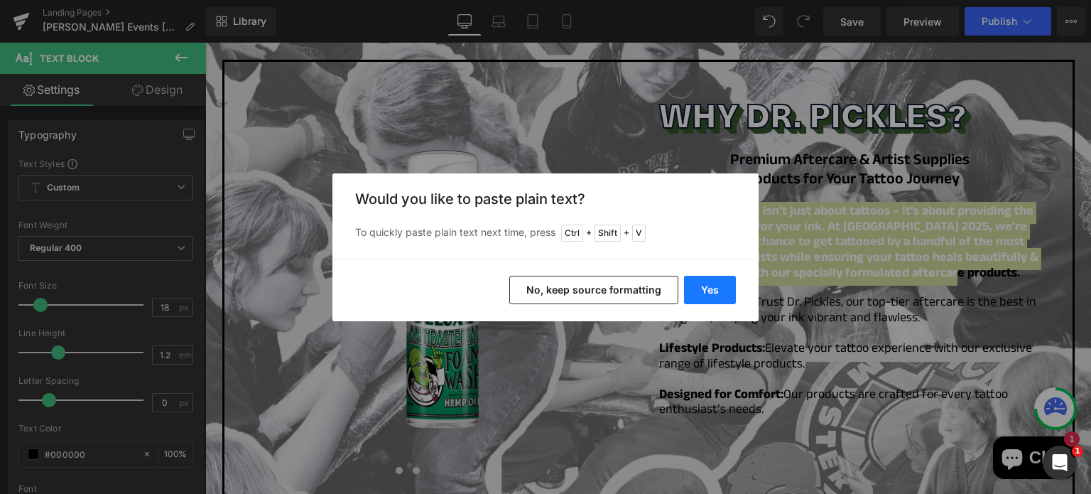
click at [713, 293] on button "Yes" at bounding box center [710, 290] width 52 height 28
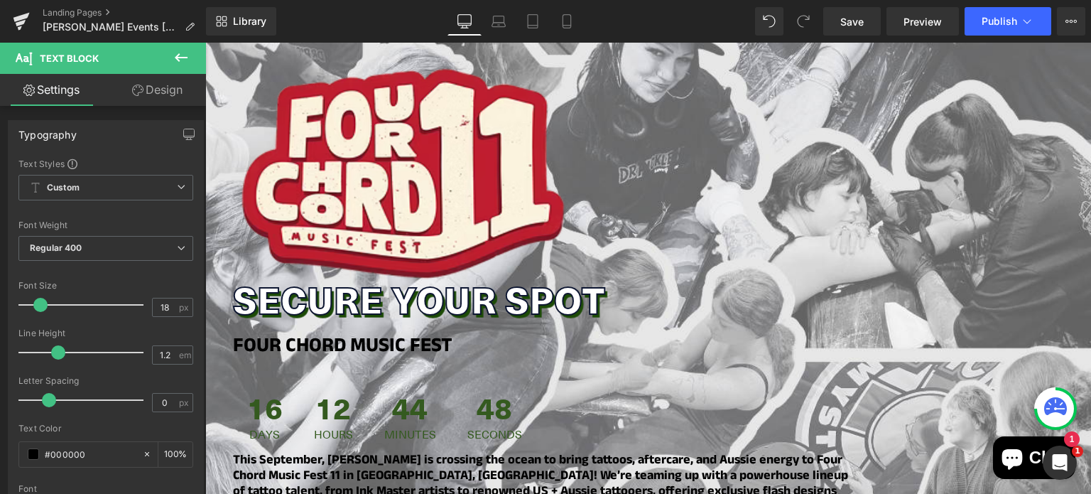
scroll to position [114, 0]
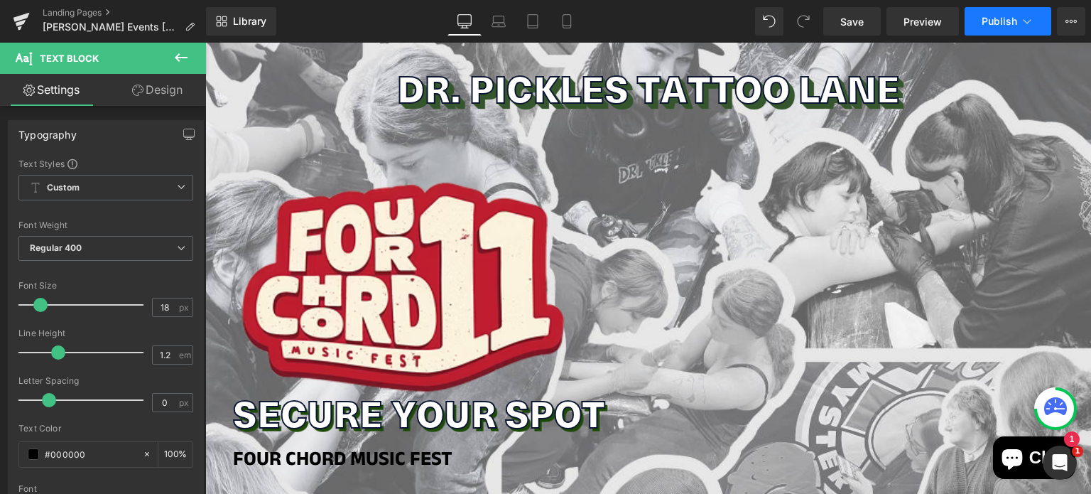
click at [995, 16] on span "Publish" at bounding box center [999, 21] width 36 height 11
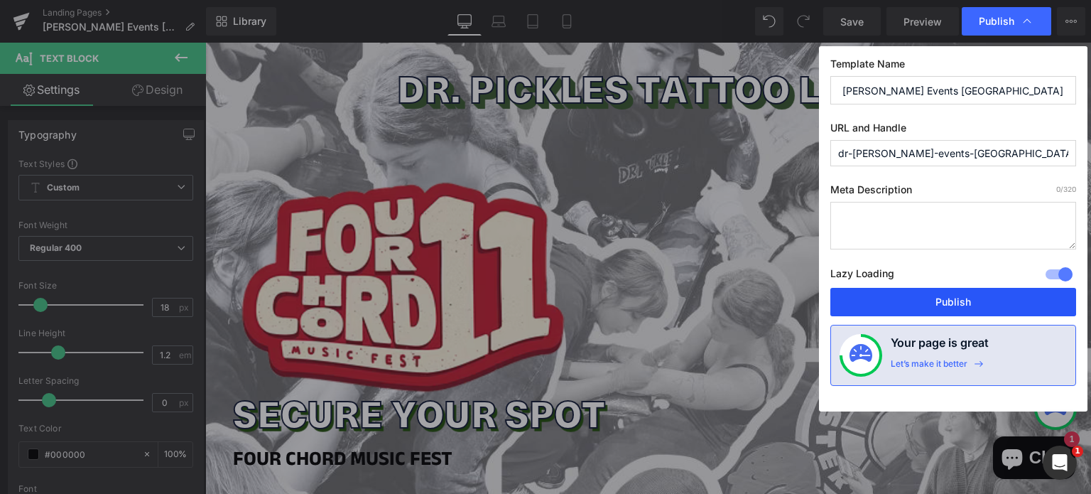
click at [868, 299] on button "Publish" at bounding box center [953, 302] width 246 height 28
